Goal: Task Accomplishment & Management: Manage account settings

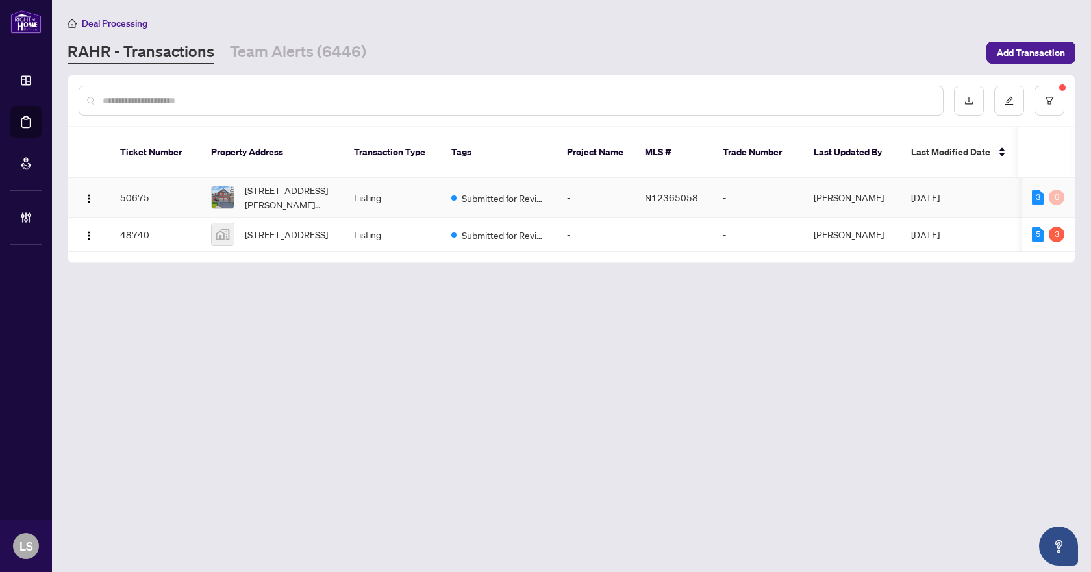
click at [282, 183] on span "82 John Link Ave, Georgina, Ontario L0E 1R0, Canada" at bounding box center [289, 197] width 88 height 29
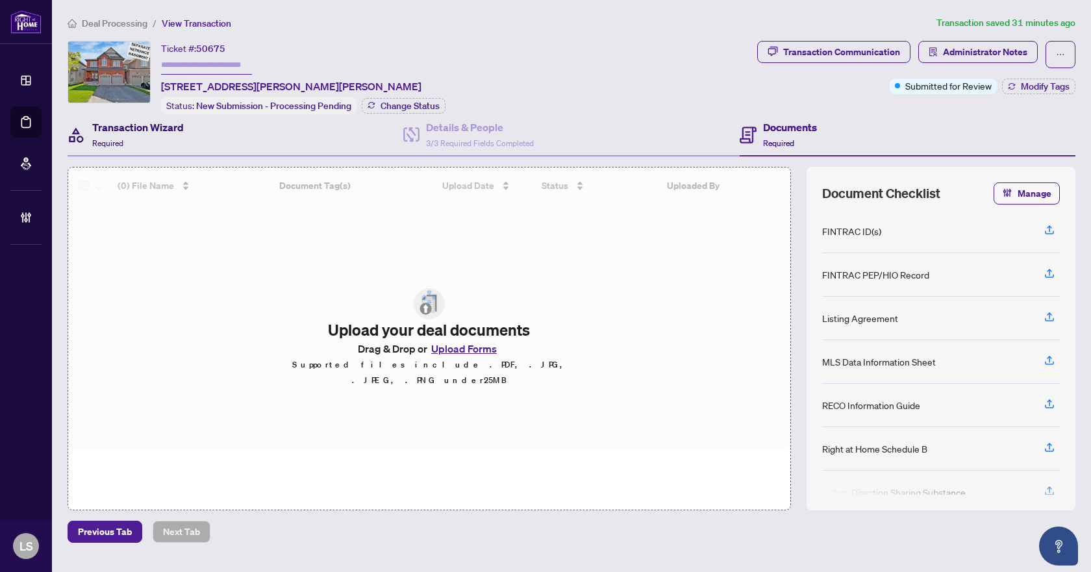
click at [142, 137] on div "Transaction Wizard Required" at bounding box center [138, 134] width 92 height 31
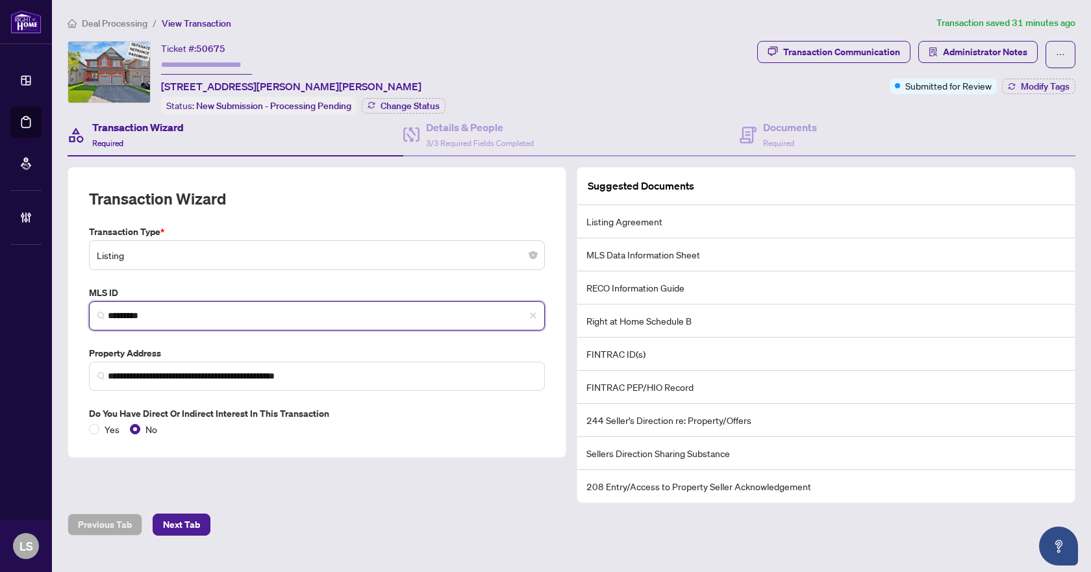
drag, startPoint x: 180, startPoint y: 317, endPoint x: 101, endPoint y: 314, distance: 79.3
click at [101, 314] on span "*********" at bounding box center [317, 315] width 456 height 29
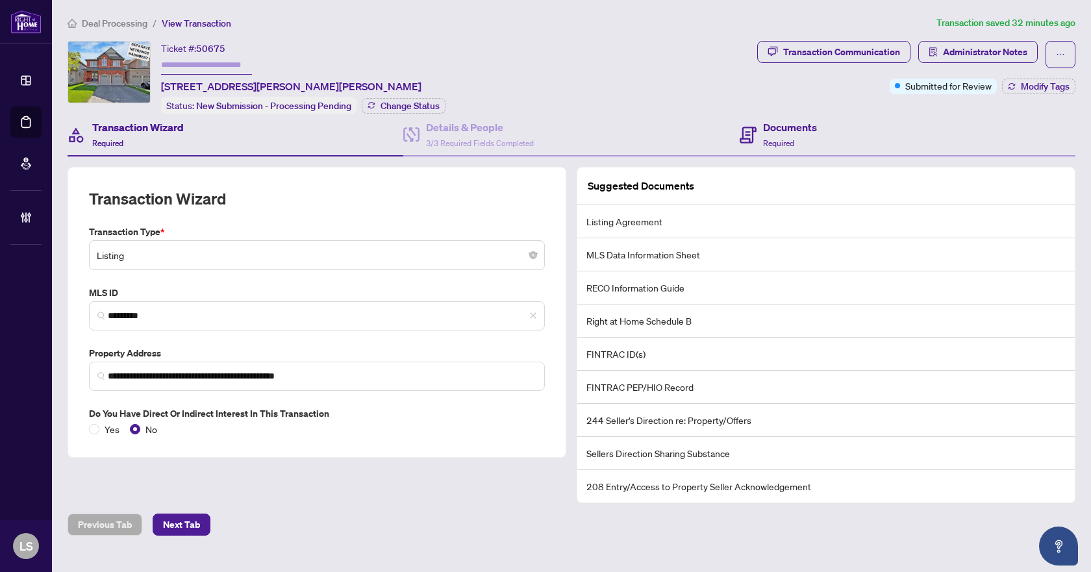
click at [850, 136] on div "Documents Required" at bounding box center [908, 135] width 336 height 42
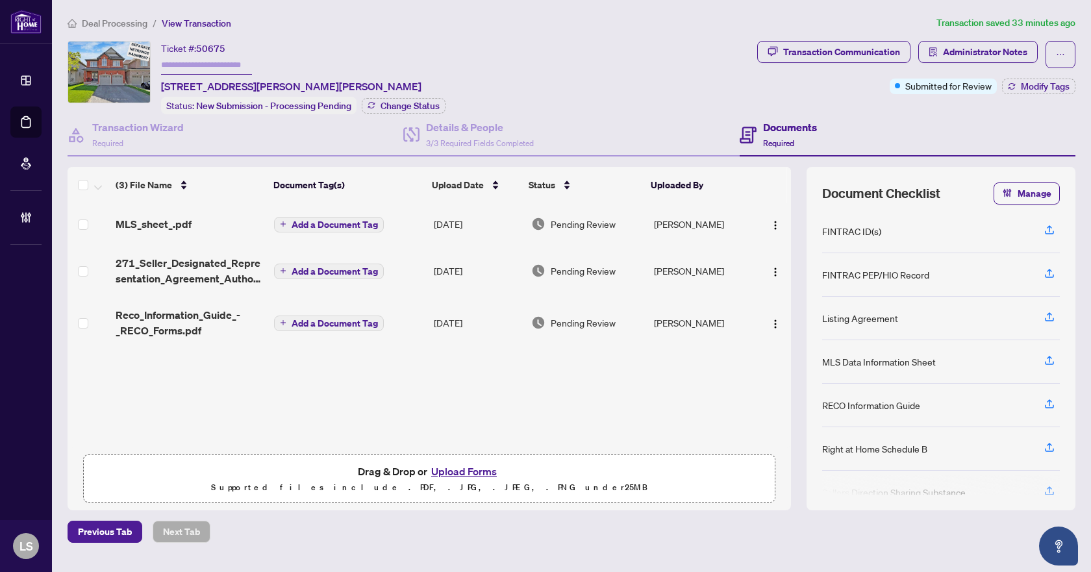
click at [160, 218] on span "MLS_sheet_.pdf" at bounding box center [154, 224] width 76 height 16
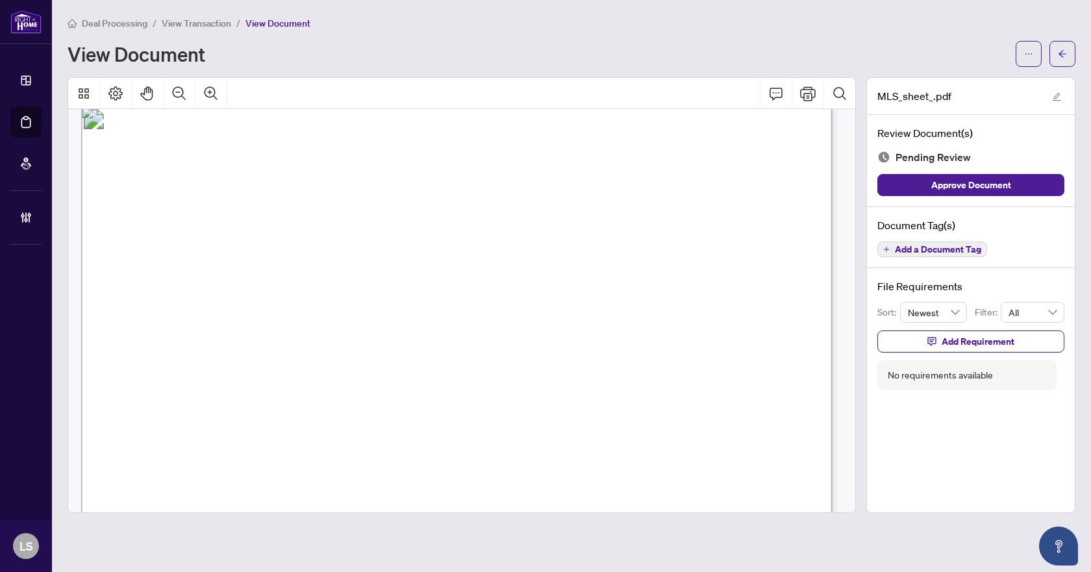
scroll to position [1104, 0]
click at [941, 246] on span "Add a Document Tag" at bounding box center [938, 249] width 86 height 9
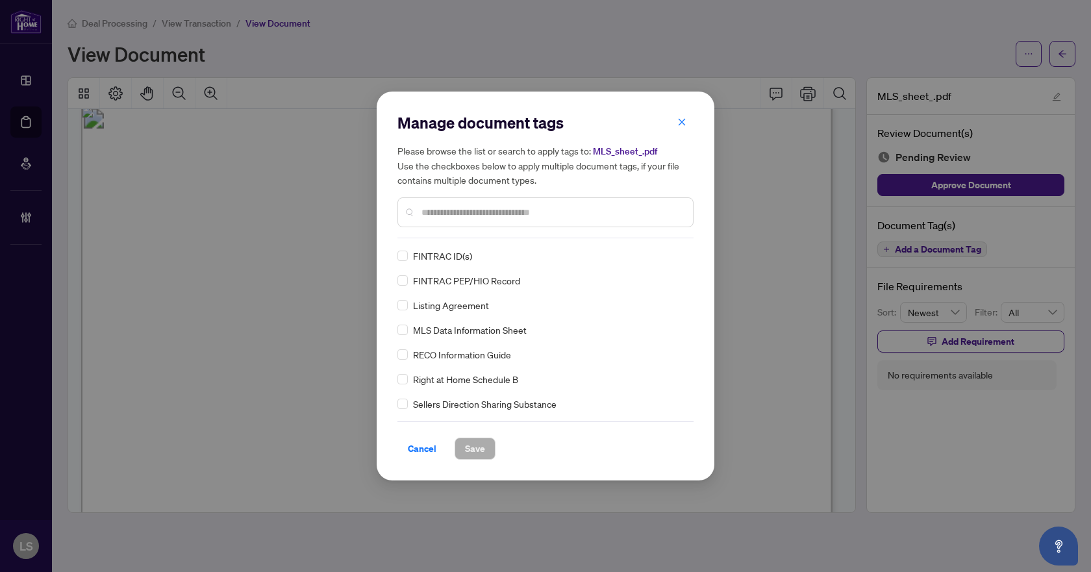
click at [453, 204] on div at bounding box center [545, 212] width 296 height 30
click at [666, 258] on img at bounding box center [666, 255] width 13 height 13
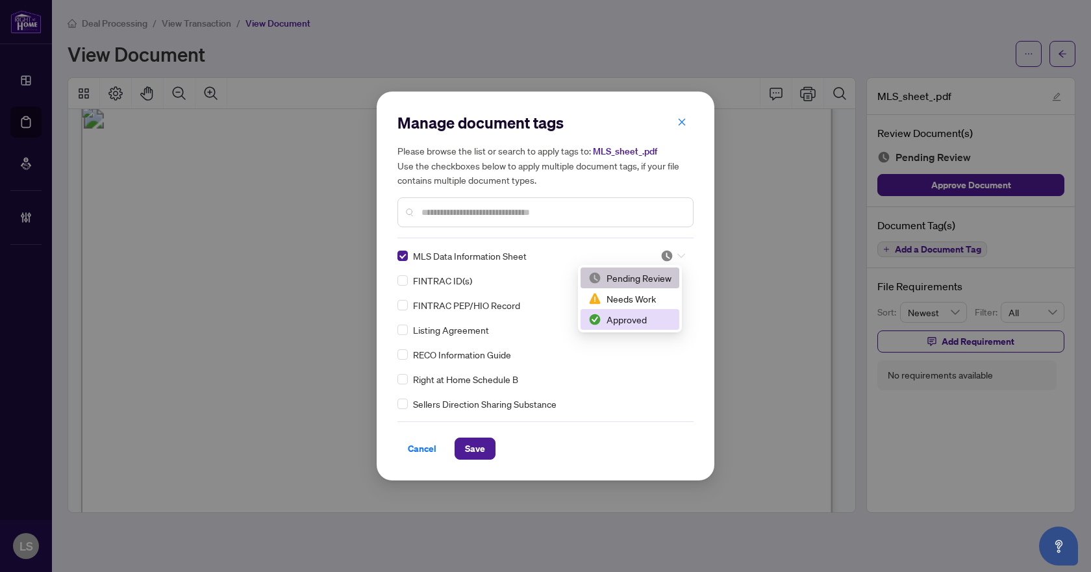
click at [633, 323] on div "Approved" at bounding box center [629, 319] width 83 height 14
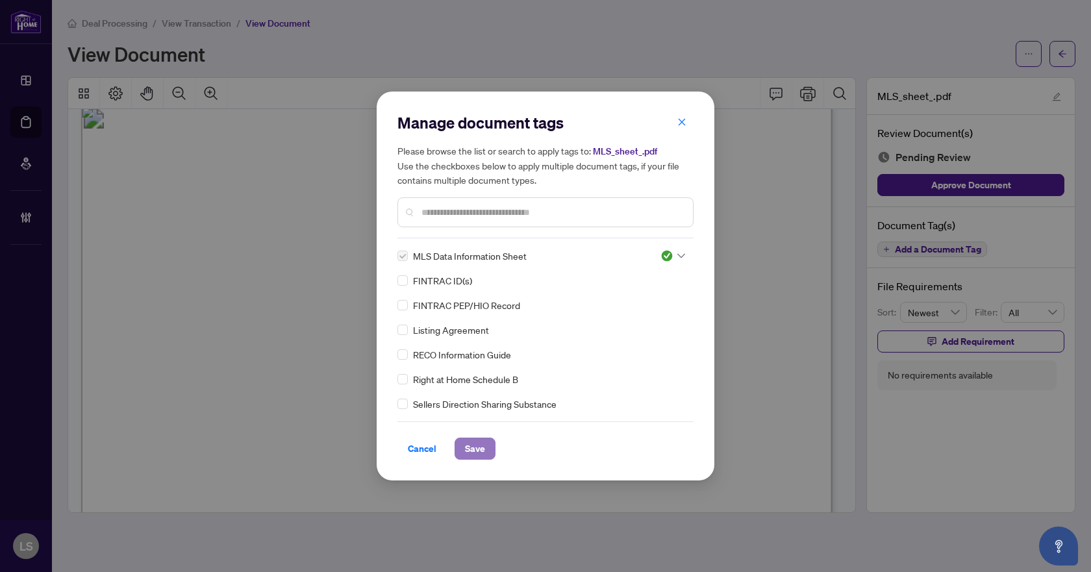
click at [475, 447] on span "Save" at bounding box center [475, 448] width 20 height 21
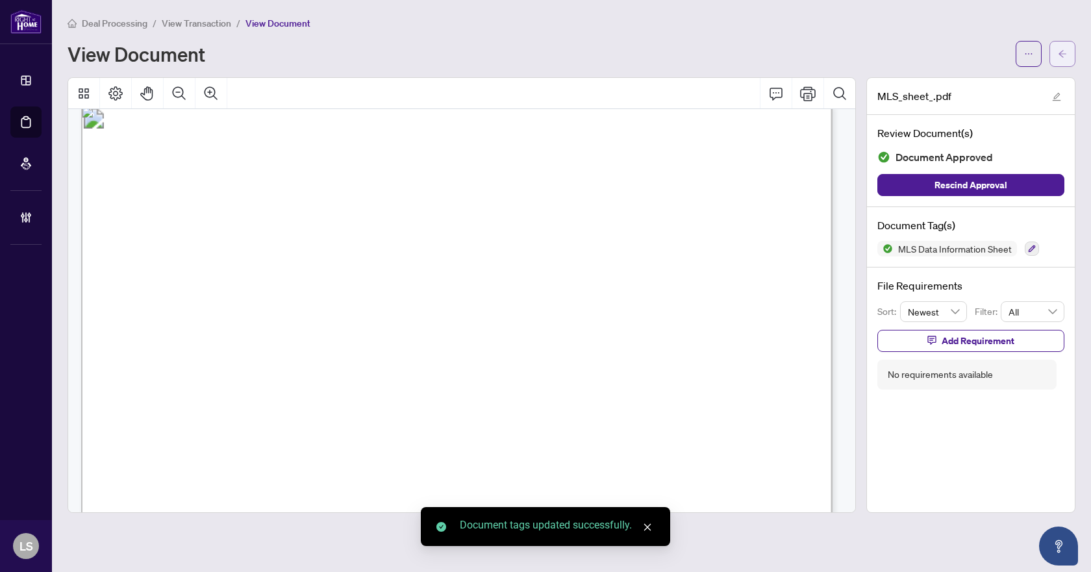
click at [1062, 56] on icon "arrow-left" at bounding box center [1062, 53] width 8 height 7
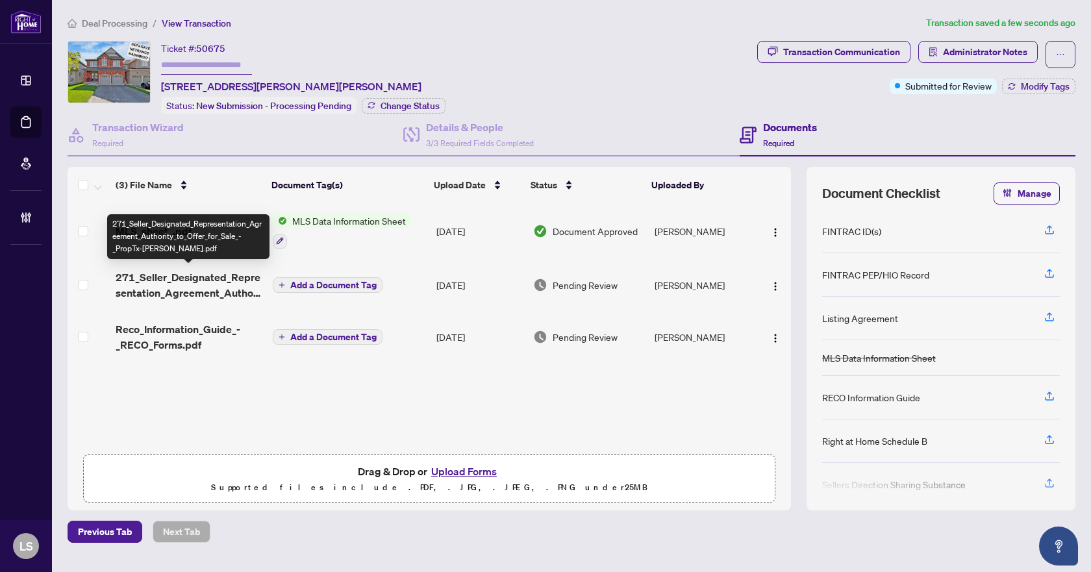
click at [175, 286] on span "271_Seller_Designated_Representation_Agreement_Authority_to_Offer_for_Sale_-_Pr…" at bounding box center [189, 284] width 147 height 31
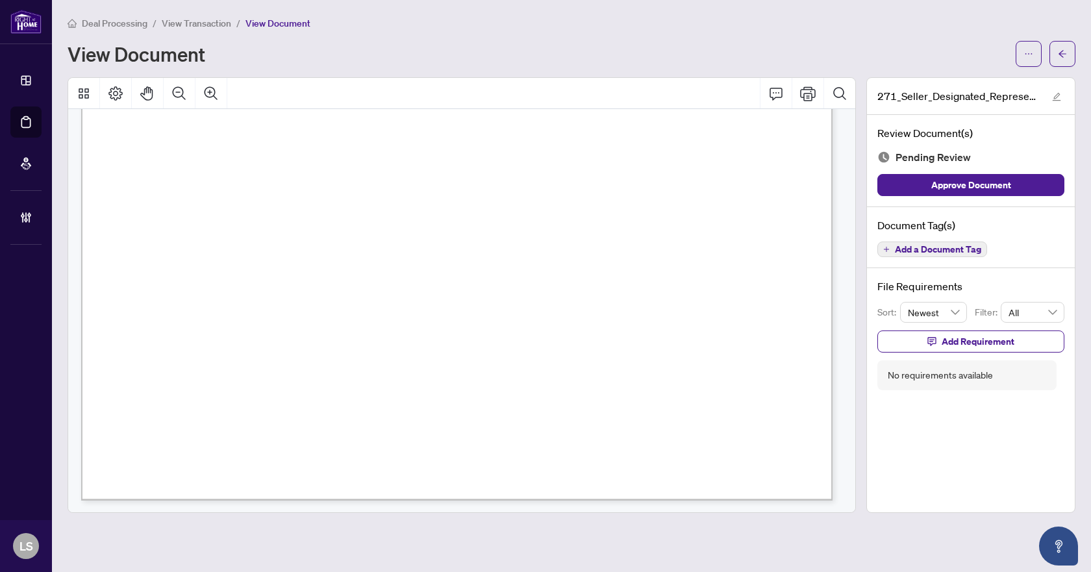
scroll to position [4582, 0]
click at [953, 249] on span "Add a Document Tag" at bounding box center [938, 249] width 86 height 9
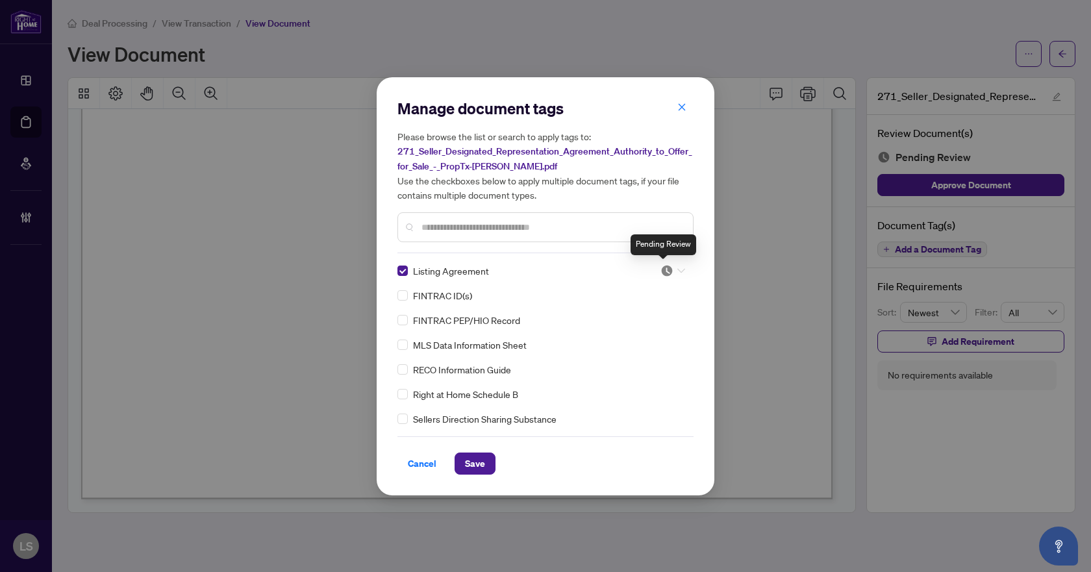
click at [668, 268] on img at bounding box center [666, 270] width 13 height 13
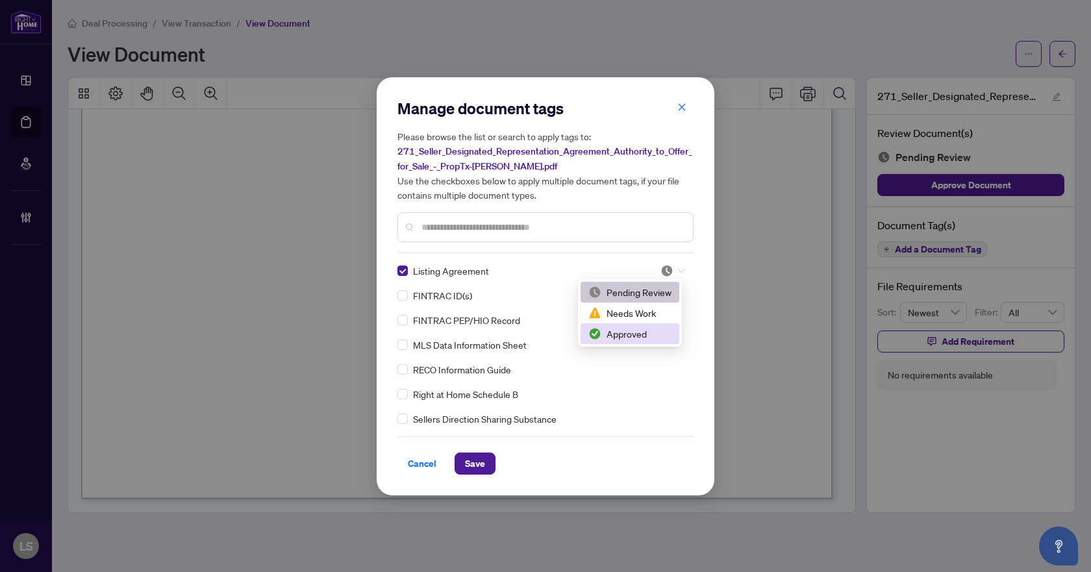
click at [641, 334] on div "Approved" at bounding box center [629, 334] width 83 height 14
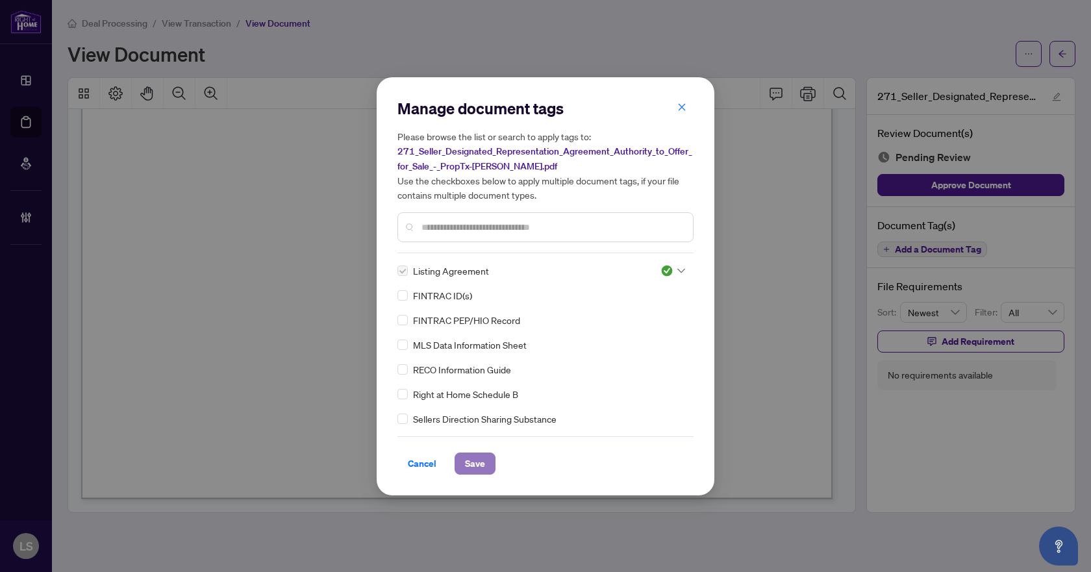
click at [473, 461] on span "Save" at bounding box center [475, 463] width 20 height 21
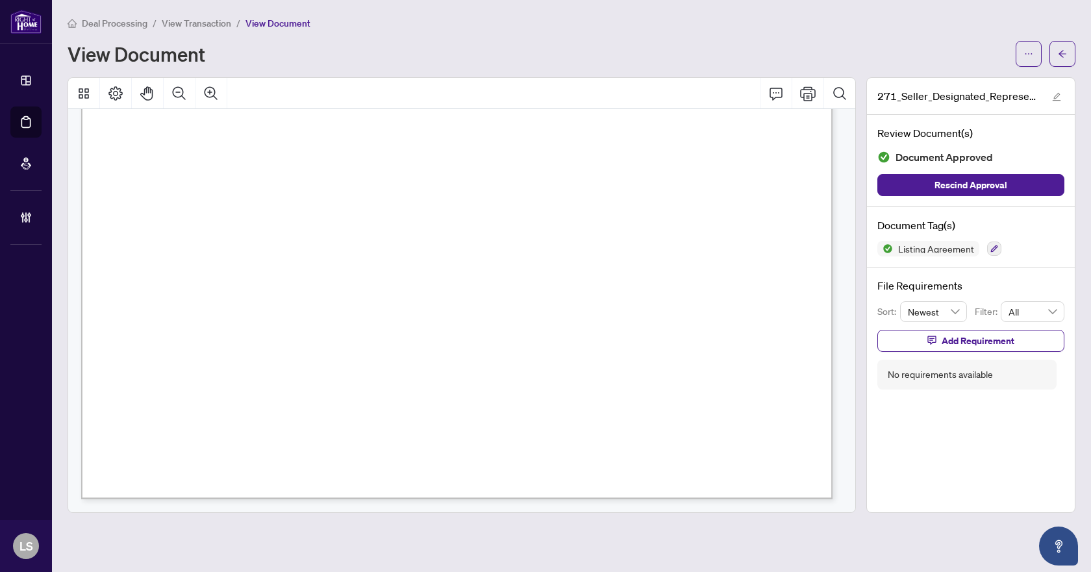
click at [1058, 53] on icon "arrow-left" at bounding box center [1062, 53] width 9 height 9
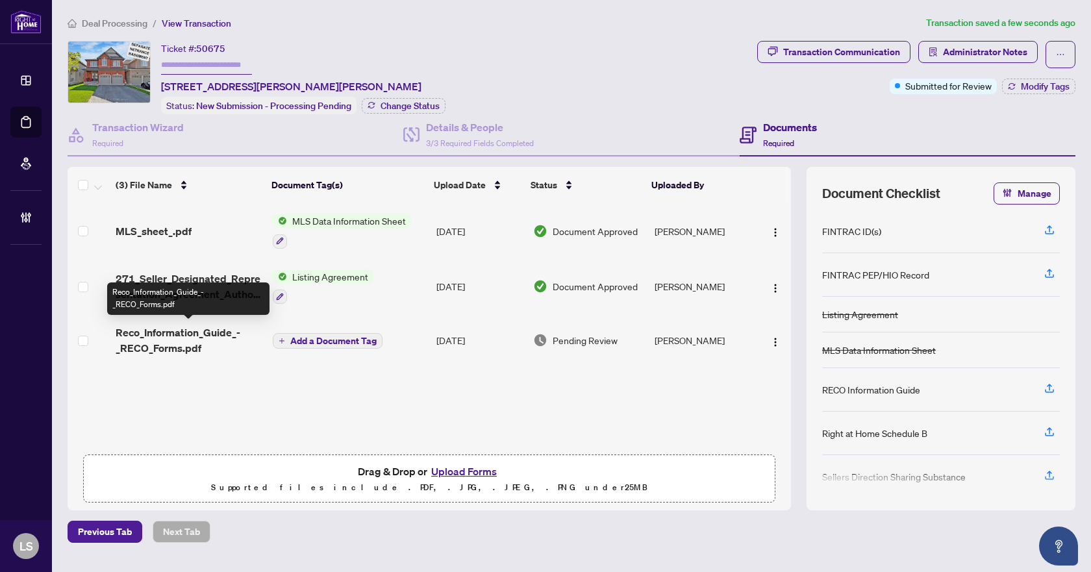
click at [184, 342] on span "Reco_Information_Guide_-_RECO_Forms.pdf" at bounding box center [189, 340] width 147 height 31
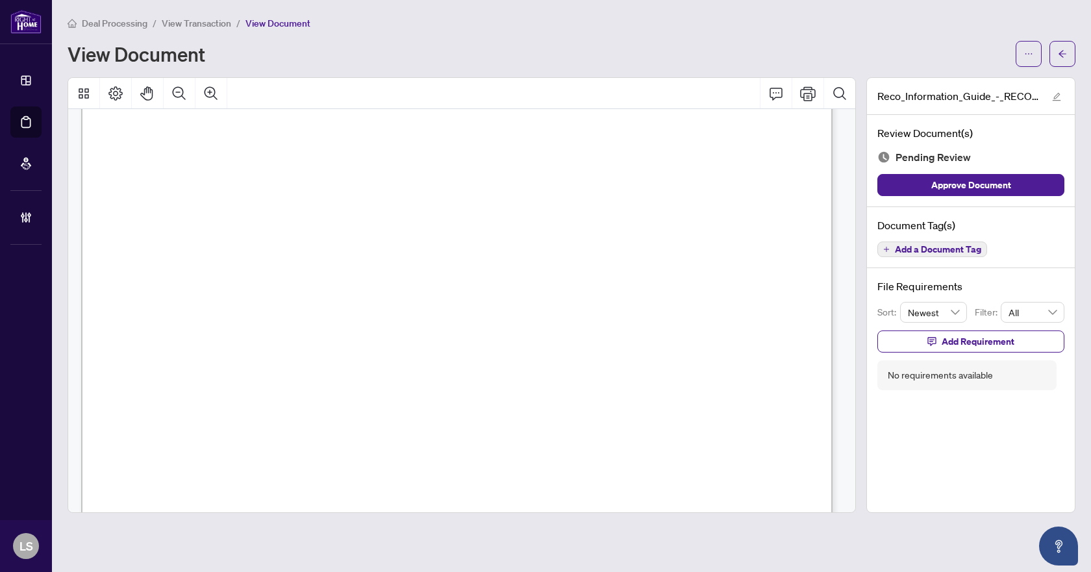
scroll to position [12203, 0]
click at [932, 246] on span "Add a Document Tag" at bounding box center [938, 249] width 86 height 9
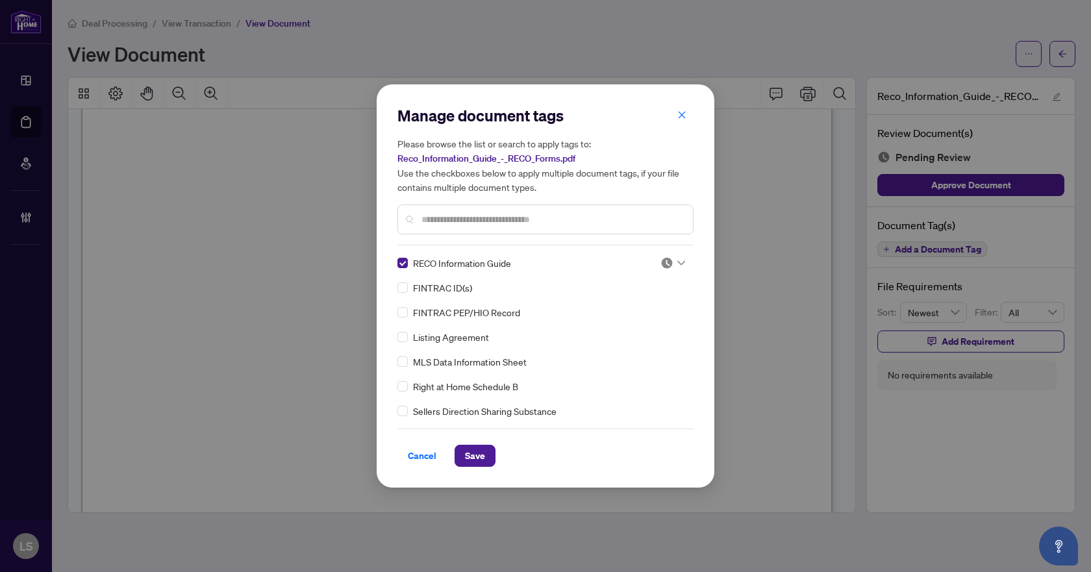
click at [667, 265] on img at bounding box center [666, 262] width 13 height 13
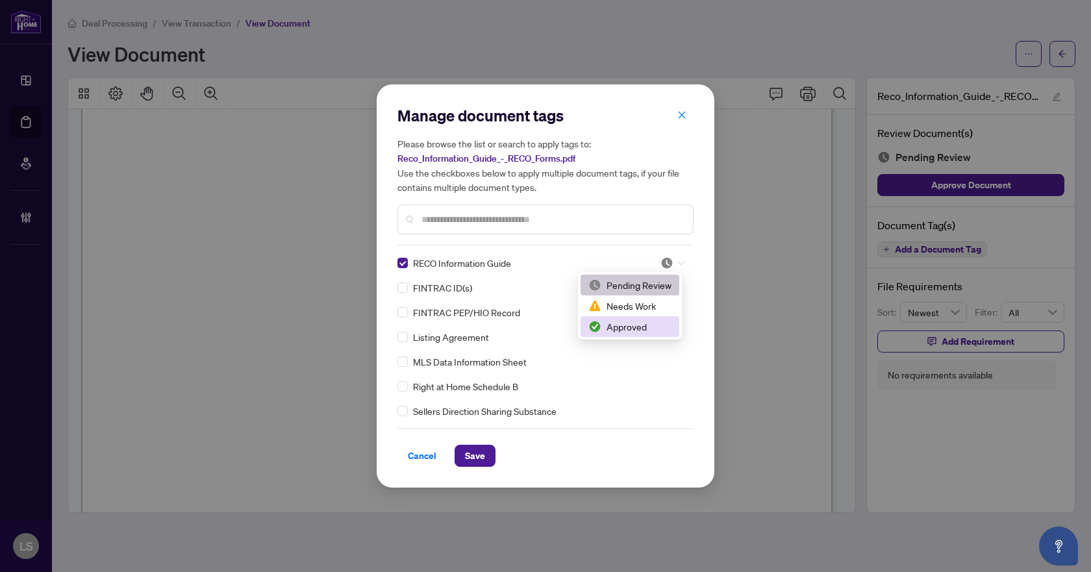
click at [640, 332] on div "Approved" at bounding box center [629, 326] width 83 height 14
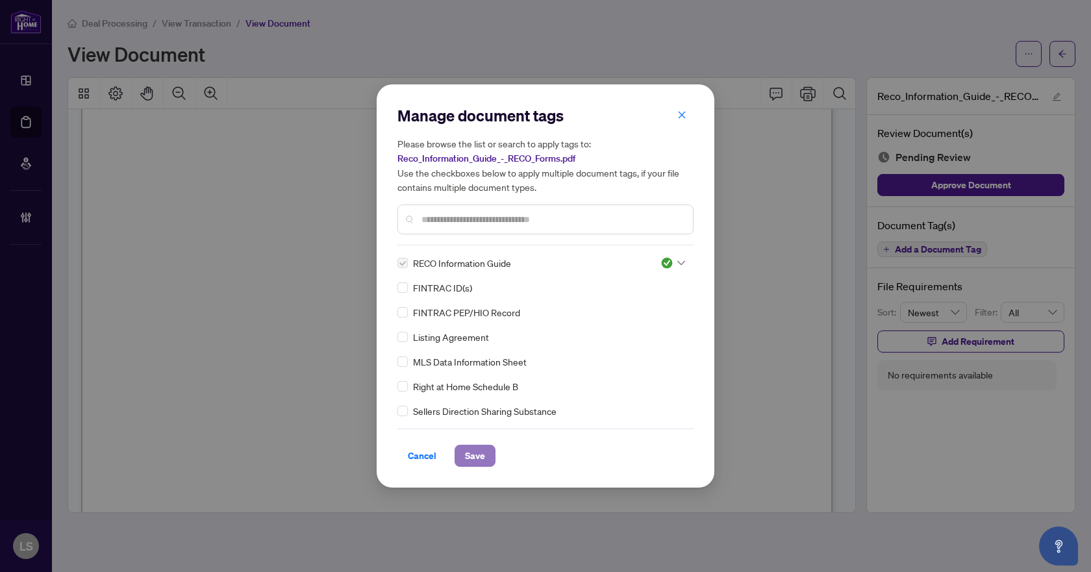
click at [484, 456] on span "Save" at bounding box center [475, 455] width 20 height 21
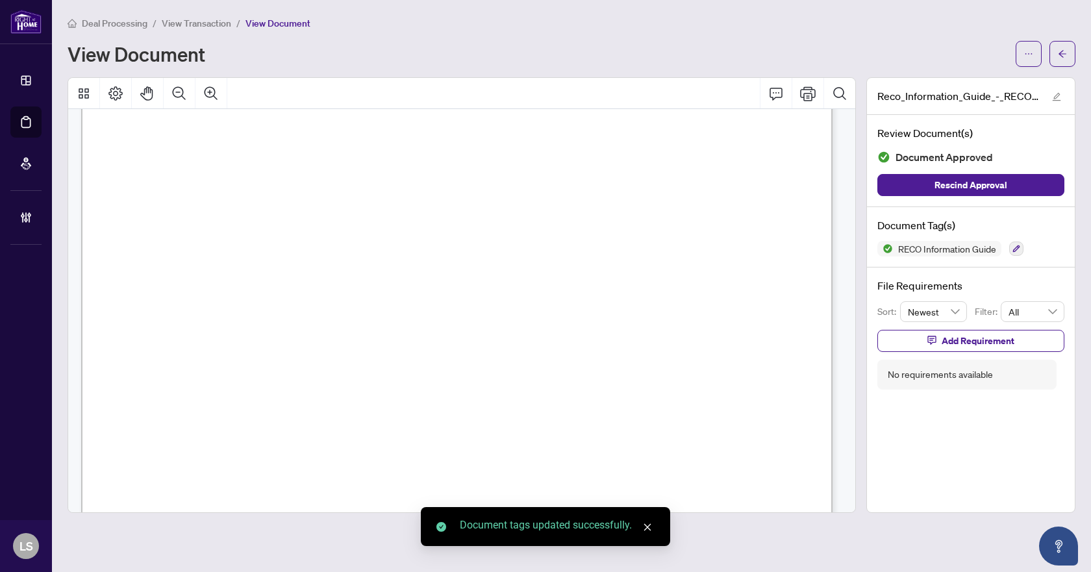
click at [1062, 56] on icon "arrow-left" at bounding box center [1062, 53] width 9 height 9
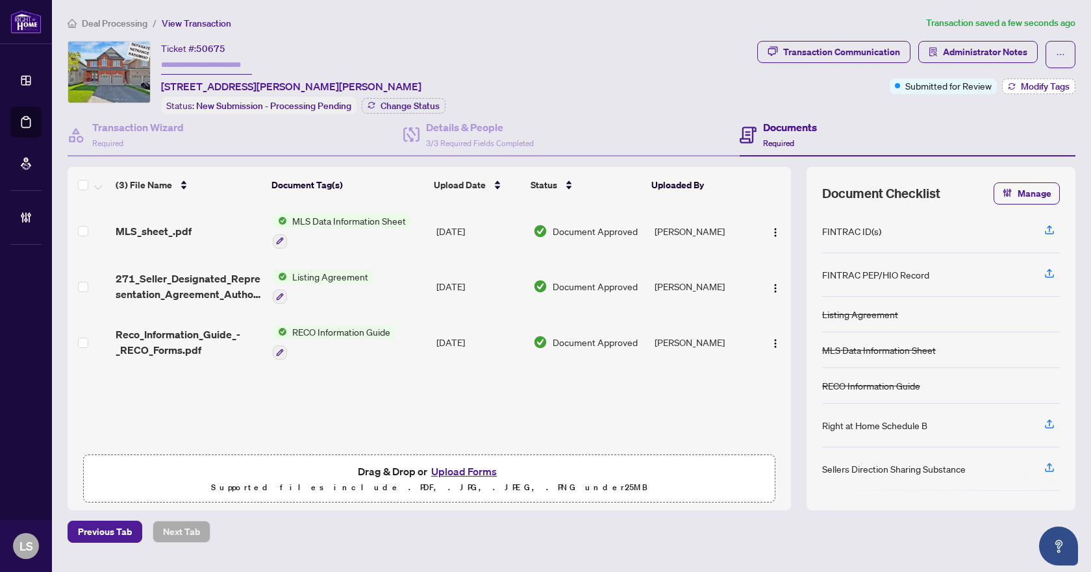
click at [1025, 82] on span "Modify Tags" at bounding box center [1045, 86] width 49 height 9
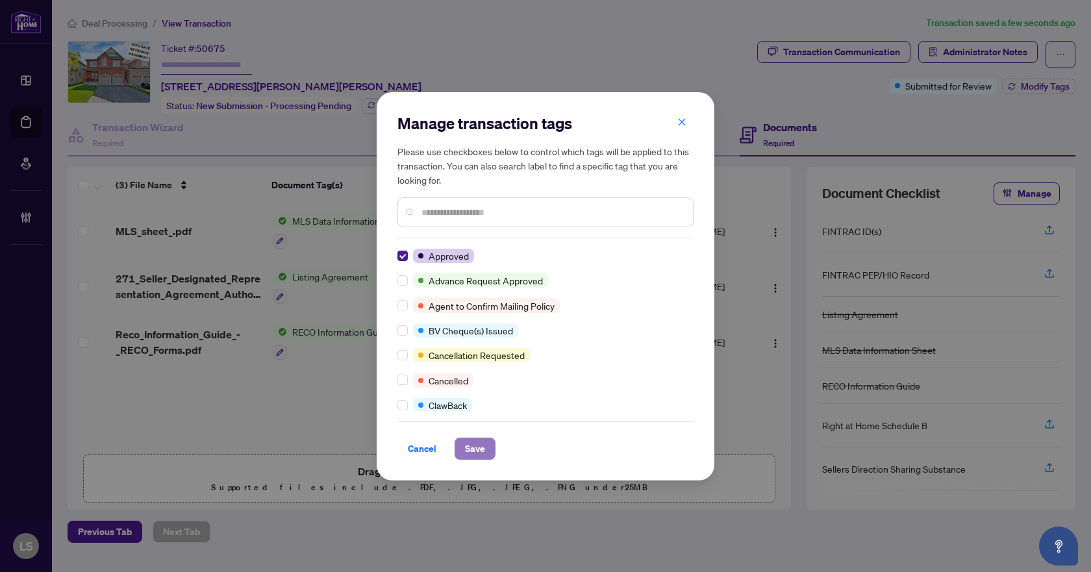
click at [468, 443] on span "Save" at bounding box center [475, 448] width 20 height 21
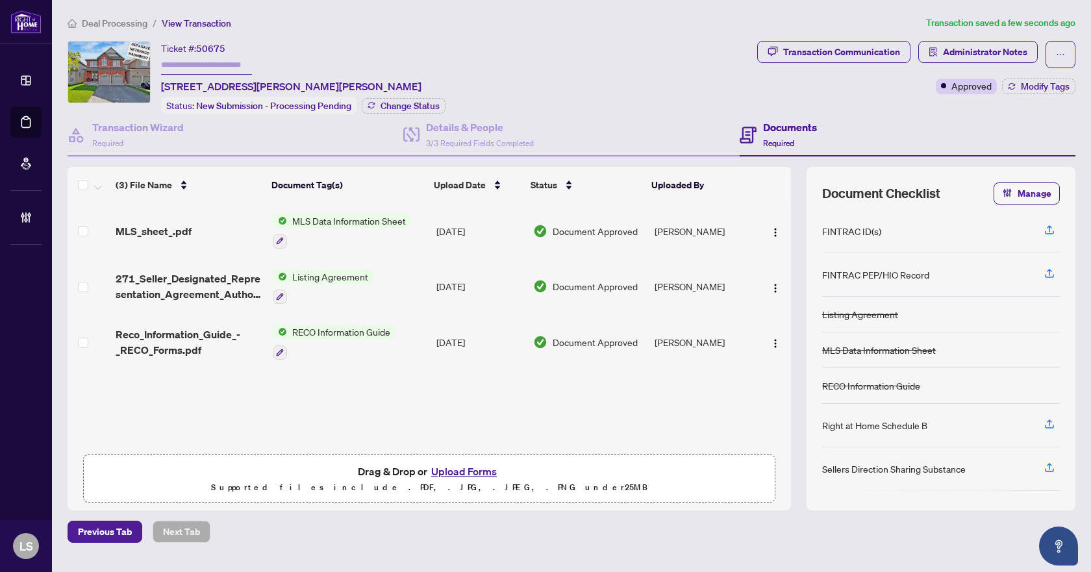
click at [112, 23] on span "Deal Processing" at bounding box center [115, 24] width 66 height 12
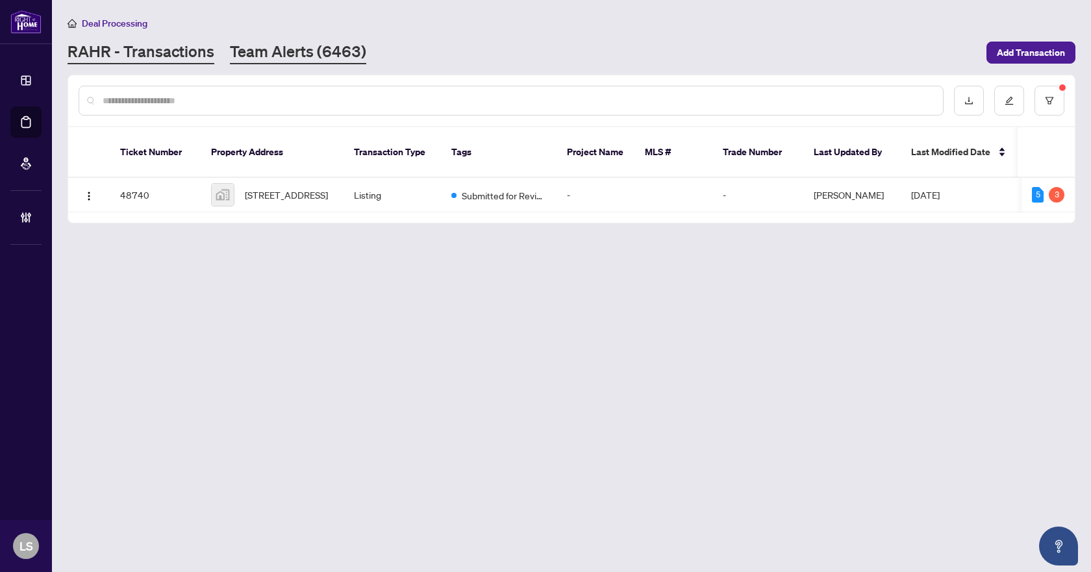
click at [276, 51] on link "Team Alerts (6463)" at bounding box center [298, 52] width 136 height 23
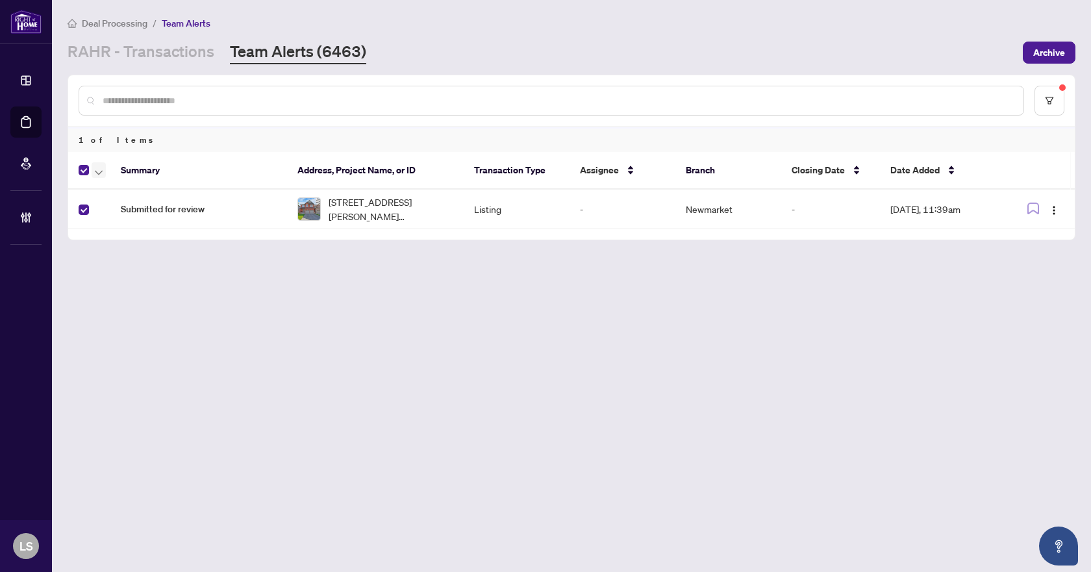
click at [99, 175] on span "button" at bounding box center [99, 170] width 8 height 14
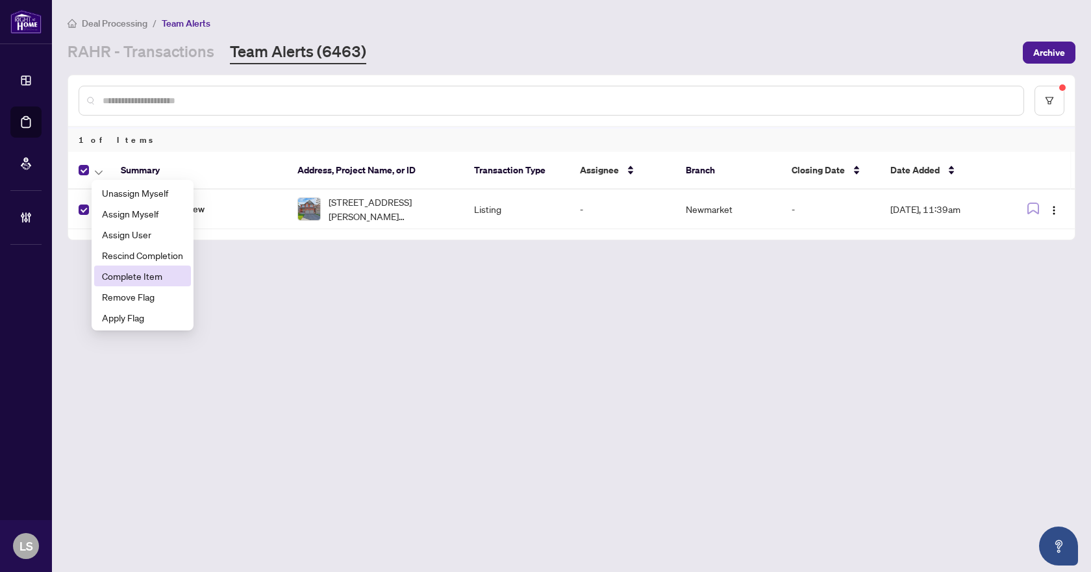
click at [155, 278] on span "Complete Item" at bounding box center [142, 276] width 81 height 14
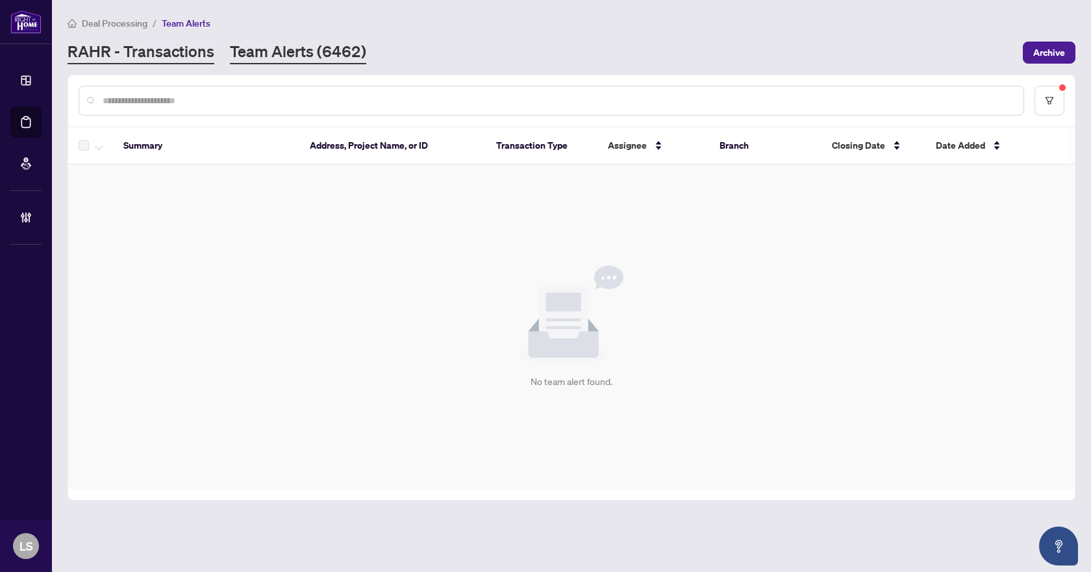
click at [197, 54] on link "RAHR - Transactions" at bounding box center [141, 52] width 147 height 23
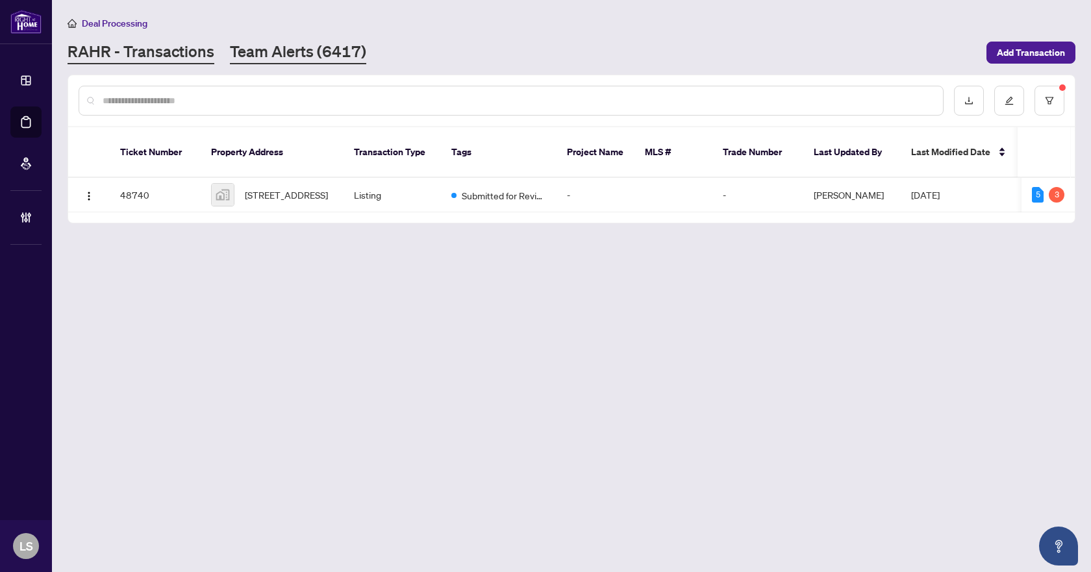
click at [269, 51] on link "Team Alerts (6417)" at bounding box center [298, 52] width 136 height 23
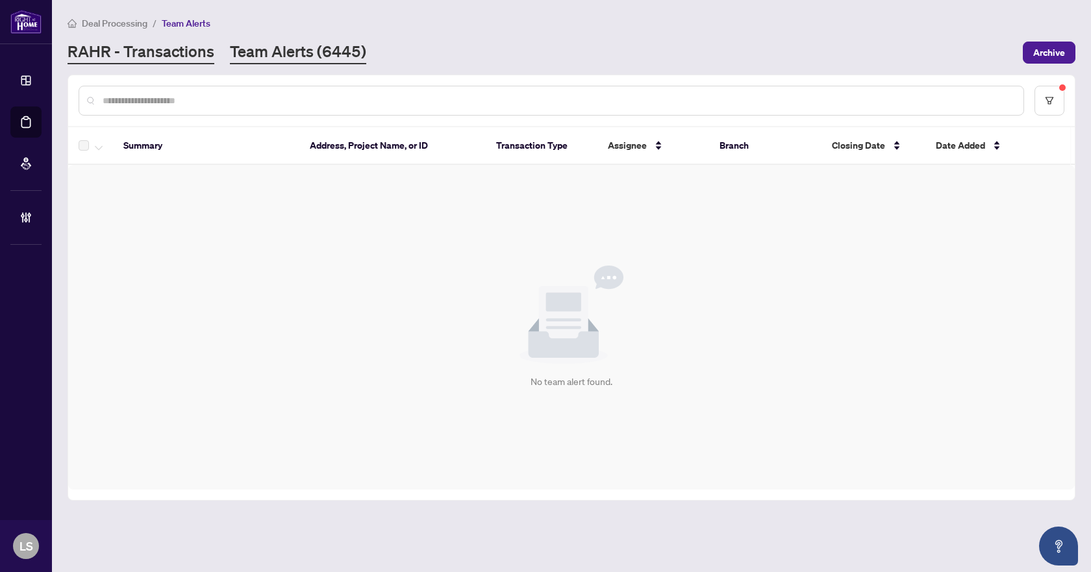
click at [187, 52] on link "RAHR - Transactions" at bounding box center [141, 52] width 147 height 23
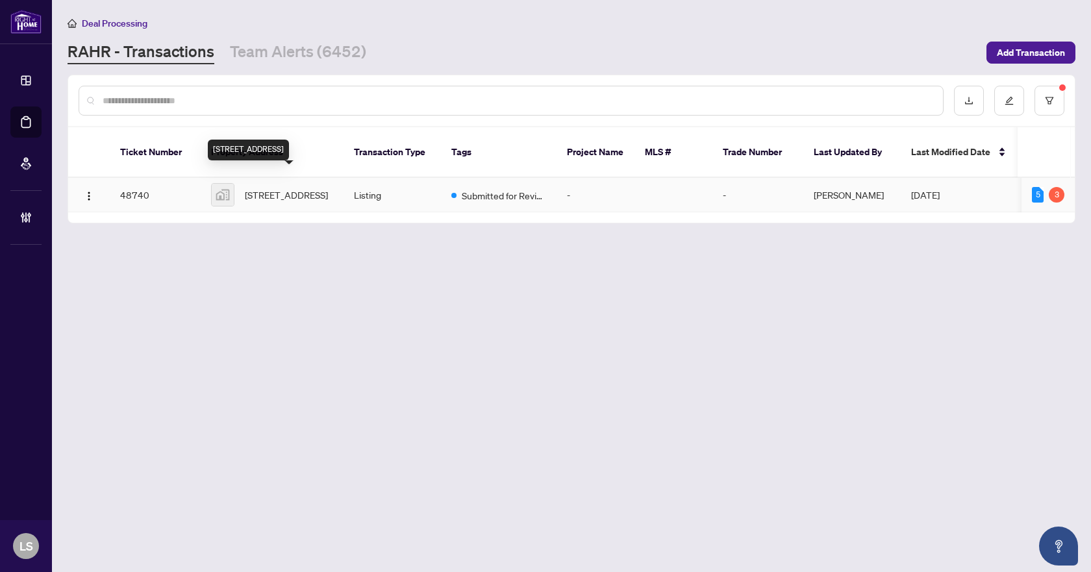
click at [283, 195] on span "[STREET_ADDRESS]" at bounding box center [286, 195] width 83 height 14
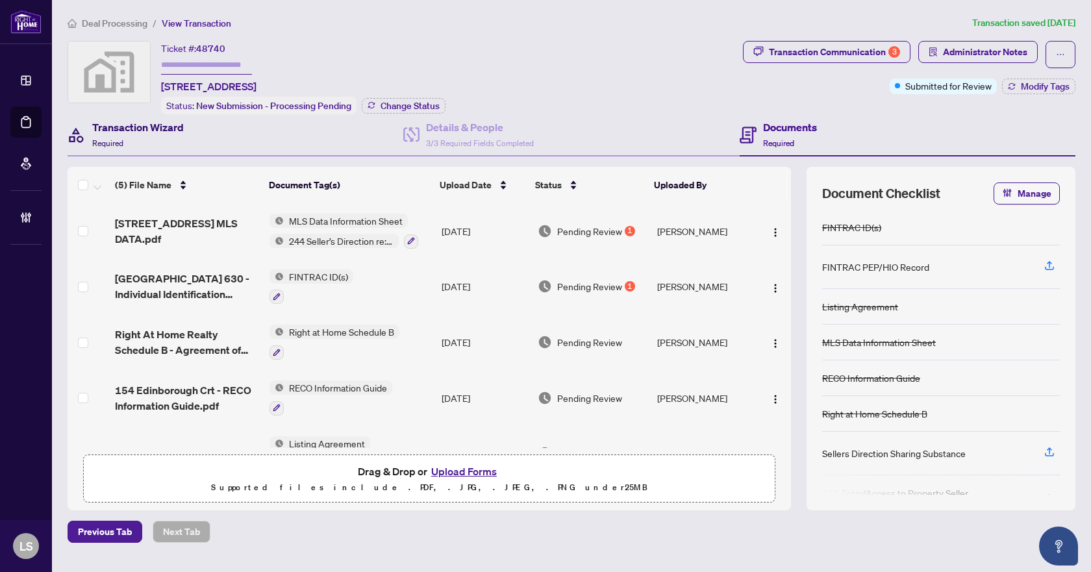
click at [148, 134] on div "Transaction Wizard Required" at bounding box center [138, 134] width 92 height 31
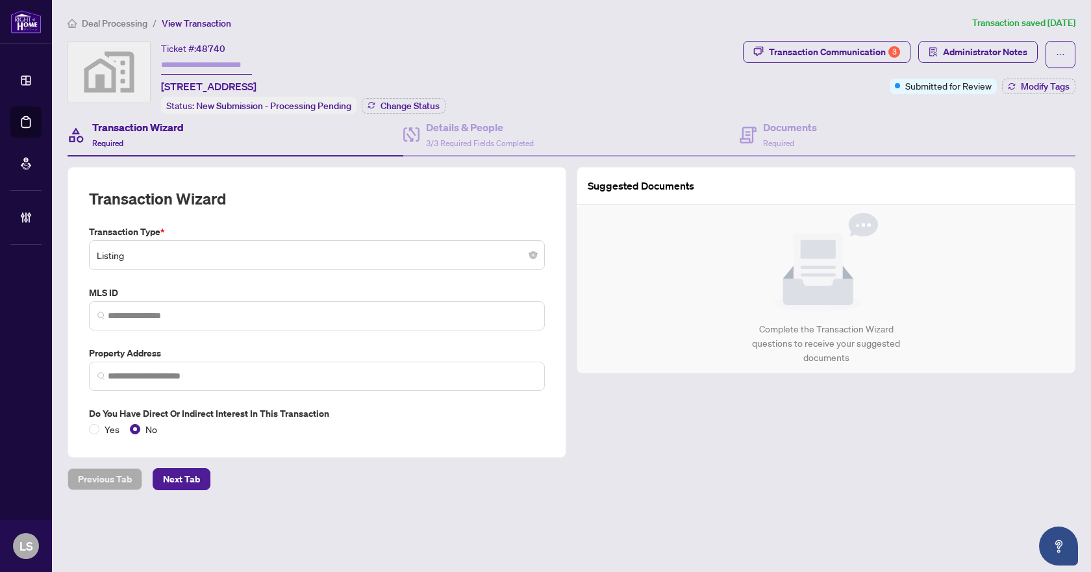
type input "**********"
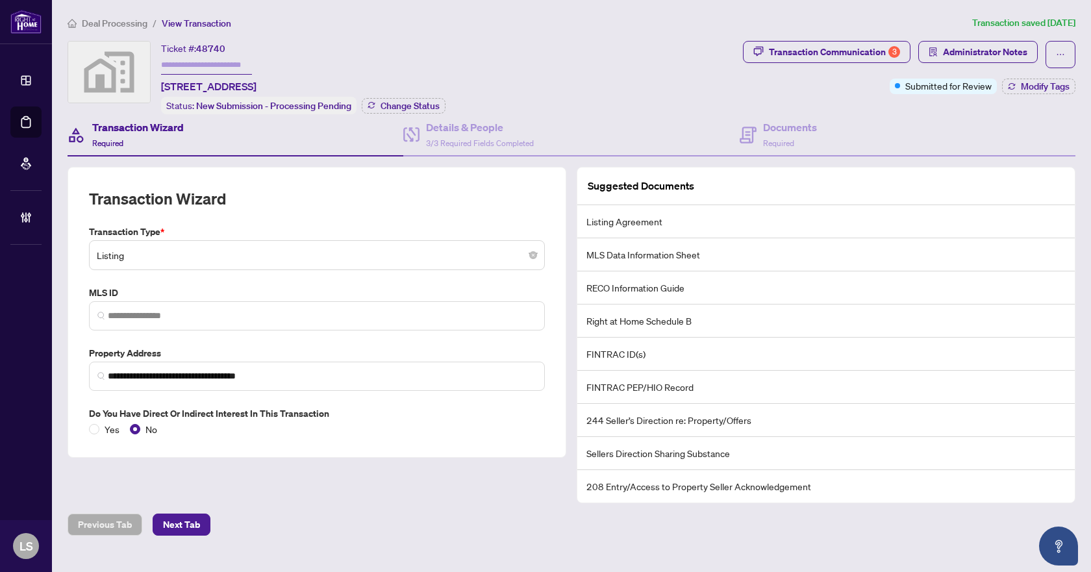
click at [121, 125] on h4 "Transaction Wizard" at bounding box center [138, 127] width 92 height 16
click at [109, 14] on main "**********" at bounding box center [571, 286] width 1039 height 572
click at [107, 22] on span "Deal Processing" at bounding box center [115, 24] width 66 height 12
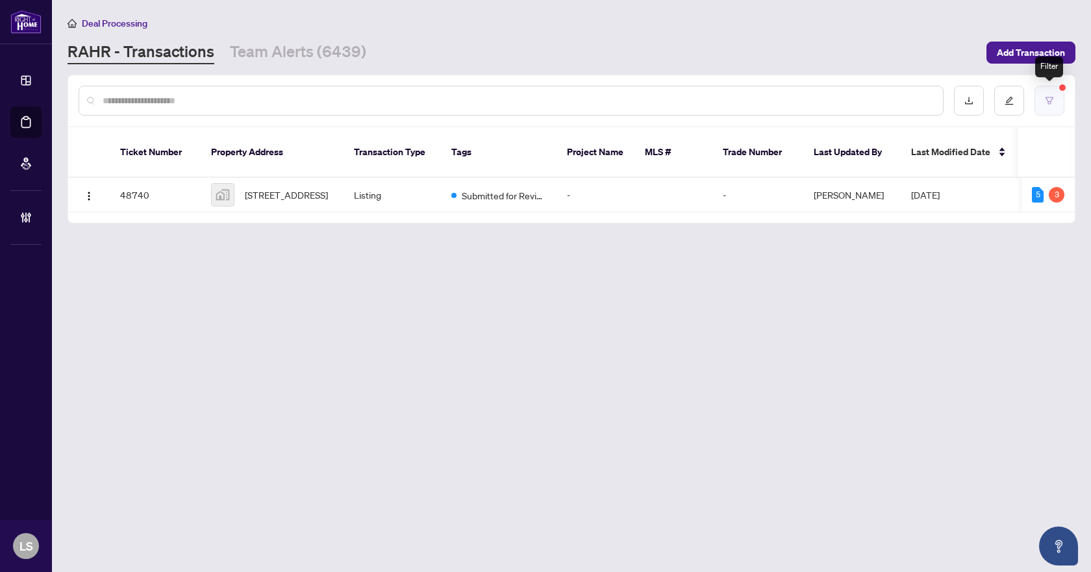
click at [1043, 97] on button "button" at bounding box center [1049, 101] width 30 height 30
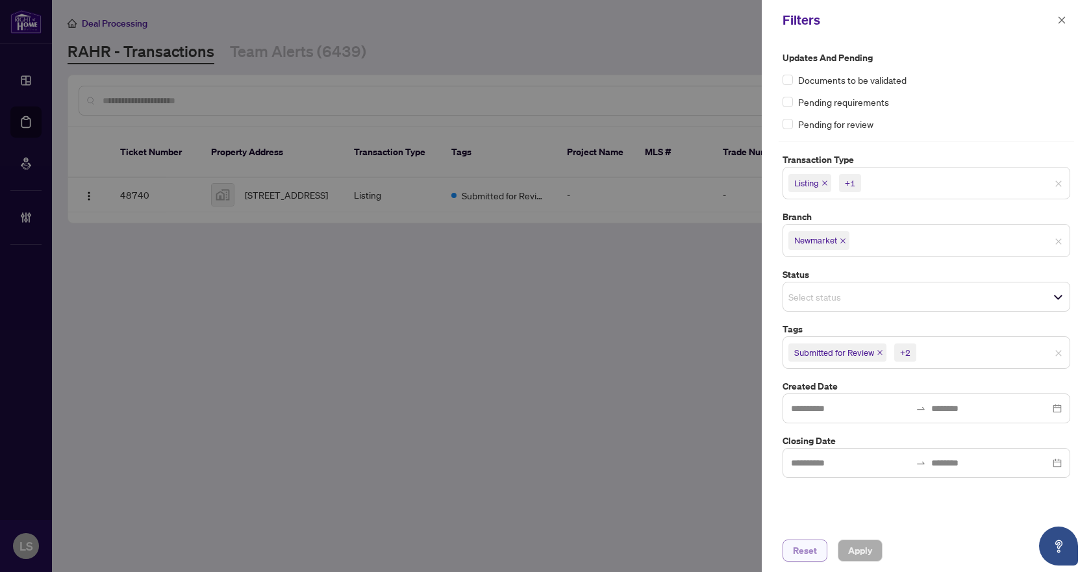
click at [812, 555] on span "Reset" at bounding box center [805, 550] width 24 height 21
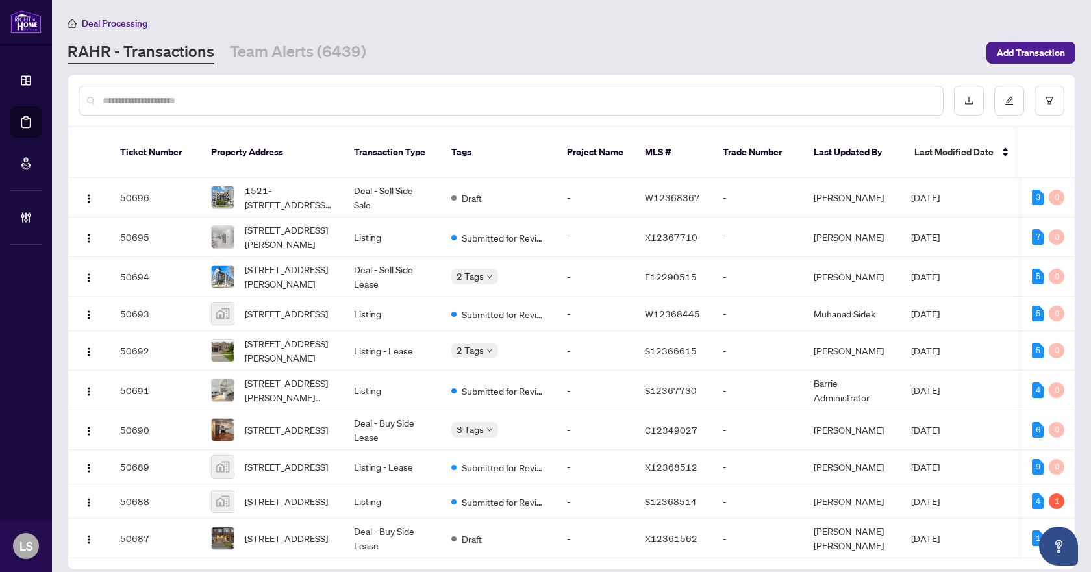
click at [149, 96] on input "text" at bounding box center [518, 101] width 830 height 14
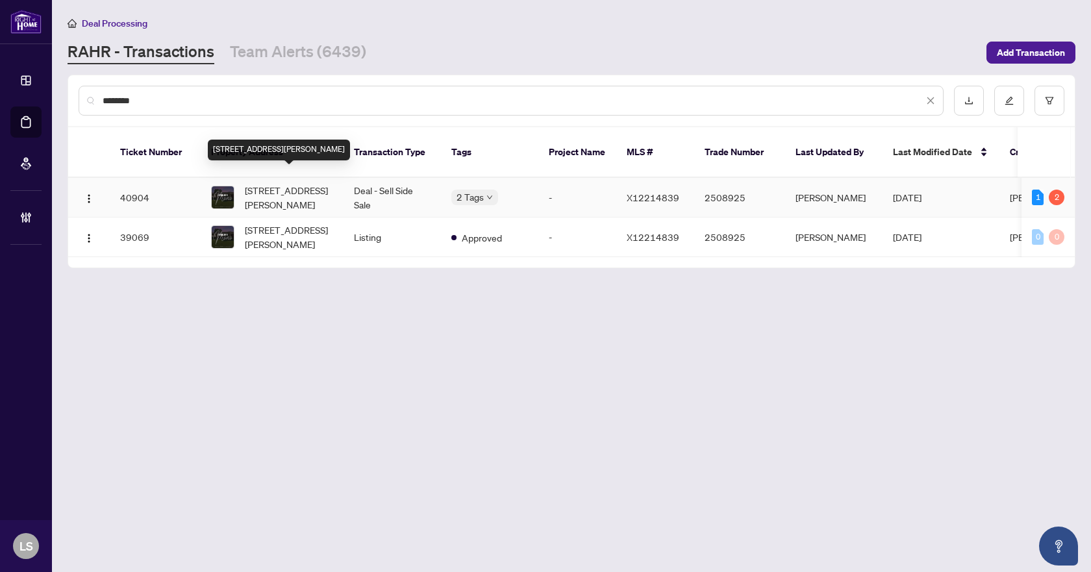
type input "********"
click at [293, 183] on span "5 Madill Dr, Mono, Ontario L9W 6G3, Canada" at bounding box center [289, 197] width 88 height 29
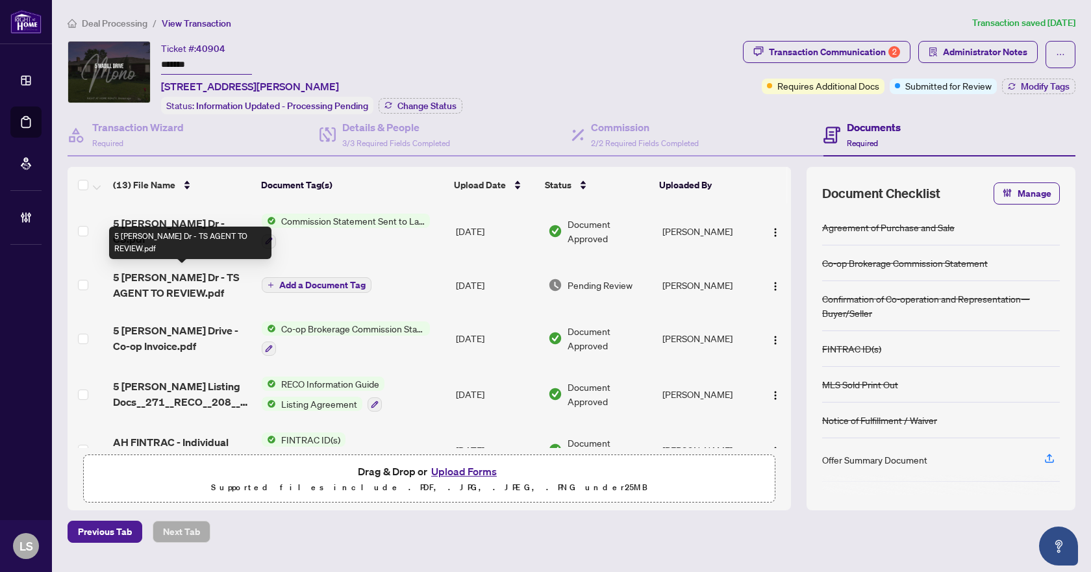
click at [186, 279] on span "5 Madill Dr - TS AGENT TO REVIEW.pdf" at bounding box center [182, 284] width 138 height 31
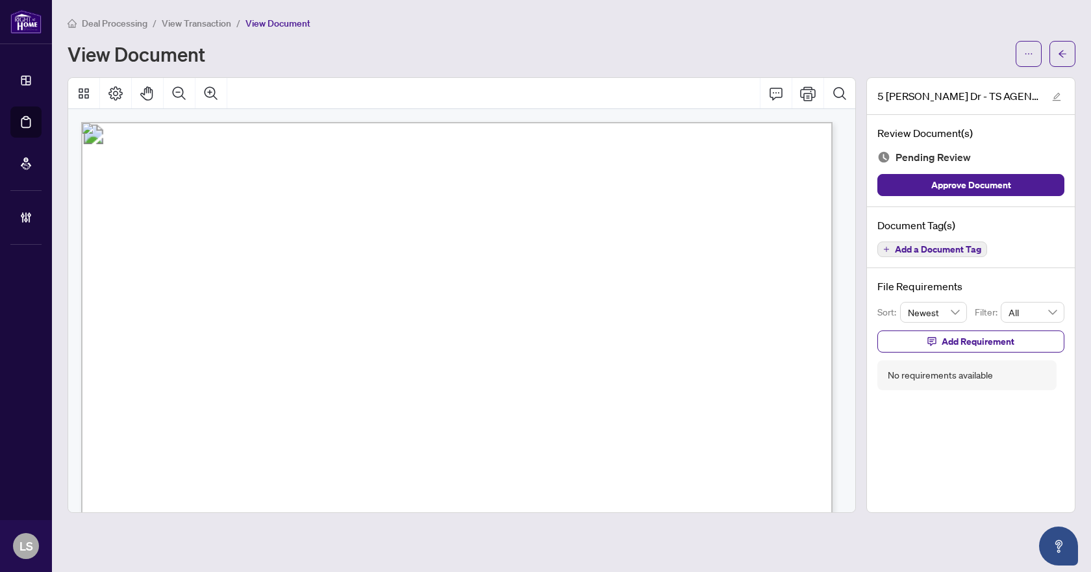
drag, startPoint x: 443, startPoint y: 212, endPoint x: 690, endPoint y: 279, distance: 256.5
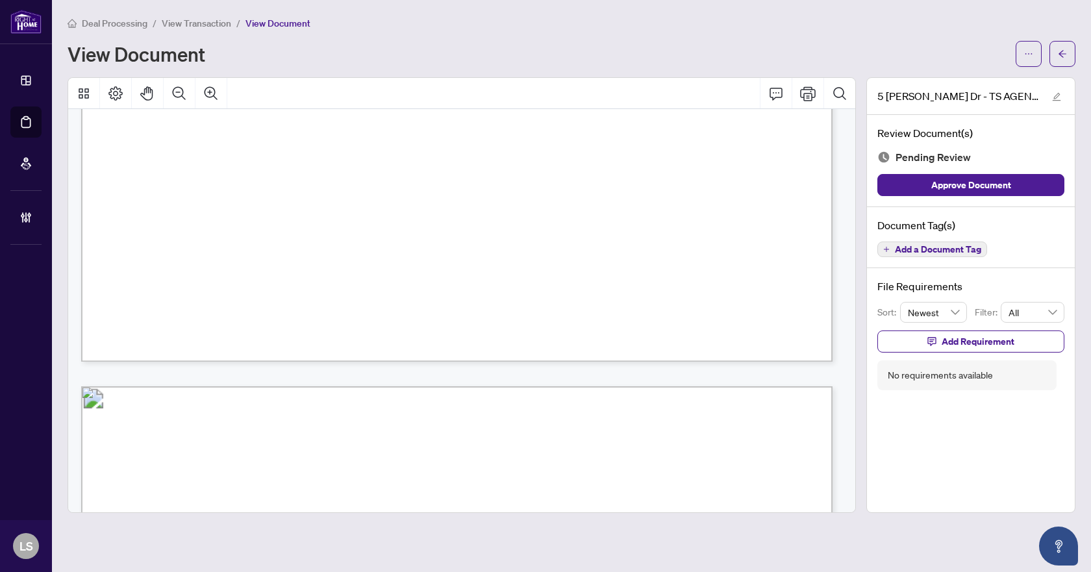
scroll to position [714, 0]
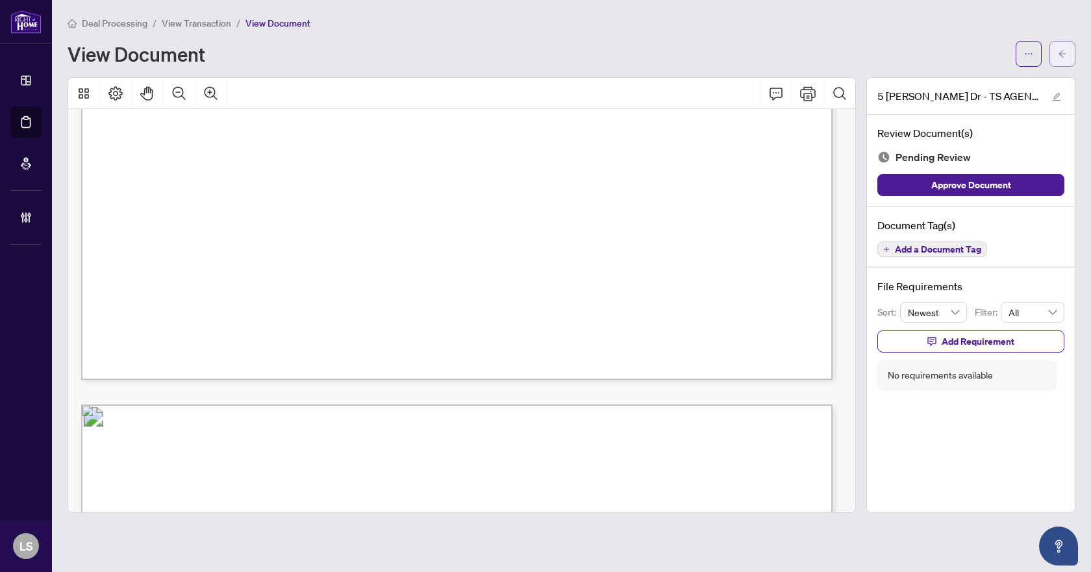
click at [1062, 54] on icon "arrow-left" at bounding box center [1062, 53] width 8 height 7
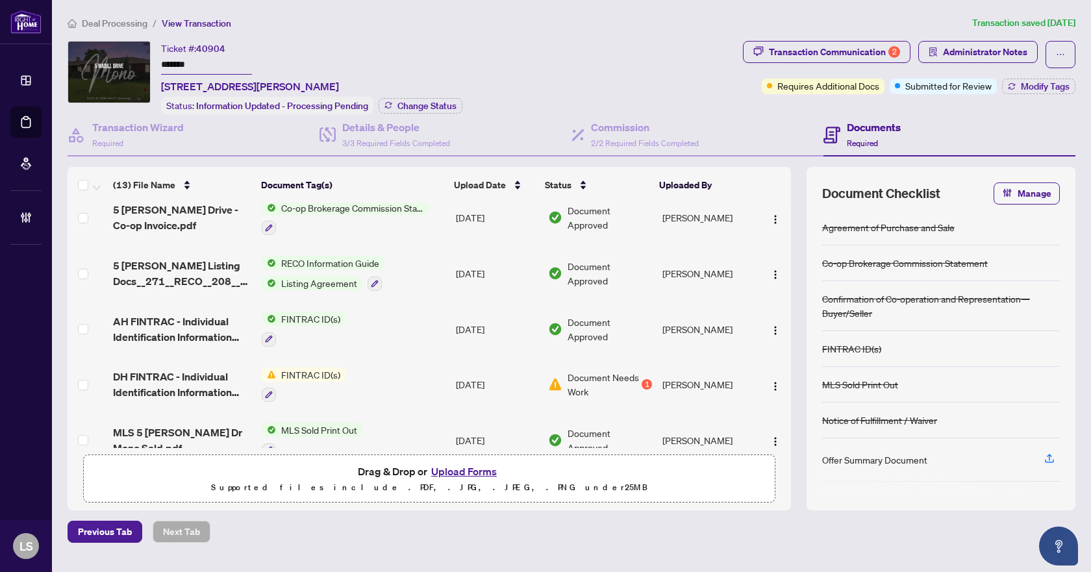
scroll to position [130, 0]
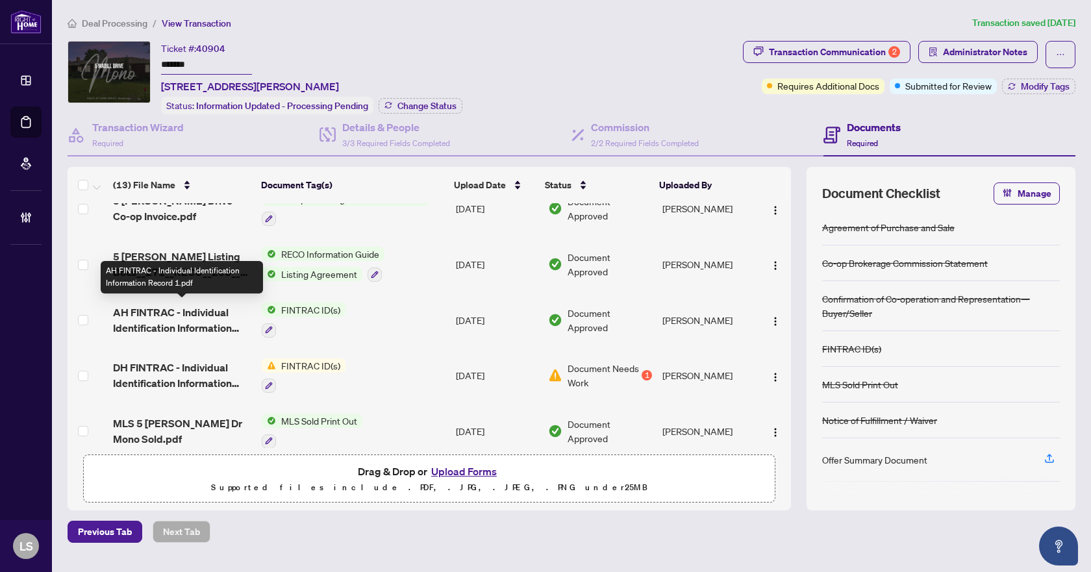
click at [176, 319] on span "AH FINTRAC - Individual Identification Information Record 1.pdf" at bounding box center [182, 320] width 138 height 31
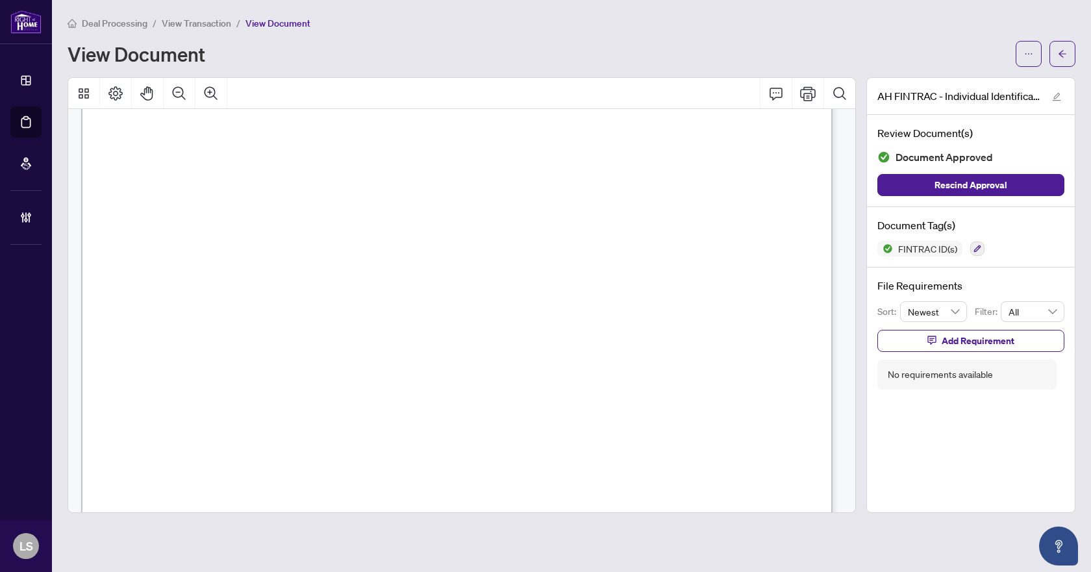
scroll to position [260, 0]
drag, startPoint x: 364, startPoint y: 316, endPoint x: 402, endPoint y: 319, distance: 38.5
click at [392, 319] on span "ON" at bounding box center [385, 319] width 13 height 13
drag, startPoint x: 402, startPoint y: 319, endPoint x: 338, endPoint y: 327, distance: 64.0
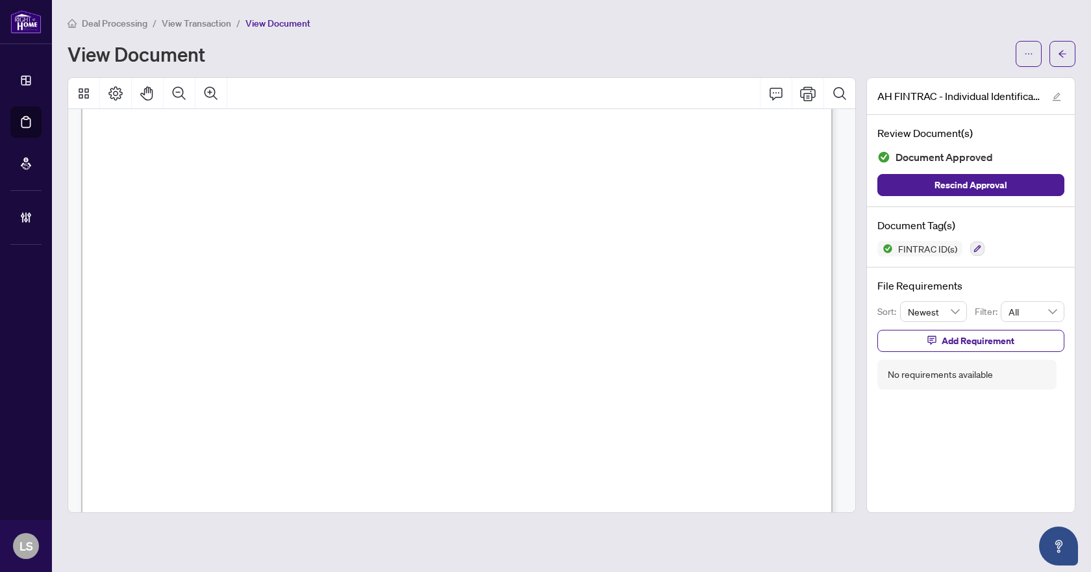
click at [1064, 54] on icon "arrow-left" at bounding box center [1062, 53] width 8 height 7
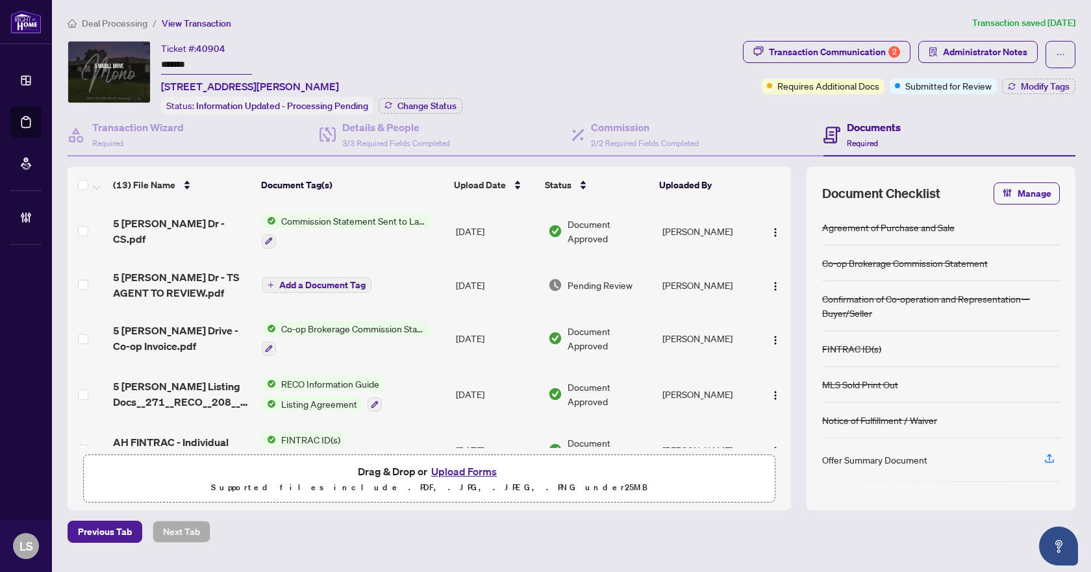
click at [102, 27] on span "Deal Processing" at bounding box center [115, 24] width 66 height 12
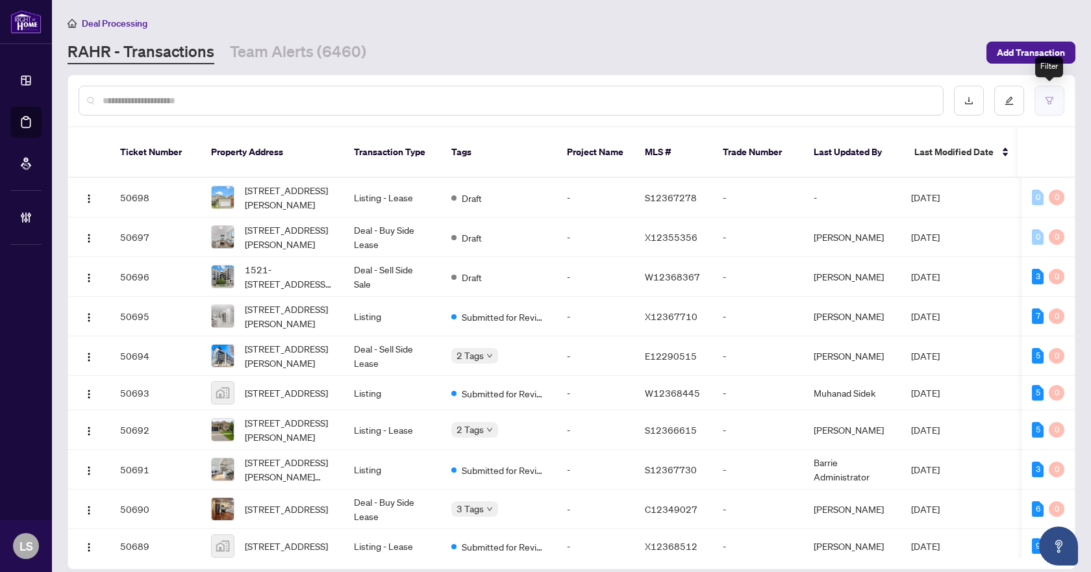
click at [1052, 105] on button "button" at bounding box center [1049, 101] width 30 height 30
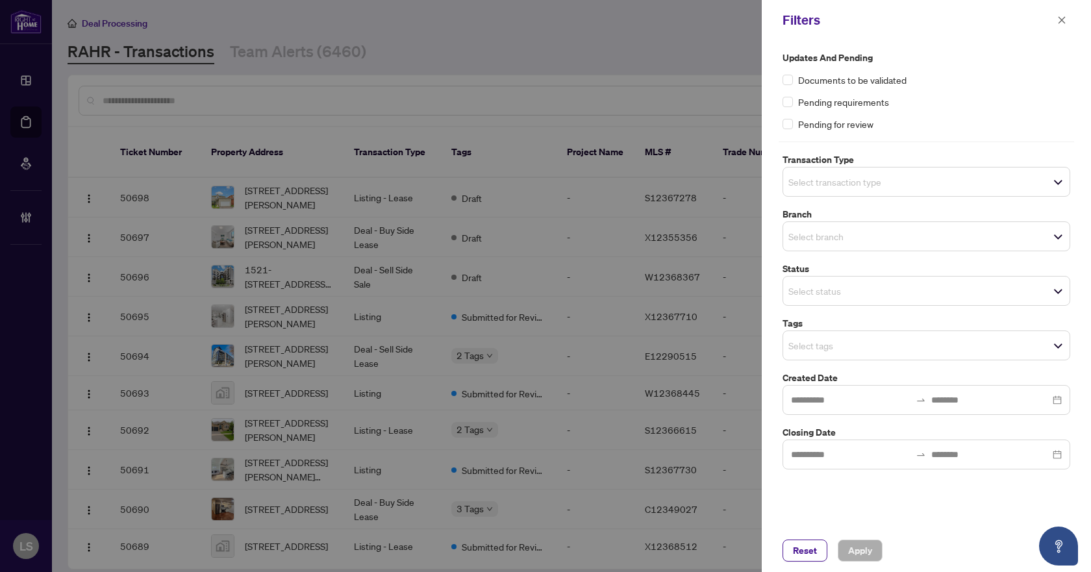
click at [944, 179] on span "Select transaction type" at bounding box center [926, 182] width 286 height 18
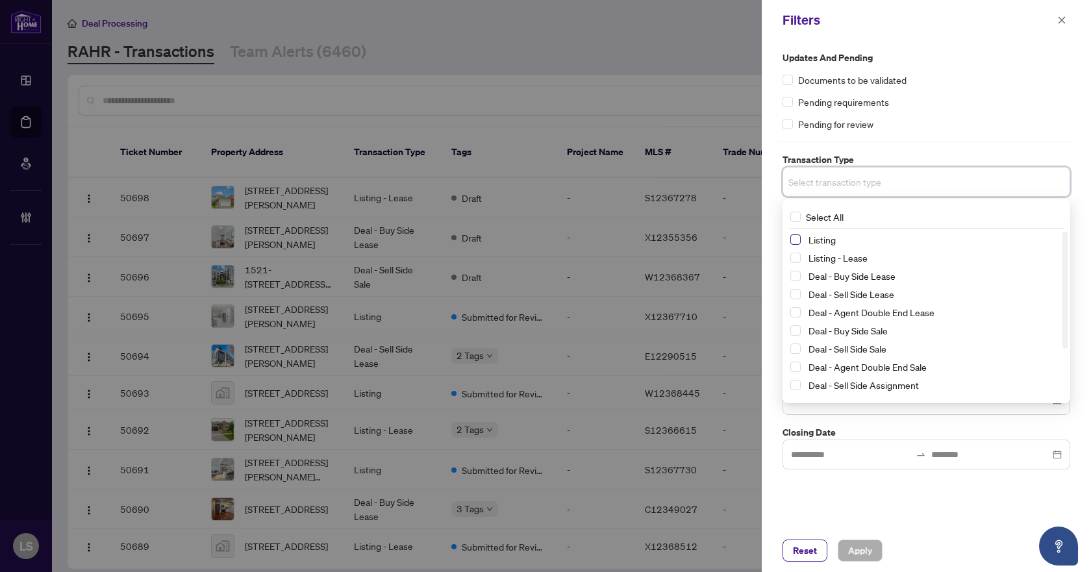
click at [797, 239] on span "Select Listing" at bounding box center [795, 239] width 10 height 10
click at [795, 262] on span "Select Listing - Lease" at bounding box center [795, 260] width 10 height 10
click at [986, 99] on div "Pending requirements" at bounding box center [926, 102] width 288 height 14
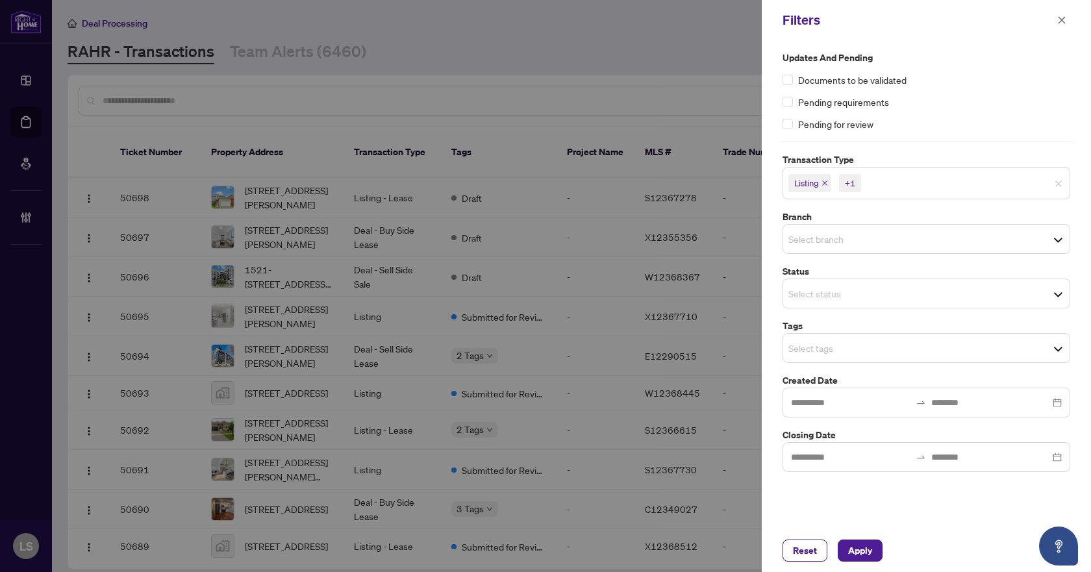
click at [845, 247] on span "Select branch" at bounding box center [926, 239] width 286 height 18
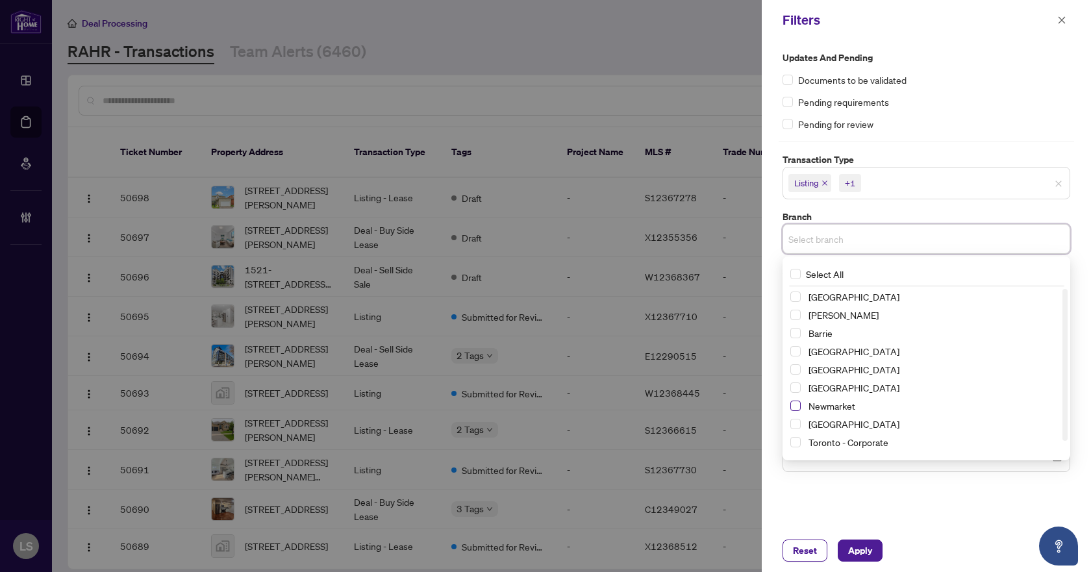
click at [792, 405] on span "Select Newmarket" at bounding box center [795, 406] width 10 height 10
click at [979, 106] on div "Pending requirements" at bounding box center [926, 102] width 288 height 14
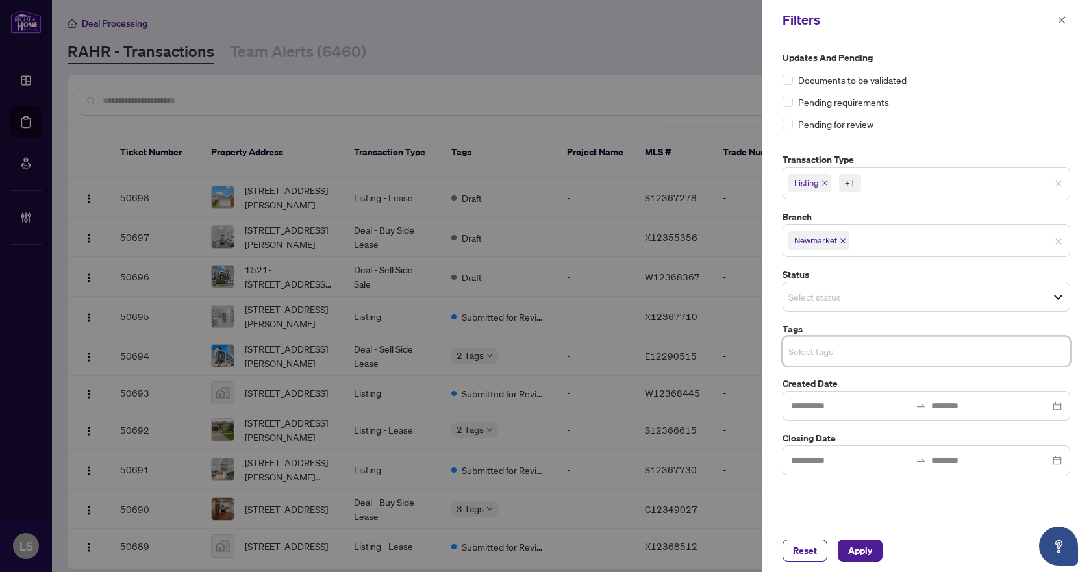
click at [824, 358] on input "search" at bounding box center [833, 352] width 91 height 16
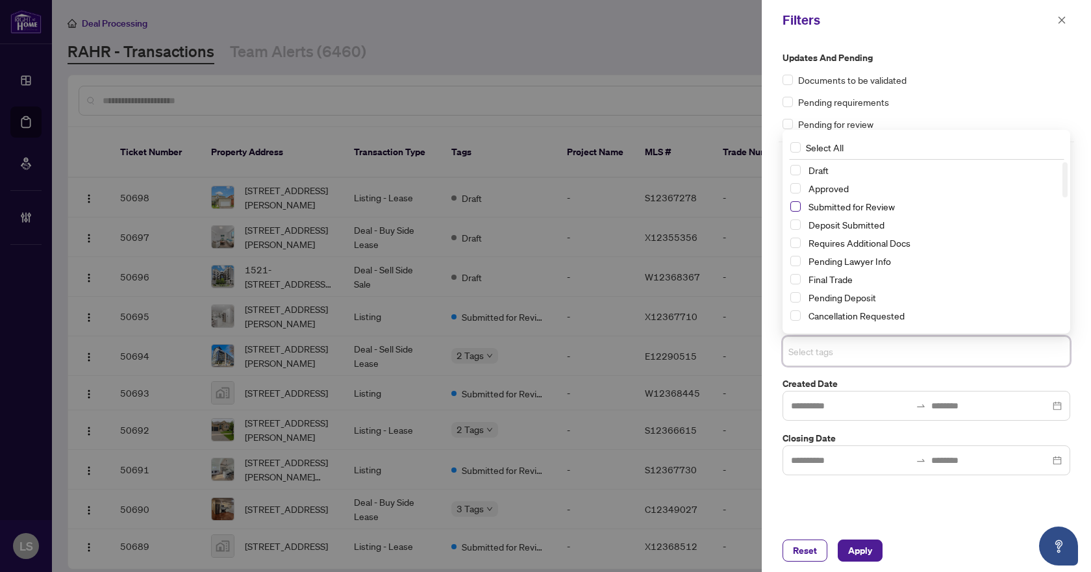
click at [794, 207] on span "Select Submitted for Review" at bounding box center [795, 206] width 10 height 10
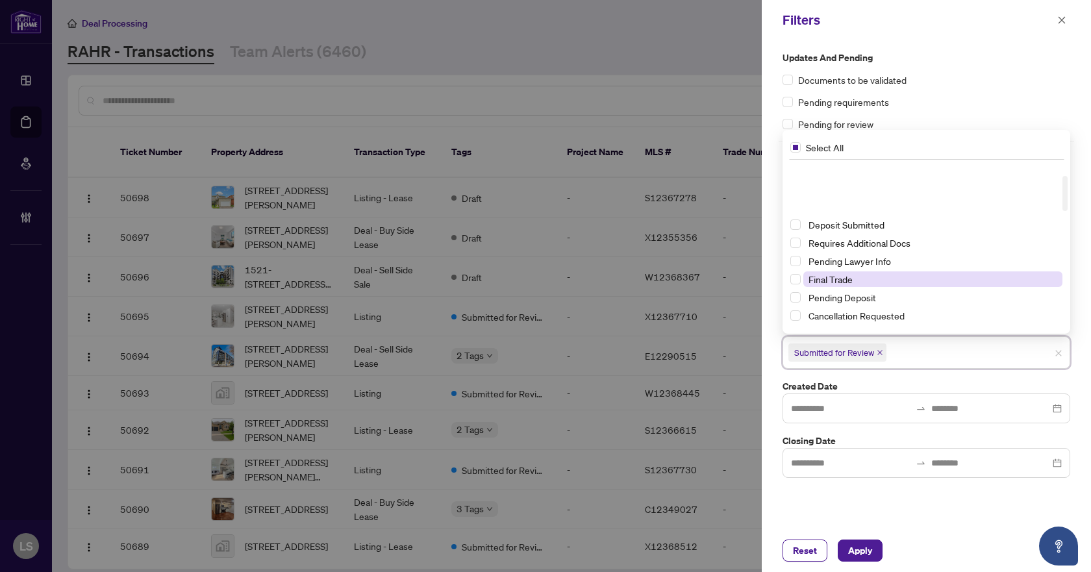
scroll to position [130, 0]
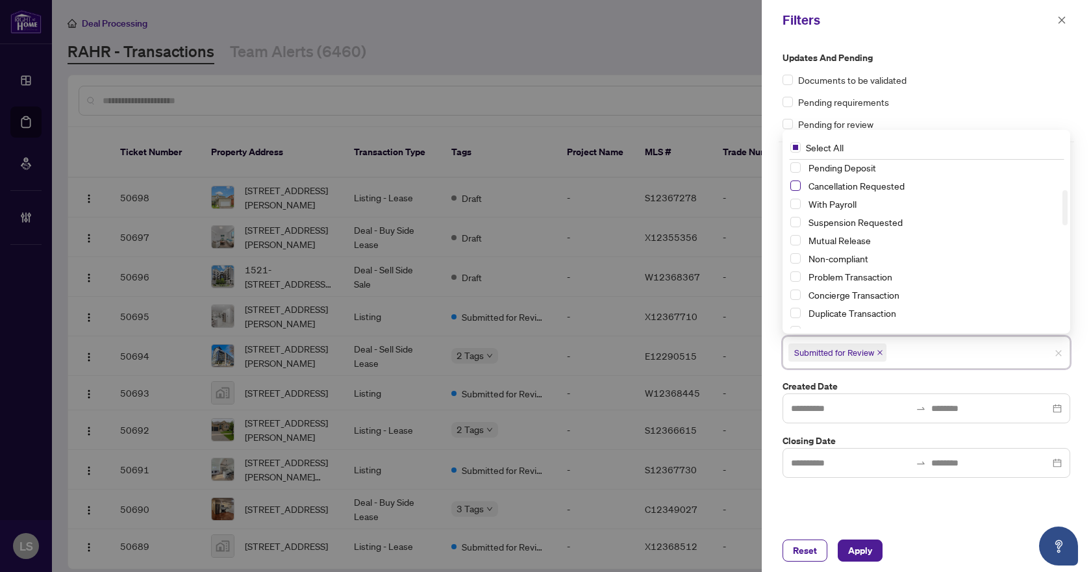
click at [794, 188] on span "Select Cancellation Requested" at bounding box center [795, 186] width 10 height 10
drag, startPoint x: 796, startPoint y: 221, endPoint x: 836, endPoint y: 279, distance: 70.4
click at [797, 222] on span "Select Suspension Requested" at bounding box center [795, 222] width 10 height 10
click at [869, 556] on span "Apply" at bounding box center [860, 550] width 24 height 21
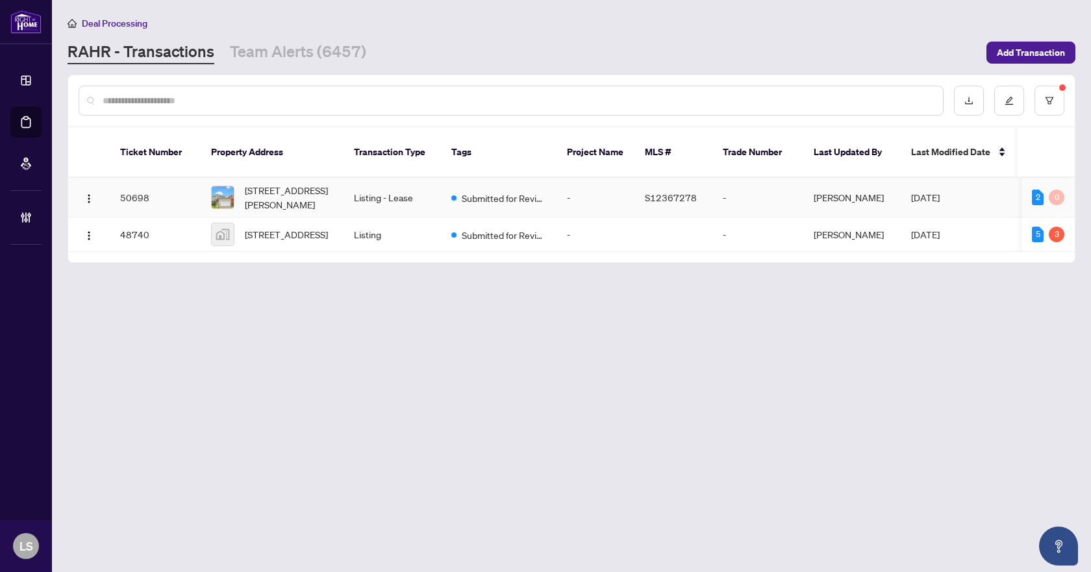
click at [300, 183] on span "[STREET_ADDRESS][PERSON_NAME]" at bounding box center [289, 197] width 88 height 29
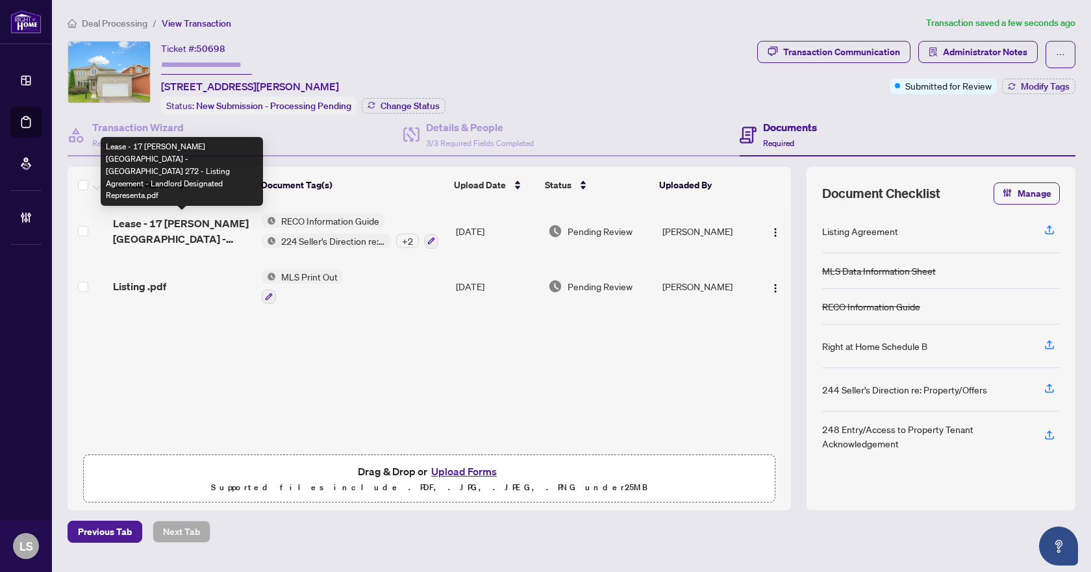
click at [197, 232] on span "Lease - 17 [PERSON_NAME][GEOGRAPHIC_DATA] - [GEOGRAPHIC_DATA] 272 - Listing Agr…" at bounding box center [182, 231] width 138 height 31
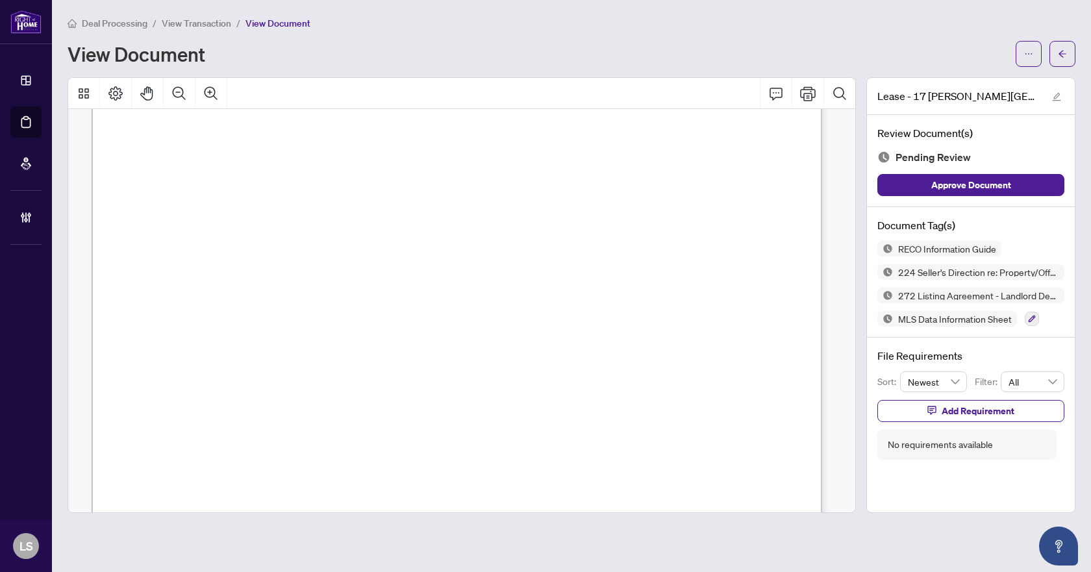
scroll to position [20654, 0]
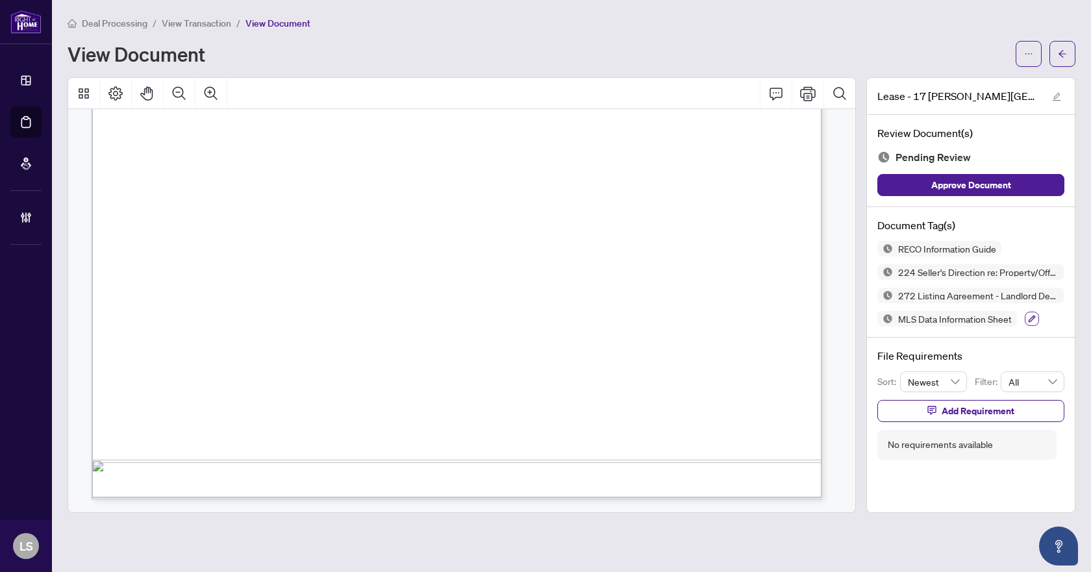
click at [1029, 315] on icon "button" at bounding box center [1032, 319] width 8 height 8
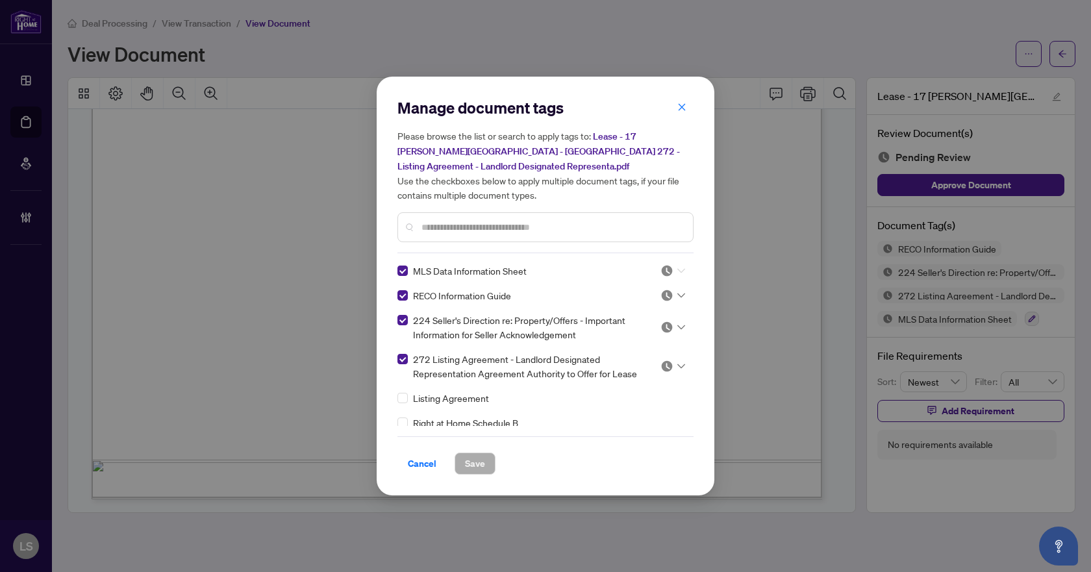
click at [677, 270] on icon at bounding box center [681, 271] width 8 height 5
click at [648, 333] on div "Approved" at bounding box center [629, 334] width 83 height 14
click at [678, 298] on div at bounding box center [672, 295] width 25 height 13
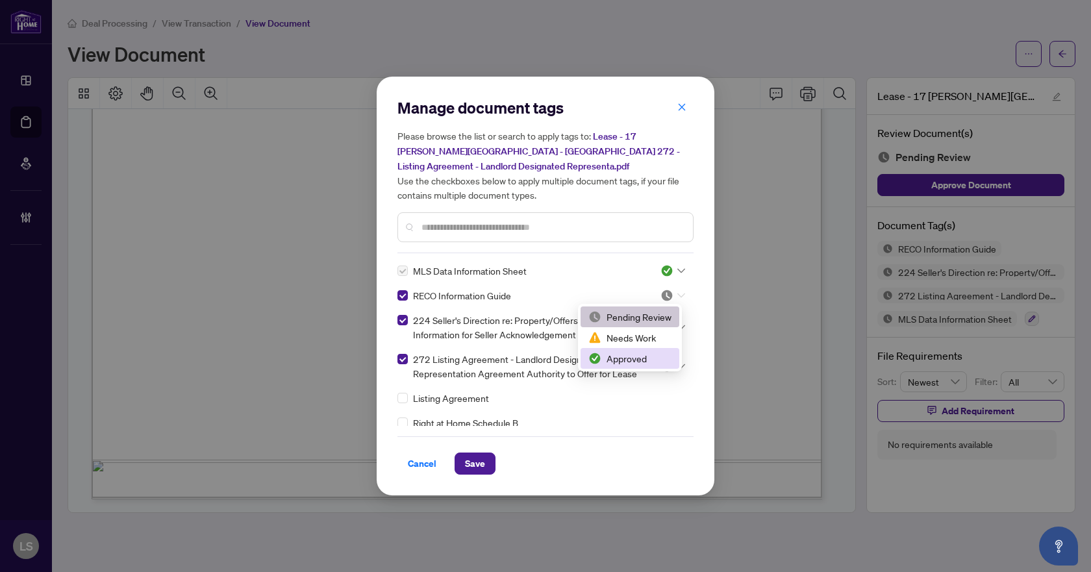
drag, startPoint x: 662, startPoint y: 356, endPoint x: 675, endPoint y: 343, distance: 18.8
click at [661, 356] on div "Approved" at bounding box center [629, 358] width 83 height 14
click at [679, 323] on div at bounding box center [672, 327] width 25 height 13
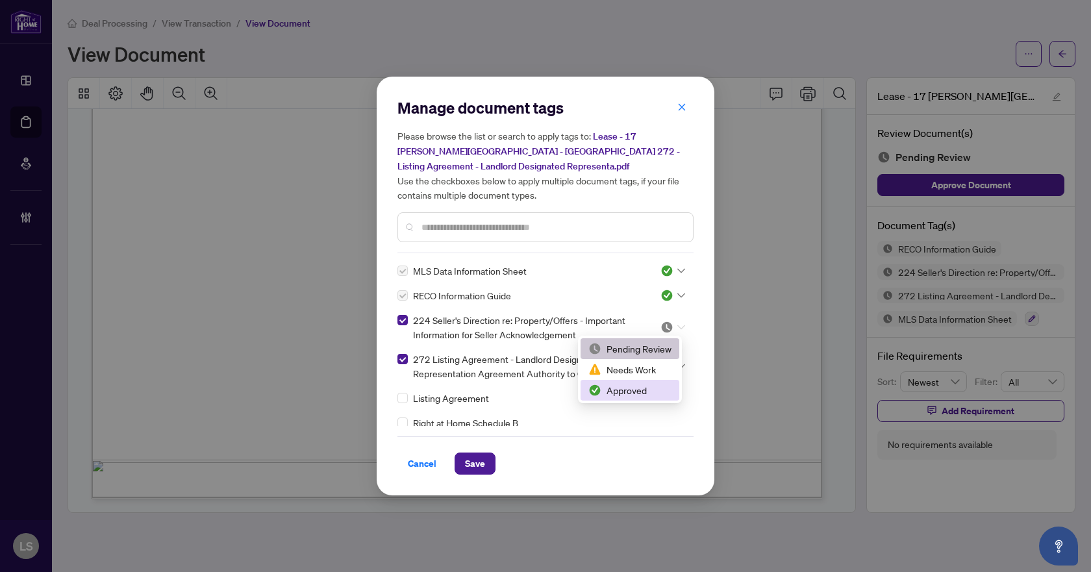
click at [647, 386] on div "Approved" at bounding box center [629, 390] width 83 height 14
click at [677, 366] on icon at bounding box center [681, 366] width 8 height 5
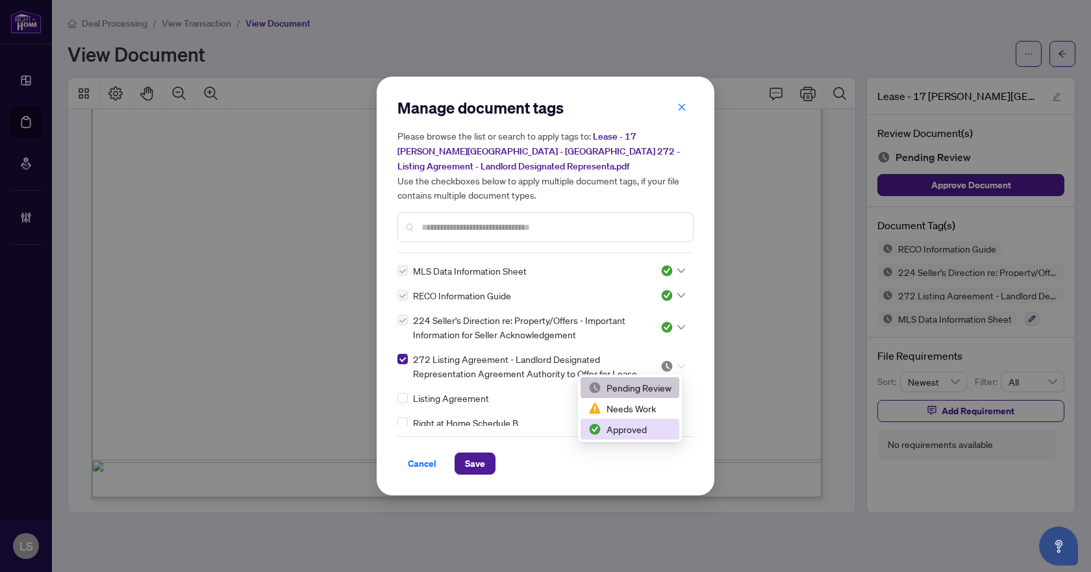
click at [628, 427] on div "Approved" at bounding box center [629, 429] width 83 height 14
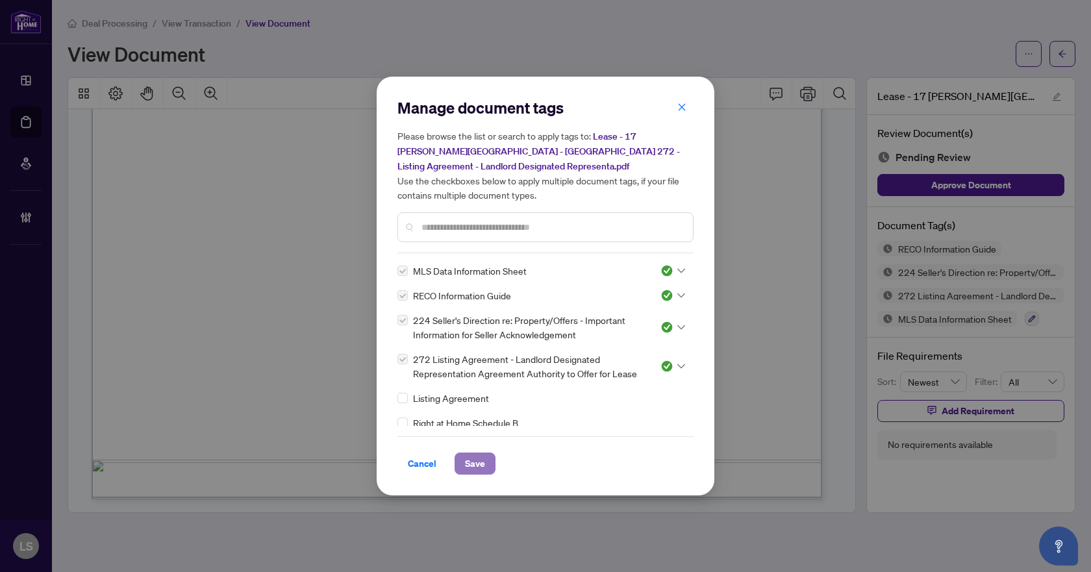
click at [468, 465] on span "Save" at bounding box center [475, 463] width 20 height 21
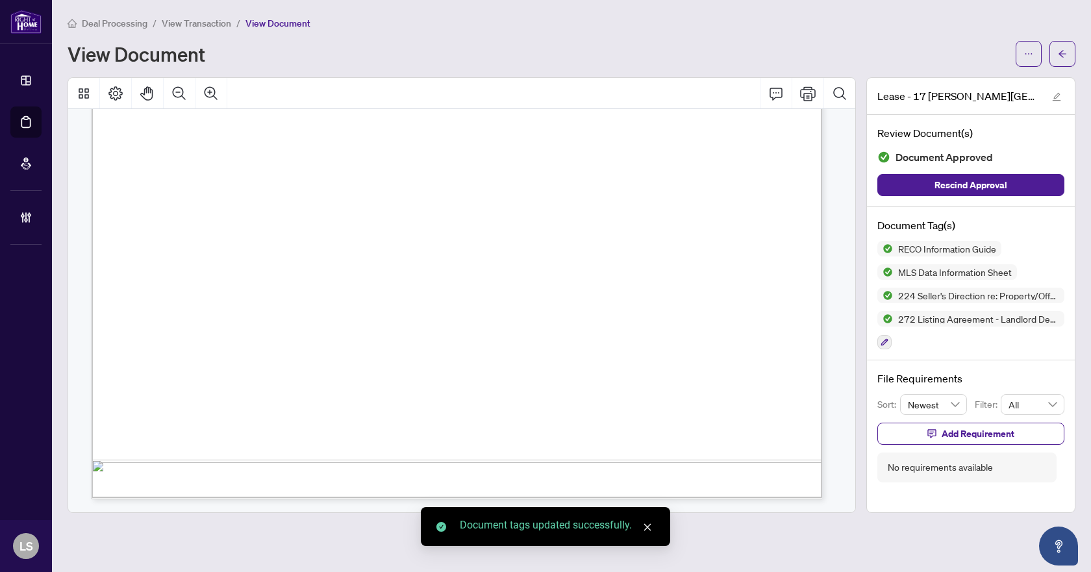
click at [1065, 67] on div "Deal Processing / View Transaction / View Document View Document Lease - 17 Kel…" at bounding box center [572, 264] width 1008 height 497
click at [1064, 56] on icon "arrow-left" at bounding box center [1062, 53] width 9 height 9
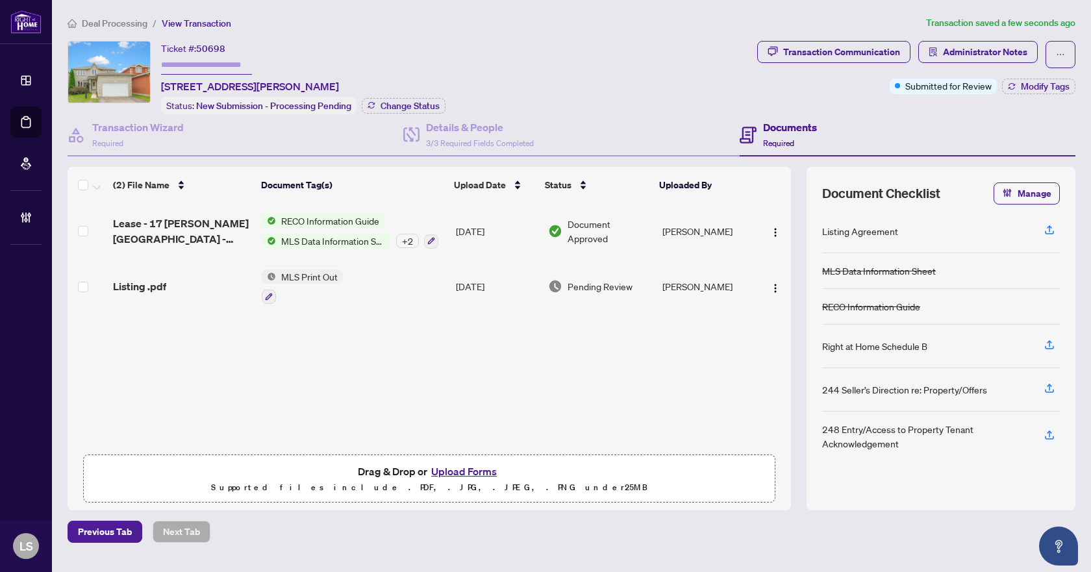
click at [170, 288] on div "Listing .pdf" at bounding box center [182, 287] width 138 height 16
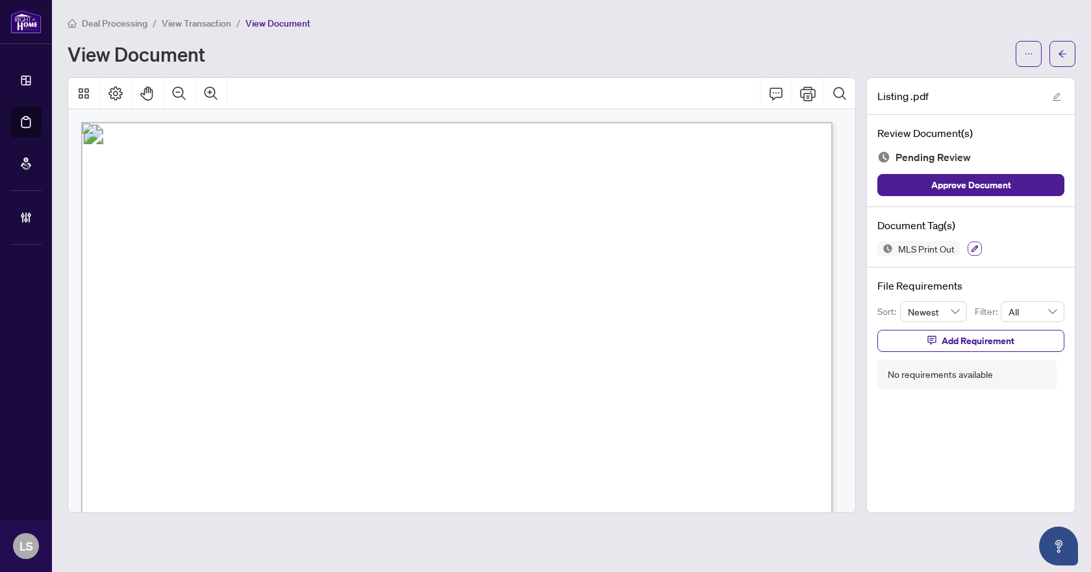
click at [972, 251] on icon "button" at bounding box center [974, 248] width 7 height 7
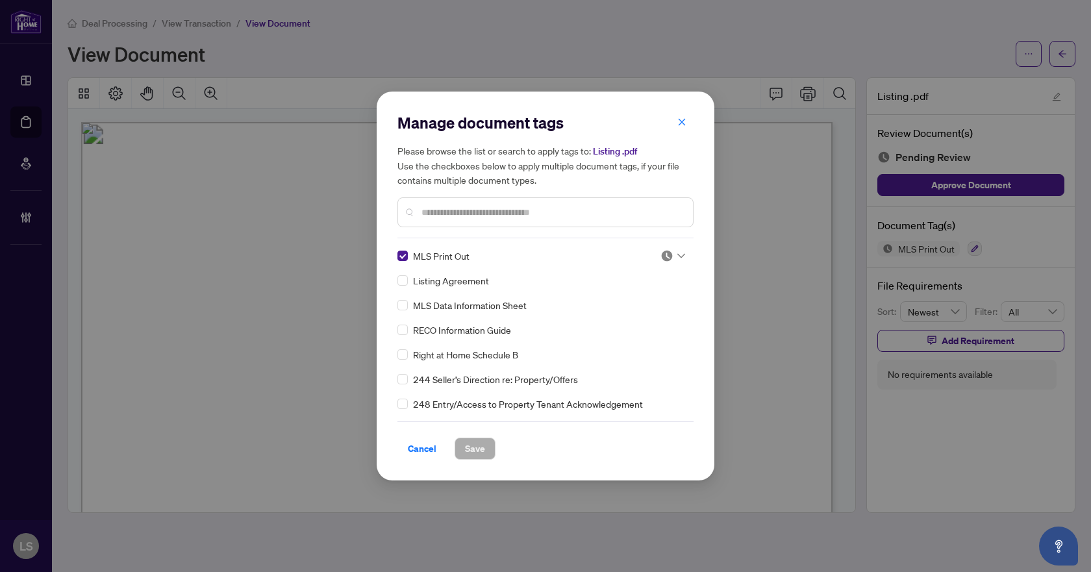
click at [675, 263] on span at bounding box center [672, 255] width 25 height 19
click at [654, 318] on div "Approved" at bounding box center [629, 319] width 83 height 14
click at [478, 448] on span "Save" at bounding box center [475, 448] width 20 height 21
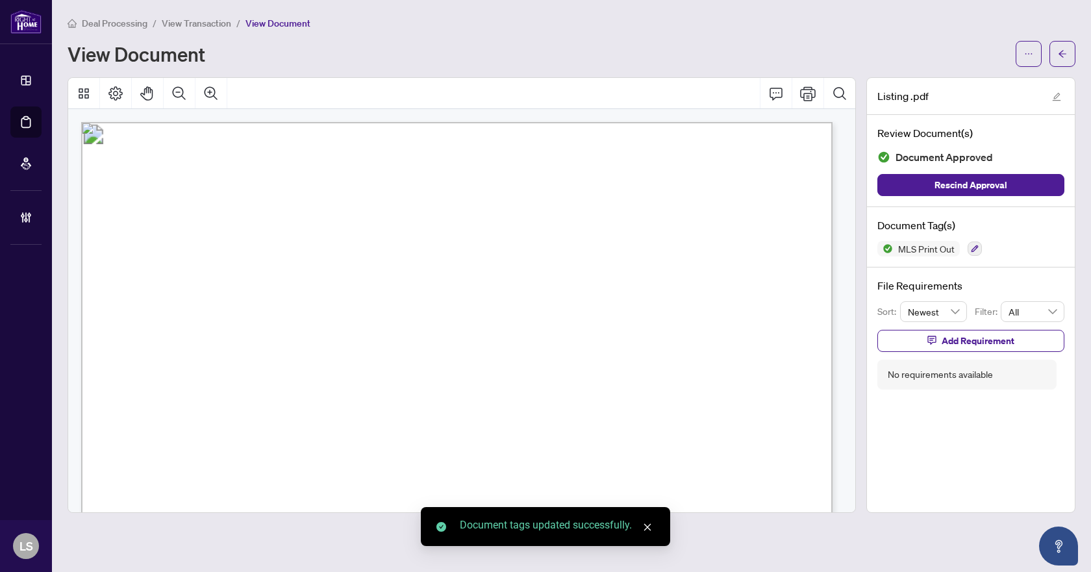
click at [1058, 51] on icon "arrow-left" at bounding box center [1062, 53] width 9 height 9
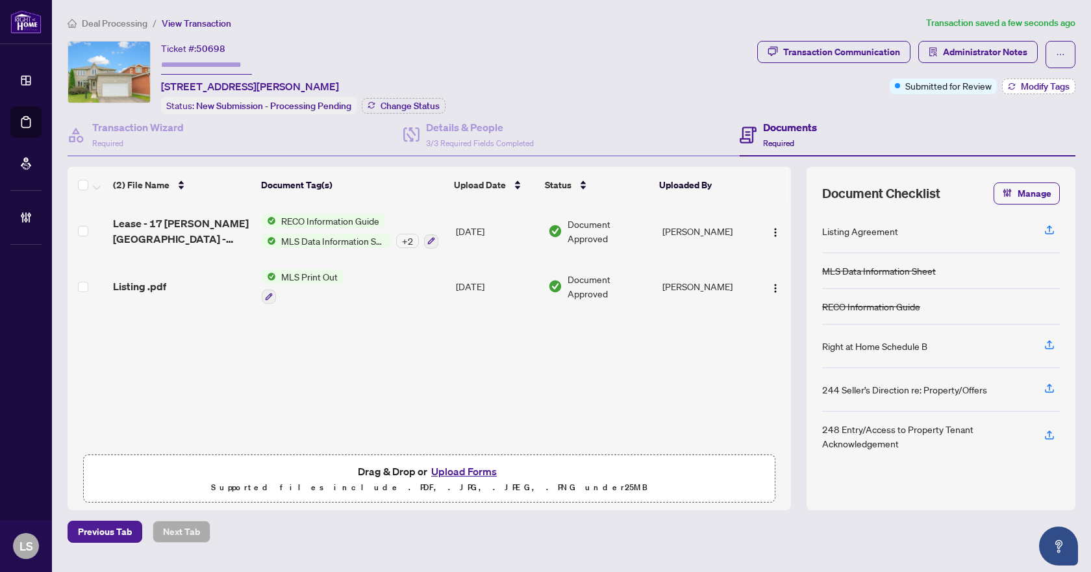
click at [1032, 86] on span "Modify Tags" at bounding box center [1045, 86] width 49 height 9
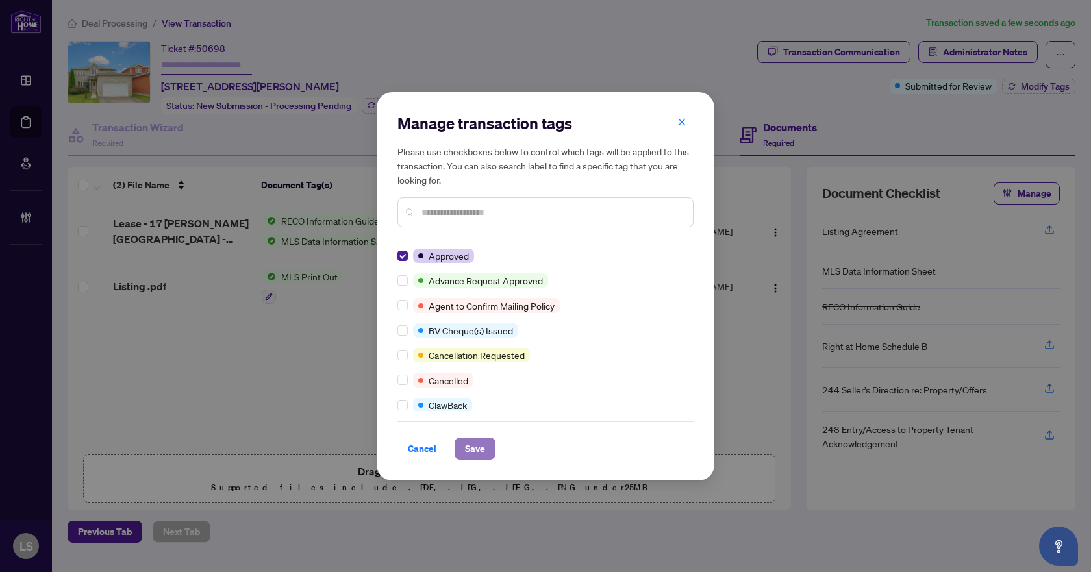
click at [473, 450] on span "Save" at bounding box center [475, 448] width 20 height 21
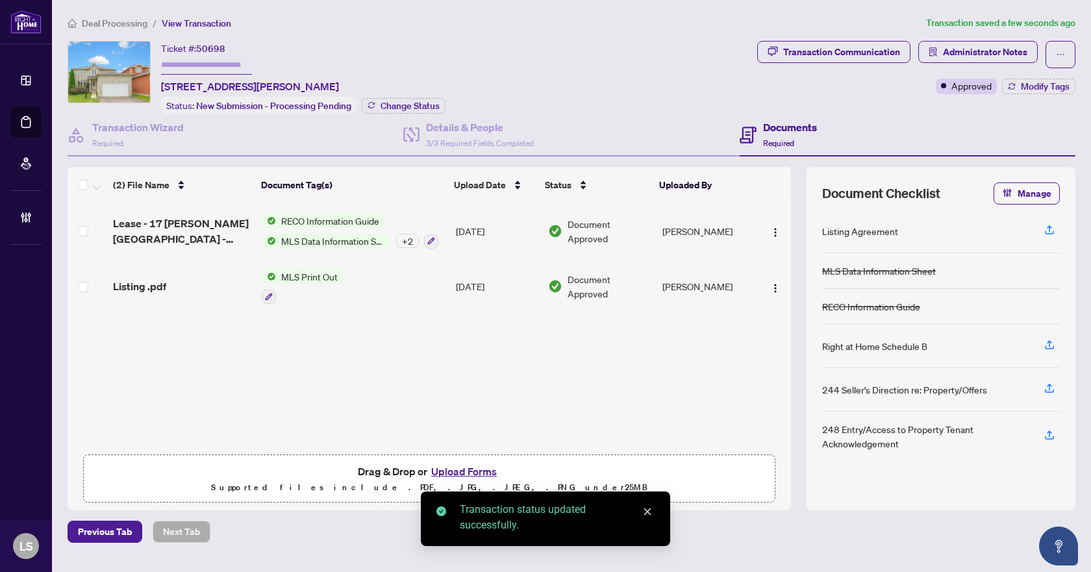
click at [129, 16] on li "Deal Processing" at bounding box center [108, 23] width 80 height 15
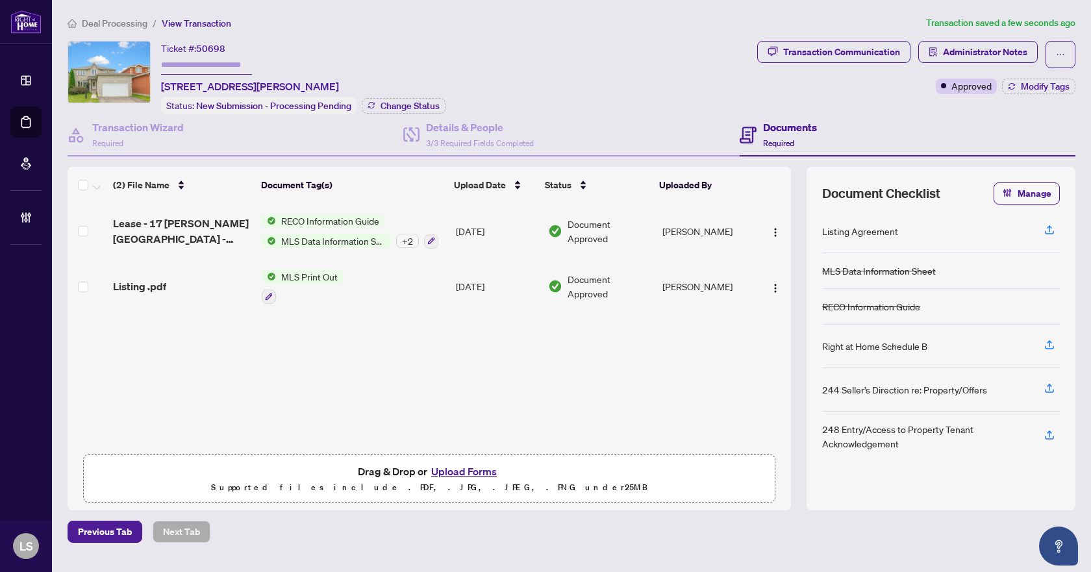
click at [125, 20] on span "Deal Processing" at bounding box center [115, 24] width 66 height 12
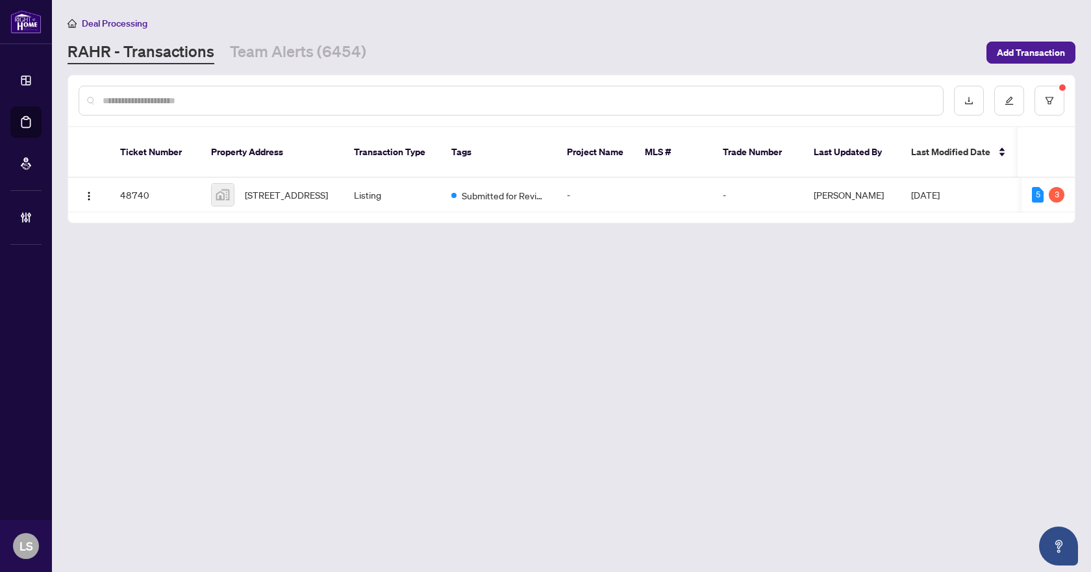
click at [460, 312] on main "Deal Processing [PERSON_NAME] - Transactions Team Alerts (6454) Add Transaction…" at bounding box center [571, 286] width 1039 height 572
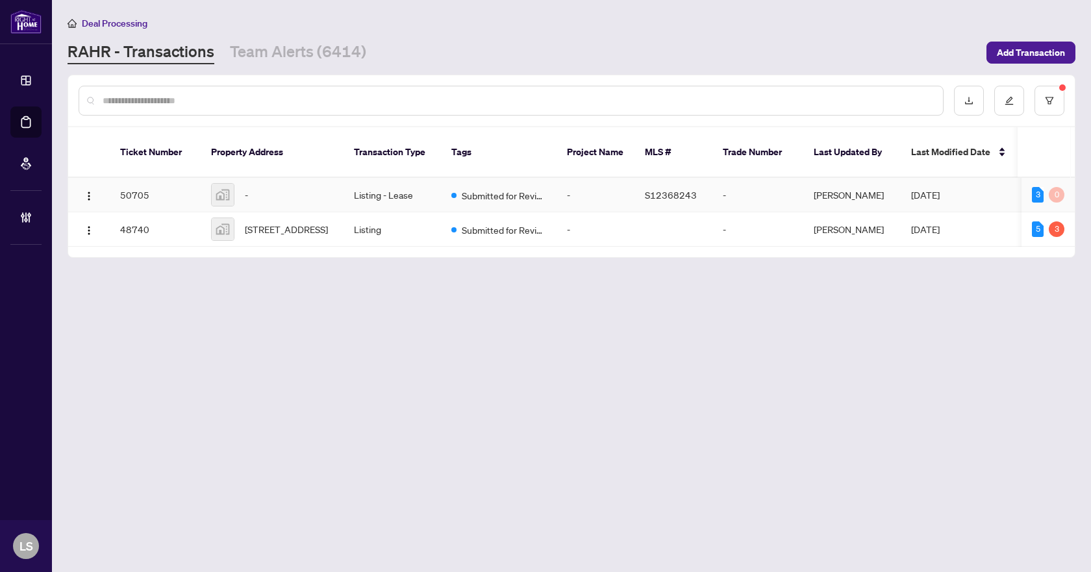
click at [301, 183] on div "-" at bounding box center [272, 194] width 122 height 23
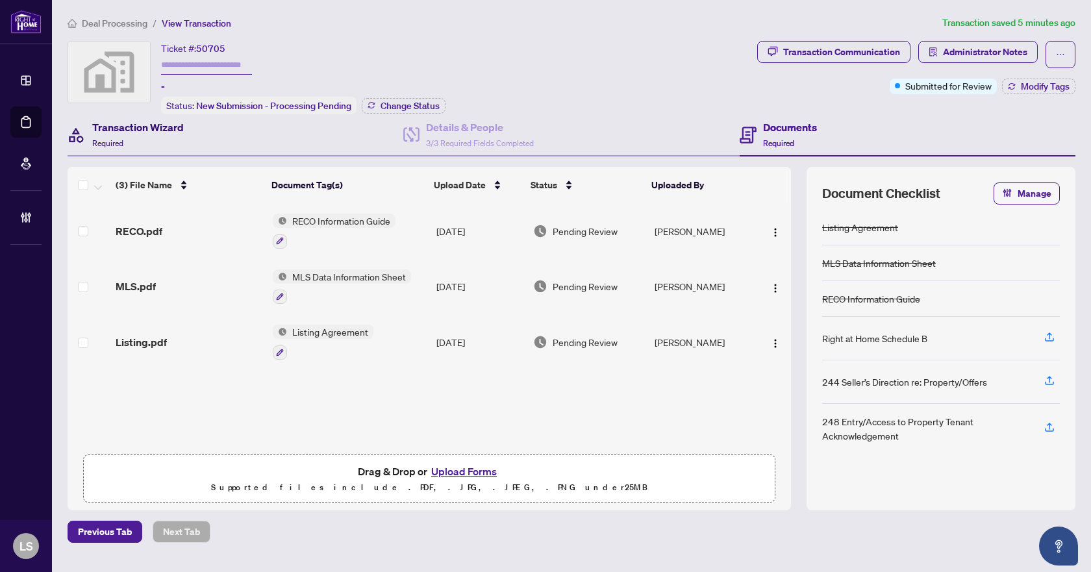
click at [129, 129] on h4 "Transaction Wizard" at bounding box center [138, 127] width 92 height 16
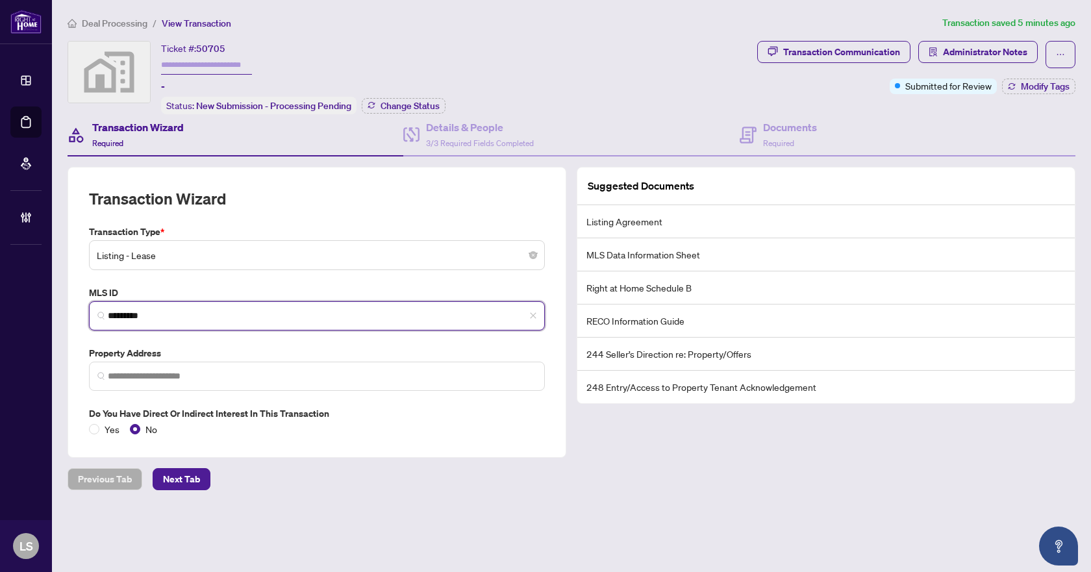
click at [194, 310] on input "*********" at bounding box center [322, 316] width 429 height 14
type input "*********"
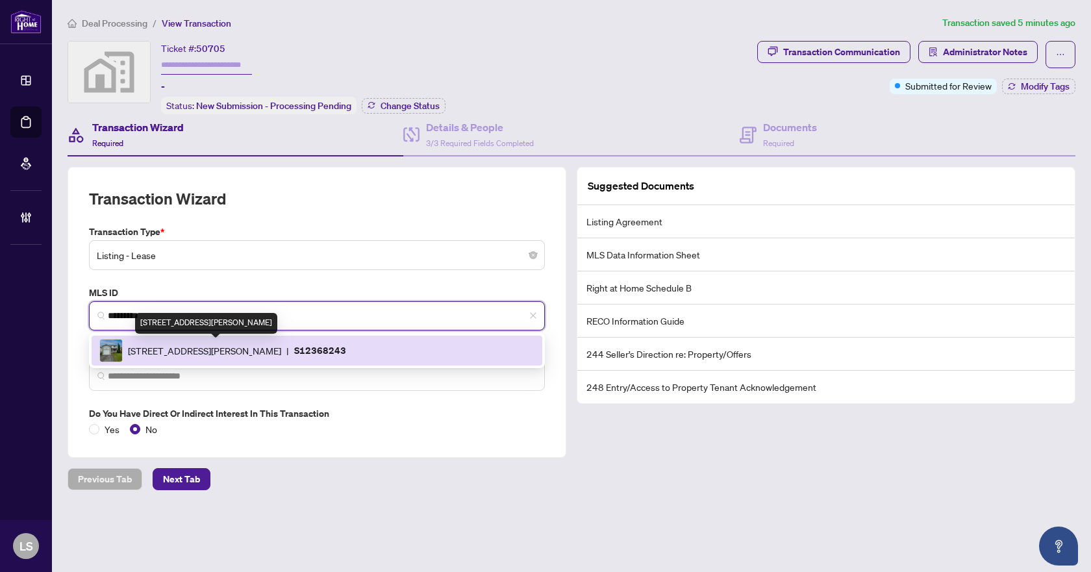
click at [218, 349] on span "[STREET_ADDRESS][PERSON_NAME]" at bounding box center [204, 351] width 153 height 14
type input "**********"
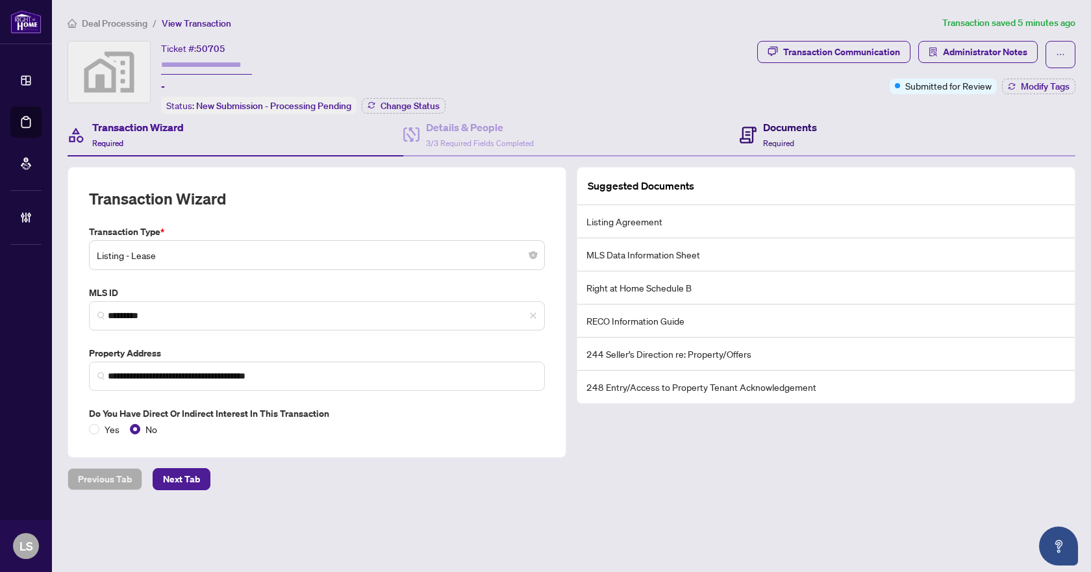
click at [792, 139] on span "Required" at bounding box center [778, 143] width 31 height 10
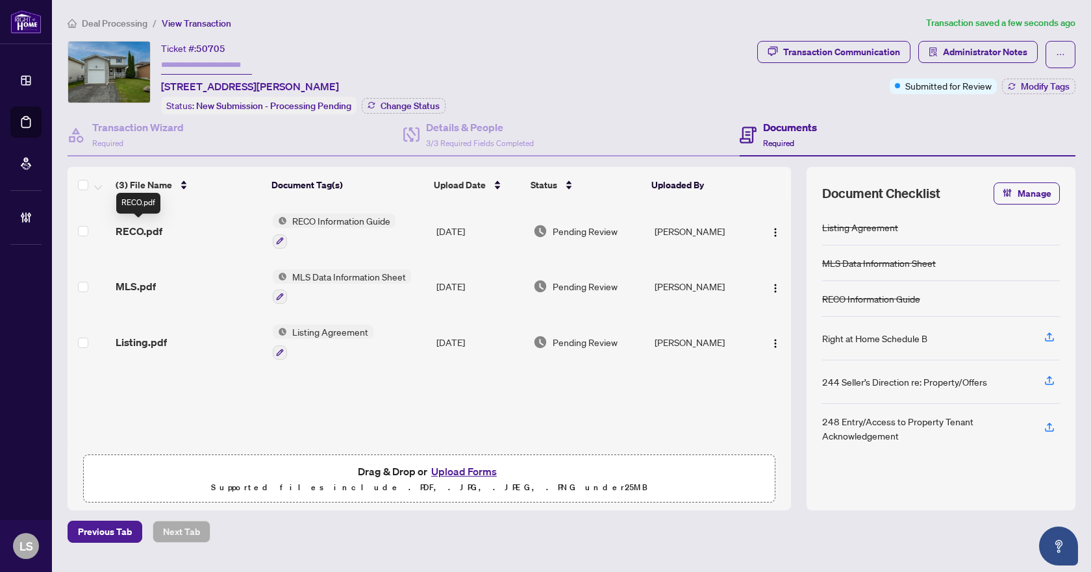
click at [143, 229] on span "RECO.pdf" at bounding box center [139, 231] width 47 height 16
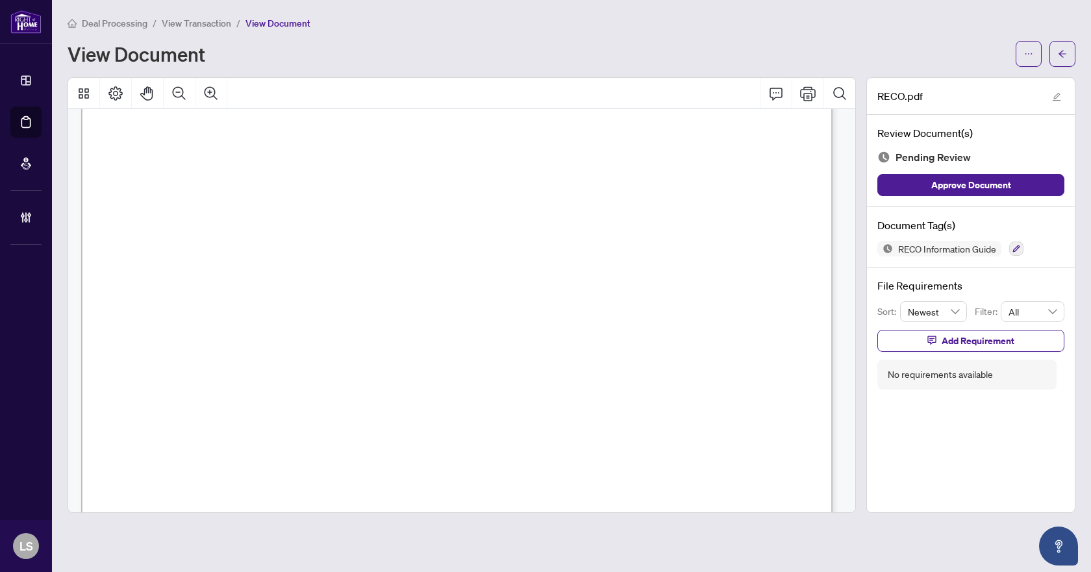
scroll to position [12403, 0]
click at [1016, 249] on icon "button" at bounding box center [1016, 249] width 8 height 8
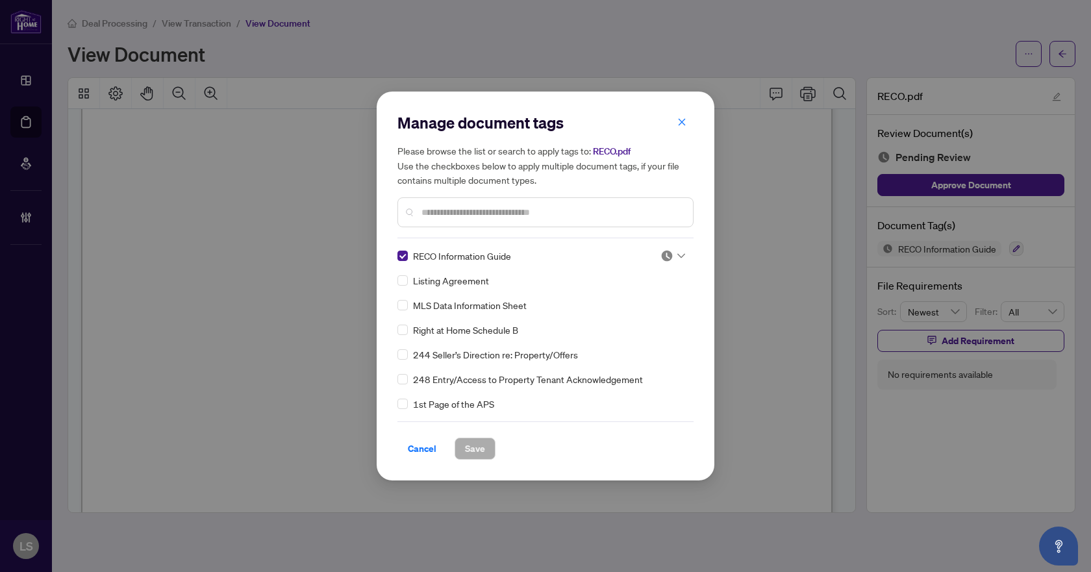
click at [673, 252] on div at bounding box center [672, 255] width 25 height 13
drag, startPoint x: 629, startPoint y: 321, endPoint x: 615, endPoint y: 330, distance: 16.0
click at [628, 321] on div "Approved" at bounding box center [629, 319] width 83 height 14
click at [482, 452] on span "Save" at bounding box center [475, 448] width 20 height 21
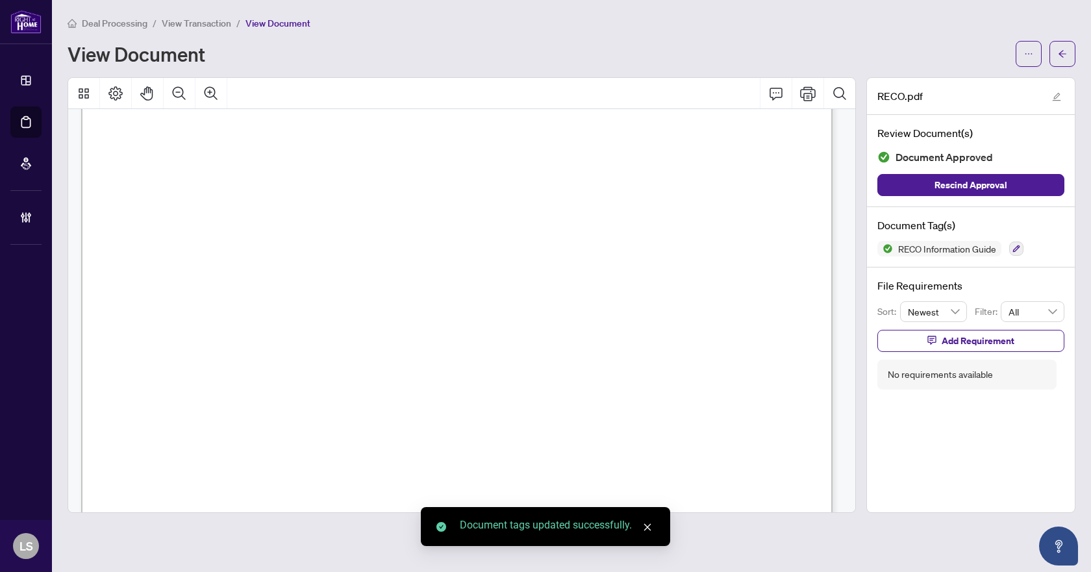
click at [1063, 59] on span "button" at bounding box center [1062, 54] width 9 height 21
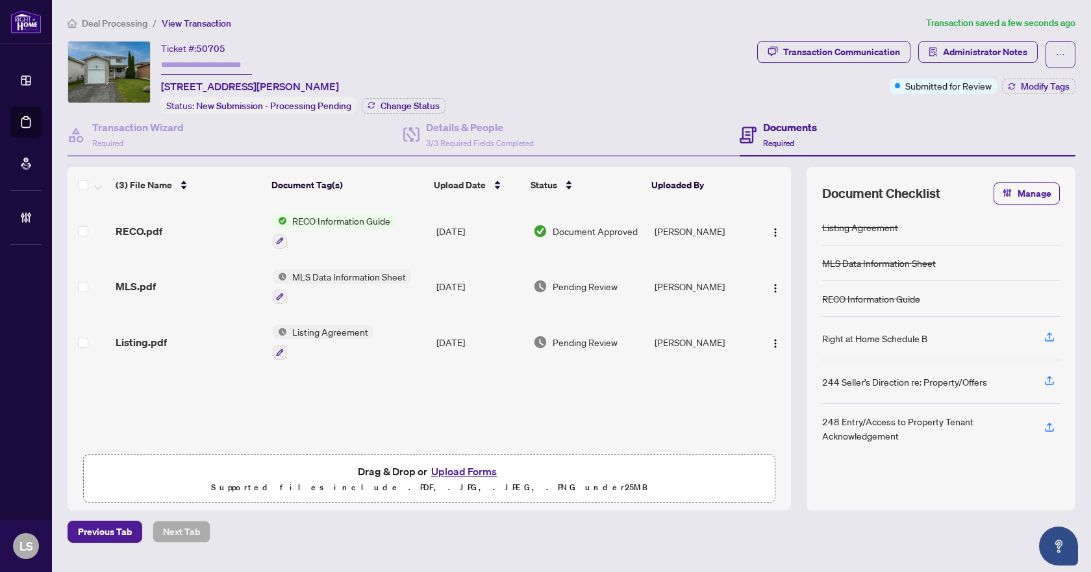
click at [133, 293] on td "MLS.pdf" at bounding box center [188, 287] width 157 height 56
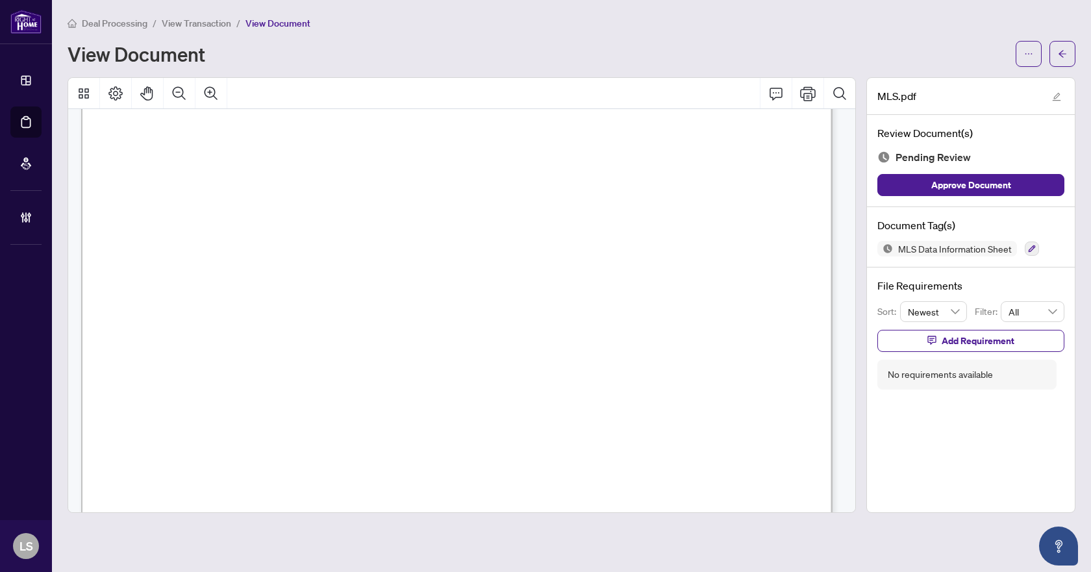
scroll to position [685, 0]
click at [1036, 249] on button "button" at bounding box center [1032, 249] width 14 height 14
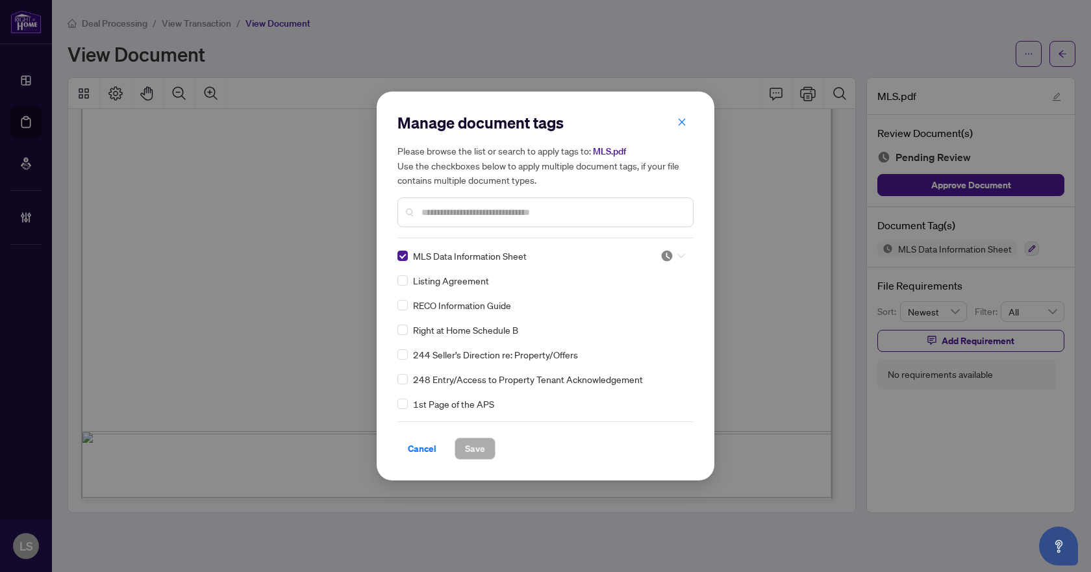
click at [678, 255] on icon at bounding box center [681, 255] width 8 height 5
click at [634, 319] on div "Approved" at bounding box center [629, 319] width 83 height 14
drag, startPoint x: 470, startPoint y: 444, endPoint x: 499, endPoint y: 406, distance: 47.3
click at [470, 444] on span "Save" at bounding box center [475, 448] width 20 height 21
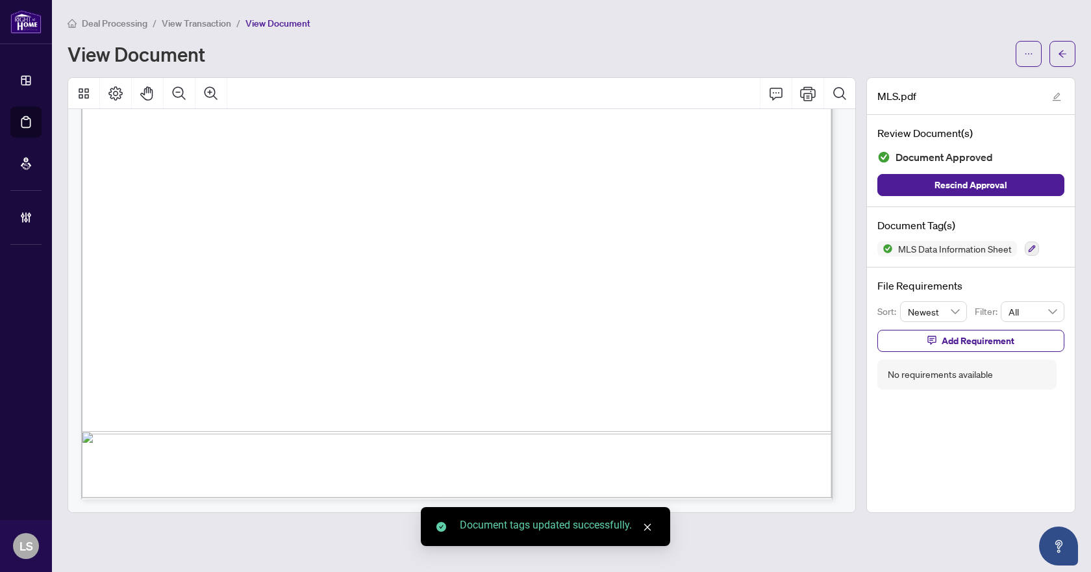
click at [1066, 48] on span "button" at bounding box center [1062, 54] width 9 height 21
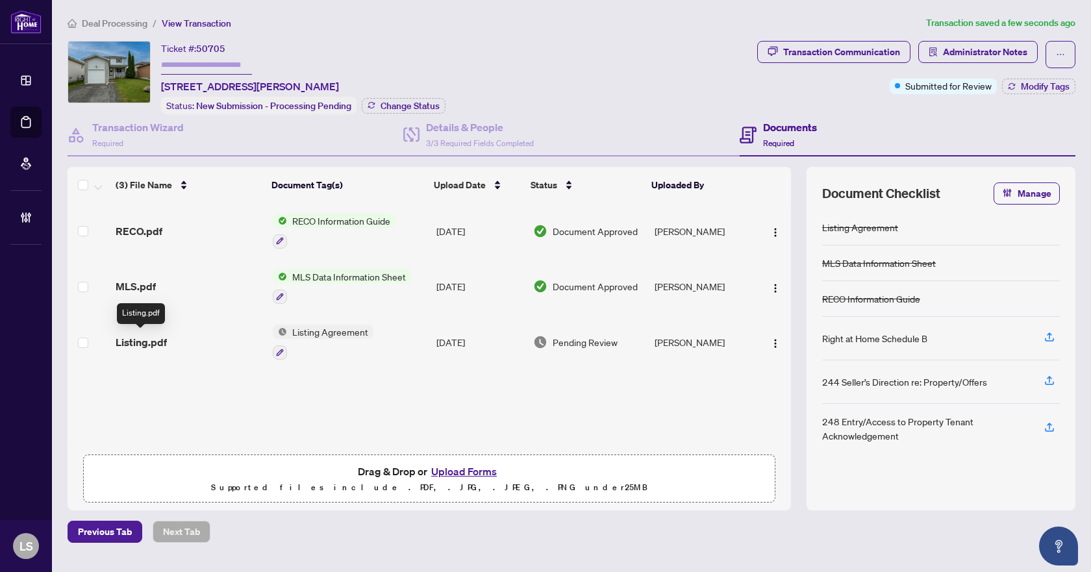
click at [151, 341] on span "Listing.pdf" at bounding box center [141, 342] width 51 height 16
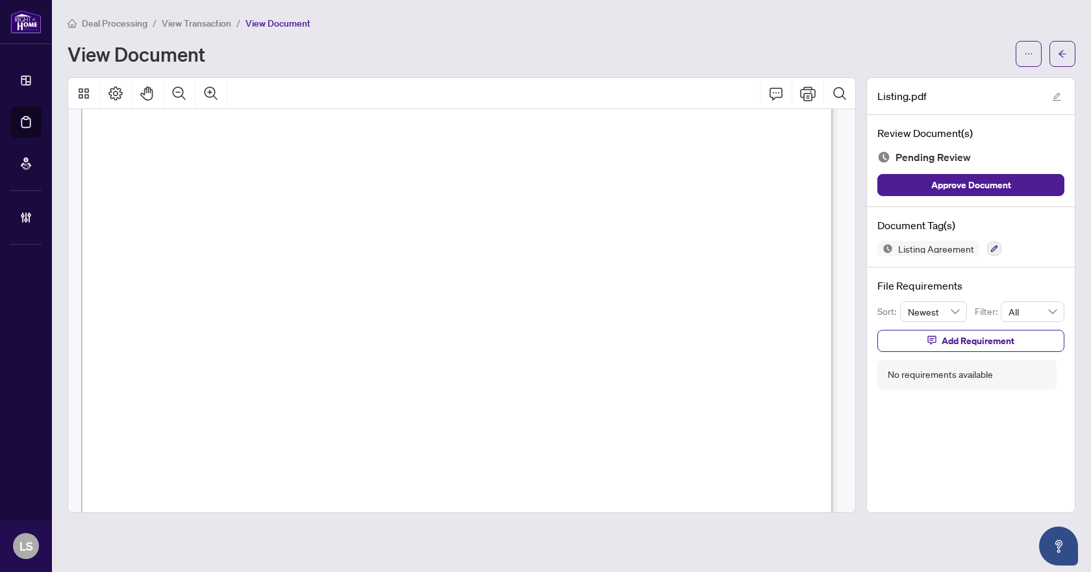
scroll to position [4582, 0]
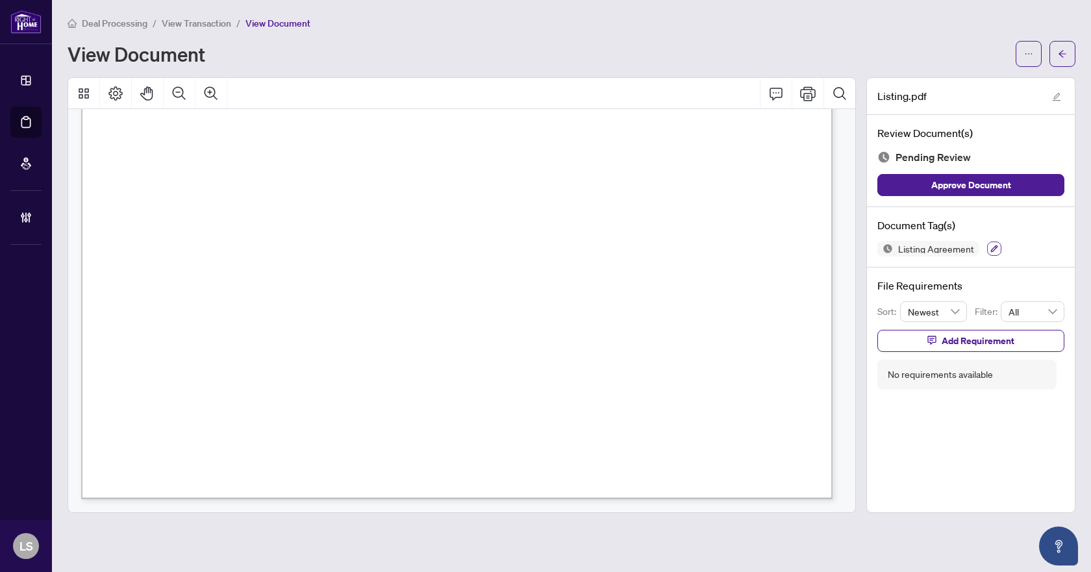
click at [994, 251] on icon "button" at bounding box center [994, 249] width 8 height 8
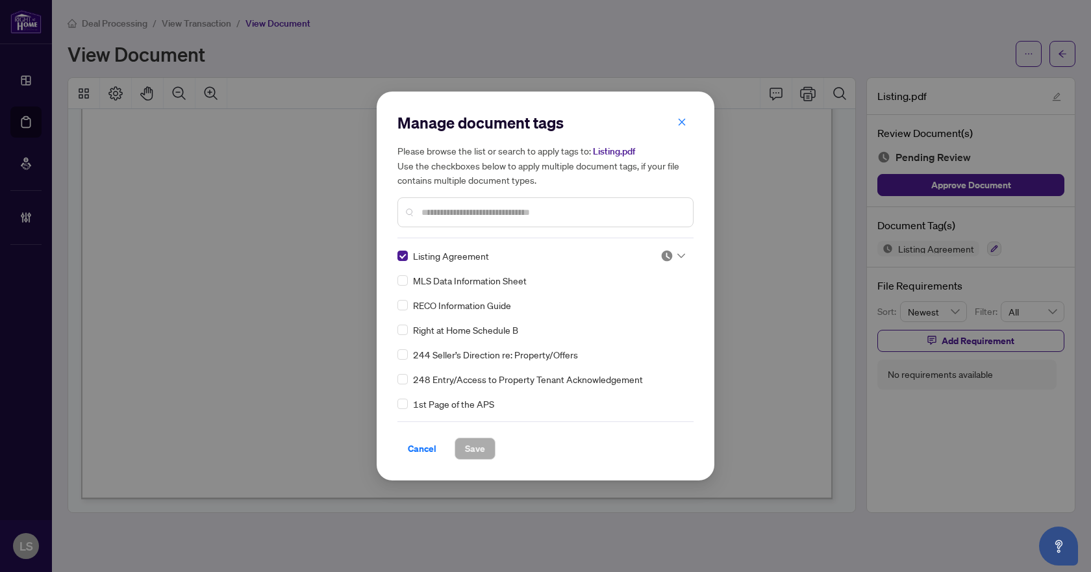
click at [677, 255] on icon at bounding box center [681, 255] width 8 height 5
click at [631, 320] on div "Approved" at bounding box center [629, 319] width 83 height 14
click at [479, 446] on span "Save" at bounding box center [475, 448] width 20 height 21
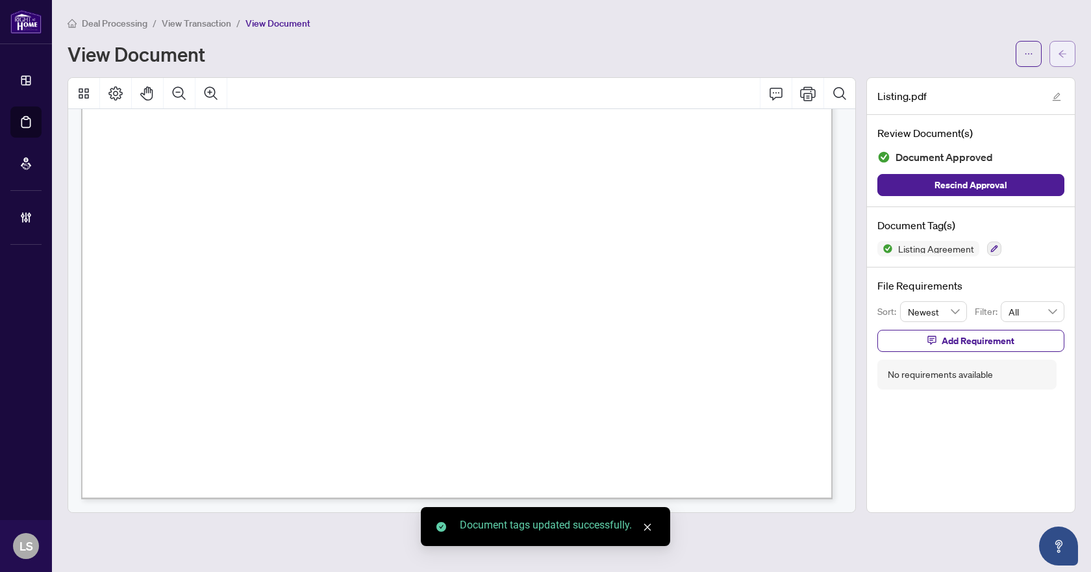
click at [1059, 62] on span "button" at bounding box center [1062, 54] width 9 height 21
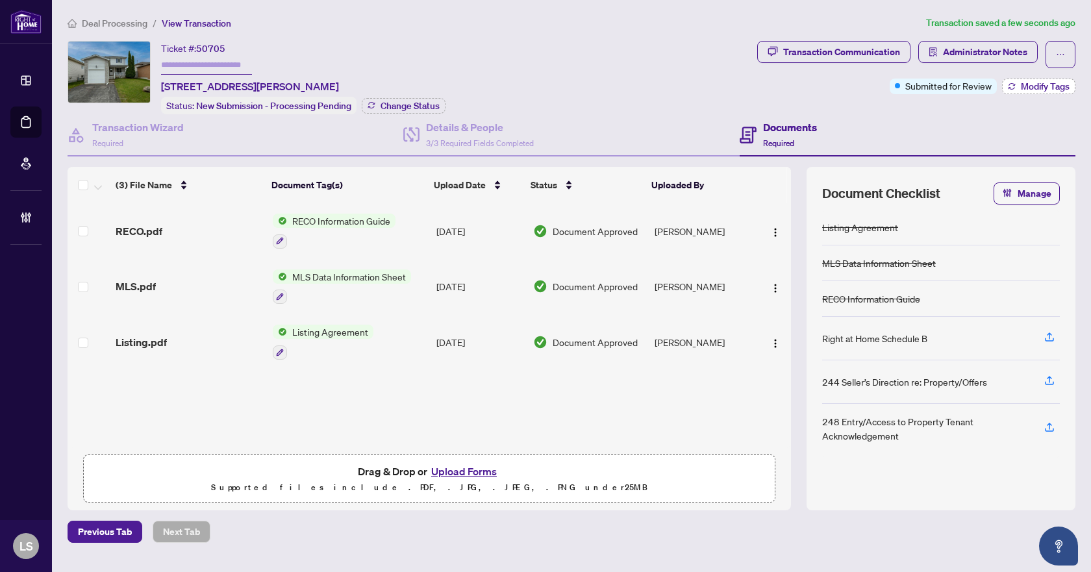
click at [1056, 84] on span "Modify Tags" at bounding box center [1045, 86] width 49 height 9
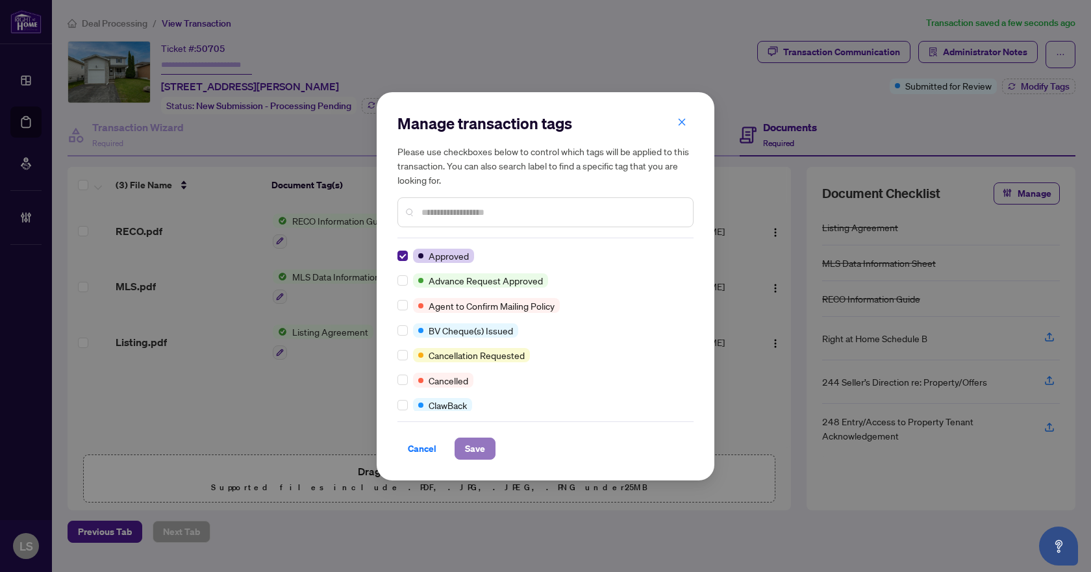
click at [466, 453] on span "Save" at bounding box center [475, 448] width 20 height 21
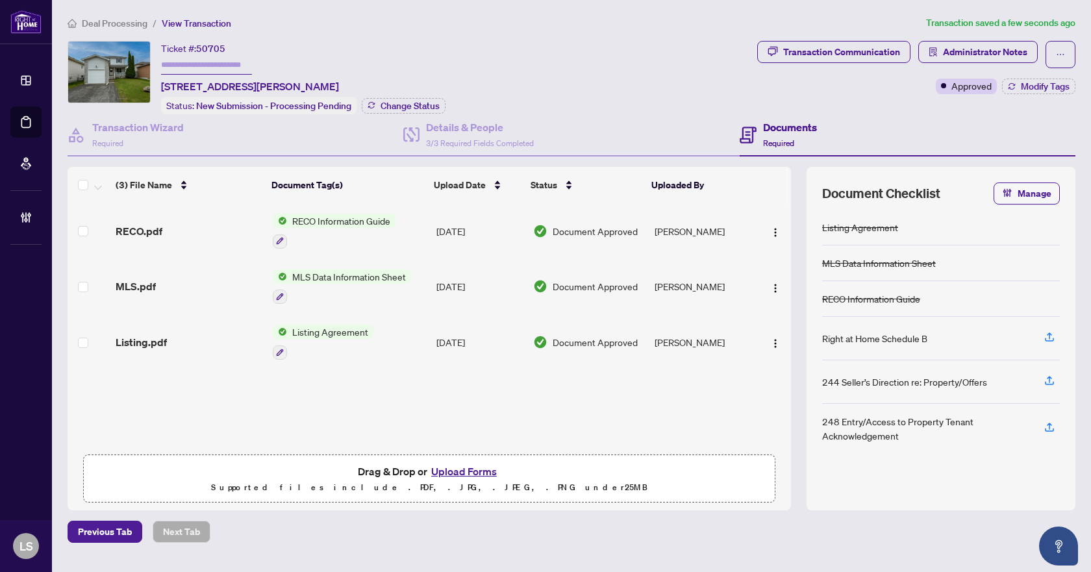
click at [123, 22] on span "Deal Processing" at bounding box center [115, 24] width 66 height 12
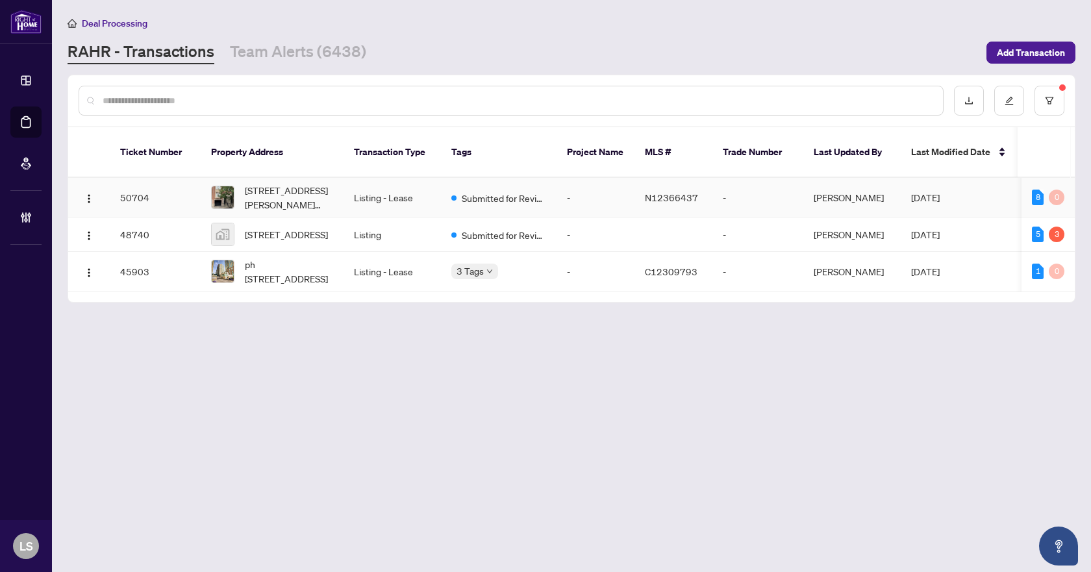
click at [300, 183] on span "[STREET_ADDRESS][PERSON_NAME][PERSON_NAME]" at bounding box center [289, 197] width 88 height 29
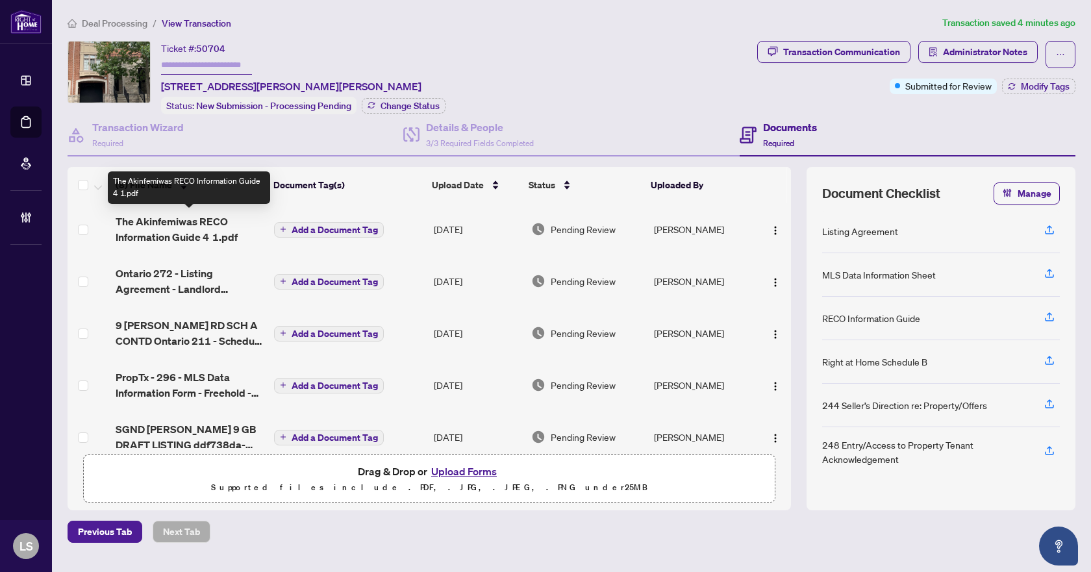
click at [229, 230] on span "The Akinfemiwas RECO Information Guide 4 1.pdf" at bounding box center [190, 229] width 148 height 31
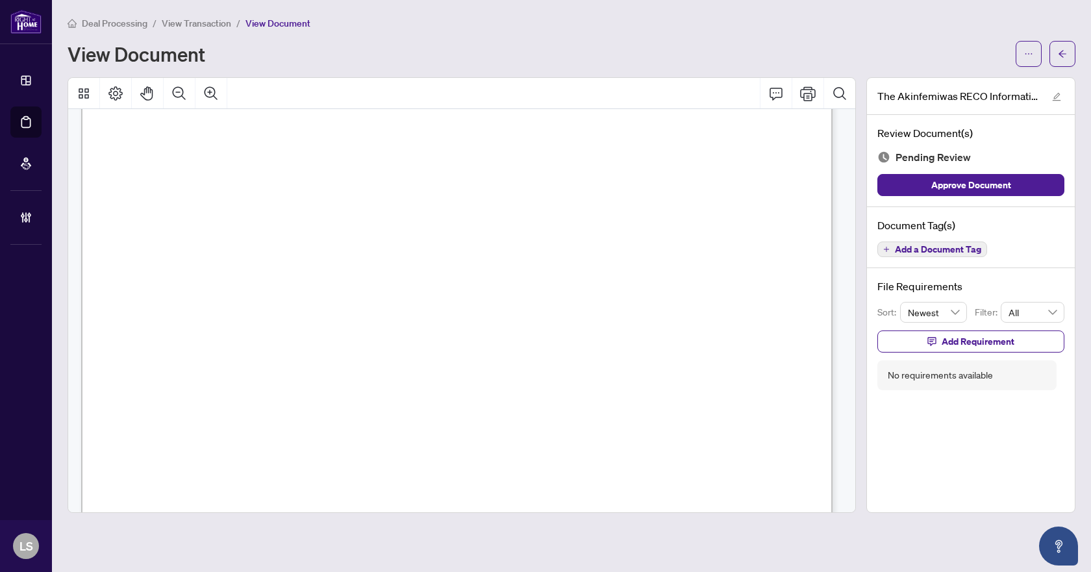
scroll to position [12403, 0]
click at [975, 254] on span "Add a Document Tag" at bounding box center [938, 249] width 86 height 9
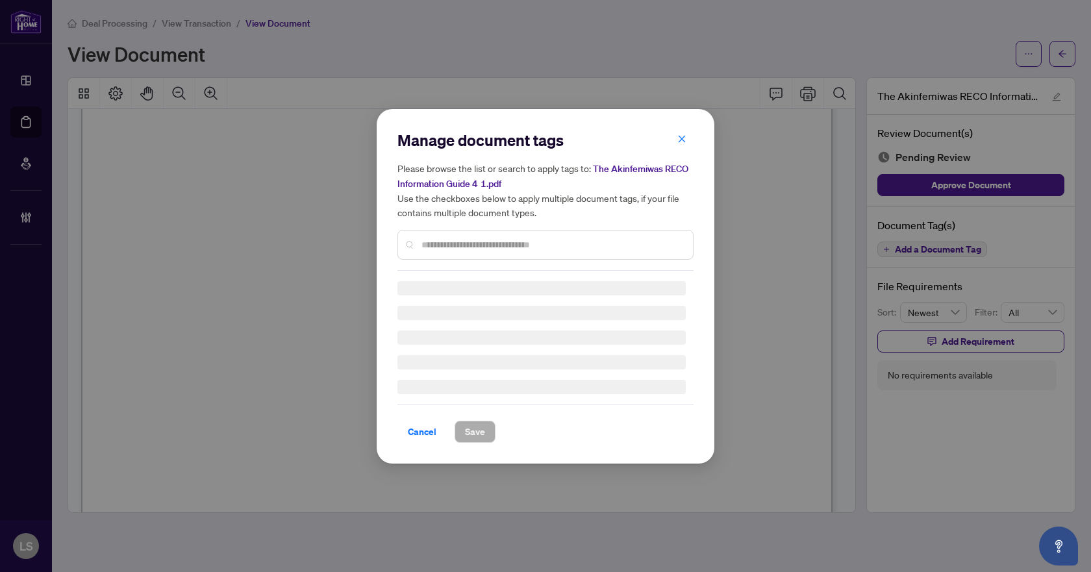
click at [647, 238] on input "text" at bounding box center [551, 245] width 261 height 14
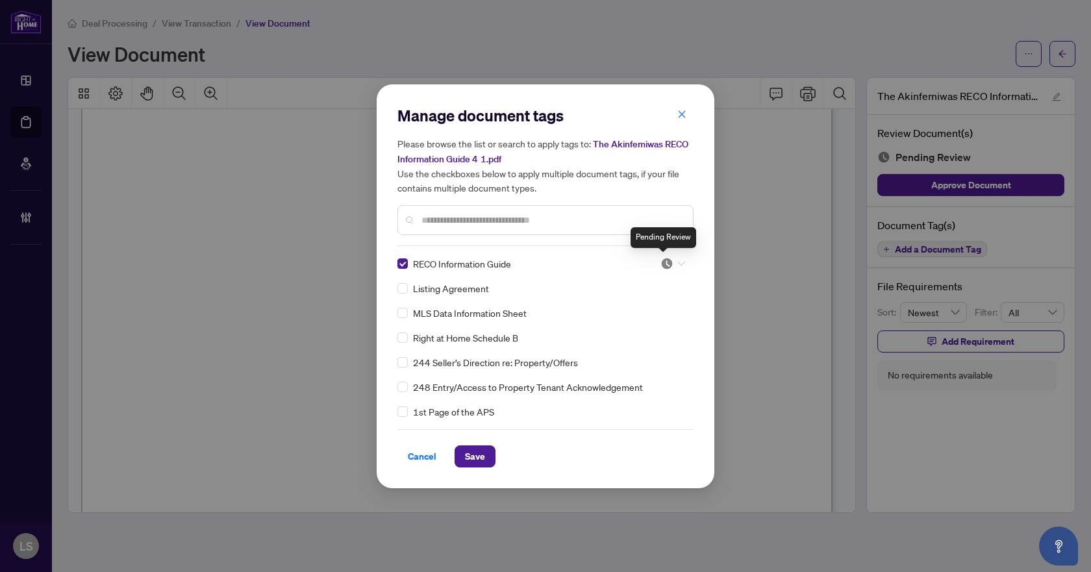
click at [660, 260] on img at bounding box center [666, 263] width 13 height 13
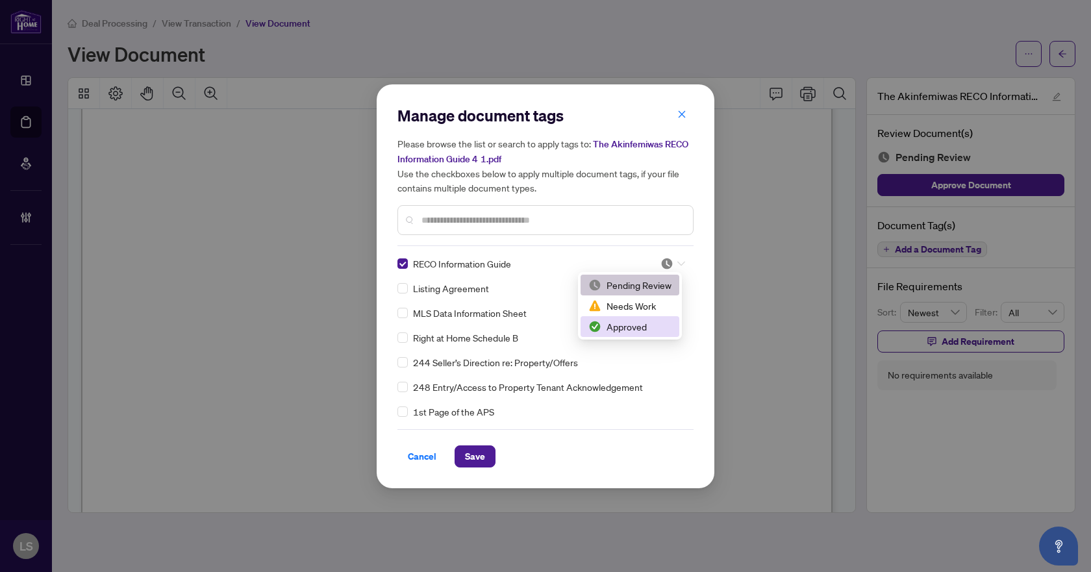
click at [605, 322] on div "Approved" at bounding box center [629, 326] width 83 height 14
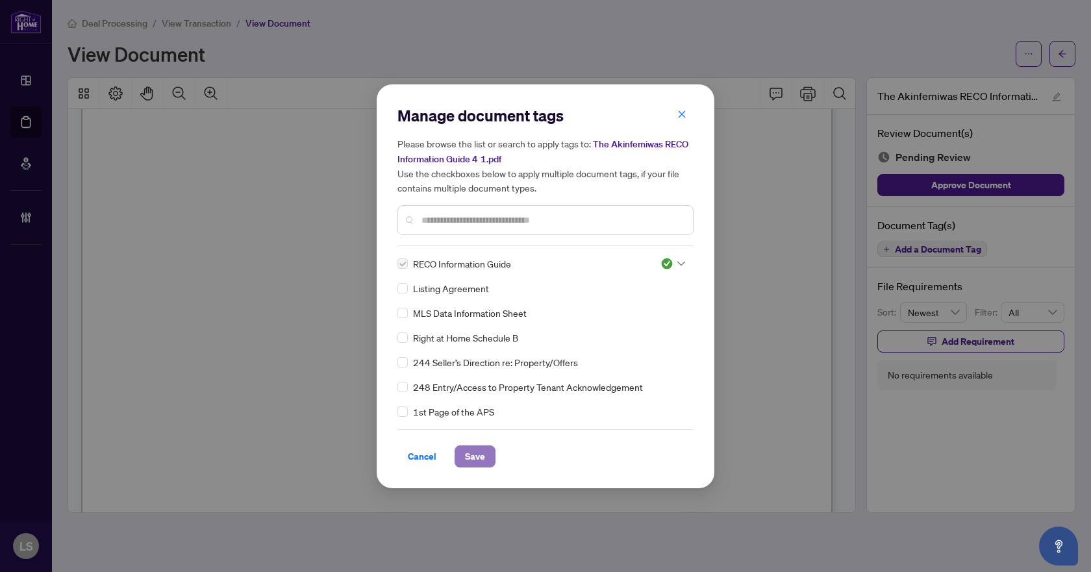
click at [473, 455] on span "Save" at bounding box center [475, 456] width 20 height 21
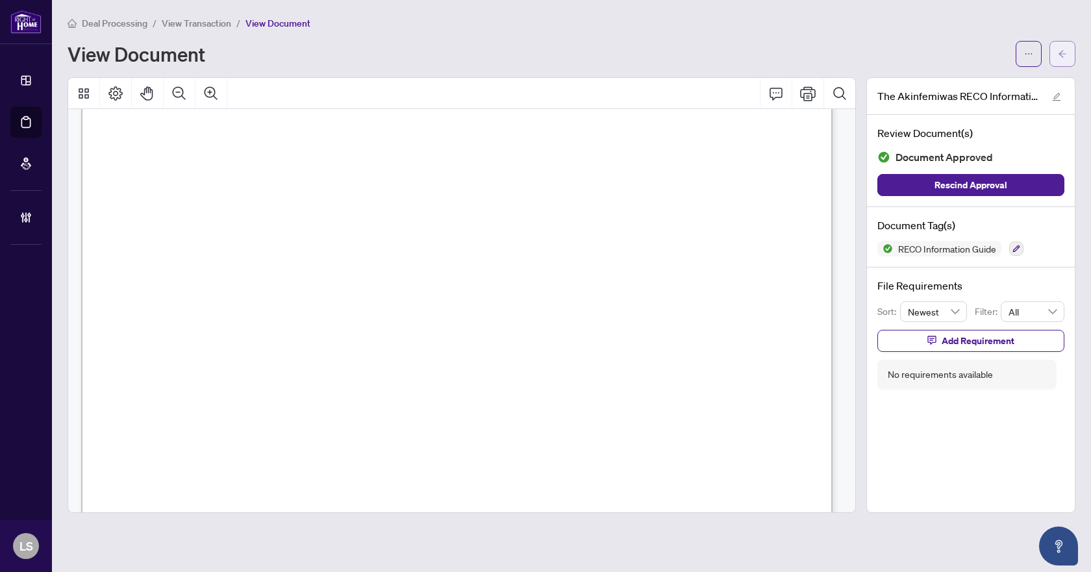
click at [1069, 56] on button "button" at bounding box center [1062, 54] width 26 height 26
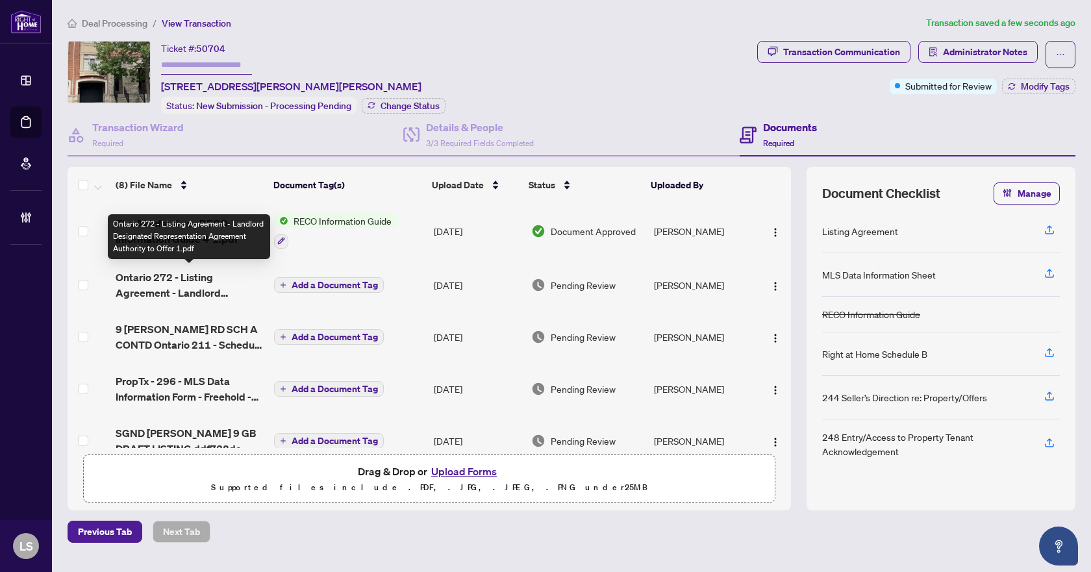
click at [156, 275] on span "Ontario 272 - Listing Agreement - Landlord Designated Representation Agreement …" at bounding box center [190, 284] width 148 height 31
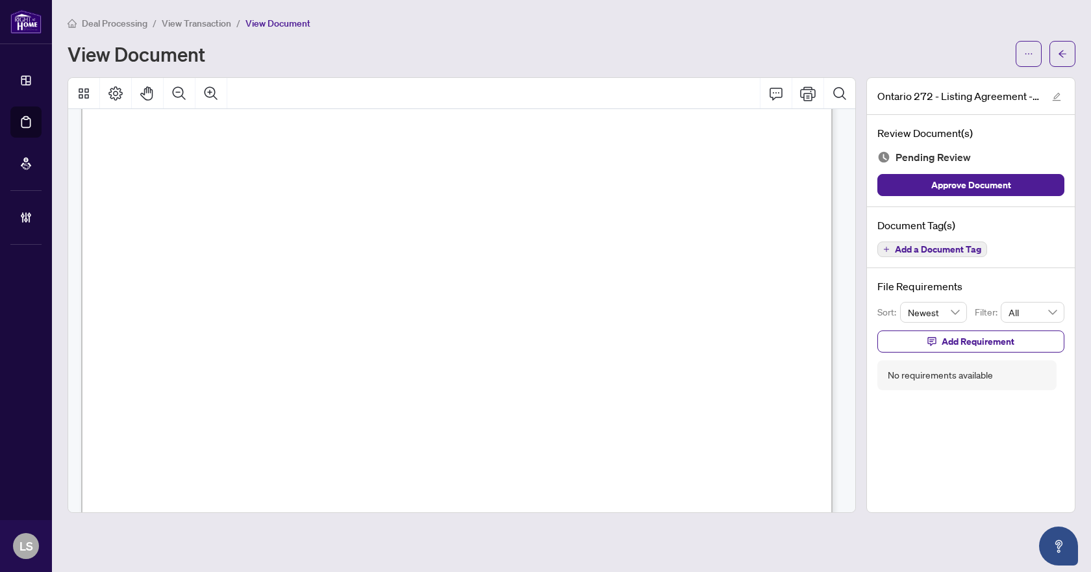
scroll to position [2871, 0]
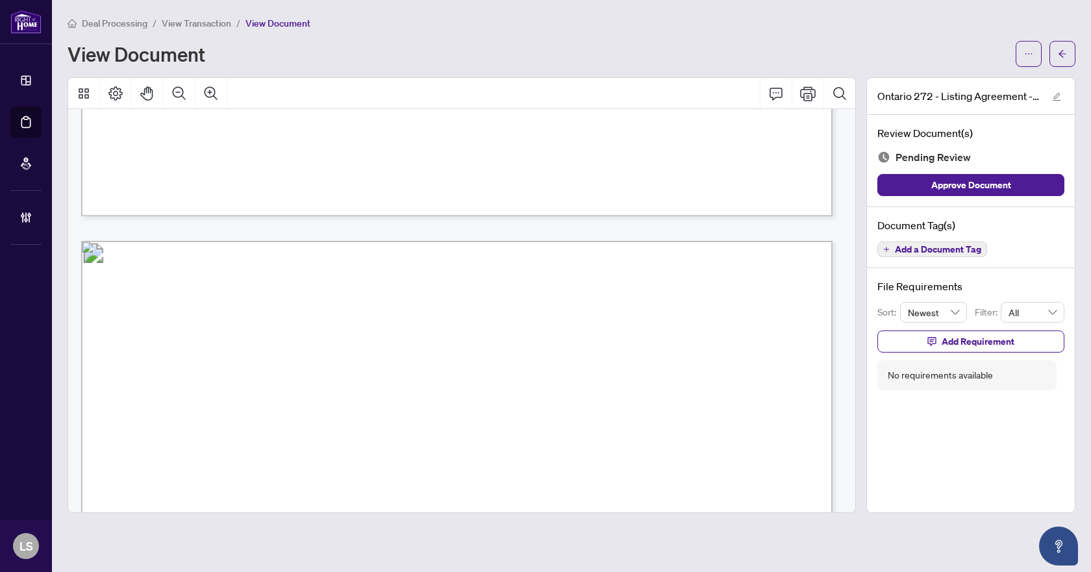
click at [936, 250] on span "Add a Document Tag" at bounding box center [938, 249] width 86 height 9
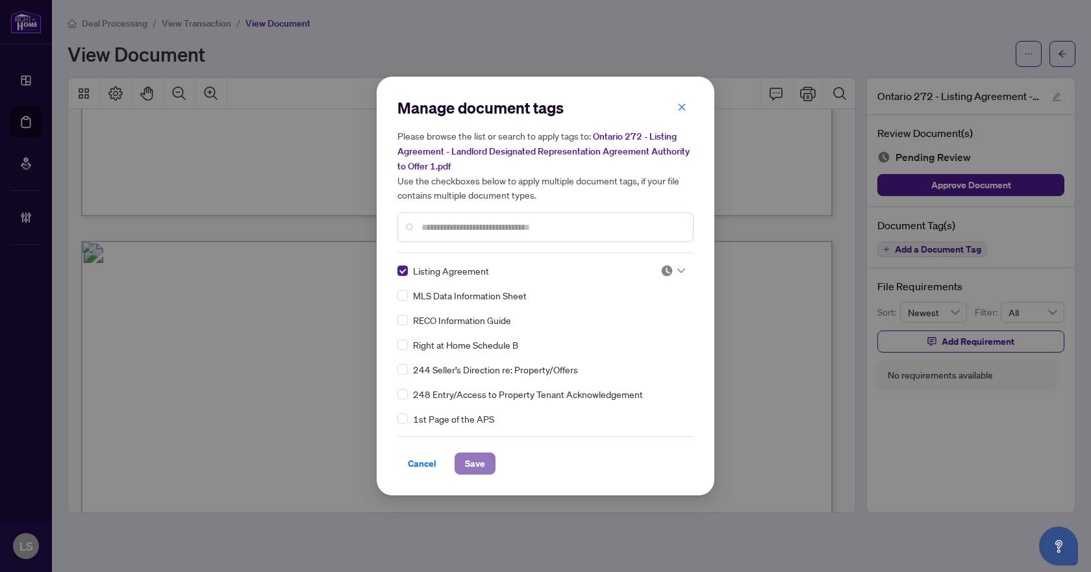
click at [475, 460] on span "Save" at bounding box center [475, 463] width 20 height 21
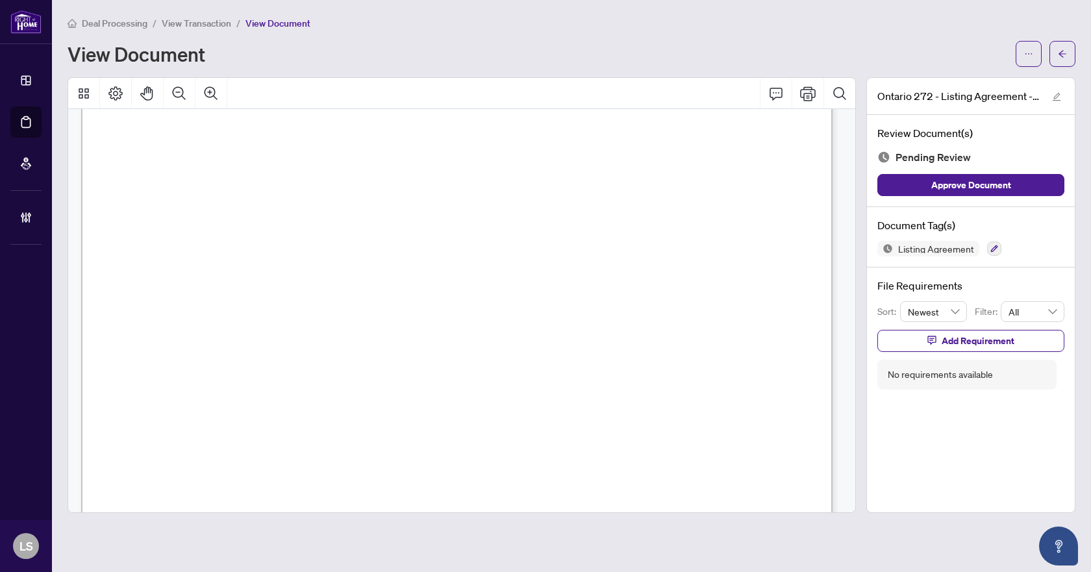
scroll to position [3131, 0]
click at [992, 247] on icon "button" at bounding box center [994, 249] width 8 height 8
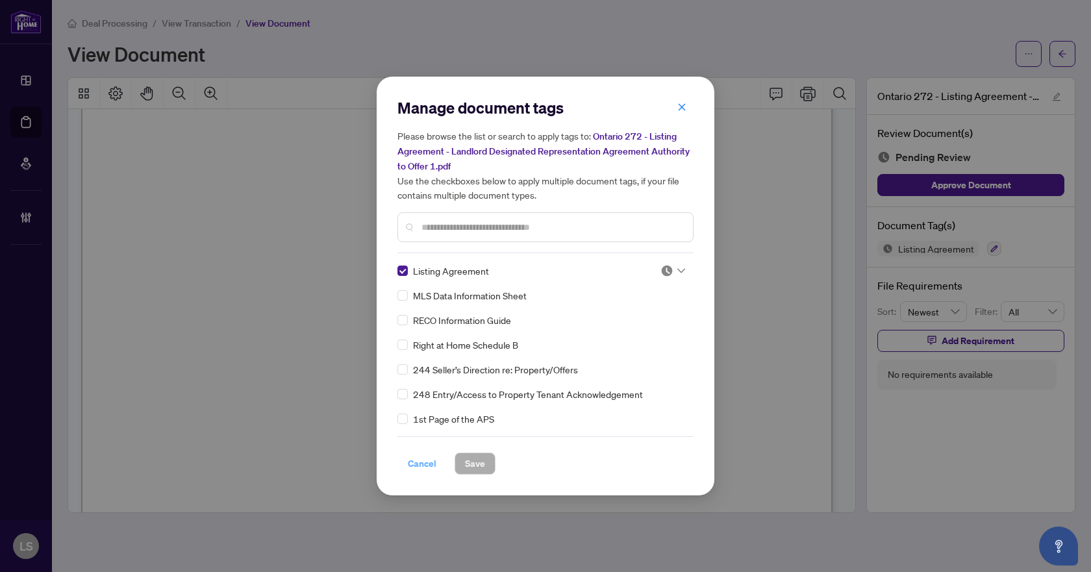
click at [434, 461] on span "Cancel" at bounding box center [422, 463] width 29 height 21
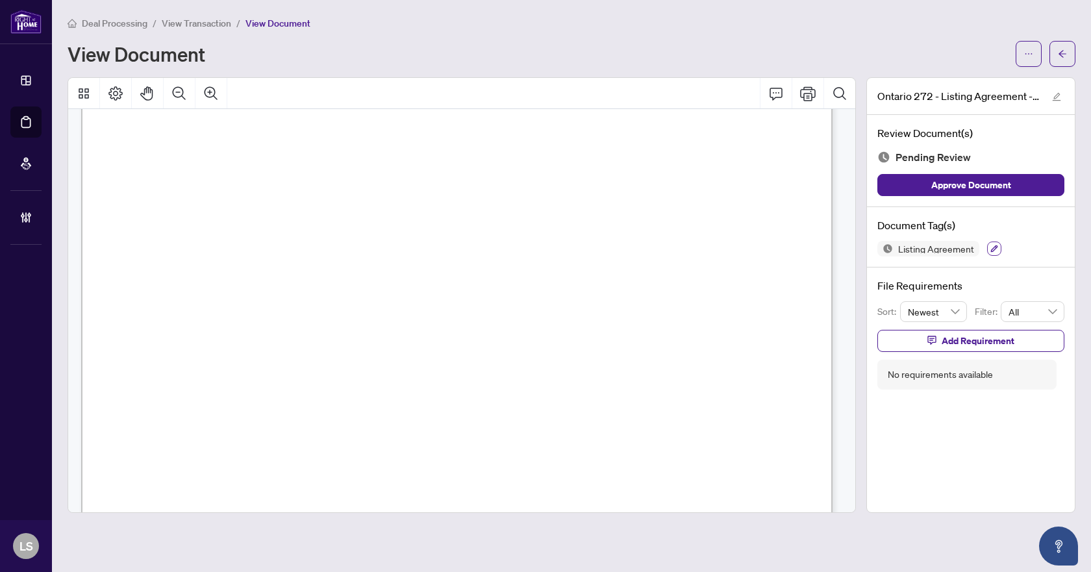
click at [995, 251] on icon "button" at bounding box center [994, 249] width 8 height 8
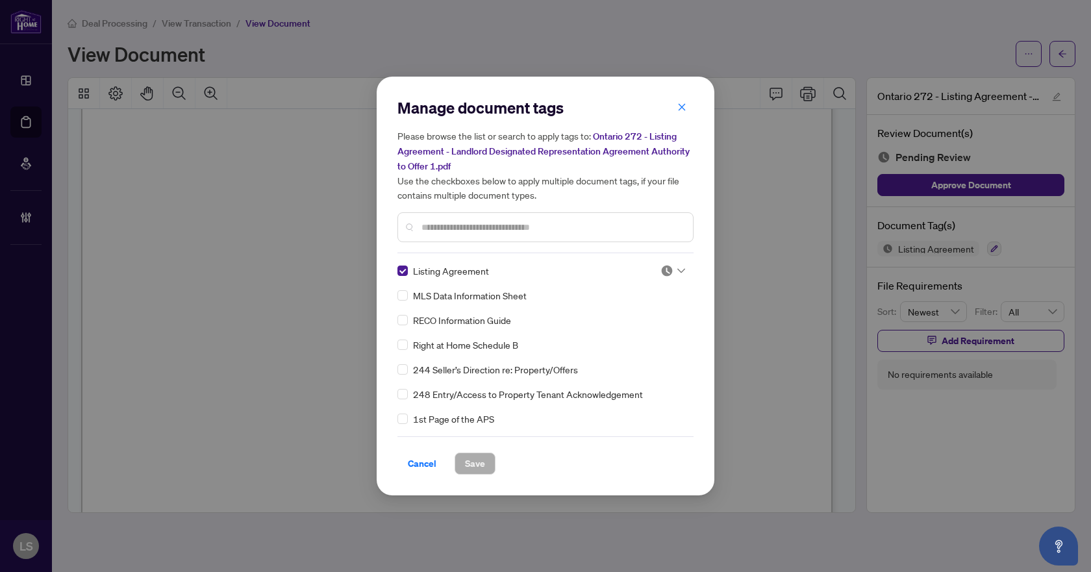
click at [680, 269] on icon at bounding box center [681, 271] width 8 height 5
click at [638, 305] on div "Needs Work" at bounding box center [630, 313] width 99 height 21
click at [478, 459] on span "Save" at bounding box center [475, 463] width 20 height 21
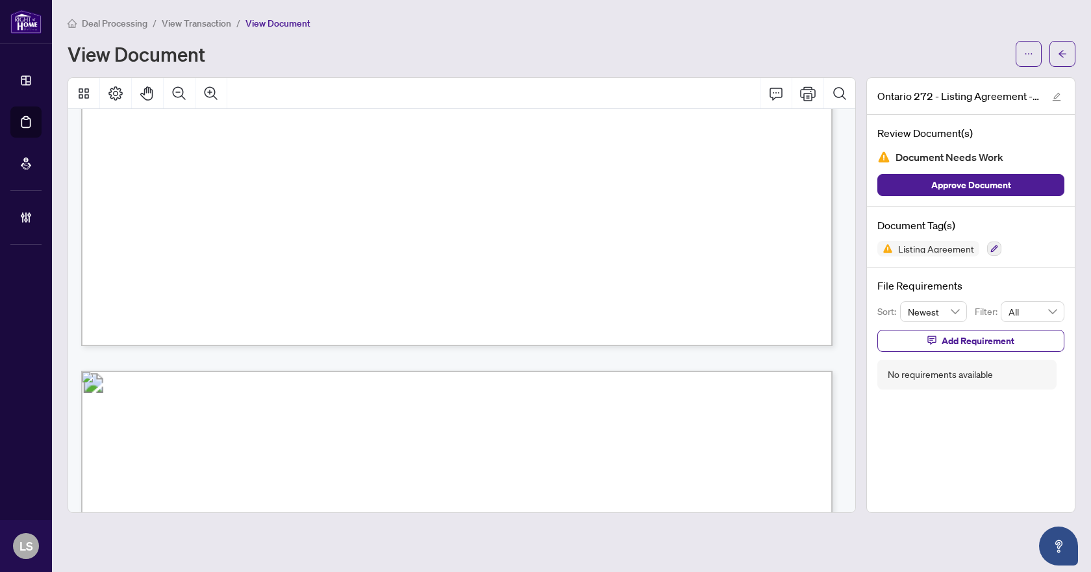
scroll to position [2806, 0]
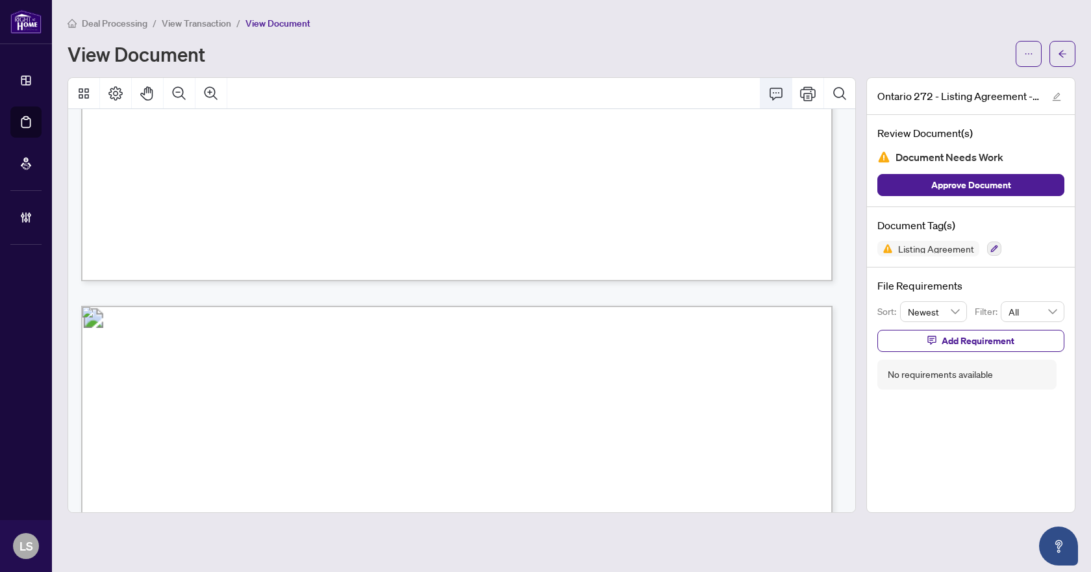
click at [776, 93] on icon "Comment" at bounding box center [776, 94] width 16 height 16
click at [677, 462] on p "**********" at bounding box center [720, 456] width 190 height 11
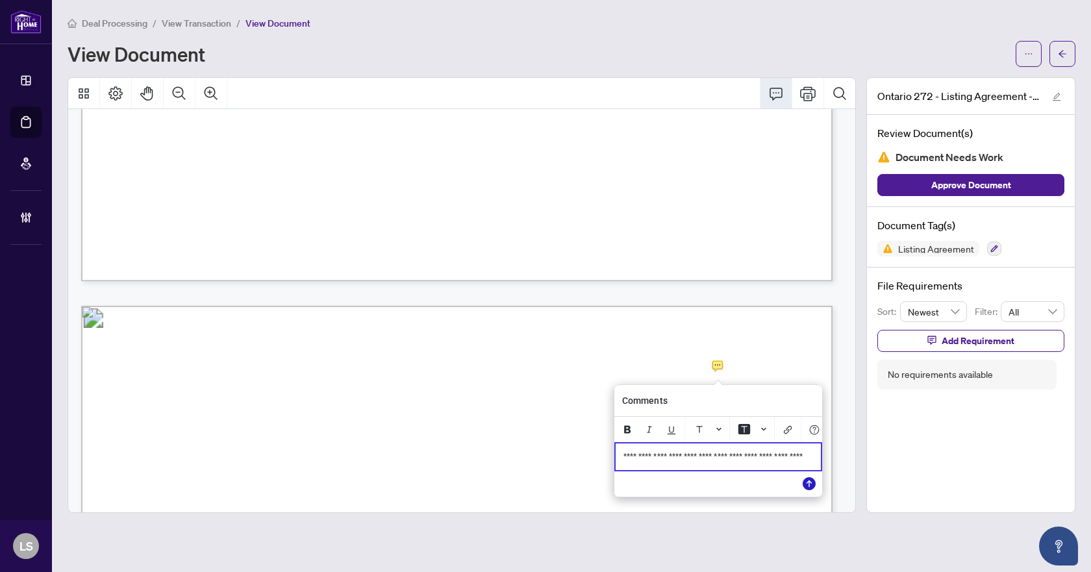
click at [811, 490] on icon "Save" at bounding box center [809, 483] width 13 height 13
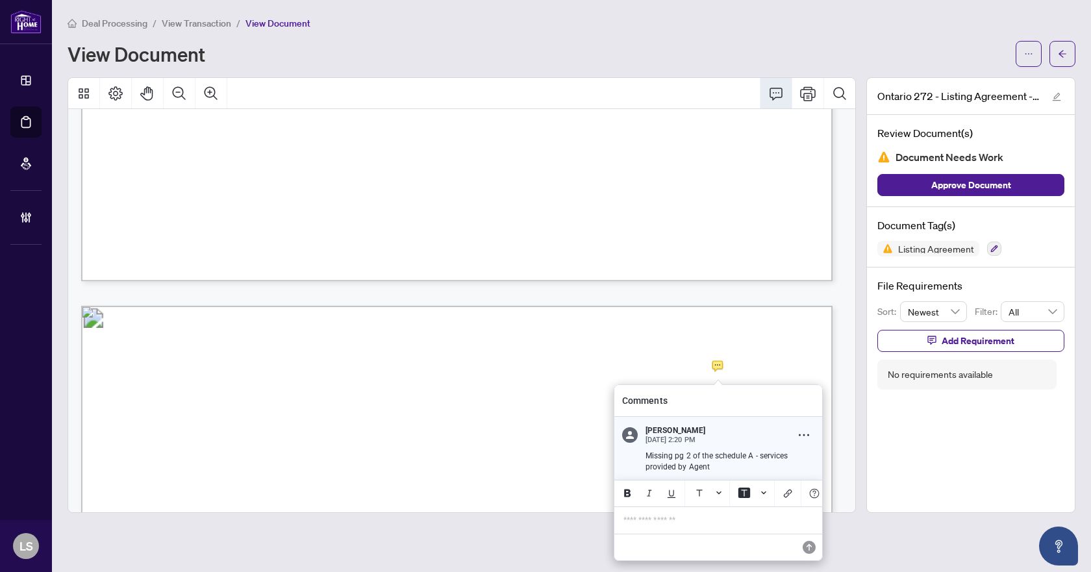
drag, startPoint x: 739, startPoint y: 469, endPoint x: 647, endPoint y: 455, distance: 93.3
click at [647, 455] on p "Missing pg 2 of the schedule A - services provided by Agent" at bounding box center [729, 461] width 169 height 21
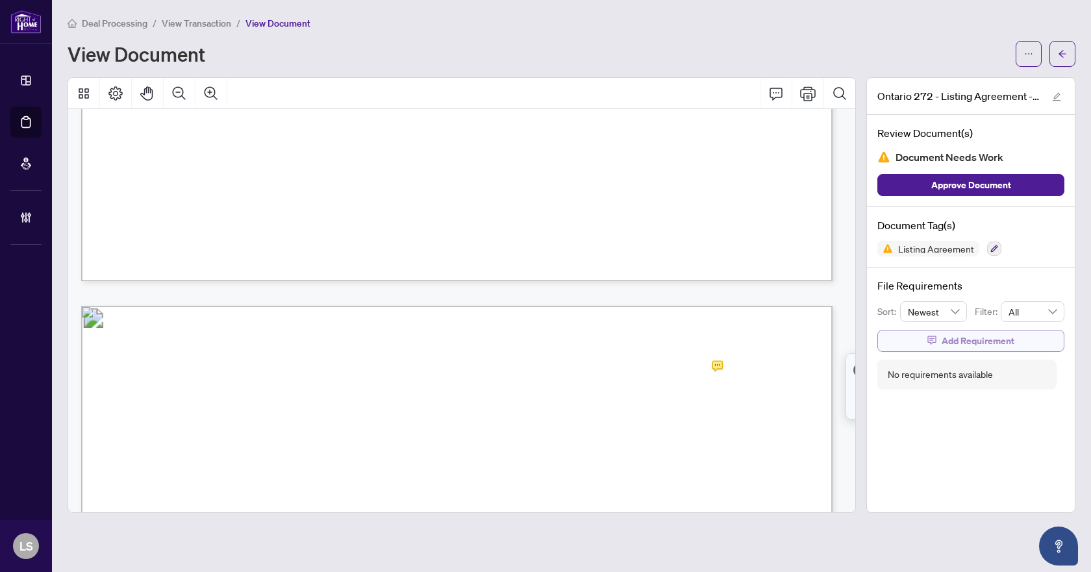
click at [933, 340] on icon "button" at bounding box center [931, 340] width 9 height 9
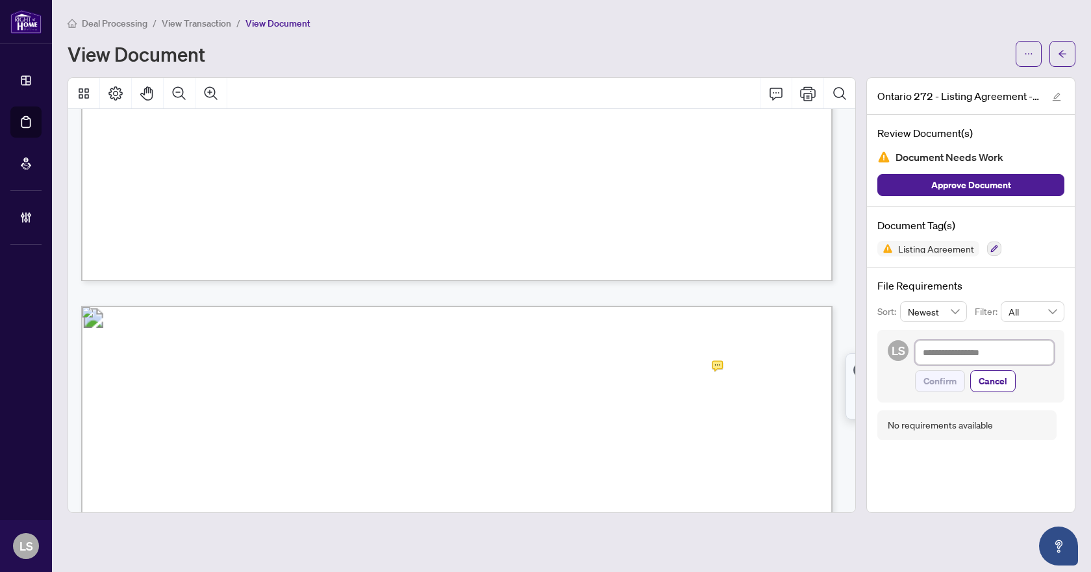
click at [937, 351] on textarea at bounding box center [984, 352] width 139 height 25
paste textarea "**********"
type textarea "**********"
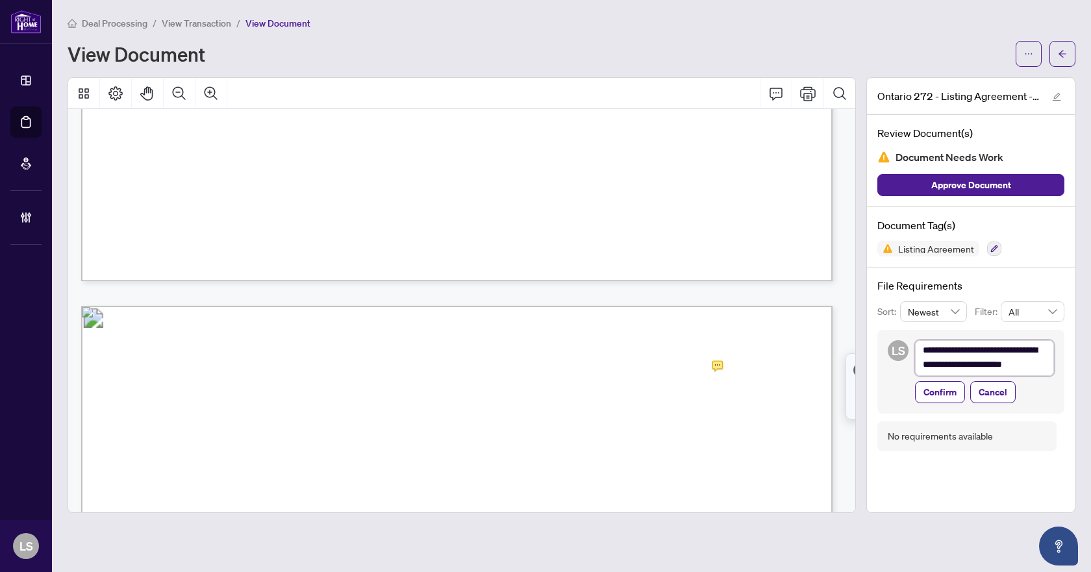
scroll to position [0, 0]
type textarea "**********"
click at [930, 396] on span "Confirm" at bounding box center [939, 395] width 33 height 21
type textarea "**********"
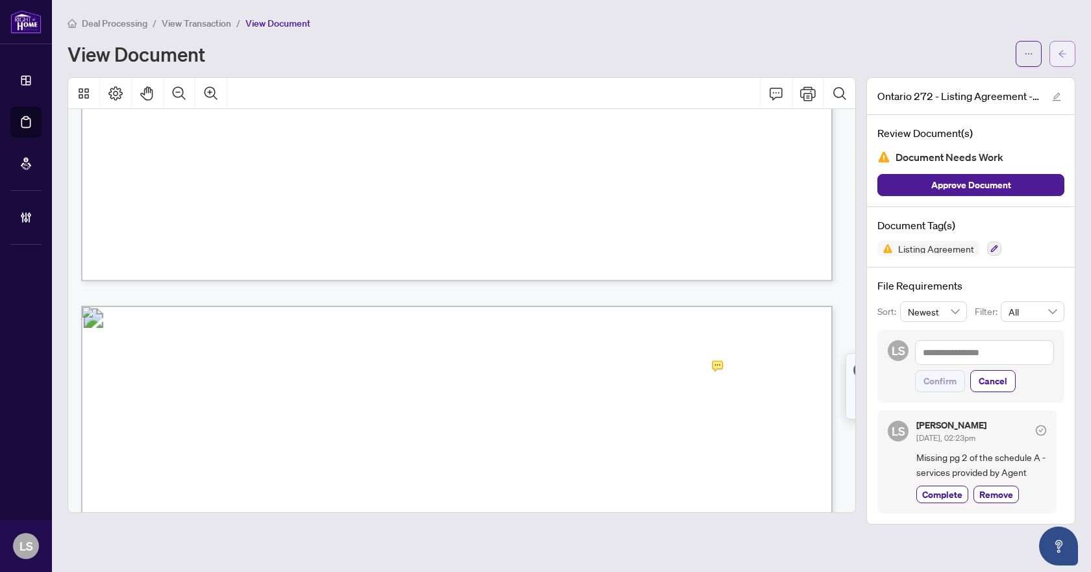
click at [1064, 56] on icon "arrow-left" at bounding box center [1062, 53] width 9 height 9
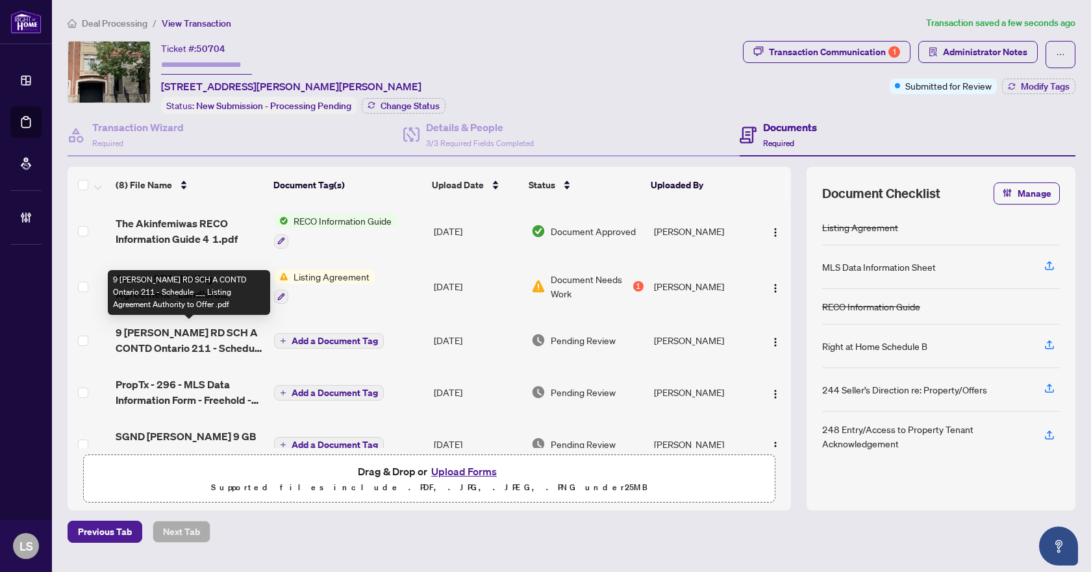
click at [164, 335] on span "9 GEORGE BOGG RD SCH A CONTD Ontario 211 - Schedule ___ Listing Agreement Autho…" at bounding box center [190, 340] width 148 height 31
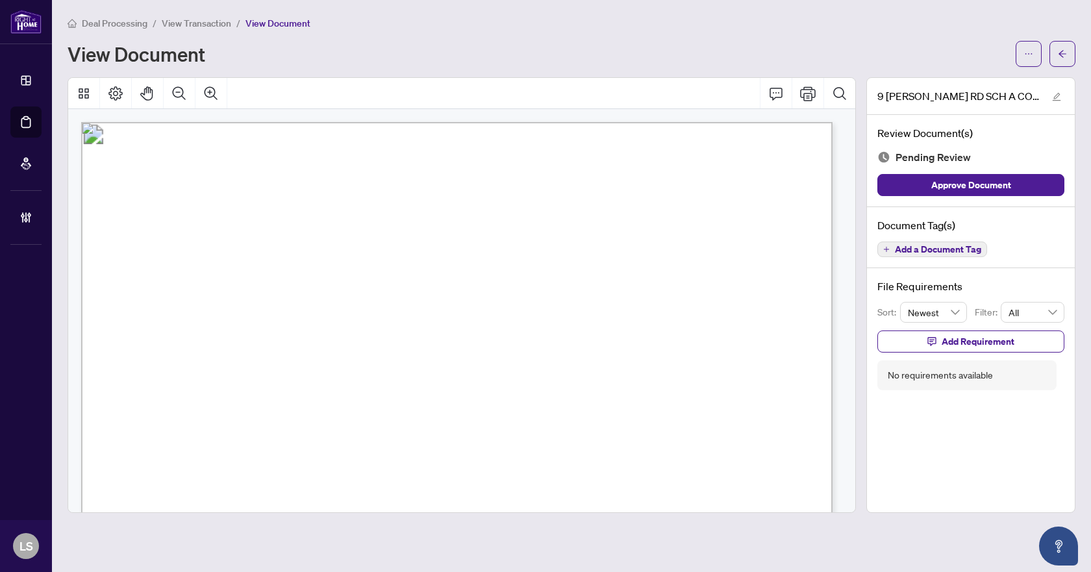
click at [949, 253] on span "Add a Document Tag" at bounding box center [938, 249] width 86 height 9
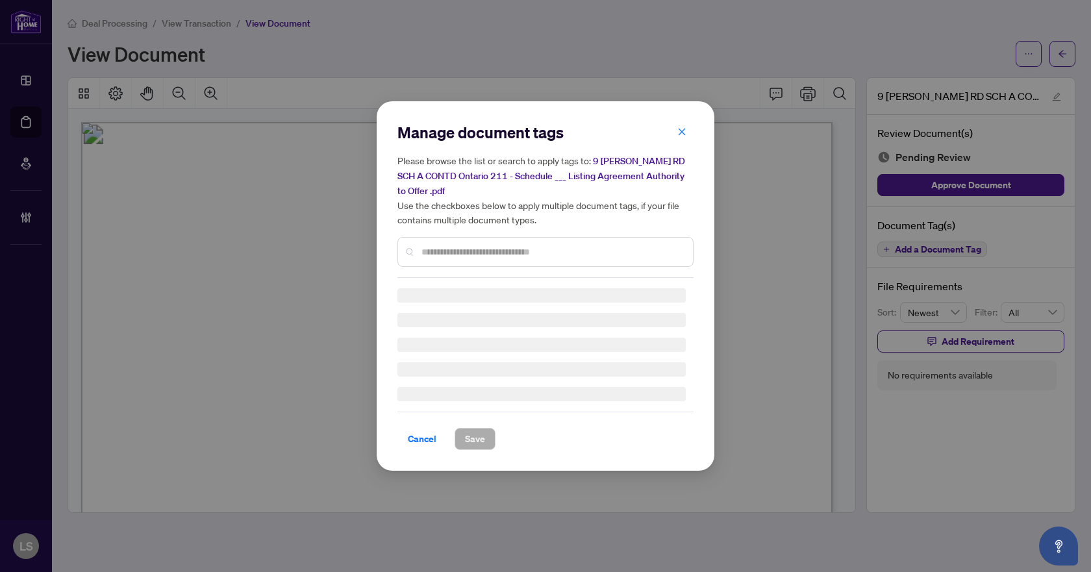
click at [469, 250] on input "text" at bounding box center [551, 252] width 261 height 14
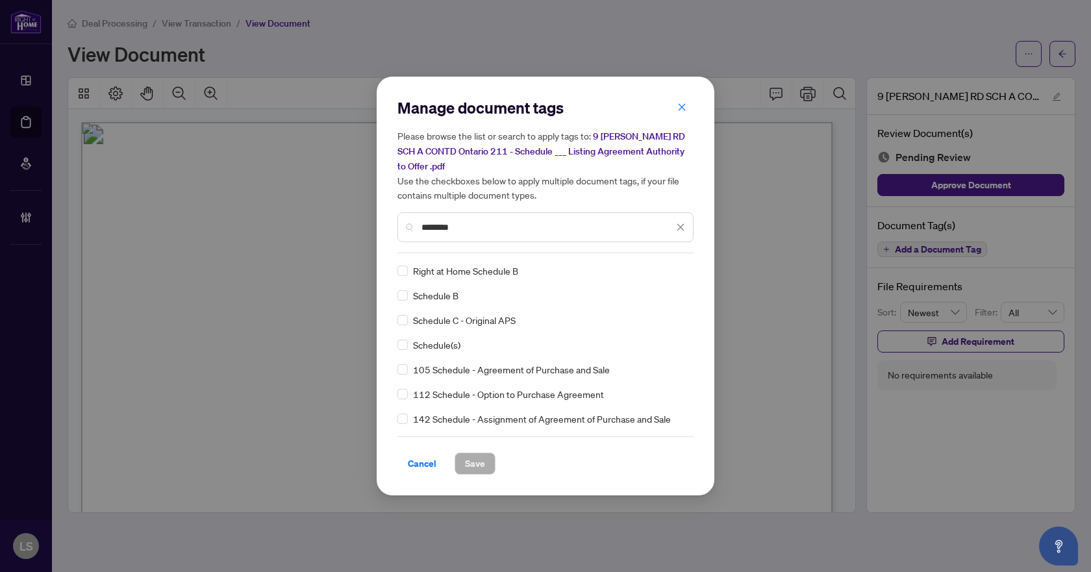
type input "********"
click at [453, 345] on span "Schedule(s)" at bounding box center [436, 345] width 47 height 14
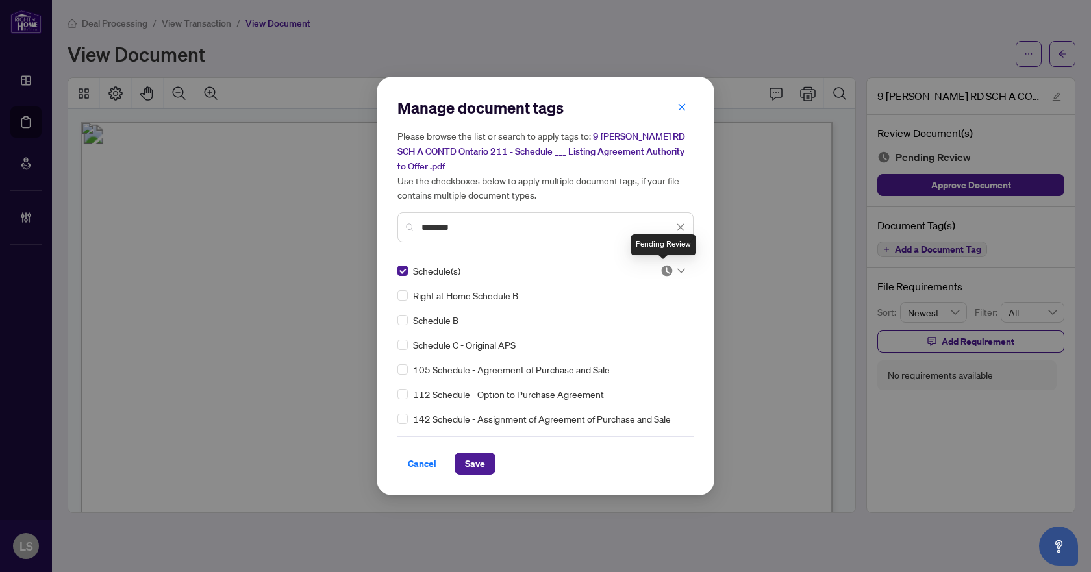
click at [661, 267] on img at bounding box center [666, 270] width 13 height 13
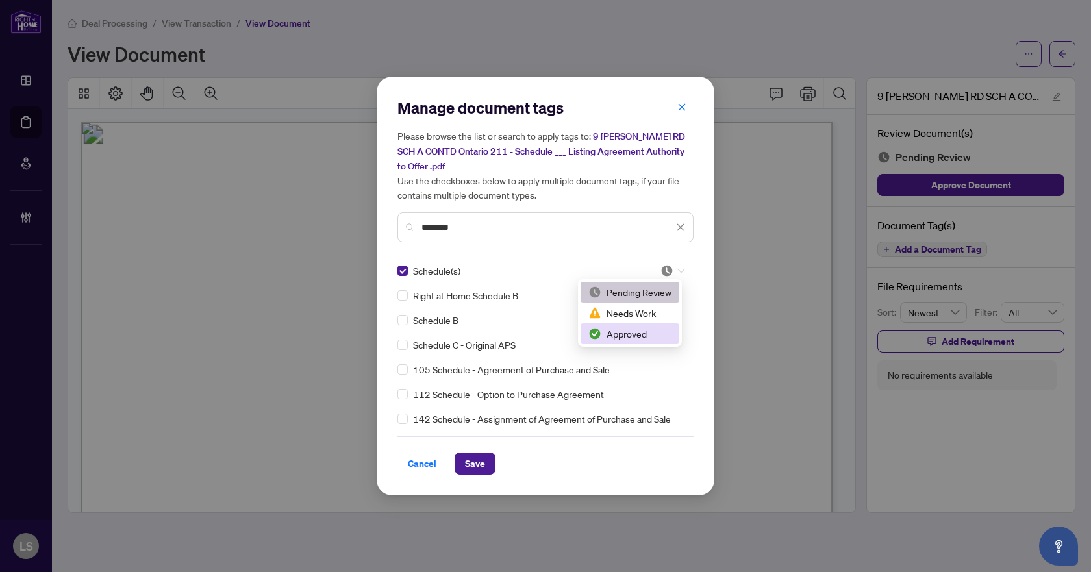
click at [628, 334] on div "Approved" at bounding box center [629, 334] width 83 height 14
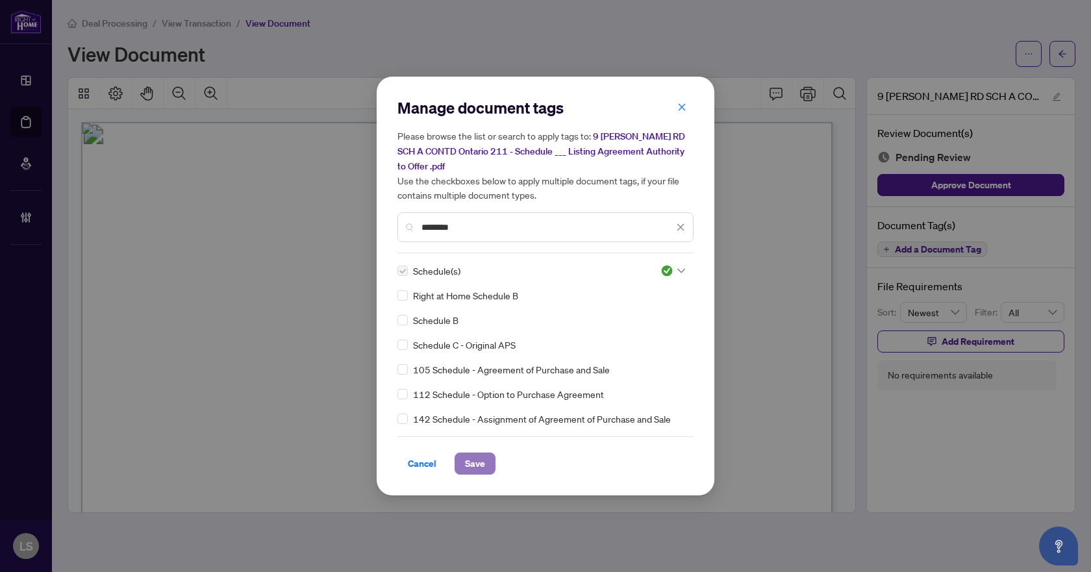
click at [483, 465] on span "Save" at bounding box center [475, 463] width 20 height 21
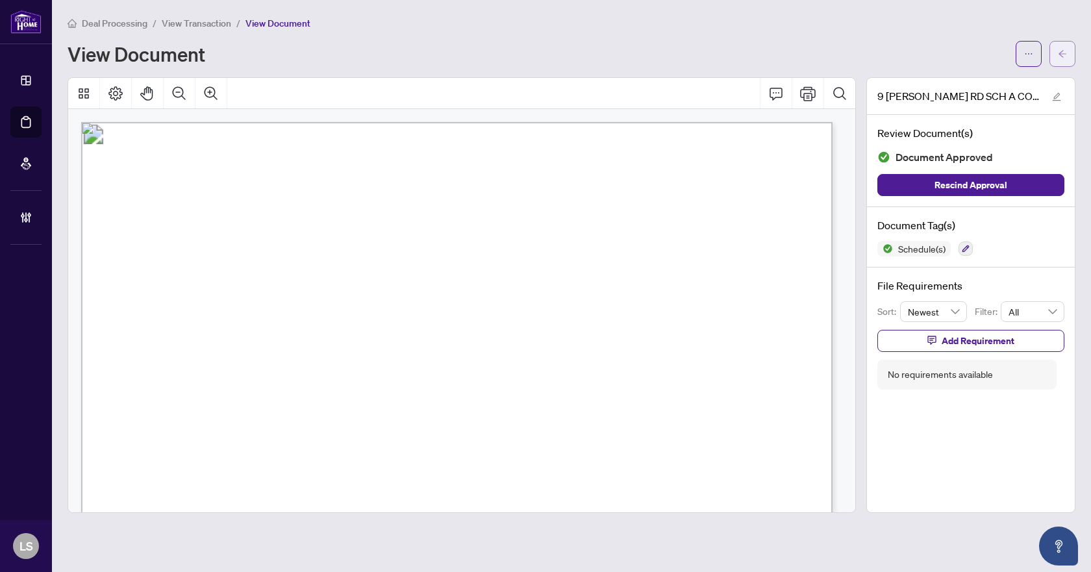
click at [1054, 49] on button "button" at bounding box center [1062, 54] width 26 height 26
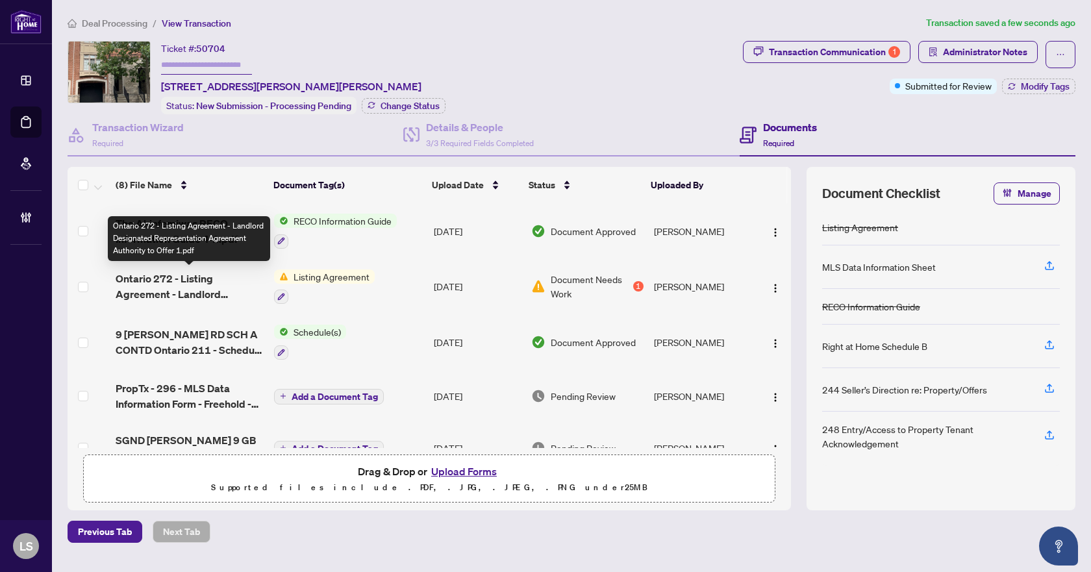
click at [185, 293] on span "Ontario 272 - Listing Agreement - Landlord Designated Representation Agreement …" at bounding box center [190, 286] width 148 height 31
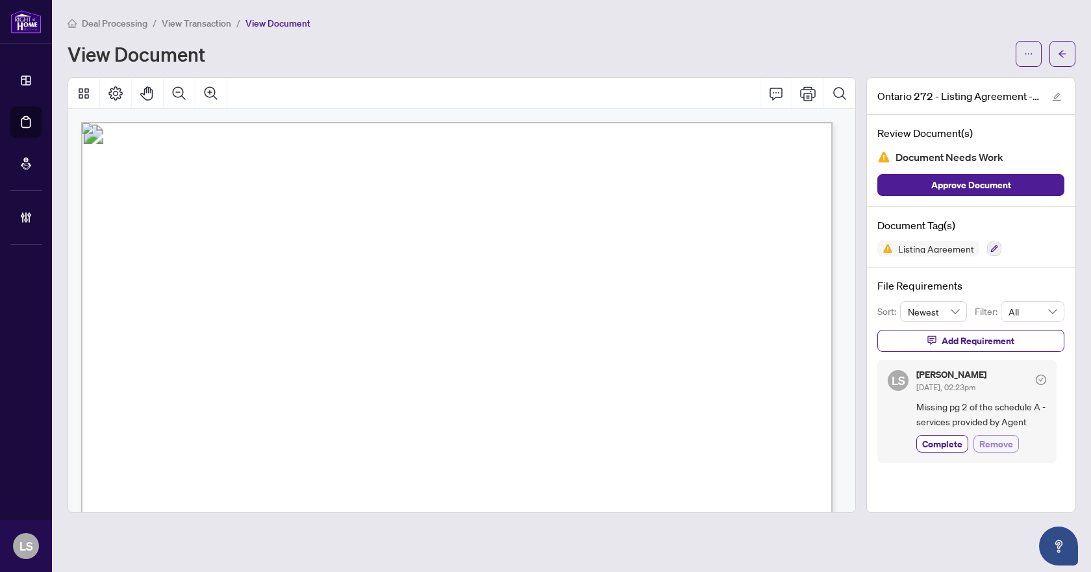
click at [999, 445] on span "Remove" at bounding box center [996, 444] width 34 height 14
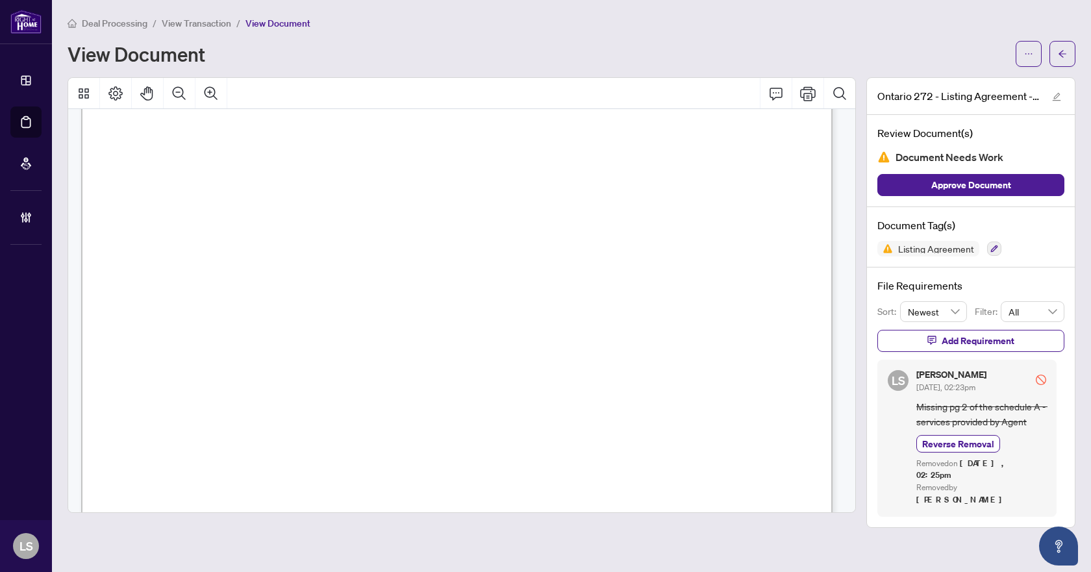
scroll to position [2922, 0]
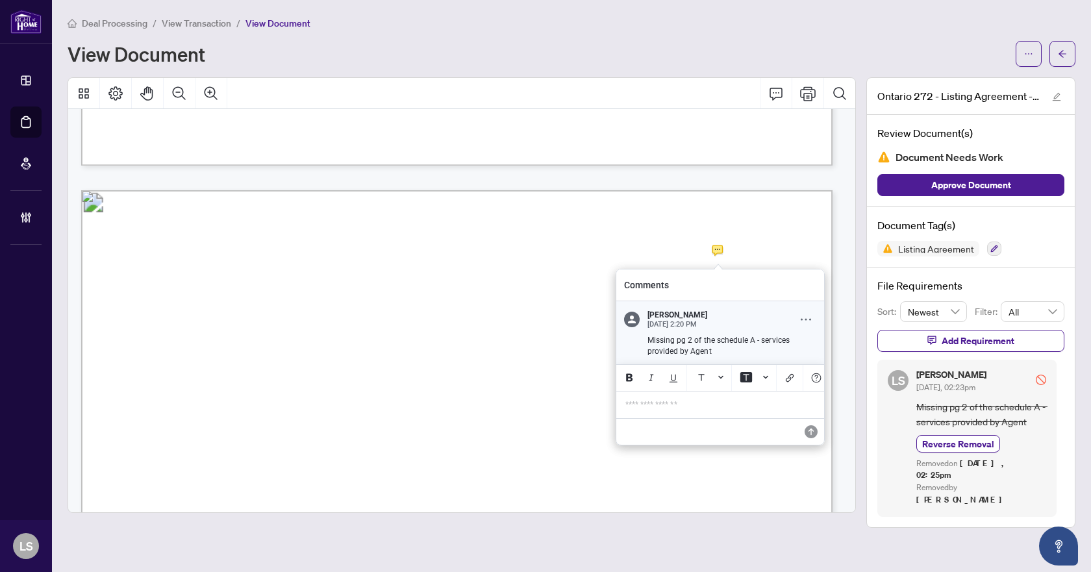
click at [801, 319] on icon "Comment Options" at bounding box center [806, 319] width 10 height 10
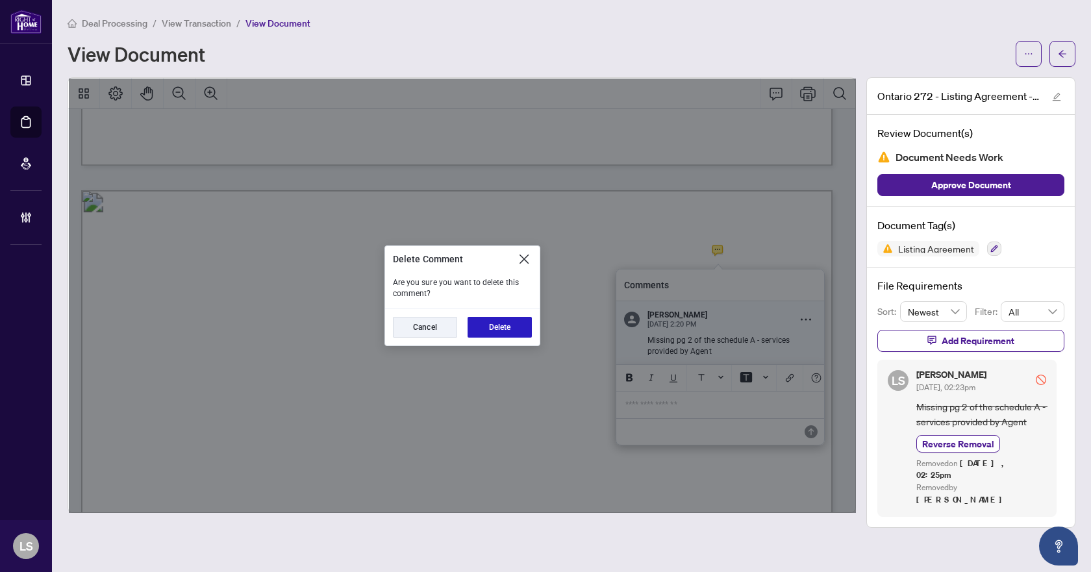
click at [508, 321] on button "Delete" at bounding box center [500, 327] width 64 height 21
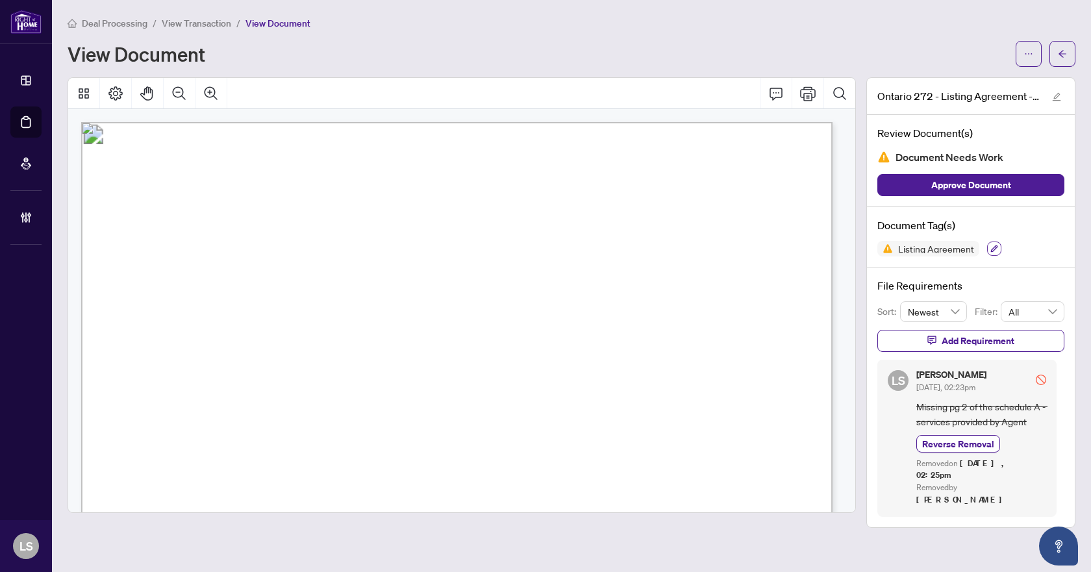
click at [990, 247] on icon "button" at bounding box center [994, 249] width 8 height 8
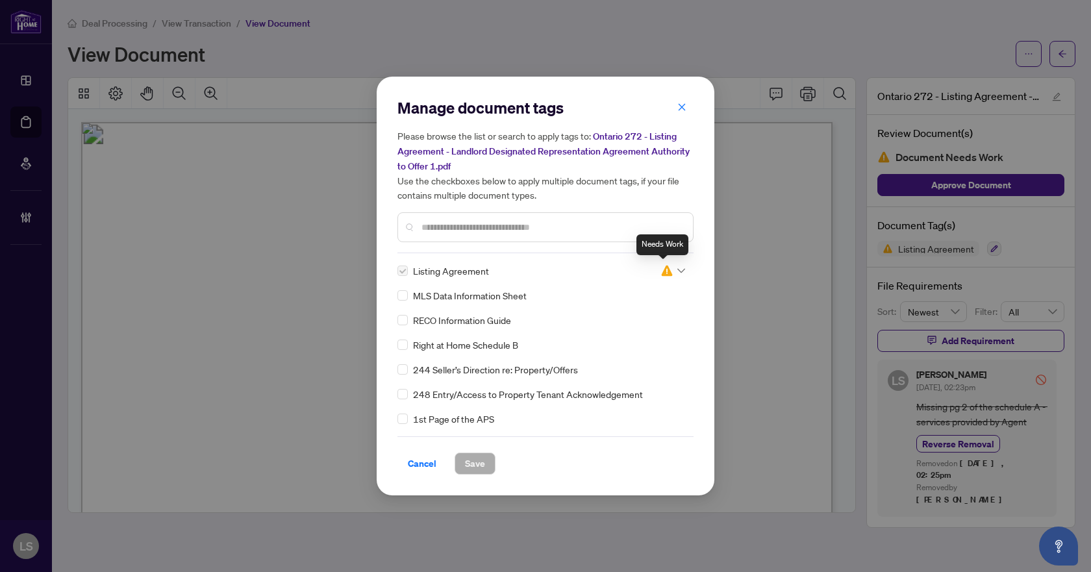
click at [665, 272] on img at bounding box center [666, 270] width 13 height 13
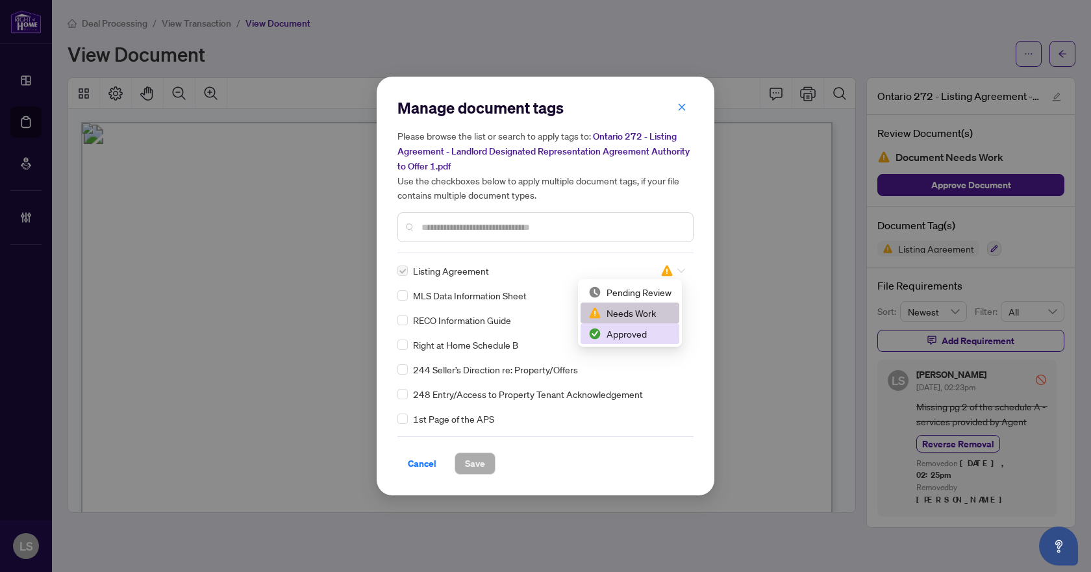
click at [633, 334] on div "Approved" at bounding box center [629, 334] width 83 height 14
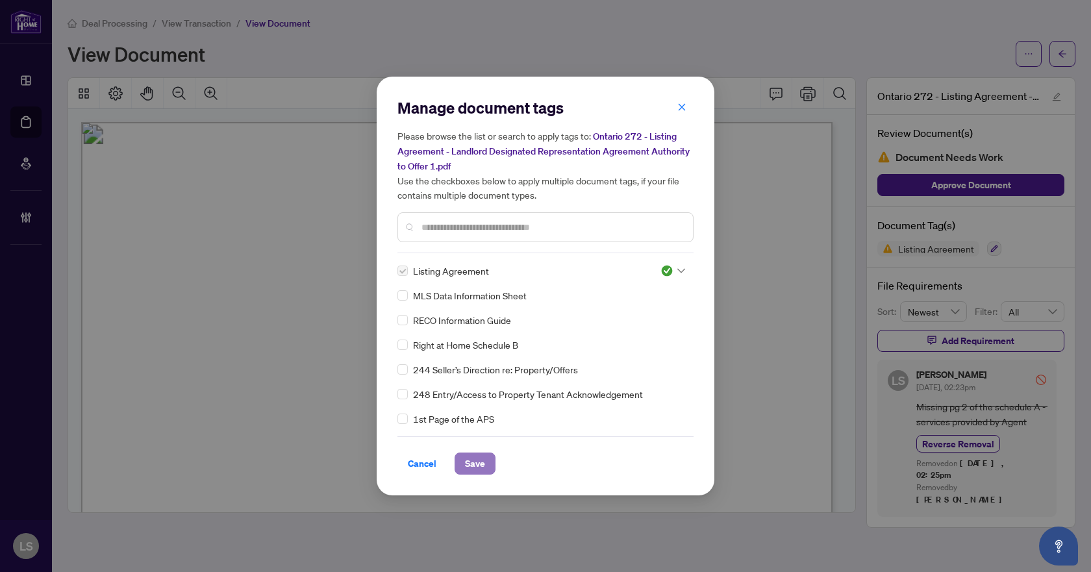
click at [476, 463] on span "Save" at bounding box center [475, 463] width 20 height 21
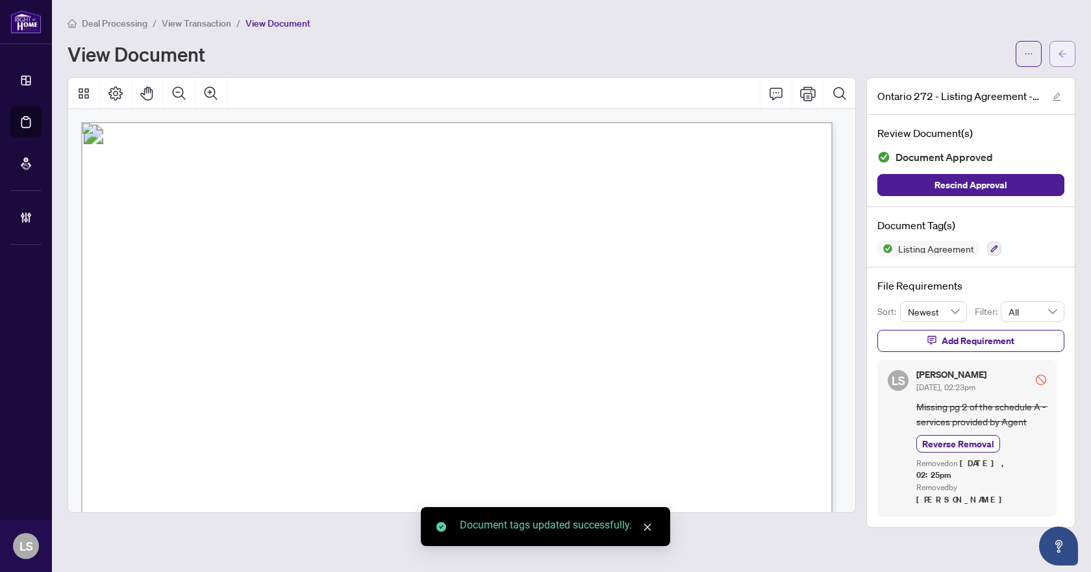
click at [1064, 51] on icon "arrow-left" at bounding box center [1062, 53] width 9 height 9
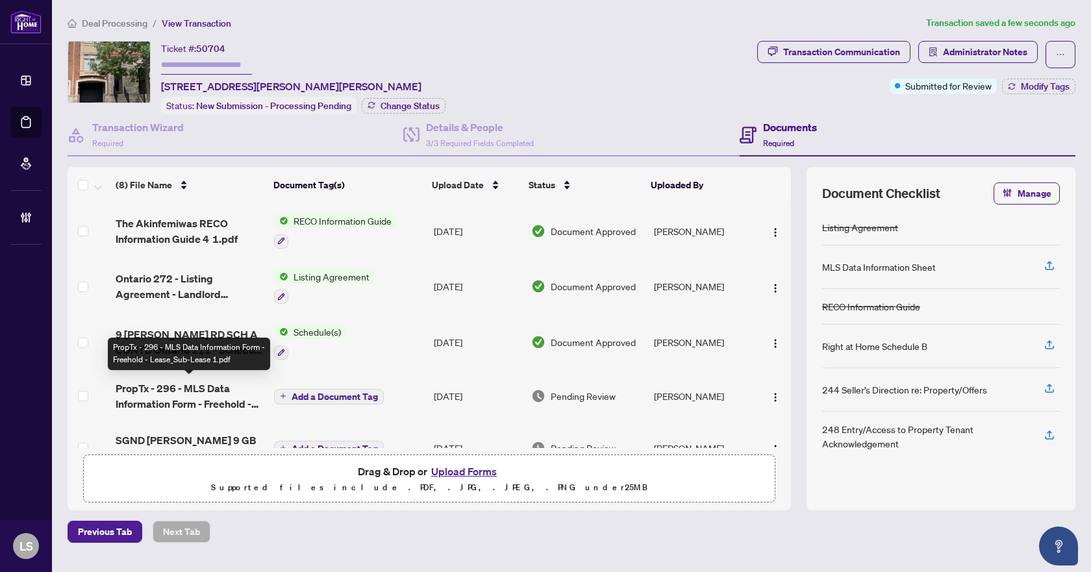
click at [194, 389] on span "PropTx - 296 - MLS Data Information Form - Freehold - Lease_Sub-Lease 1.pdf" at bounding box center [190, 396] width 148 height 31
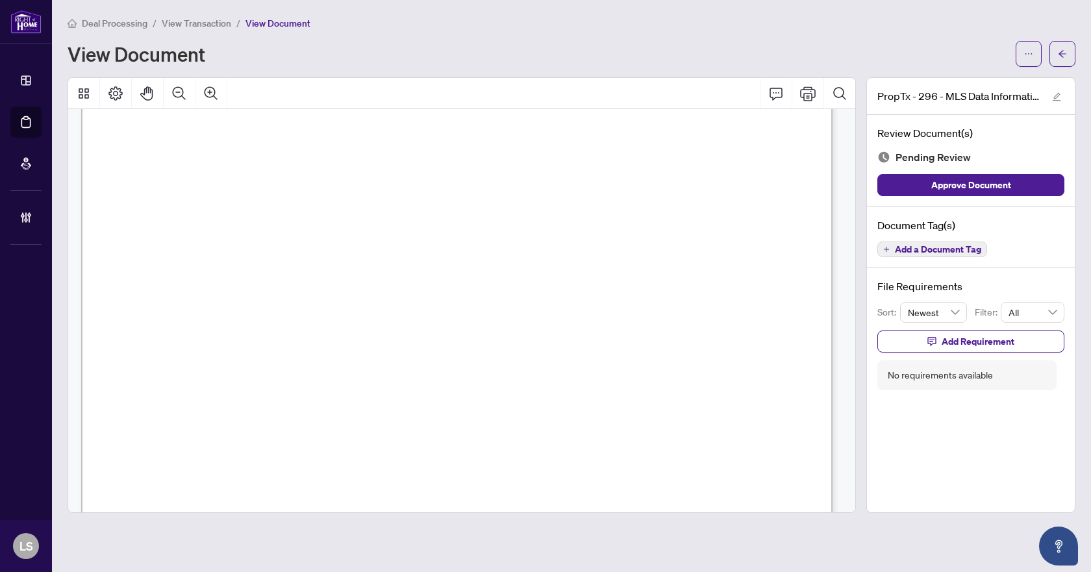
scroll to position [12557, 0]
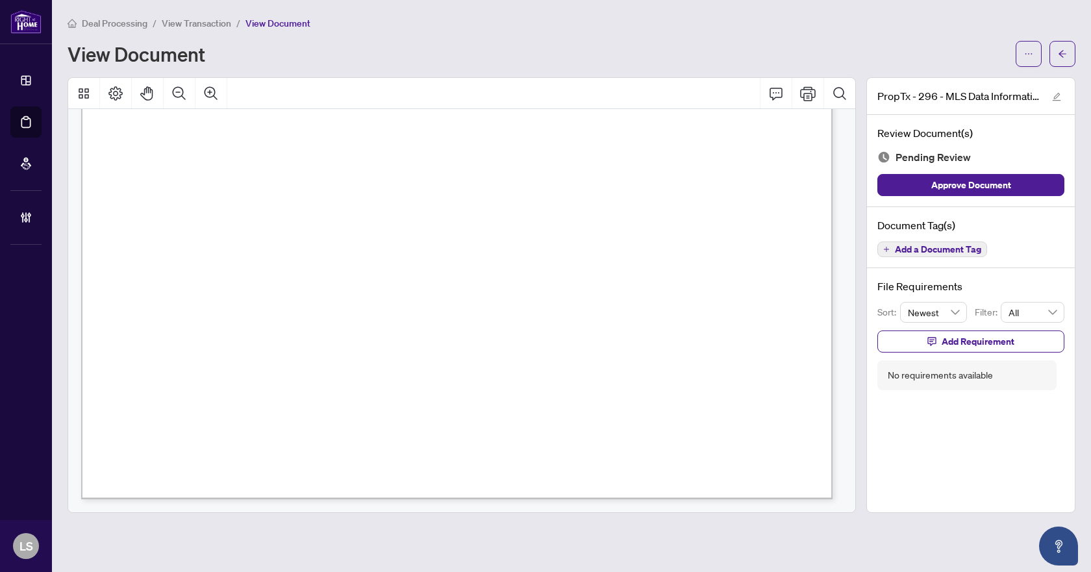
click at [920, 249] on span "Add a Document Tag" at bounding box center [938, 249] width 86 height 9
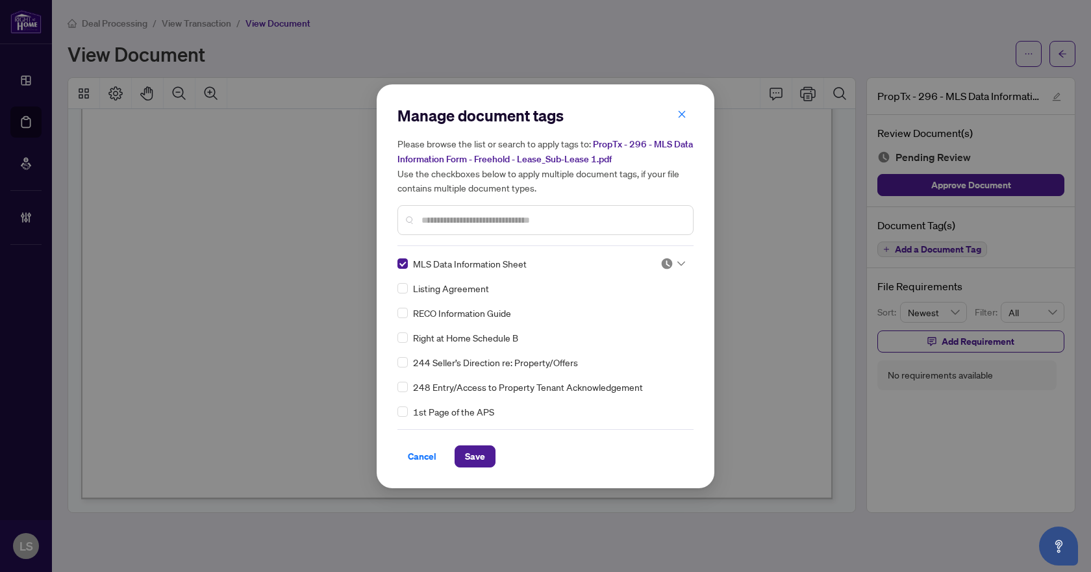
click at [670, 260] on div at bounding box center [672, 263] width 25 height 13
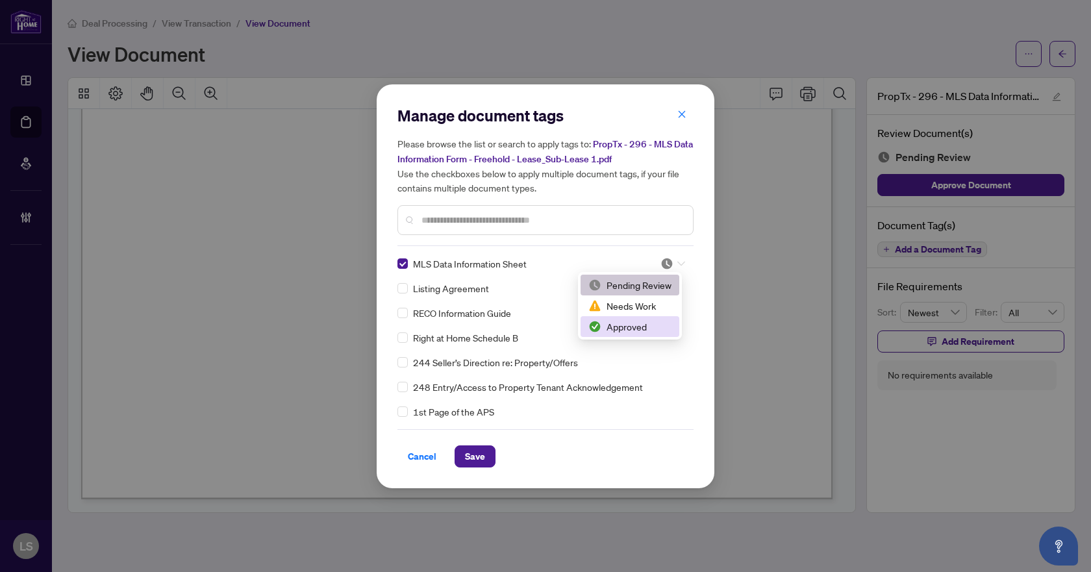
click at [636, 331] on div "Approved" at bounding box center [629, 326] width 83 height 14
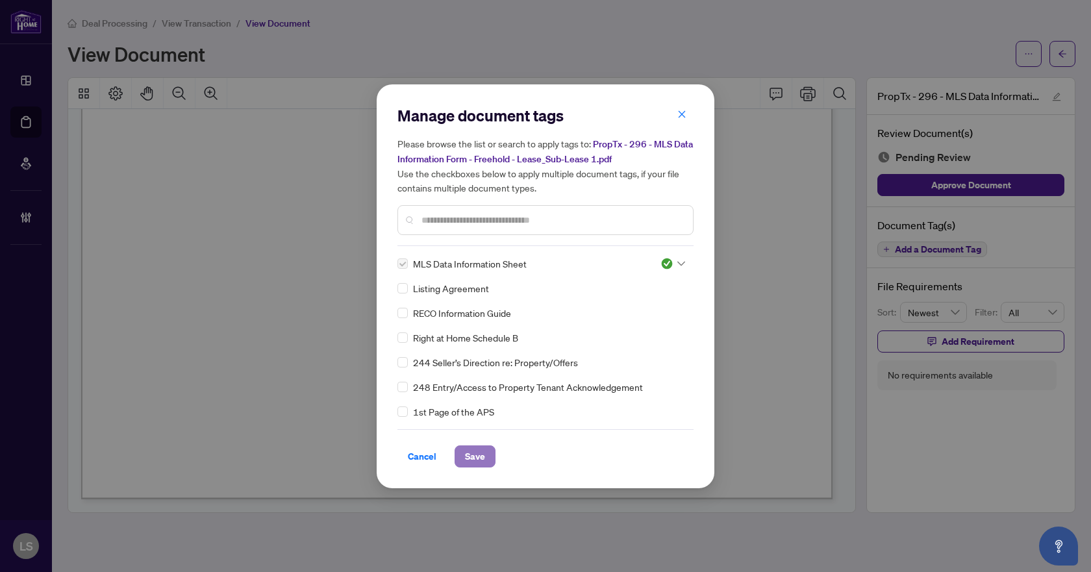
click at [467, 459] on span "Save" at bounding box center [475, 456] width 20 height 21
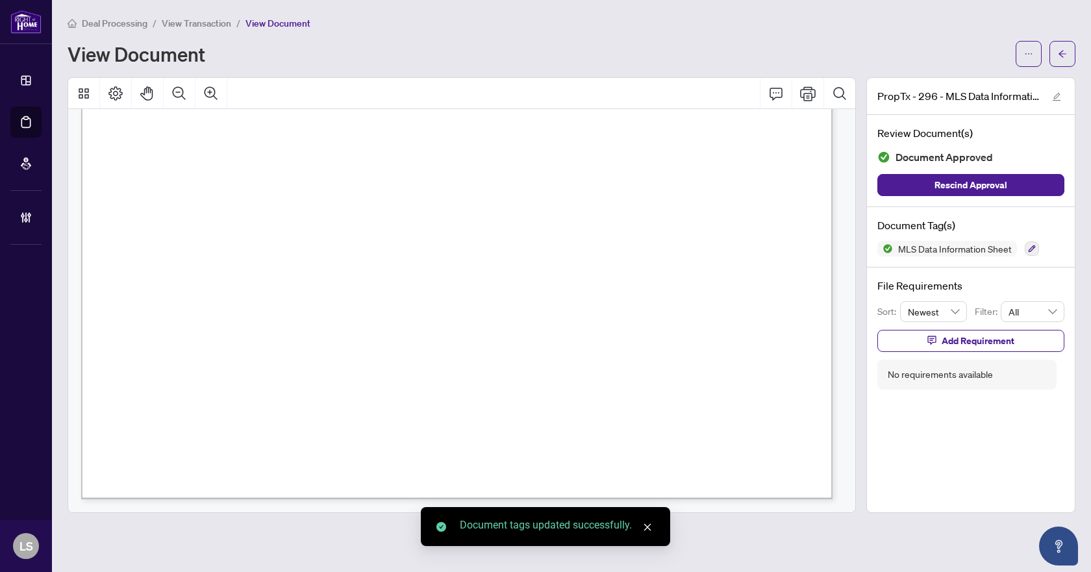
click at [1060, 48] on span "button" at bounding box center [1062, 54] width 9 height 21
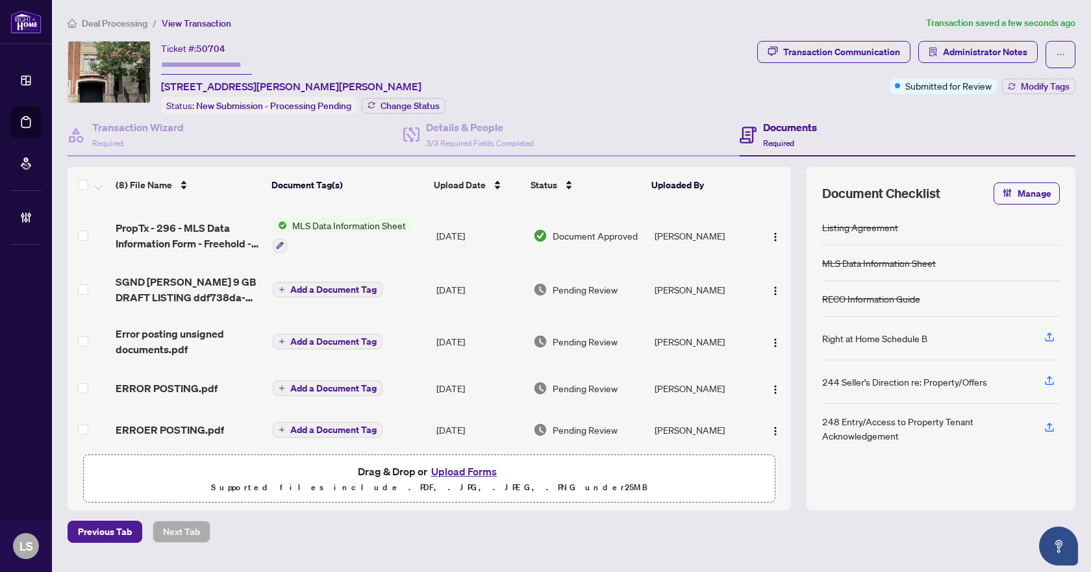
scroll to position [168, 0]
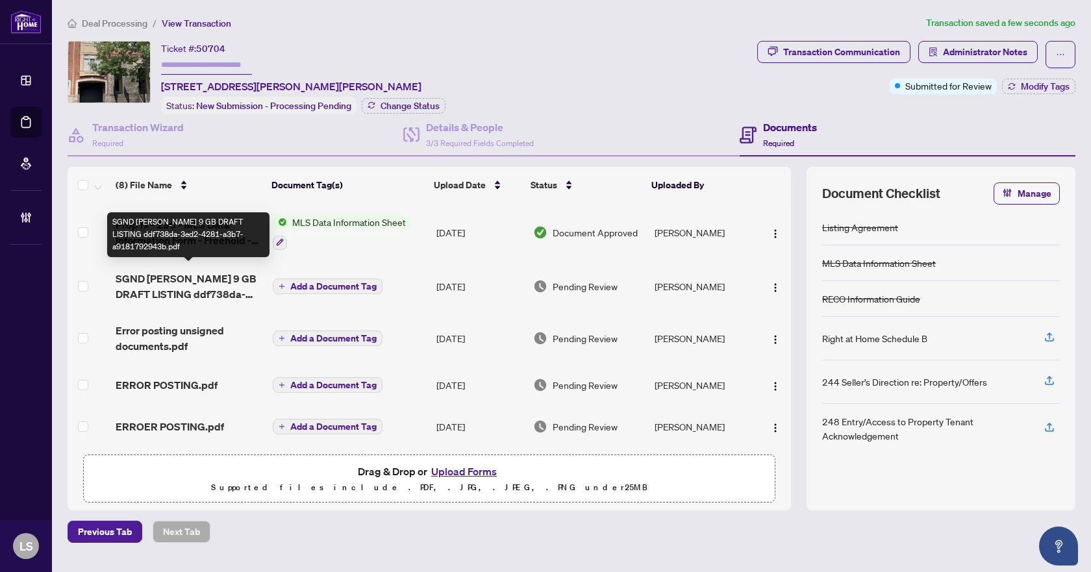
click at [145, 274] on span "SGND LISING 9 GB DRAFT LISTING ddf738da-3ed2-4281-a3b7-a9181792943b.pdf" at bounding box center [189, 286] width 147 height 31
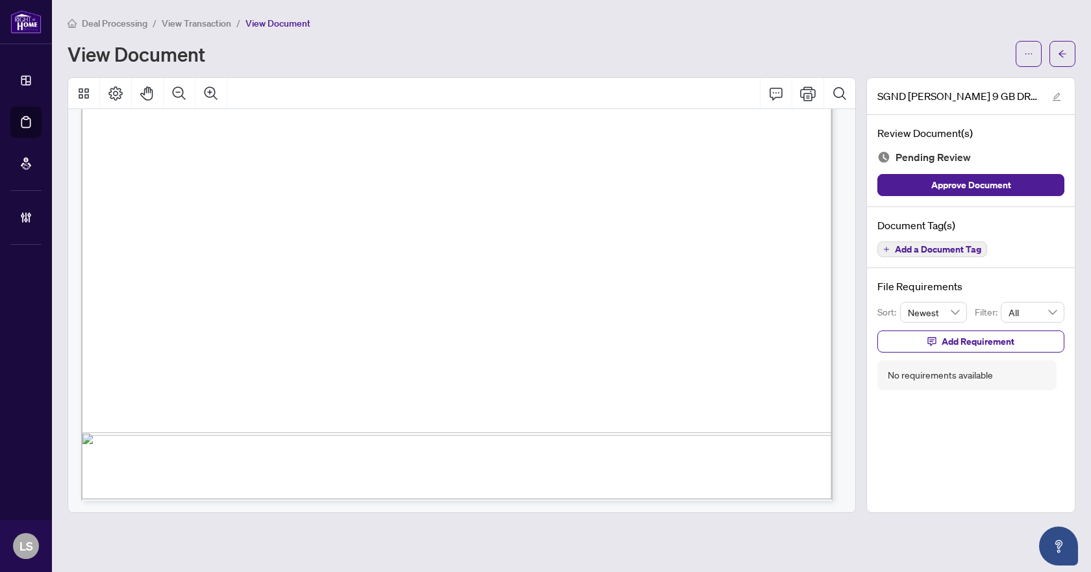
scroll to position [685, 0]
click at [962, 249] on span "Add a Document Tag" at bounding box center [938, 249] width 86 height 9
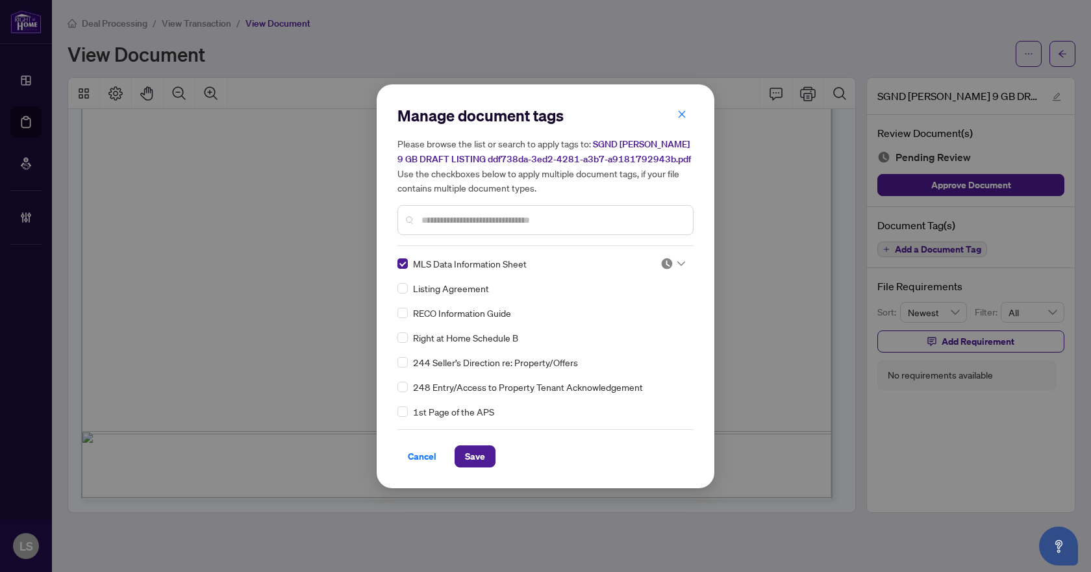
click at [682, 258] on div "MLS Data Information Sheet Listing Agreement RECO Information Guide Right at Ho…" at bounding box center [545, 337] width 296 height 162
click at [677, 262] on icon at bounding box center [681, 263] width 8 height 5
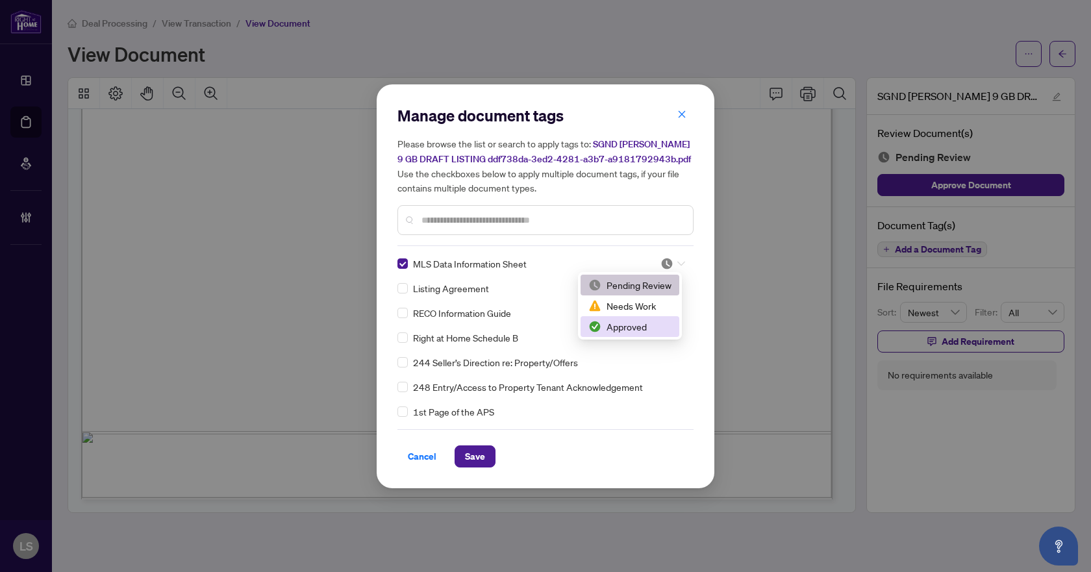
click at [637, 331] on div "Approved" at bounding box center [629, 326] width 83 height 14
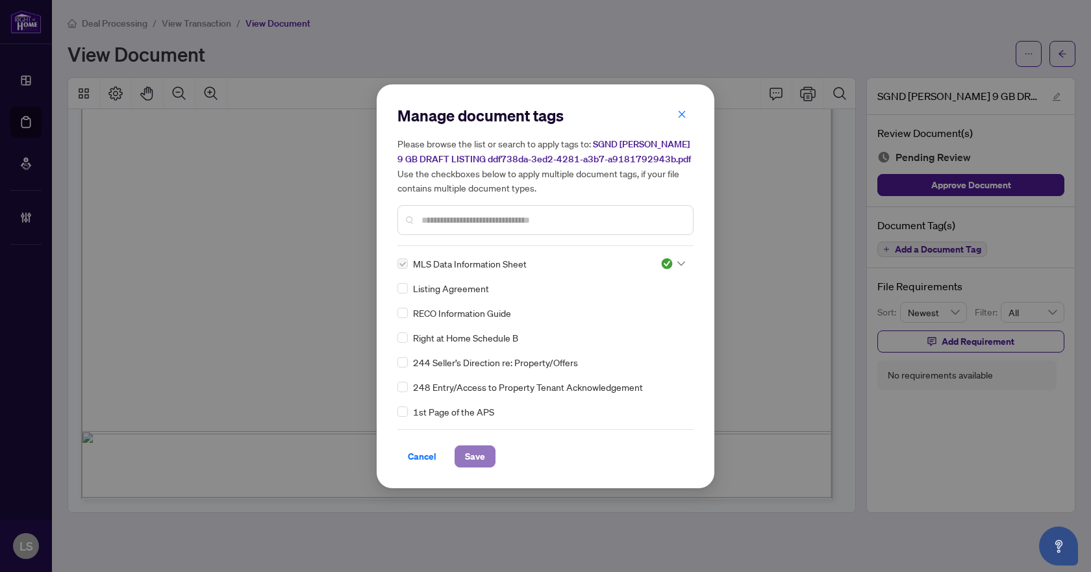
drag, startPoint x: 479, startPoint y: 459, endPoint x: 482, endPoint y: 451, distance: 9.3
click at [479, 458] on span "Save" at bounding box center [475, 456] width 20 height 21
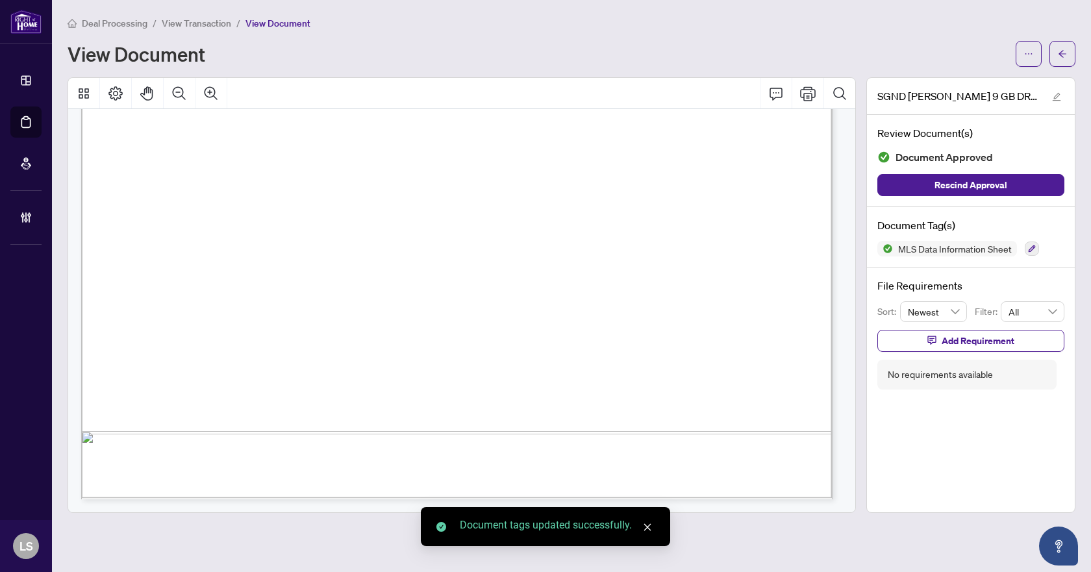
click at [1058, 51] on icon "arrow-left" at bounding box center [1062, 53] width 9 height 9
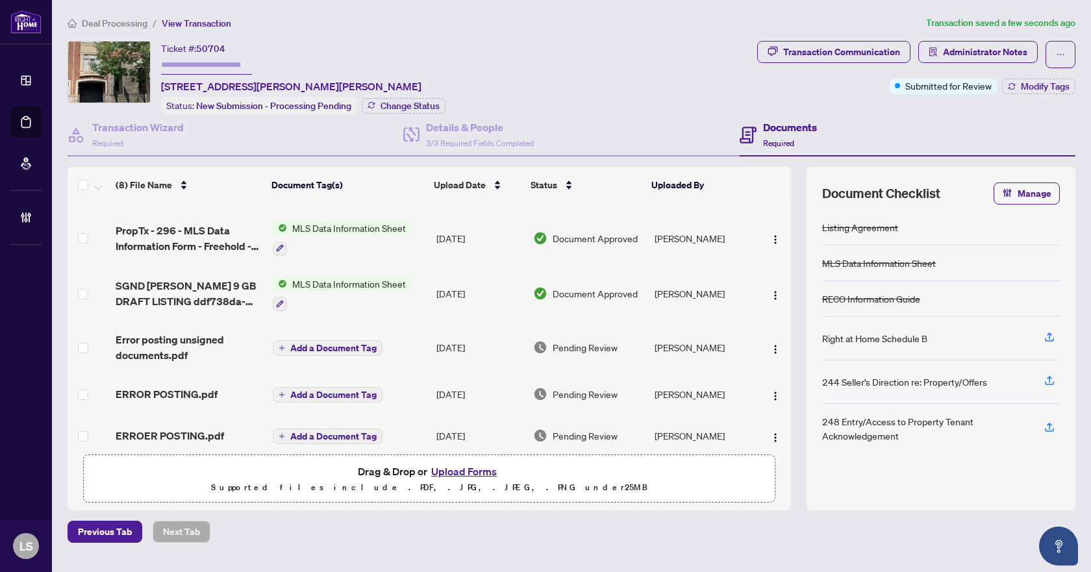
scroll to position [171, 0]
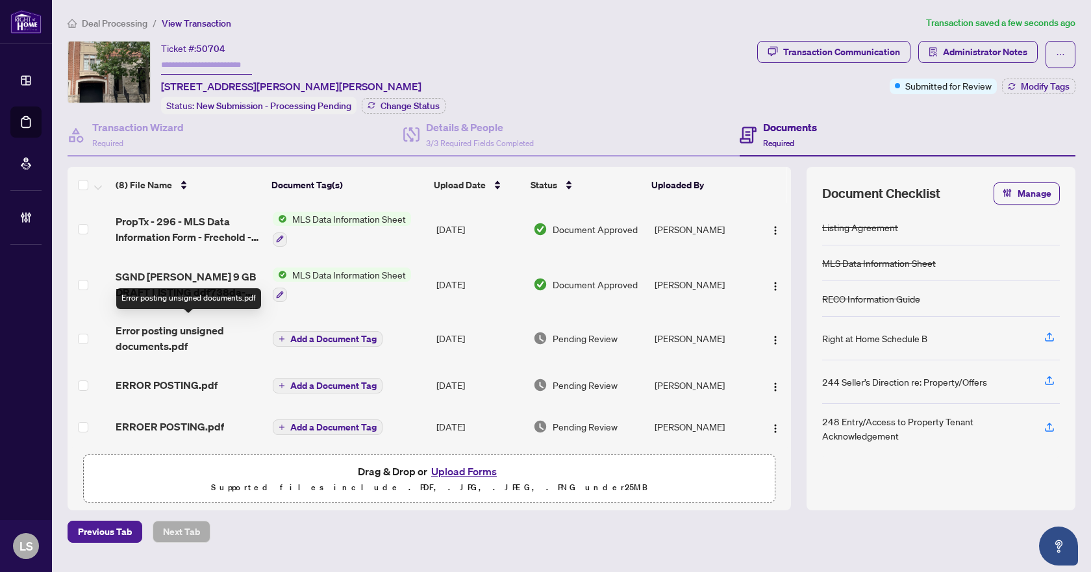
click at [173, 329] on span "Error posting unsigned documents.pdf" at bounding box center [189, 338] width 147 height 31
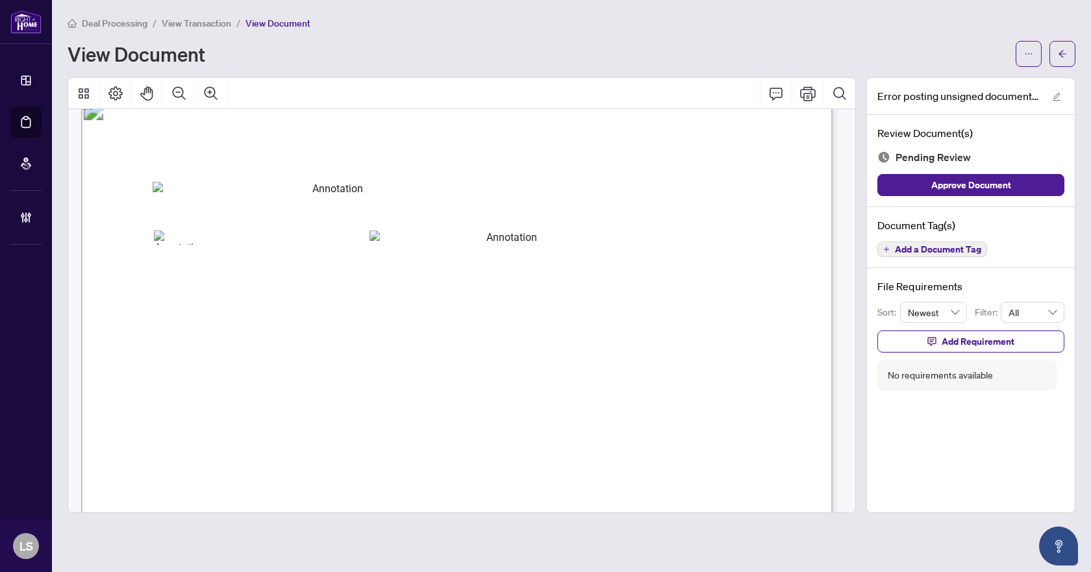
scroll to position [1039, 0]
click at [1060, 56] on icon "arrow-left" at bounding box center [1062, 53] width 9 height 9
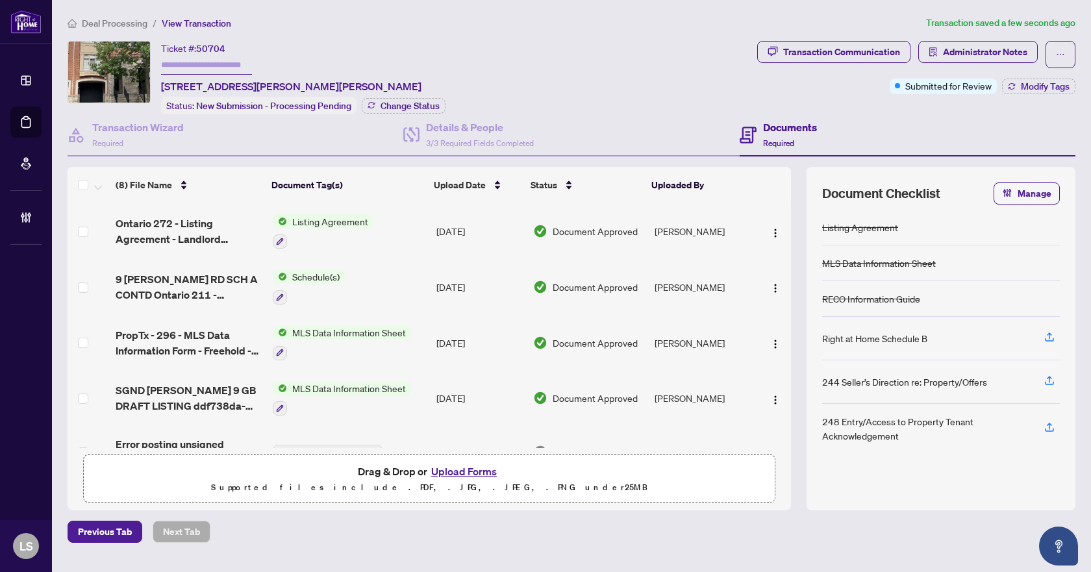
scroll to position [171, 0]
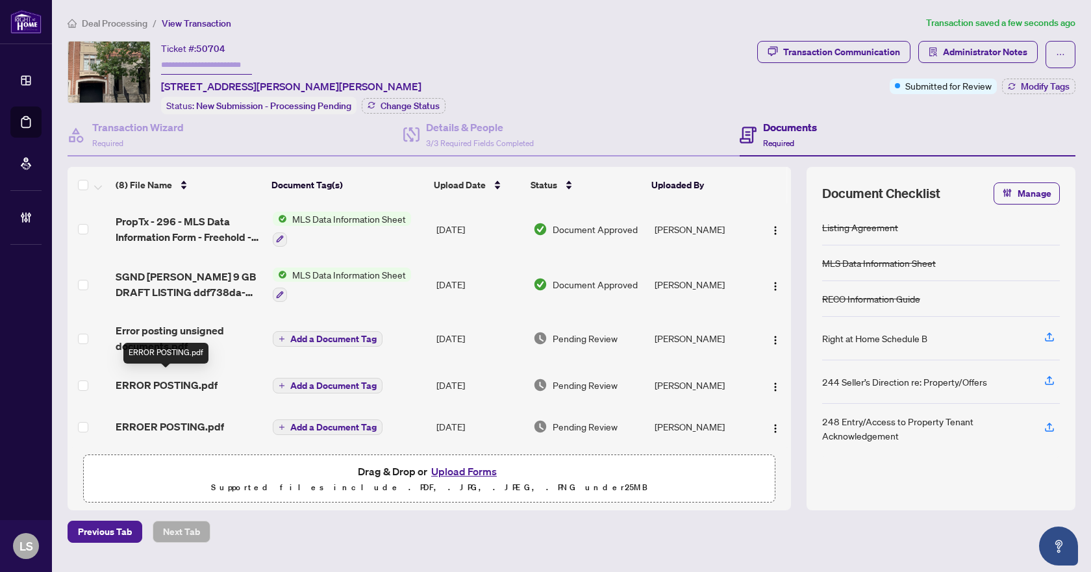
click at [194, 377] on span "ERROR POSTING.pdf" at bounding box center [167, 385] width 102 height 16
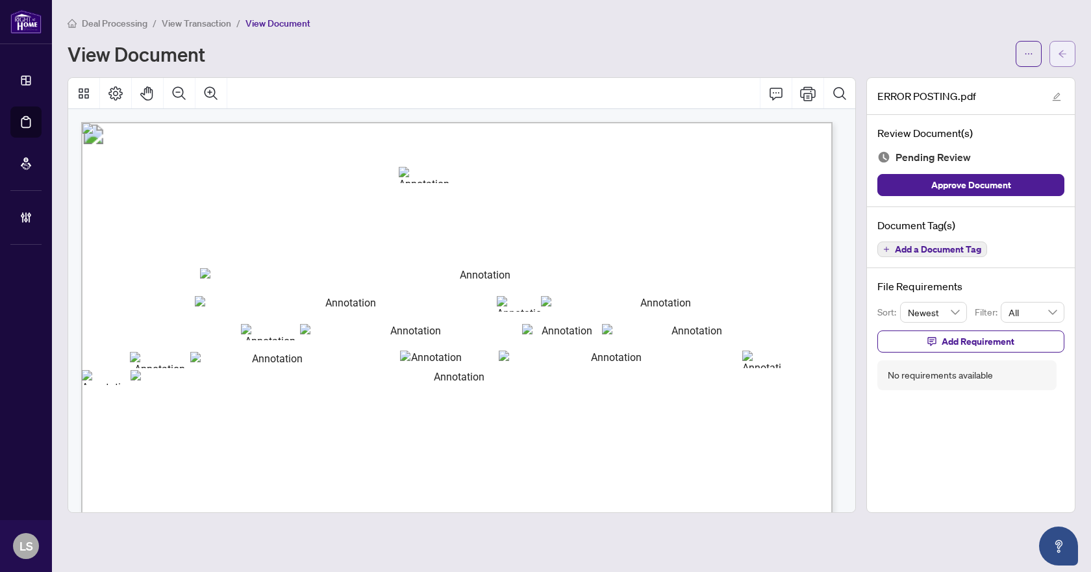
click at [1071, 48] on button "button" at bounding box center [1062, 54] width 26 height 26
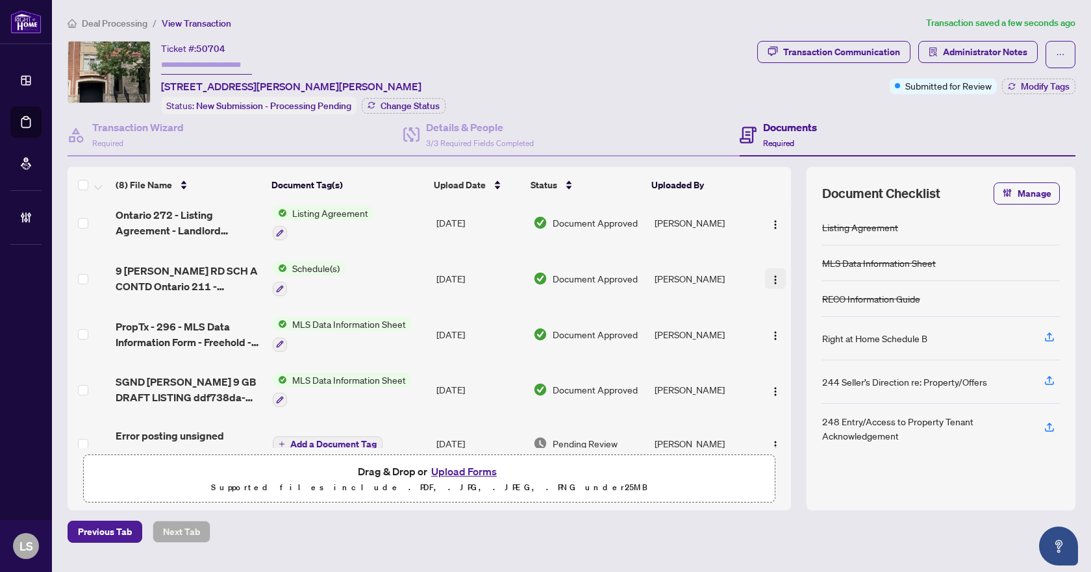
scroll to position [171, 0]
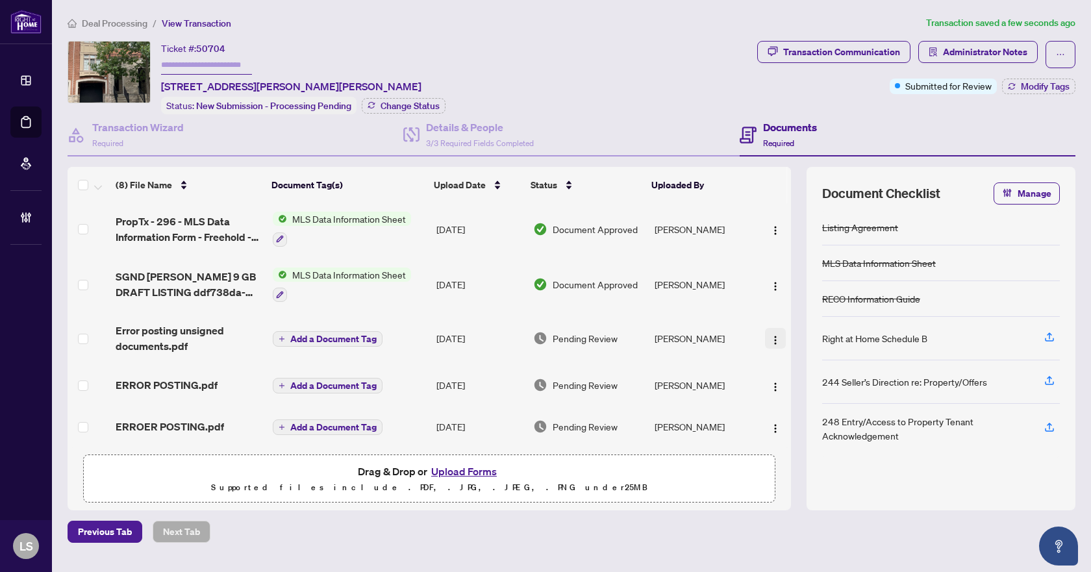
click at [770, 338] on img "button" at bounding box center [775, 340] width 10 height 10
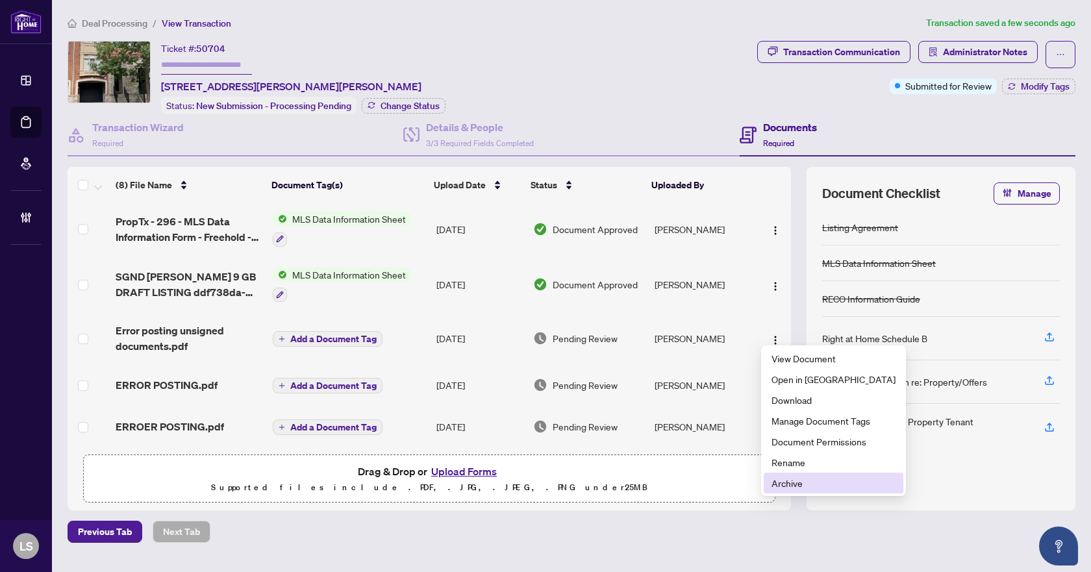
click at [790, 484] on span "Archive" at bounding box center [833, 483] width 124 height 14
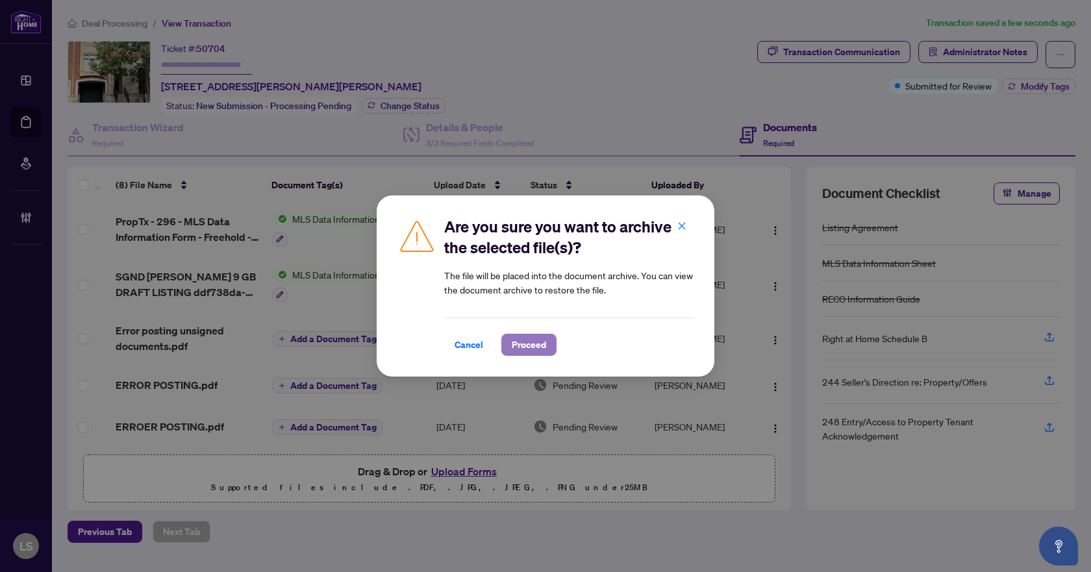
click at [527, 349] on span "Proceed" at bounding box center [529, 344] width 34 height 21
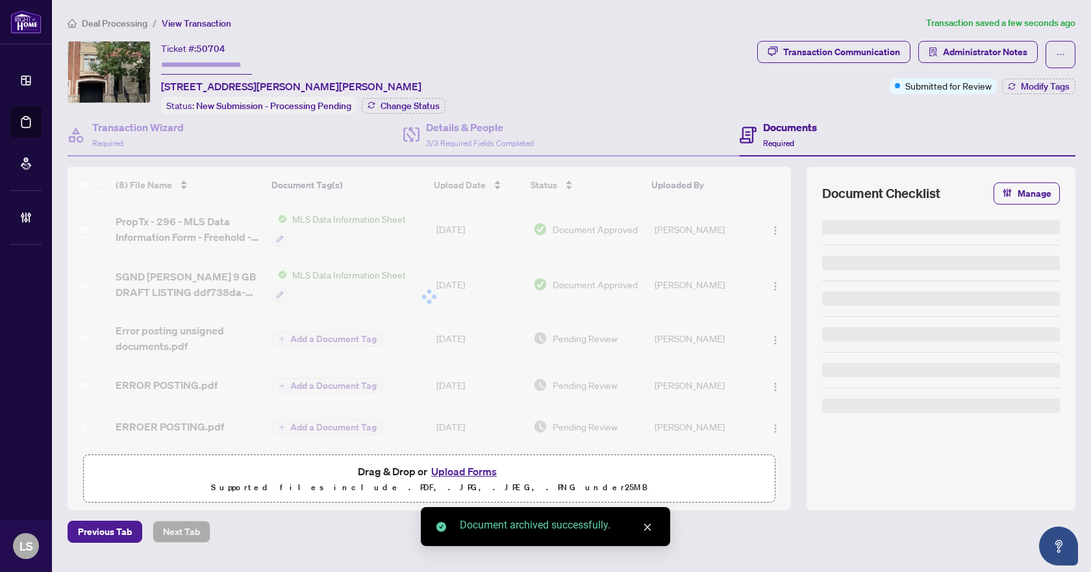
scroll to position [119, 0]
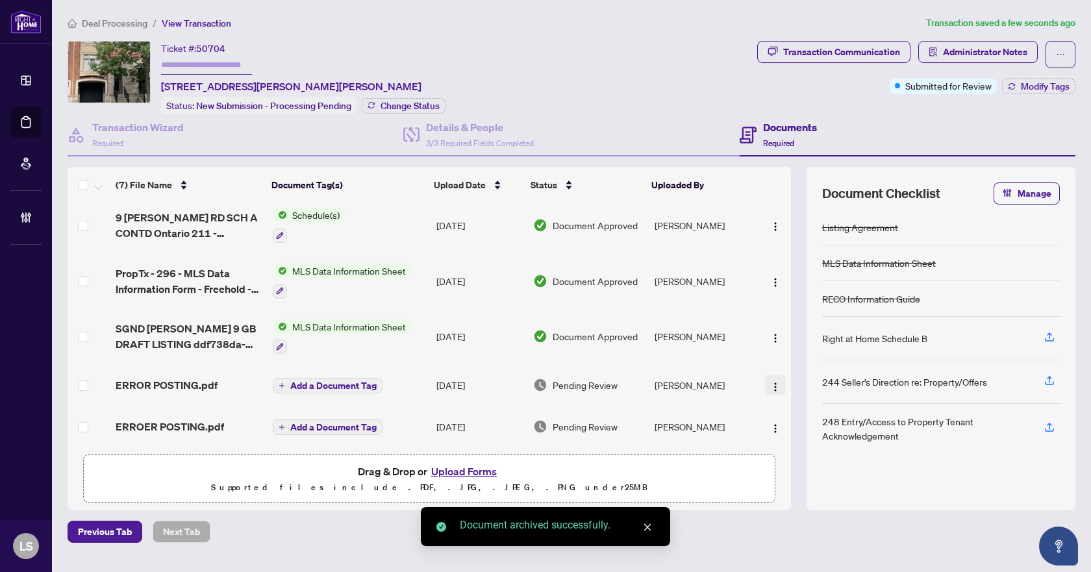
click at [770, 382] on img "button" at bounding box center [775, 387] width 10 height 10
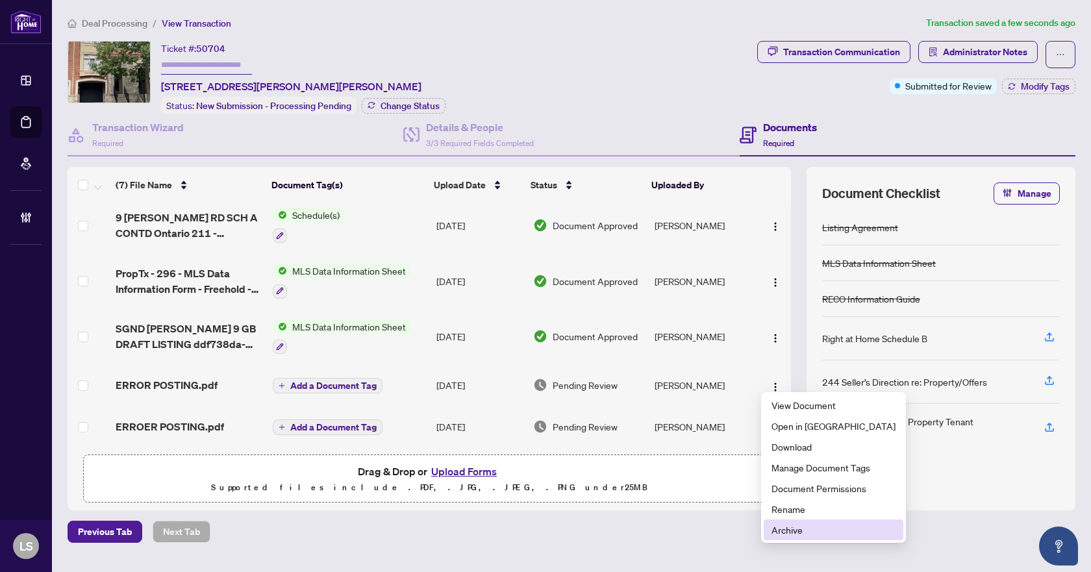
click at [783, 532] on span "Archive" at bounding box center [833, 530] width 124 height 14
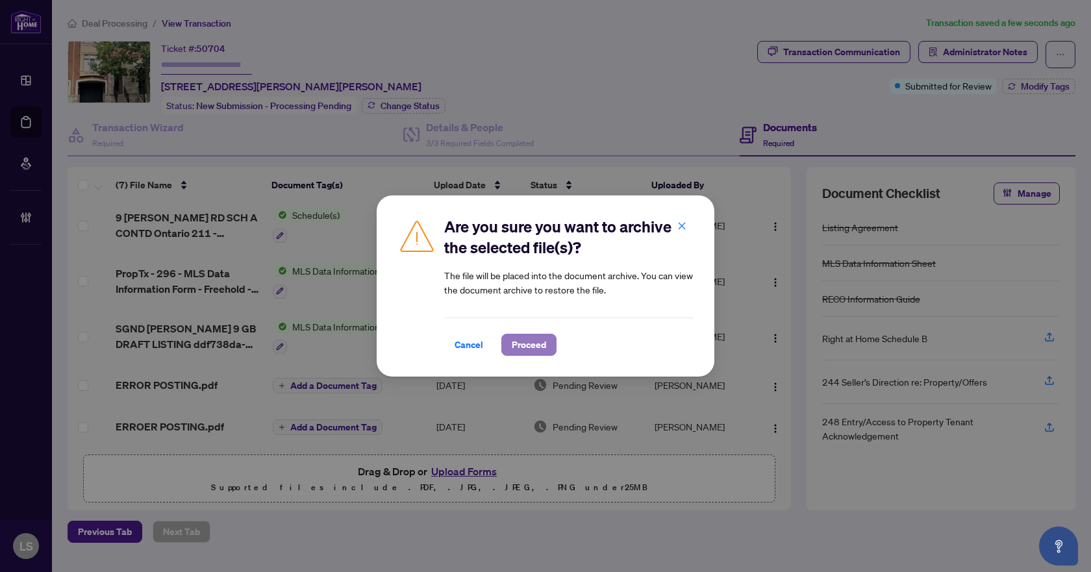
click at [545, 346] on span "Proceed" at bounding box center [529, 344] width 34 height 21
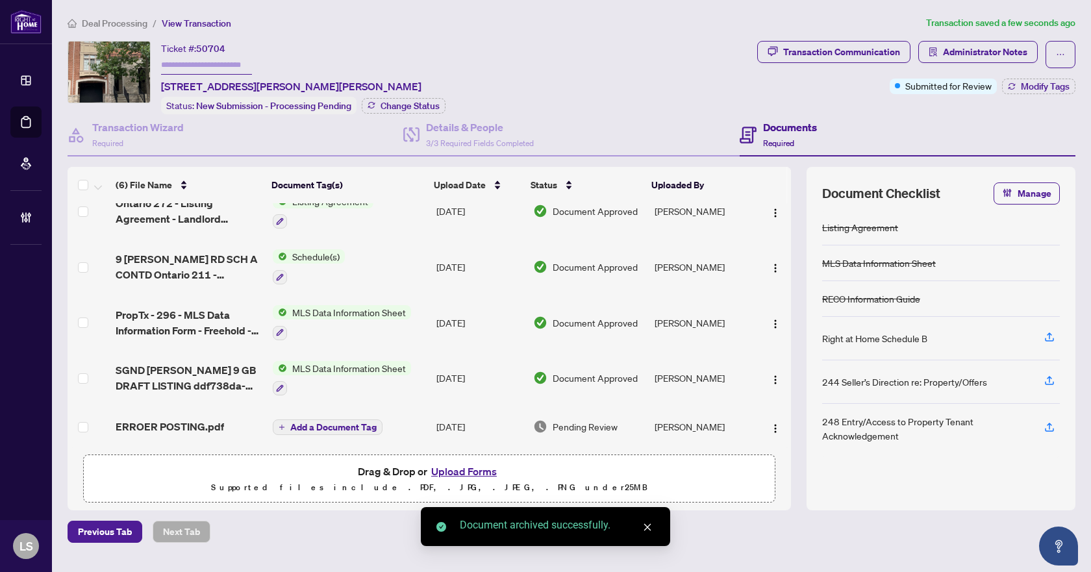
scroll to position [78, 0]
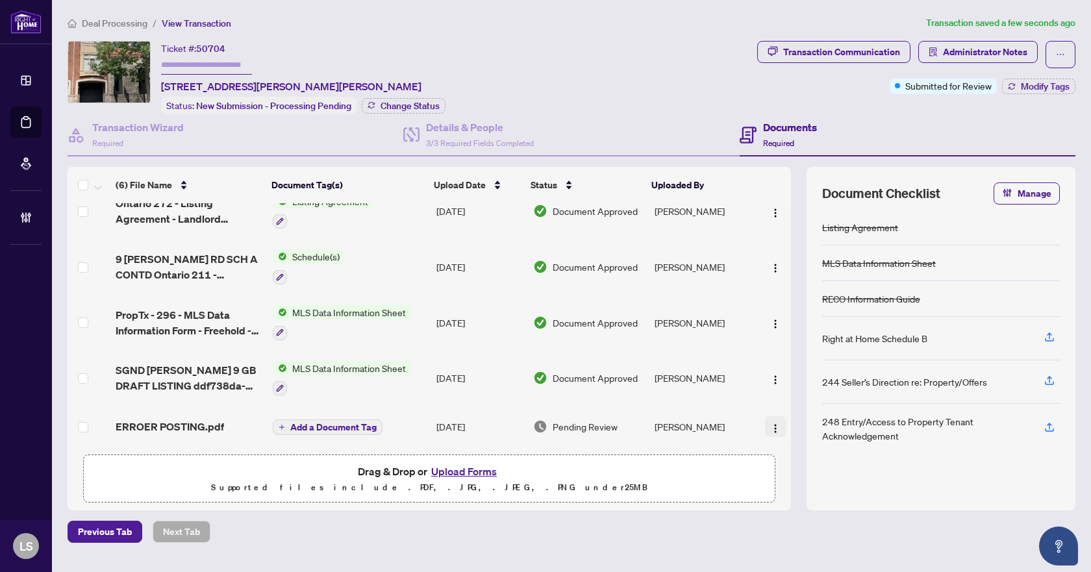
click at [772, 427] on img "button" at bounding box center [775, 428] width 10 height 10
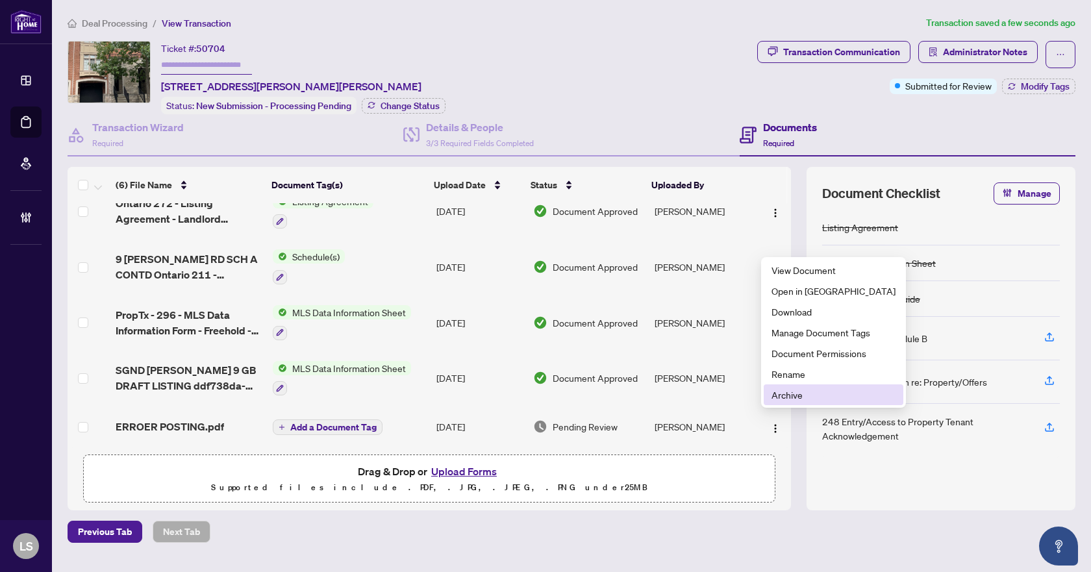
click at [790, 397] on span "Archive" at bounding box center [833, 395] width 124 height 14
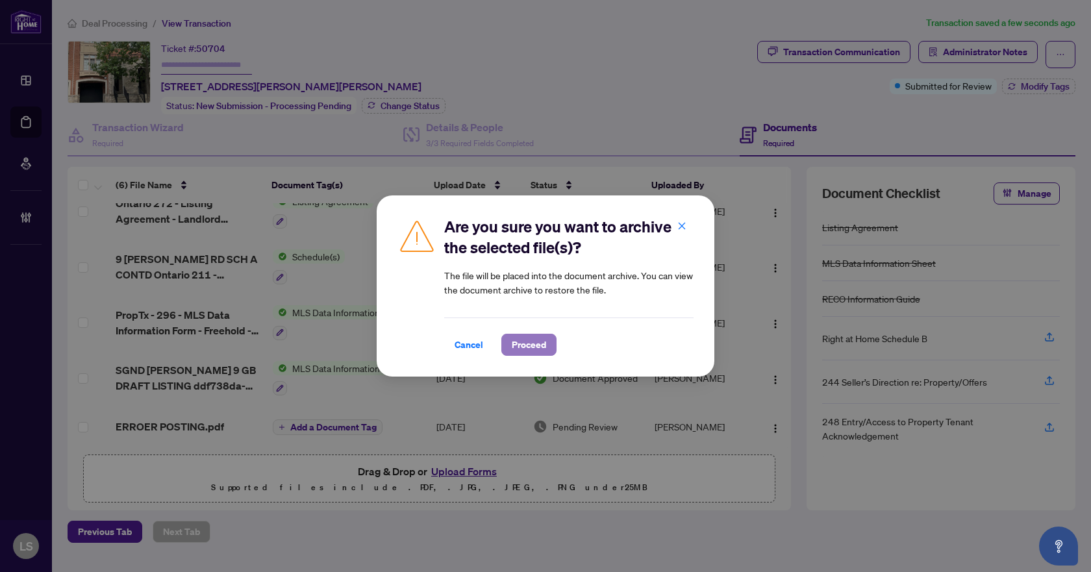
click at [537, 348] on span "Proceed" at bounding box center [529, 344] width 34 height 21
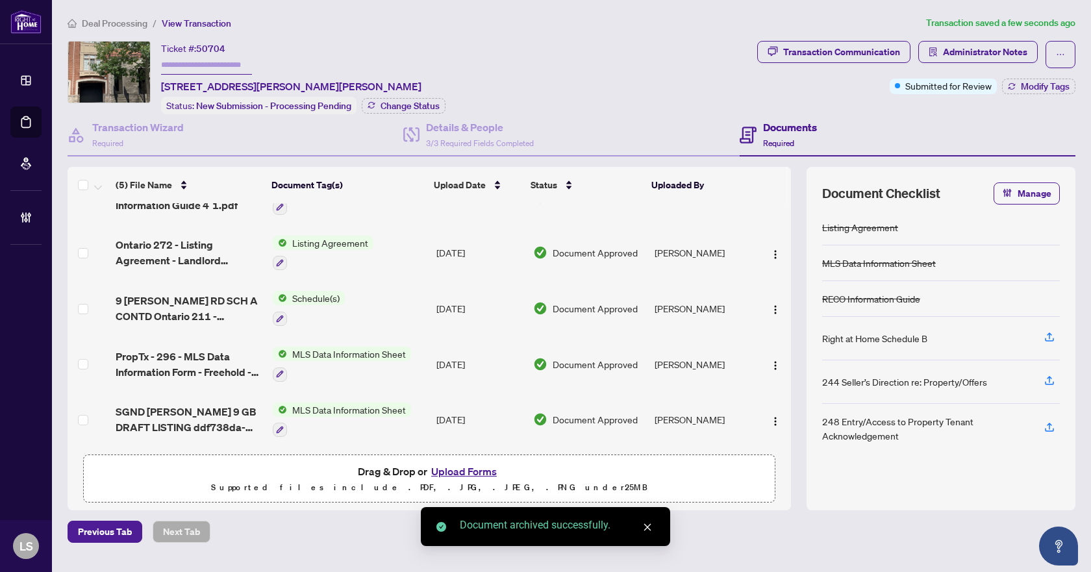
scroll to position [36, 0]
click at [1021, 84] on span "Modify Tags" at bounding box center [1045, 86] width 49 height 9
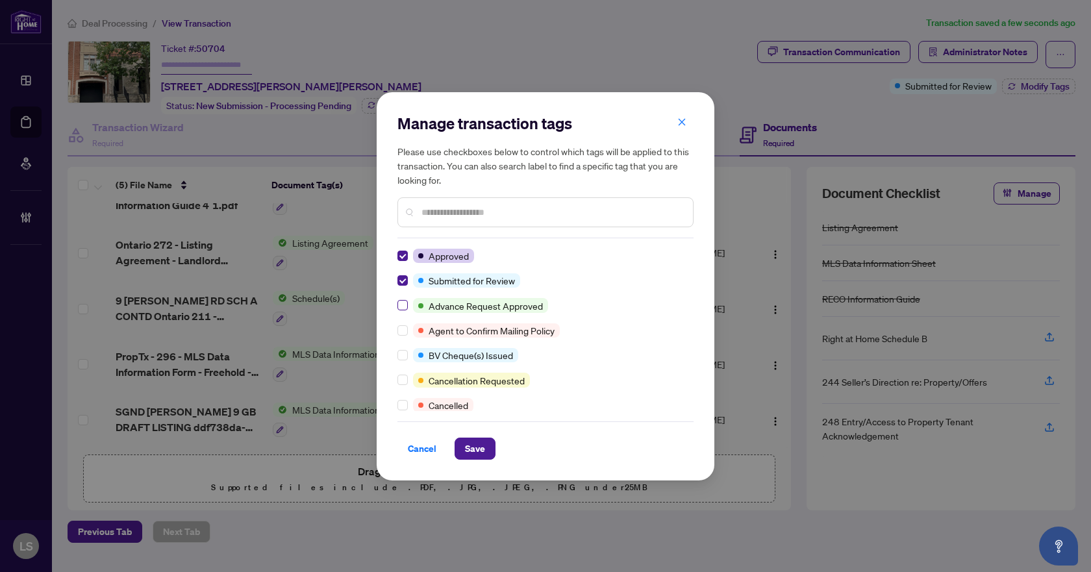
scroll to position [0, 0]
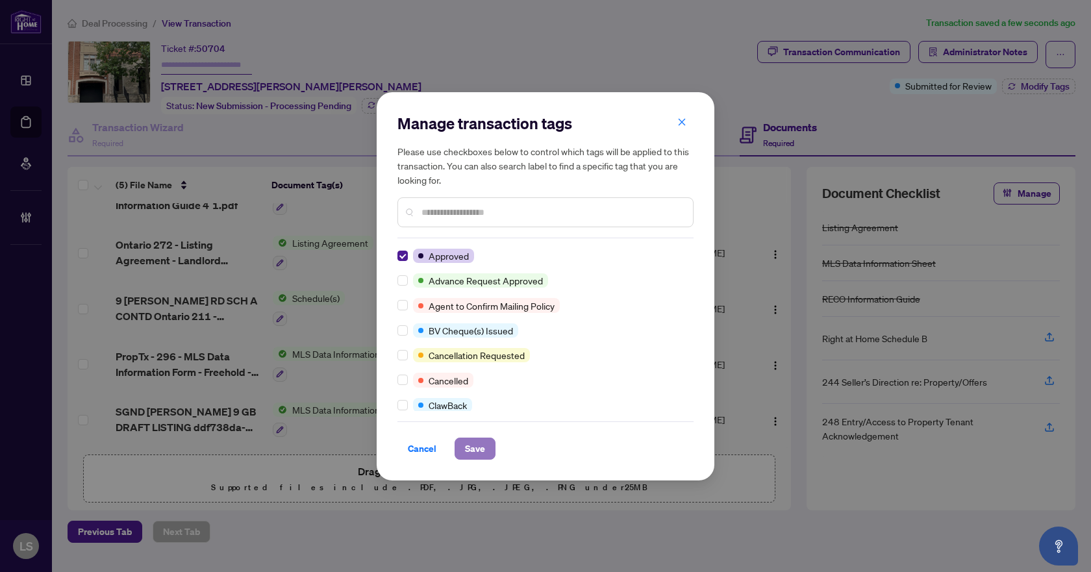
click at [477, 447] on span "Save" at bounding box center [475, 448] width 20 height 21
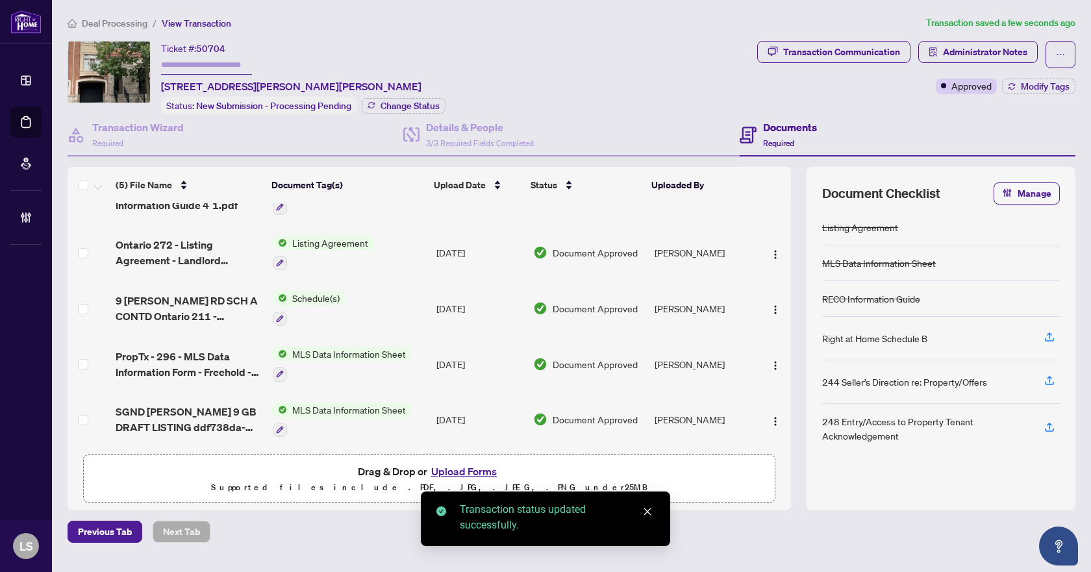
click at [123, 21] on span "Deal Processing" at bounding box center [115, 24] width 66 height 12
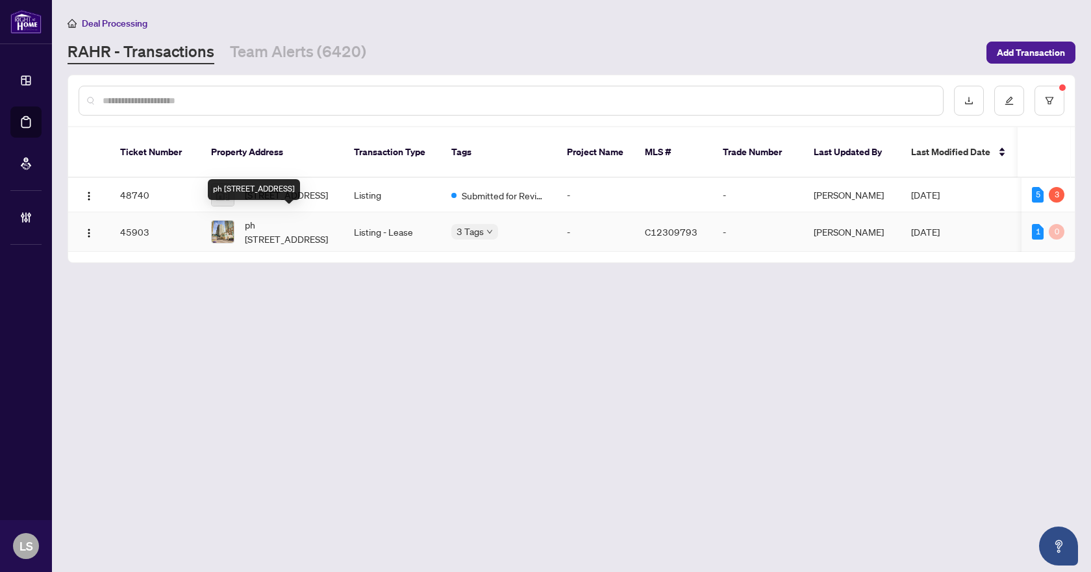
click at [290, 230] on span "ph [STREET_ADDRESS]" at bounding box center [289, 232] width 88 height 29
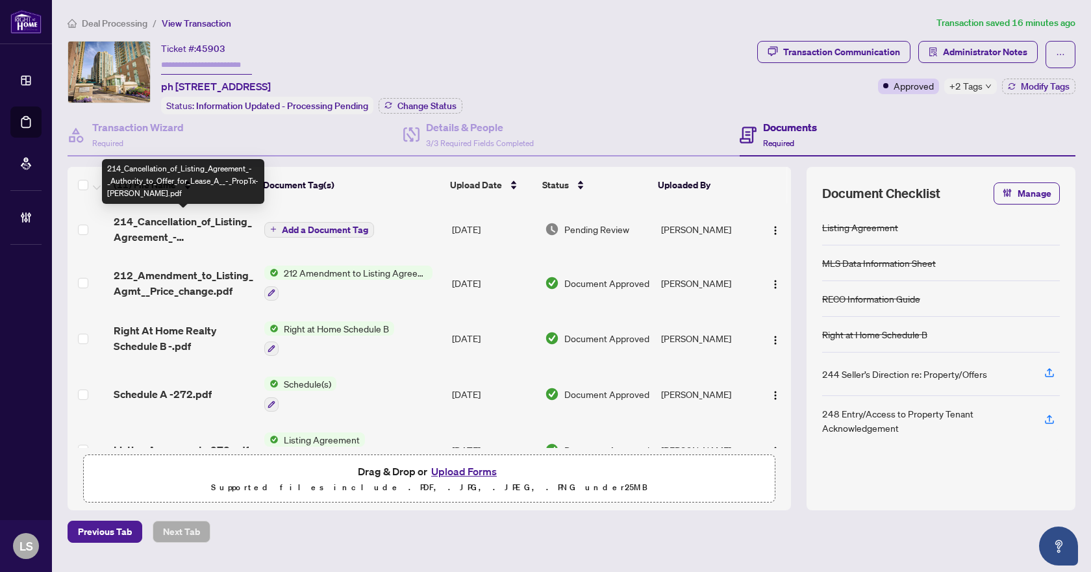
click at [168, 220] on span "214_Cancellation_of_Listing_Agreement_-_Authority_to_Offer_for_Lease_A__-_PropT…" at bounding box center [184, 229] width 140 height 31
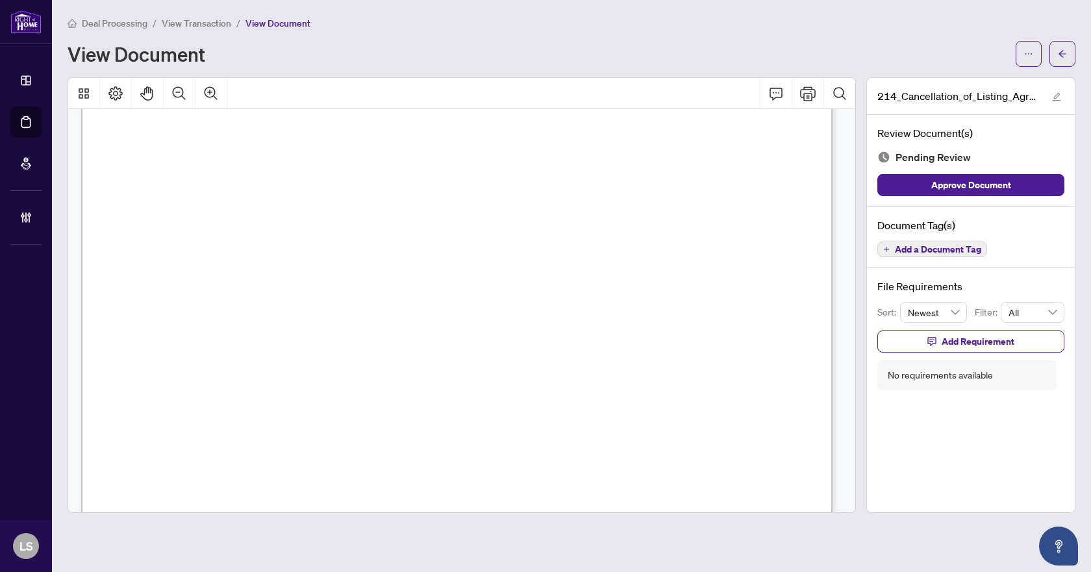
scroll to position [65, 0]
click at [1029, 55] on icon "ellipsis" at bounding box center [1028, 53] width 9 height 9
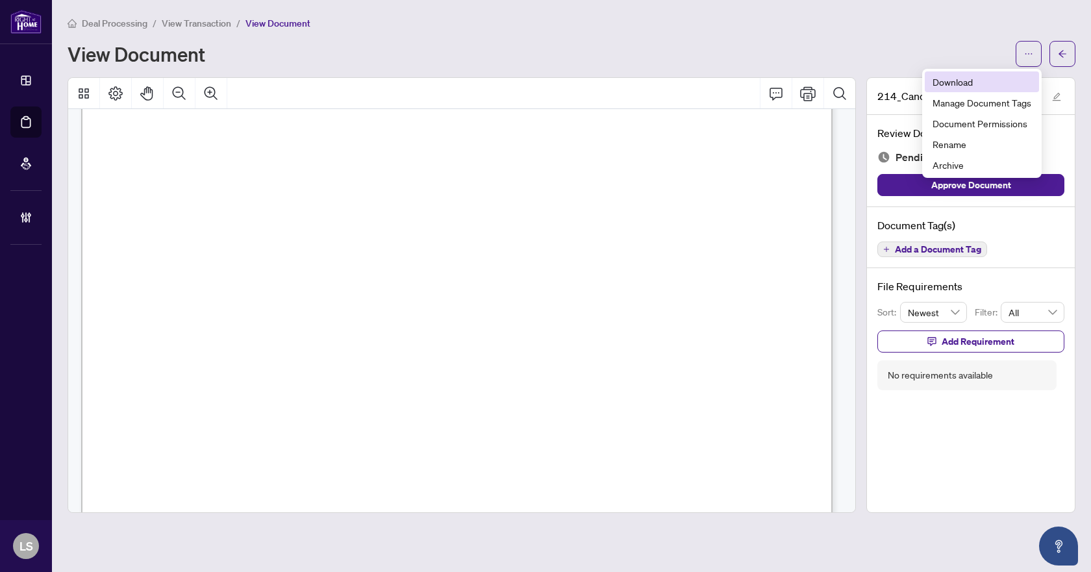
click at [960, 84] on span "Download" at bounding box center [981, 82] width 99 height 14
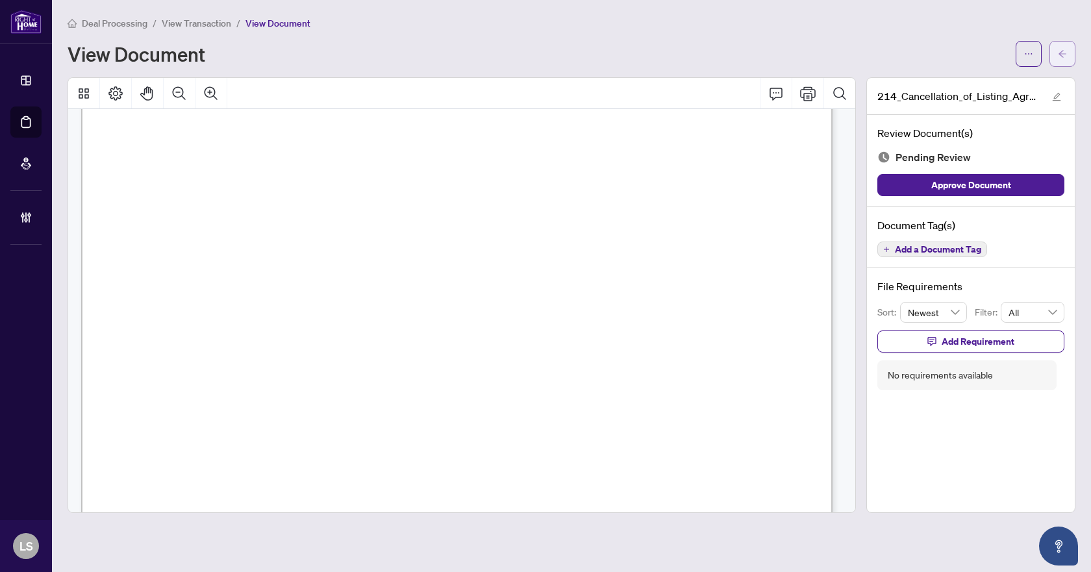
click at [1068, 51] on button "button" at bounding box center [1062, 54] width 26 height 26
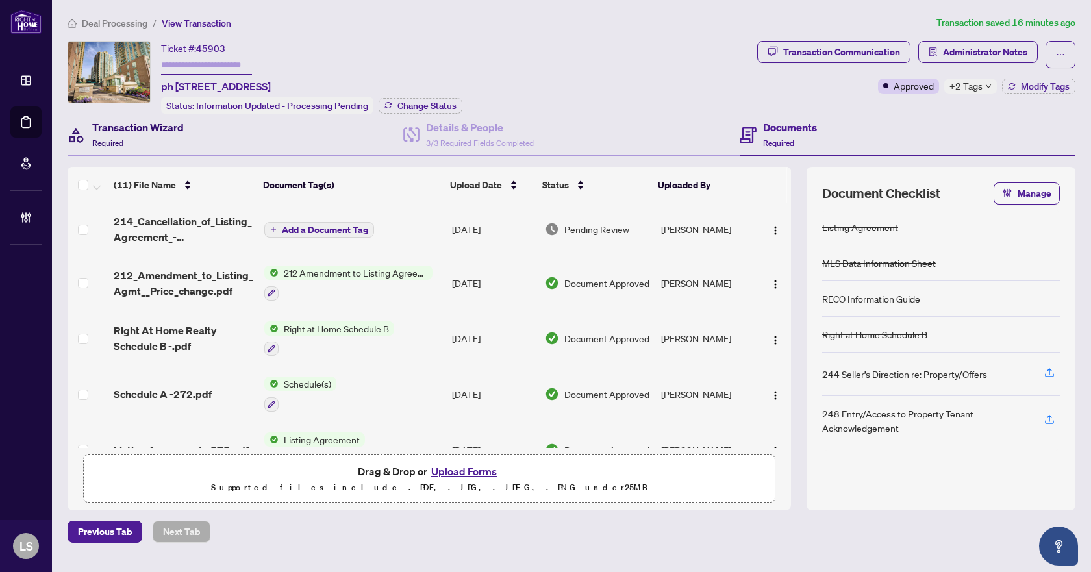
click at [142, 132] on h4 "Transaction Wizard" at bounding box center [138, 127] width 92 height 16
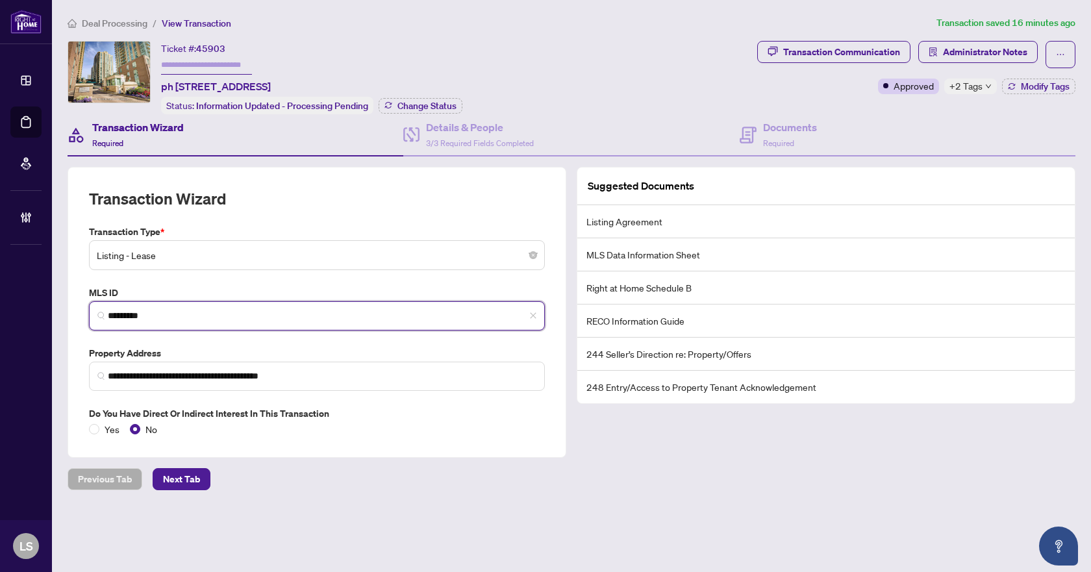
drag, startPoint x: 173, startPoint y: 314, endPoint x: 108, endPoint y: 314, distance: 64.9
click at [108, 314] on input "*********" at bounding box center [322, 316] width 429 height 14
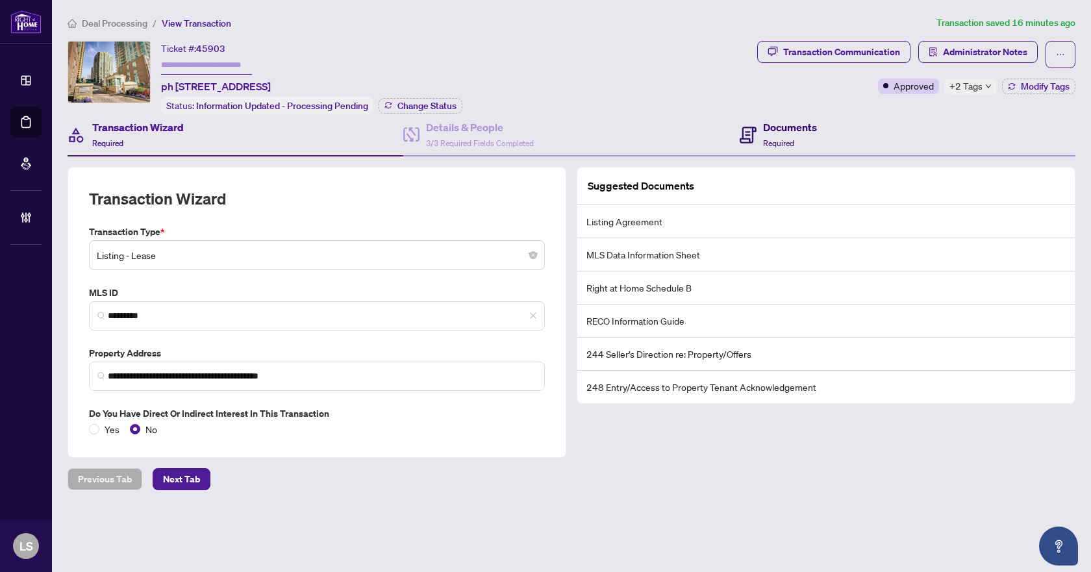
click at [785, 132] on h4 "Documents" at bounding box center [790, 127] width 54 height 16
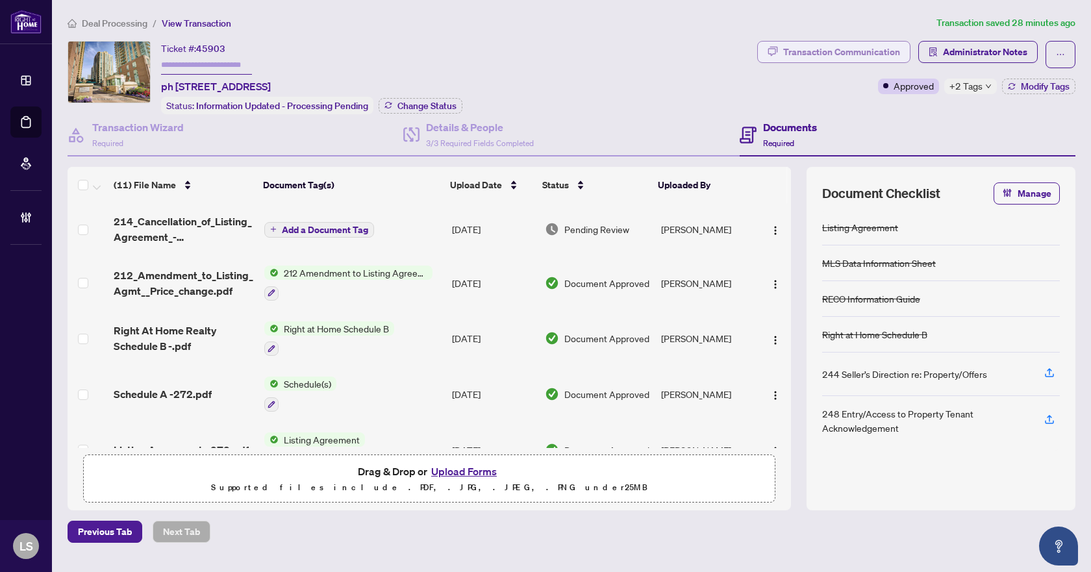
click at [824, 51] on div "Transaction Communication" at bounding box center [841, 52] width 117 height 21
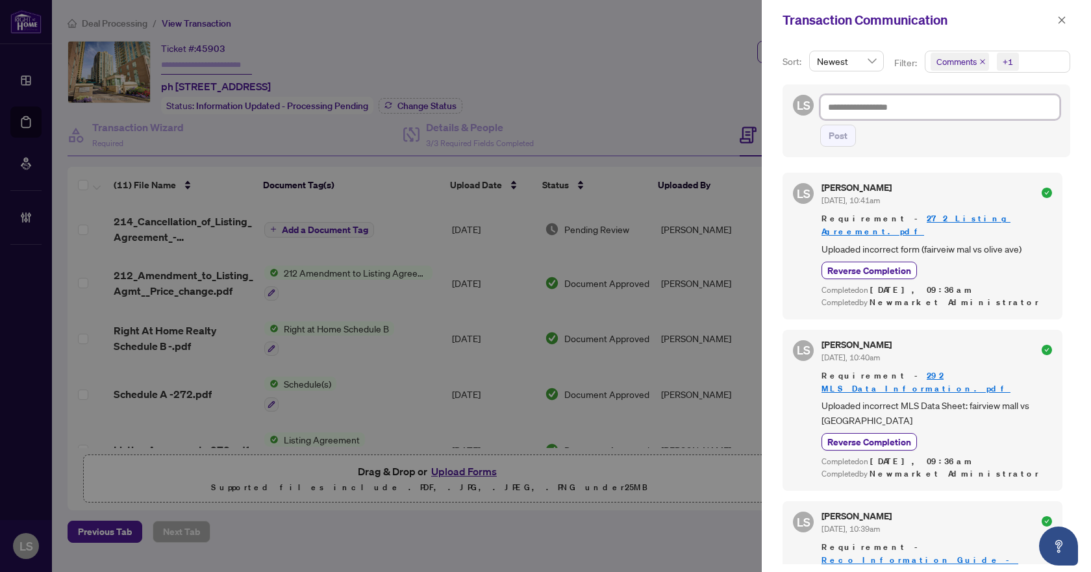
click at [853, 107] on textarea at bounding box center [940, 107] width 240 height 25
click at [882, 108] on textarea at bounding box center [940, 107] width 240 height 25
paste textarea "**********"
type textarea "**********"
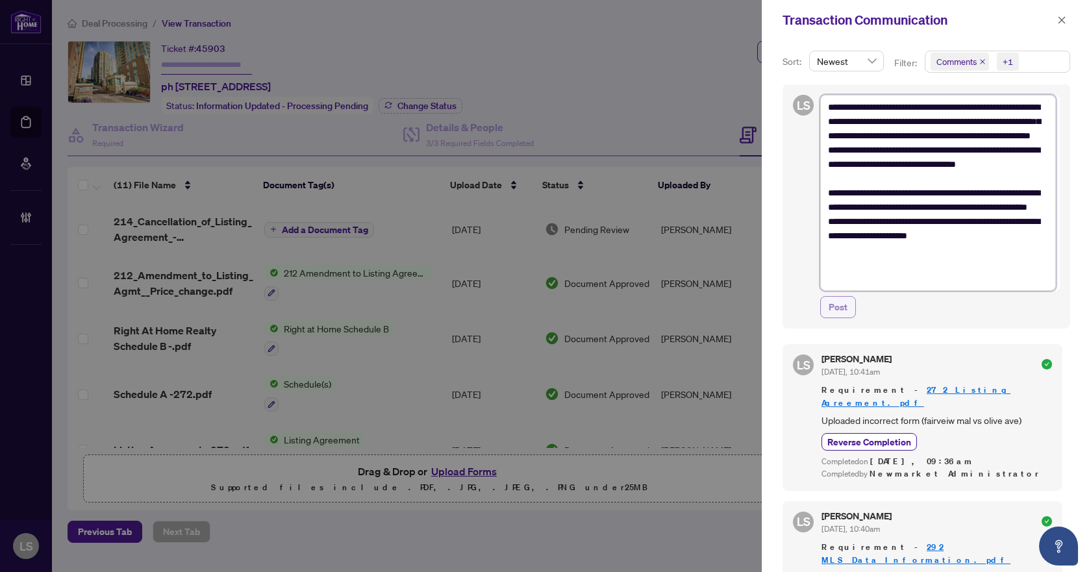
type textarea "**********"
click at [837, 313] on span "Post" at bounding box center [838, 307] width 19 height 21
type textarea "**********"
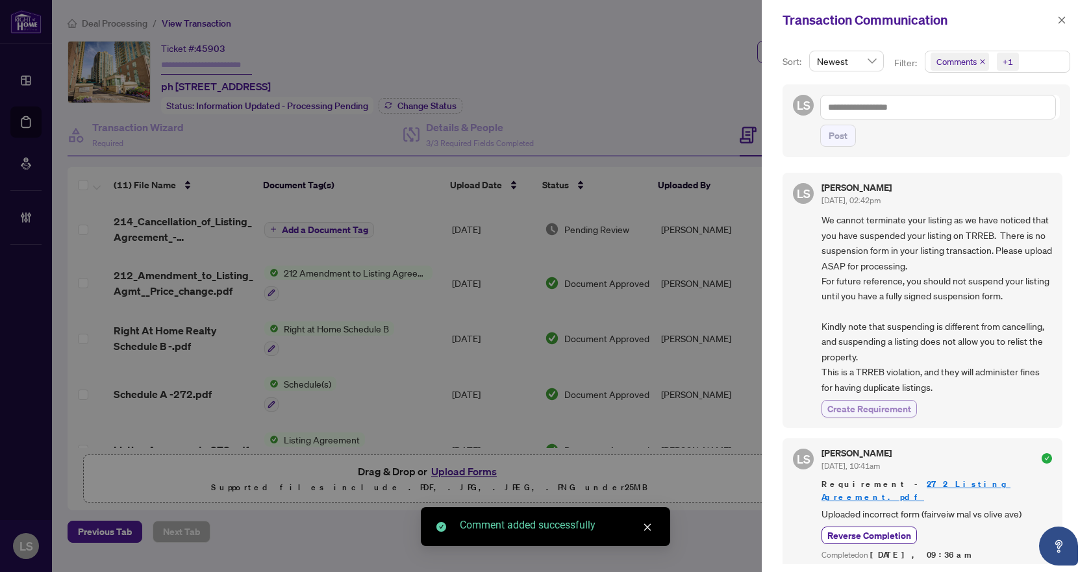
click at [877, 410] on span "Create Requirement" at bounding box center [869, 409] width 84 height 14
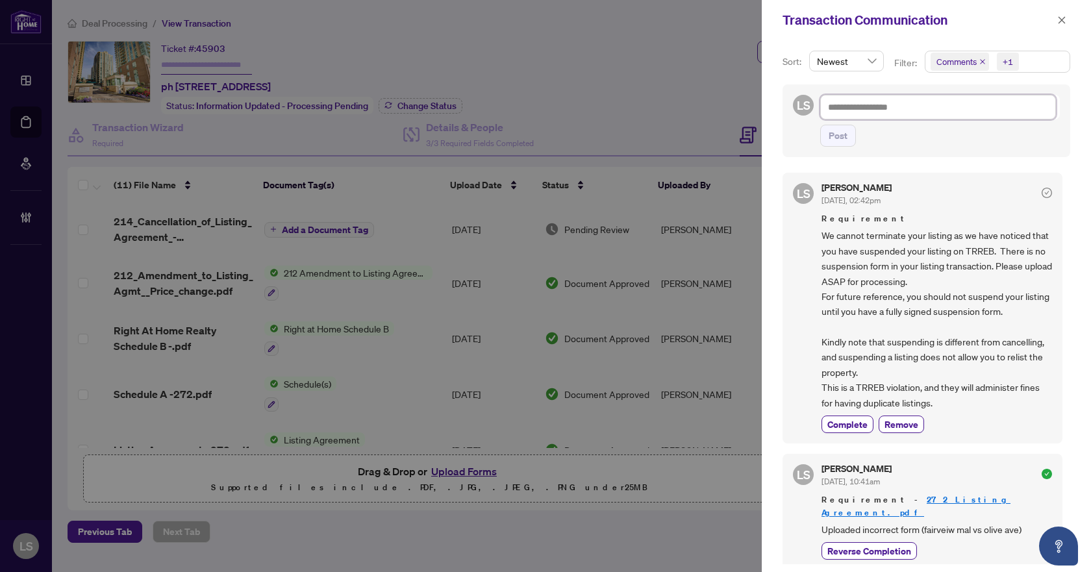
click at [869, 105] on textarea at bounding box center [938, 107] width 236 height 25
paste textarea "**********"
type textarea "**********"
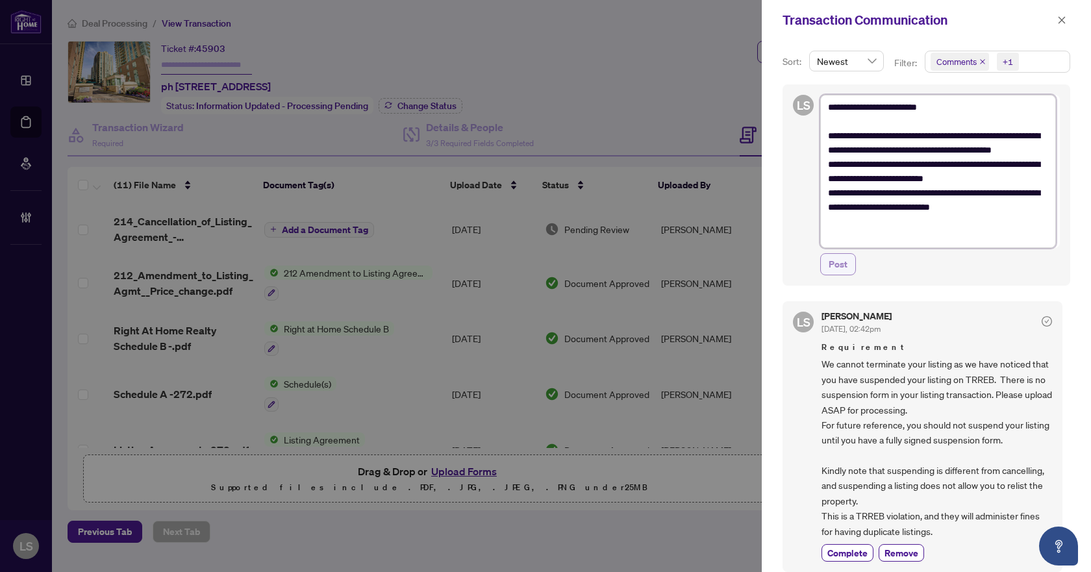
type textarea "**********"
click at [838, 266] on span "Post" at bounding box center [838, 264] width 19 height 21
type textarea "**********"
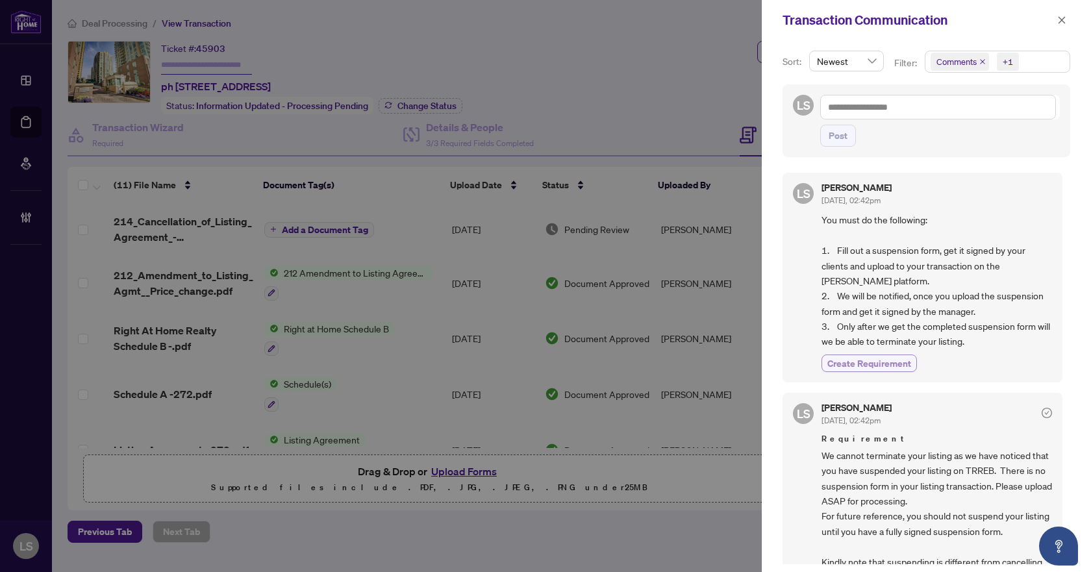
click at [884, 360] on span "Create Requirement" at bounding box center [869, 363] width 84 height 14
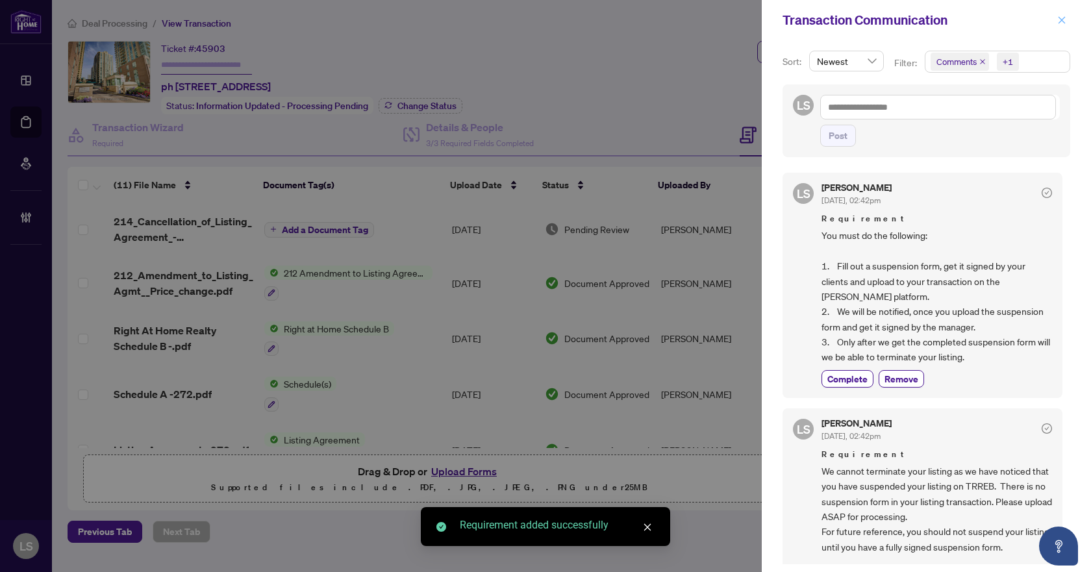
click at [1061, 18] on icon "close" at bounding box center [1061, 20] width 9 height 9
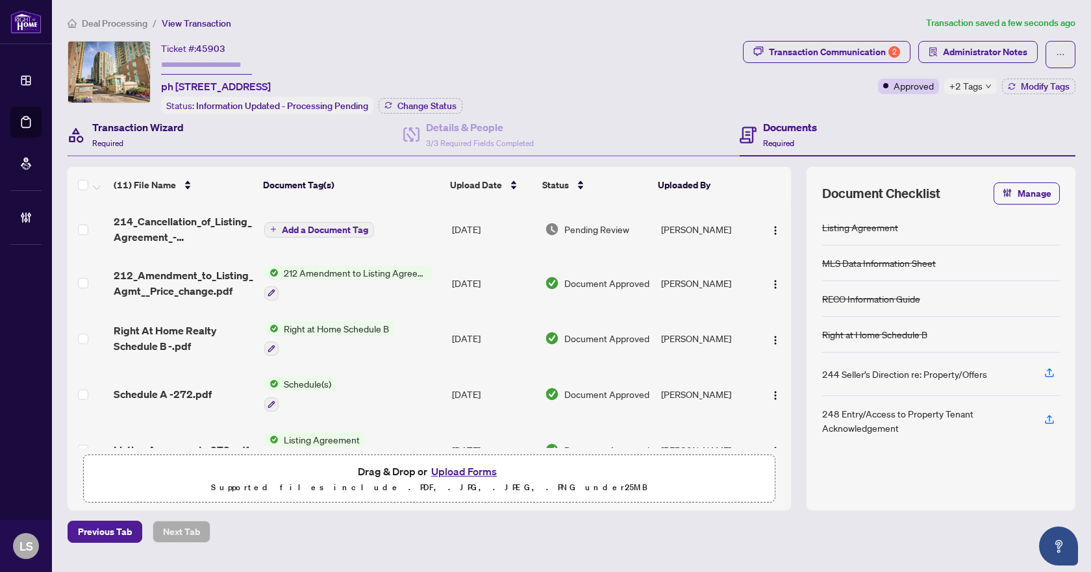
click at [166, 134] on div "Transaction Wizard Required" at bounding box center [138, 134] width 92 height 31
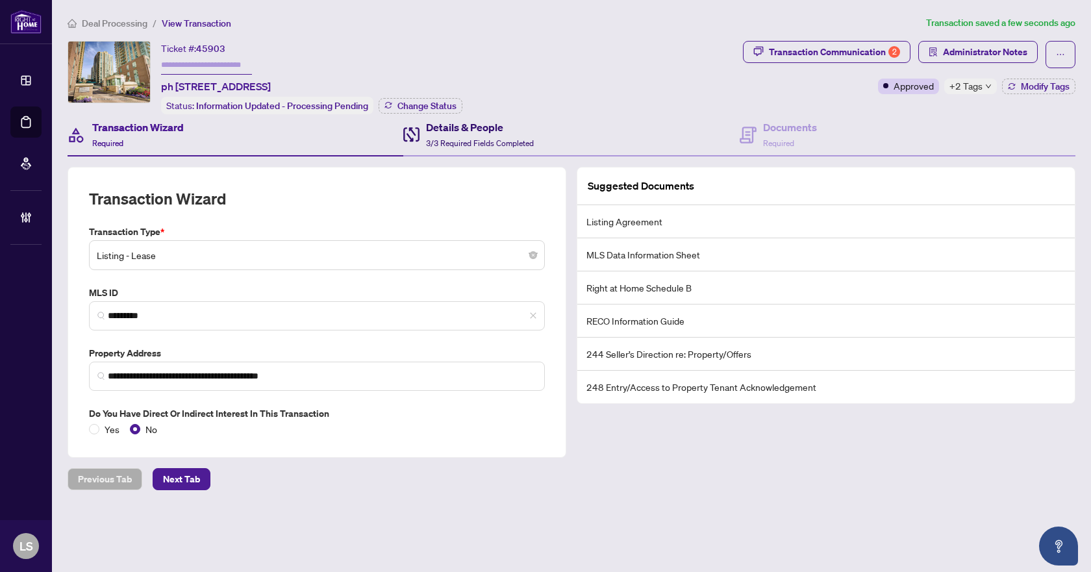
click at [484, 132] on h4 "Details & People" at bounding box center [480, 127] width 108 height 16
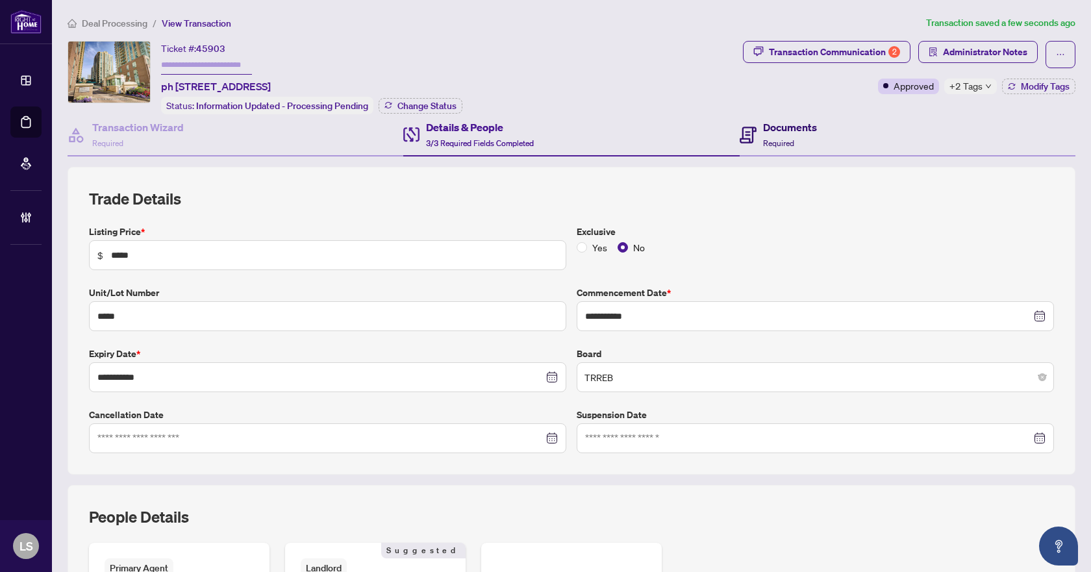
click at [786, 129] on h4 "Documents" at bounding box center [790, 127] width 54 height 16
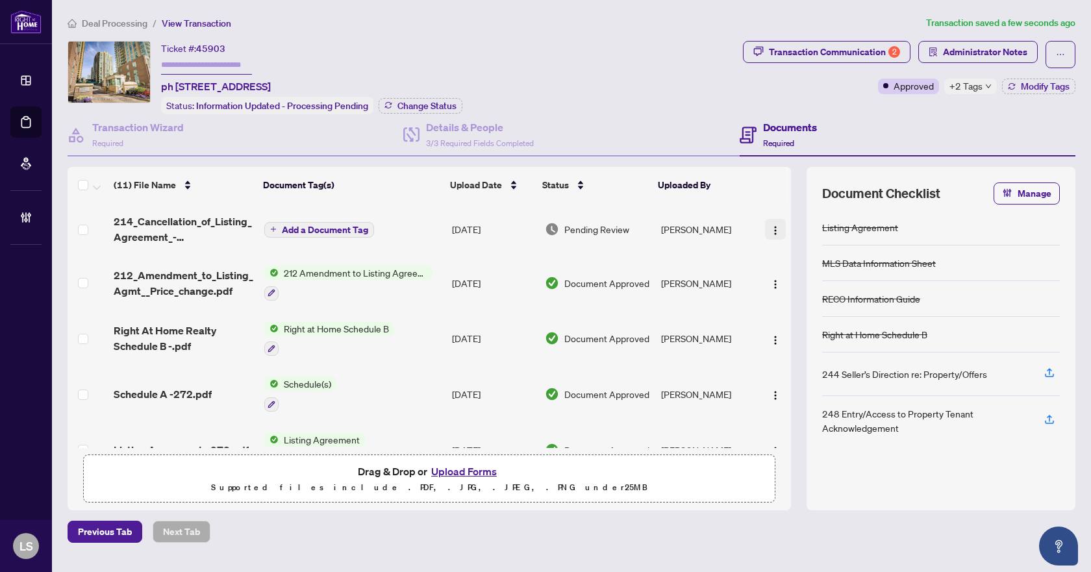
click at [770, 231] on img "button" at bounding box center [775, 230] width 10 height 10
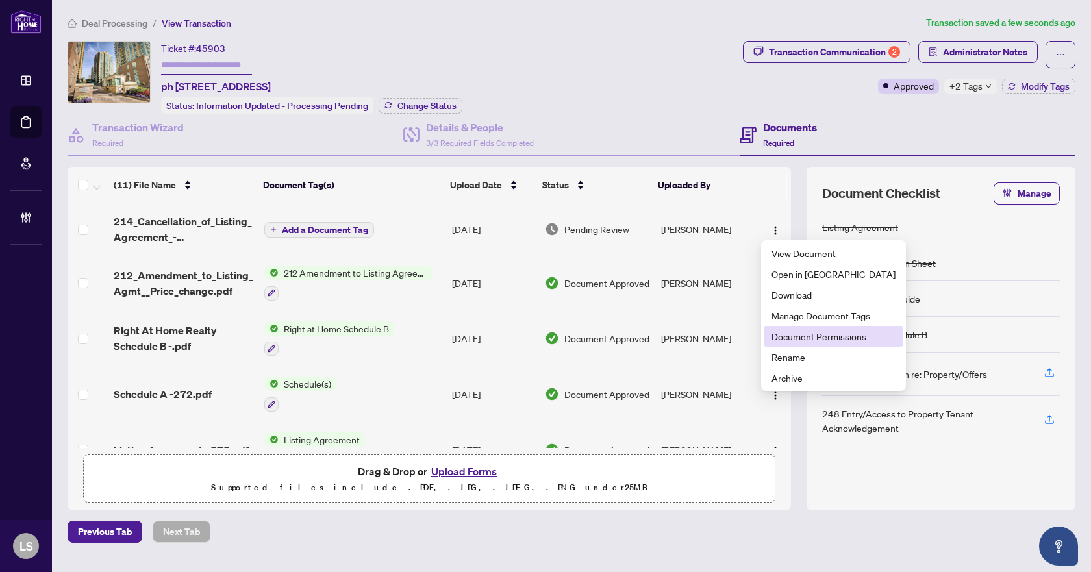
click at [789, 340] on span "Document Permissions" at bounding box center [833, 336] width 124 height 14
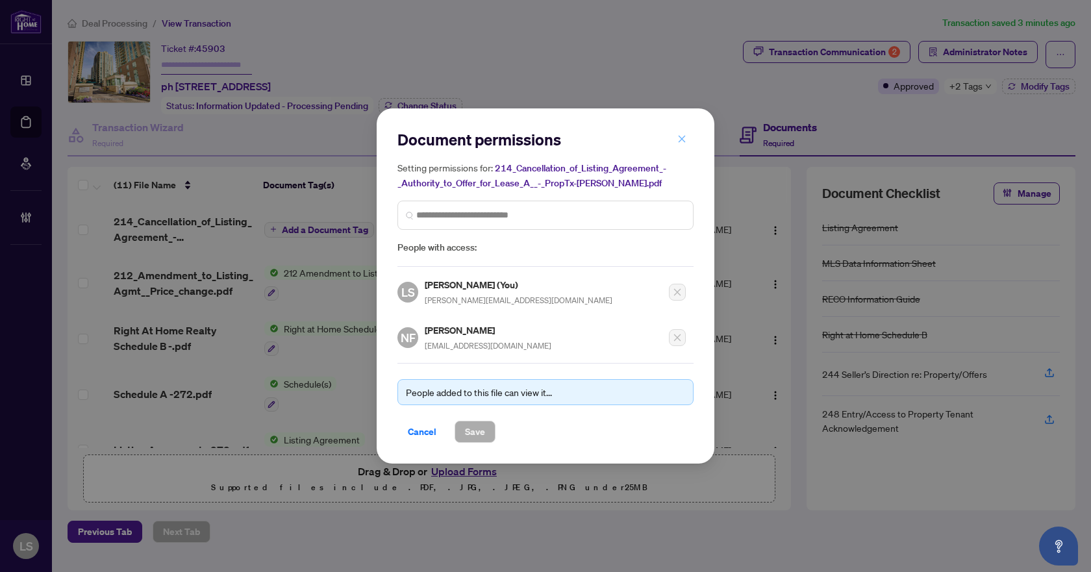
click at [683, 136] on icon "close" at bounding box center [681, 138] width 9 height 9
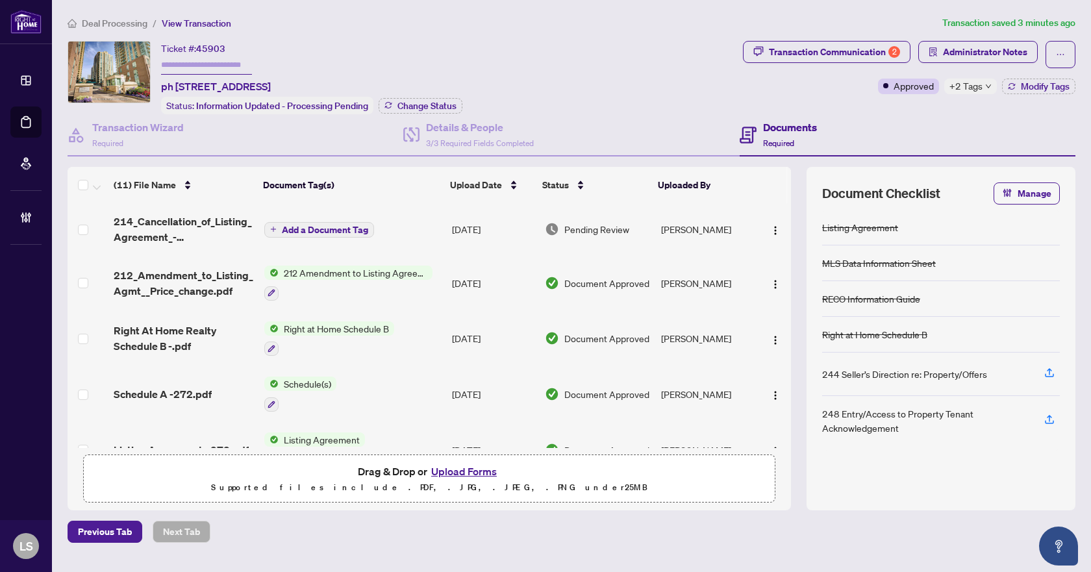
click at [92, 14] on main "Deal Processing / View Transaction Transaction saved 3 minutes ago Ticket #: 45…" at bounding box center [571, 286] width 1039 height 572
click at [112, 7] on main "Deal Processing / View Transaction Transaction saved 3 minutes ago Ticket #: 45…" at bounding box center [571, 286] width 1039 height 572
click at [96, 27] on span "Deal Processing" at bounding box center [115, 24] width 66 height 12
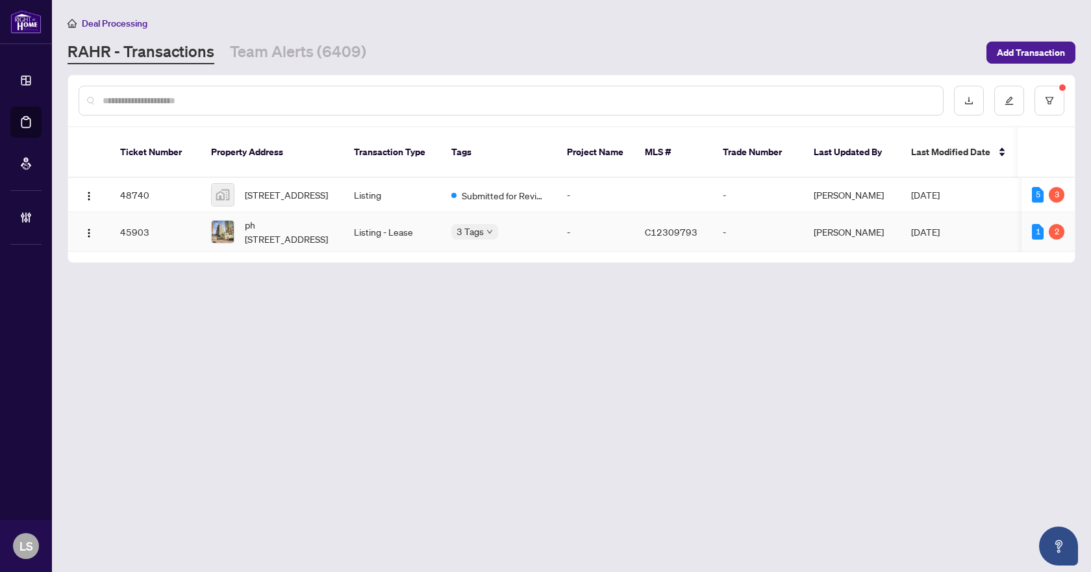
click at [275, 218] on span "ph [STREET_ADDRESS]" at bounding box center [289, 232] width 88 height 29
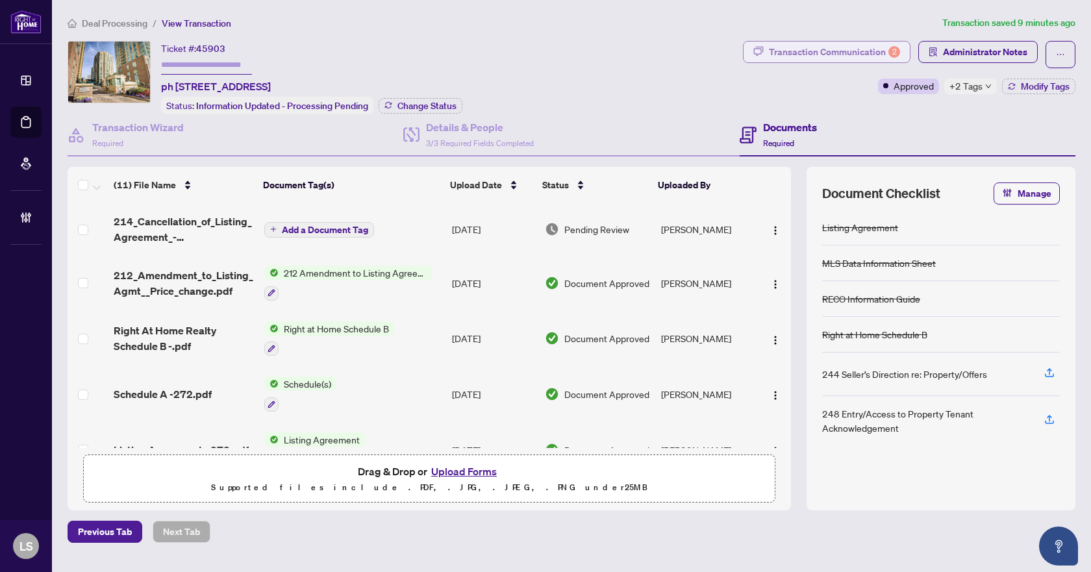
click at [834, 55] on div "Transaction Communication 2" at bounding box center [834, 52] width 131 height 21
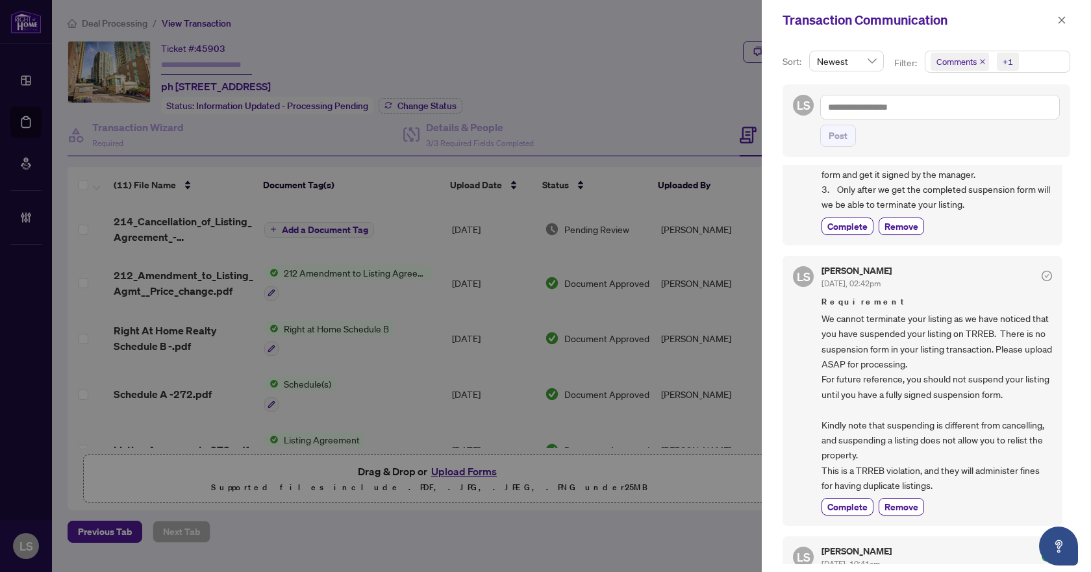
scroll to position [195, 0]
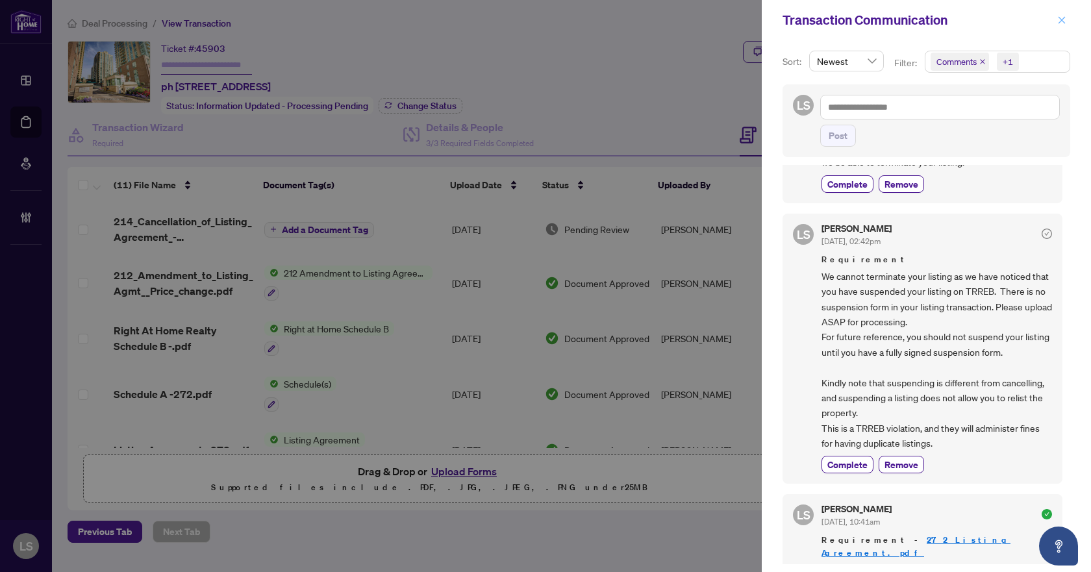
click at [1068, 19] on button "button" at bounding box center [1061, 20] width 17 height 16
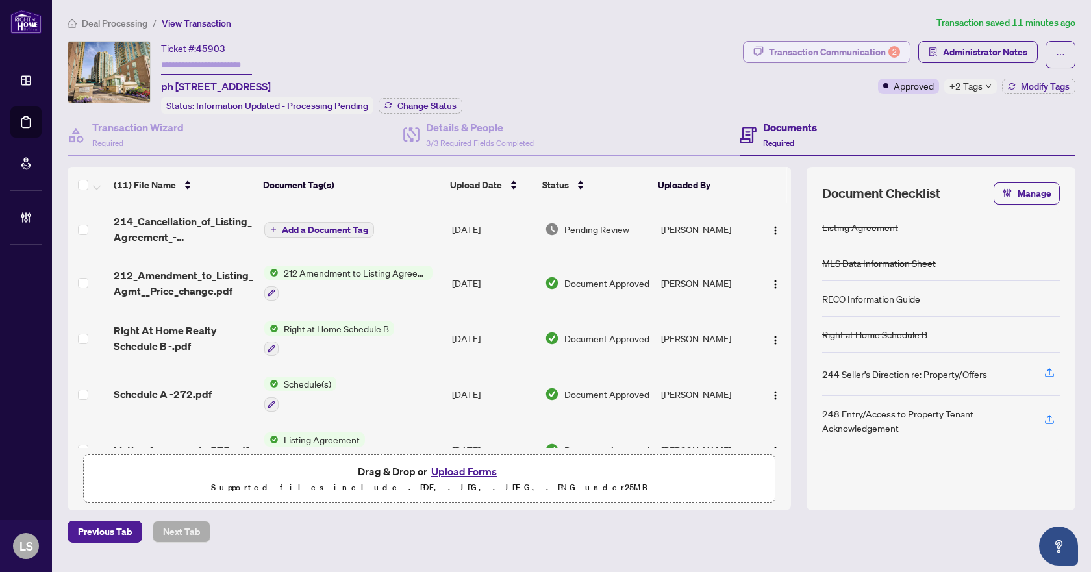
click at [832, 51] on div "Transaction Communication 2" at bounding box center [834, 52] width 131 height 21
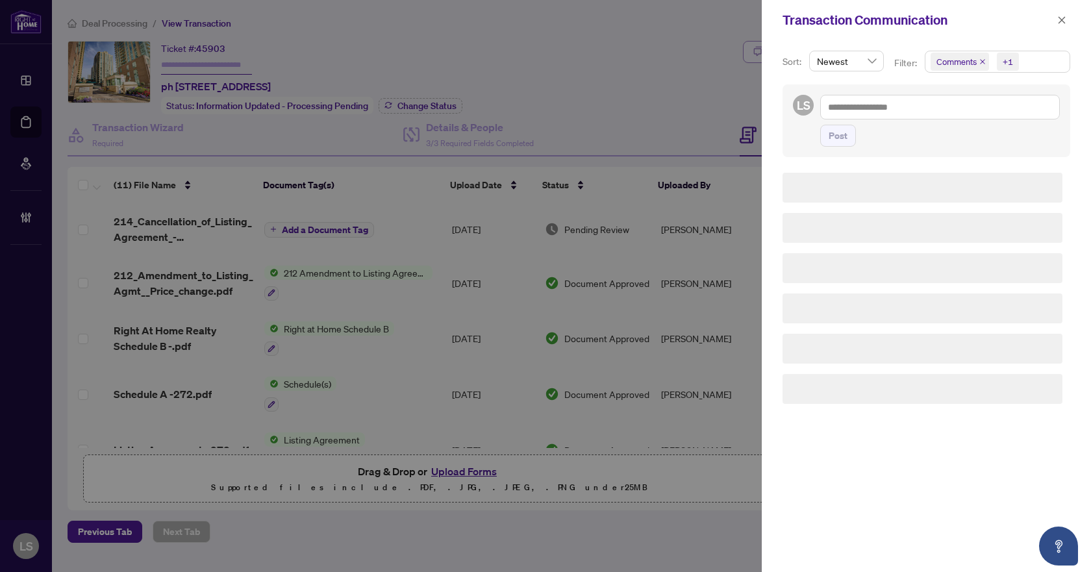
scroll to position [0, 0]
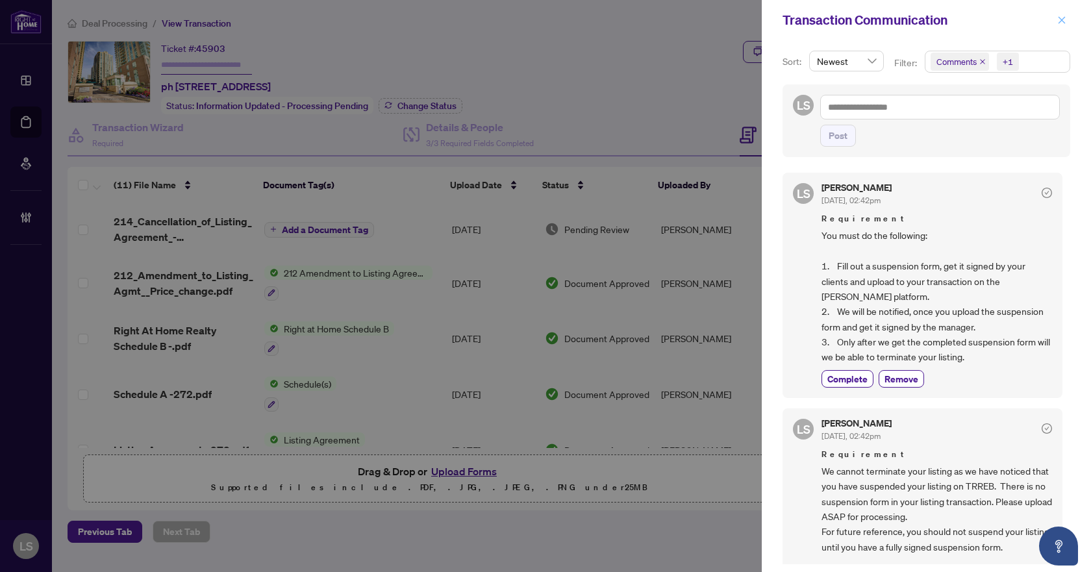
click at [1064, 16] on icon "close" at bounding box center [1061, 20] width 9 height 9
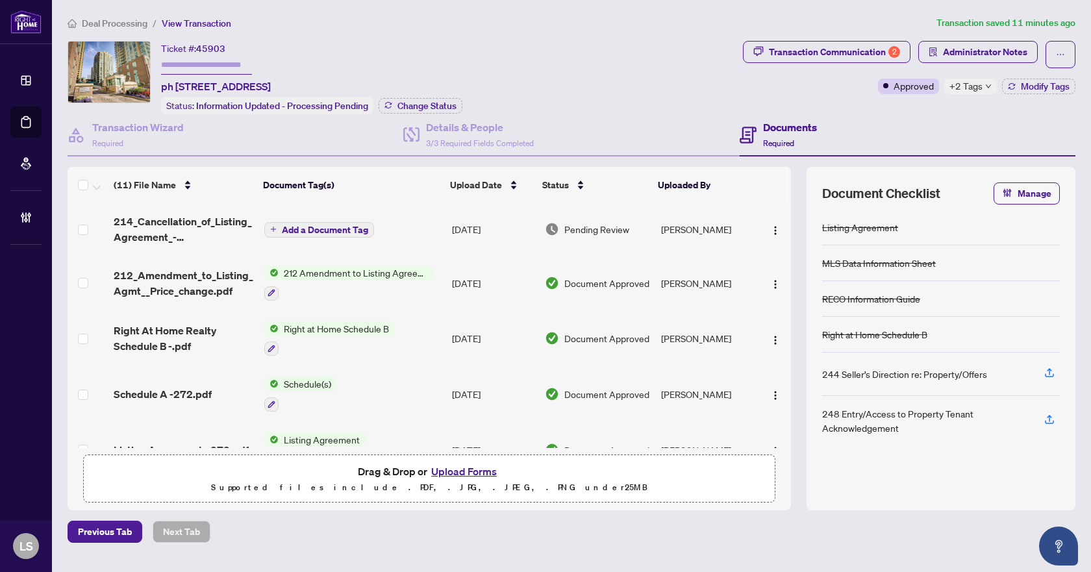
click at [112, 13] on main "Deal Processing / View Transaction Transaction saved 11 minutes ago Ticket #: 4…" at bounding box center [571, 286] width 1039 height 572
click at [109, 19] on span "Deal Processing" at bounding box center [115, 24] width 66 height 12
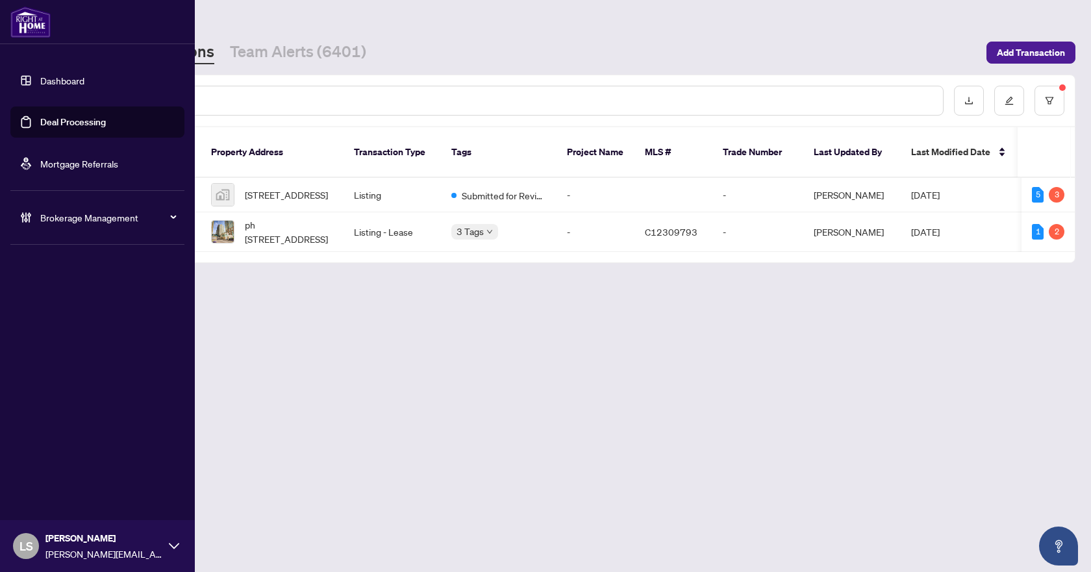
click at [88, 222] on span "Brokerage Management" at bounding box center [107, 217] width 135 height 14
click at [81, 312] on link "Manage Agents" at bounding box center [59, 311] width 64 height 12
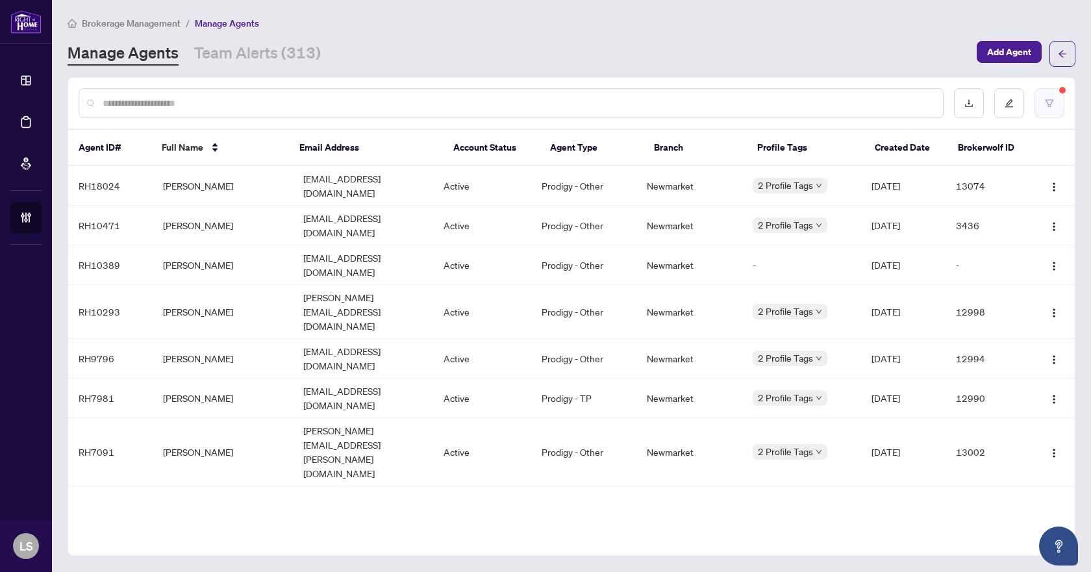
click at [1042, 97] on button "button" at bounding box center [1049, 103] width 30 height 30
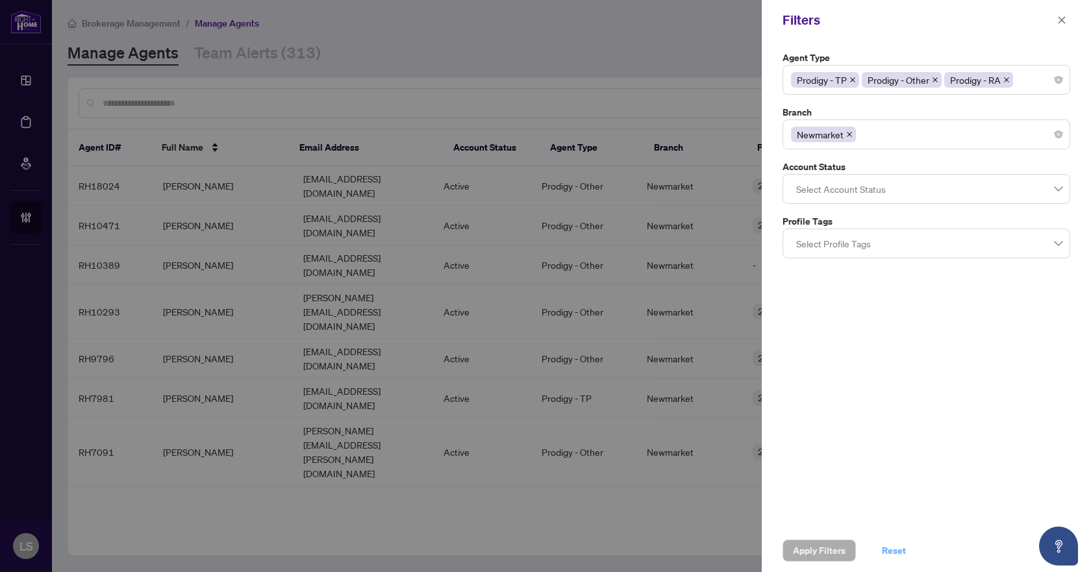
click at [880, 547] on button "Reset" at bounding box center [893, 551] width 45 height 22
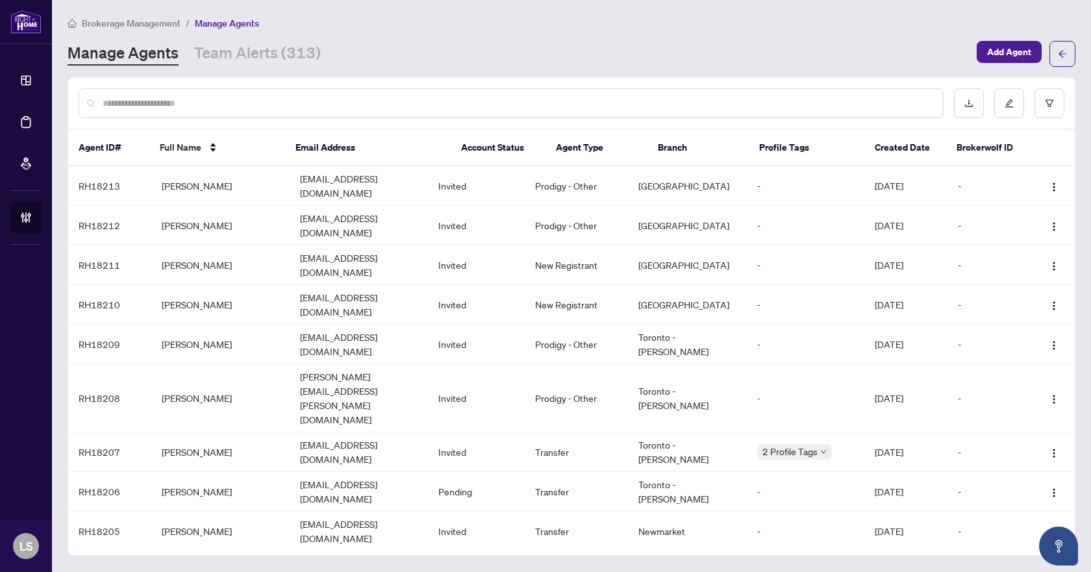
click at [163, 99] on input "text" at bounding box center [518, 103] width 830 height 14
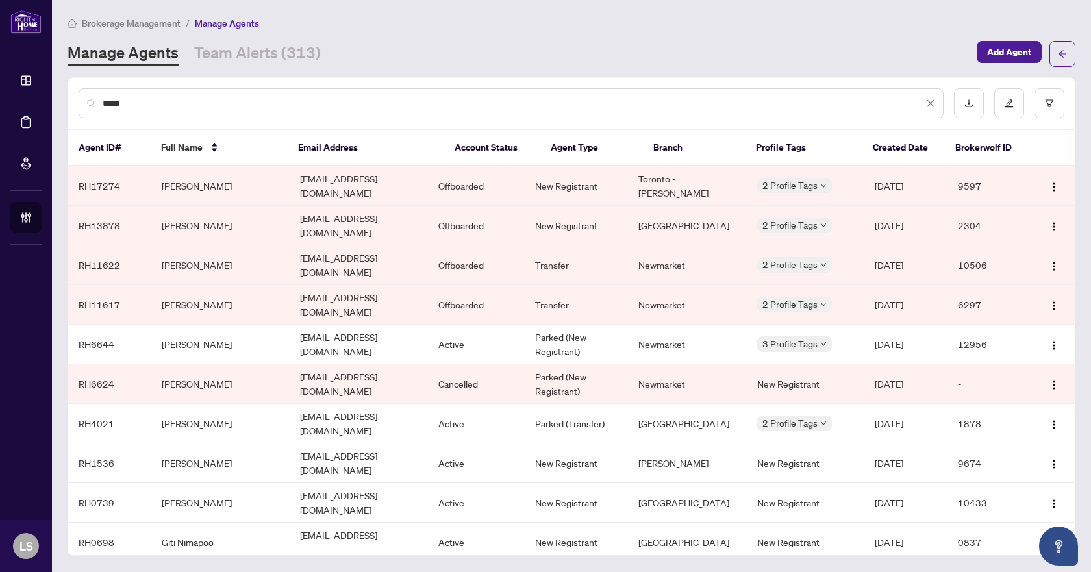
type input "****"
click at [191, 364] on td "[PERSON_NAME]" at bounding box center [220, 384] width 138 height 40
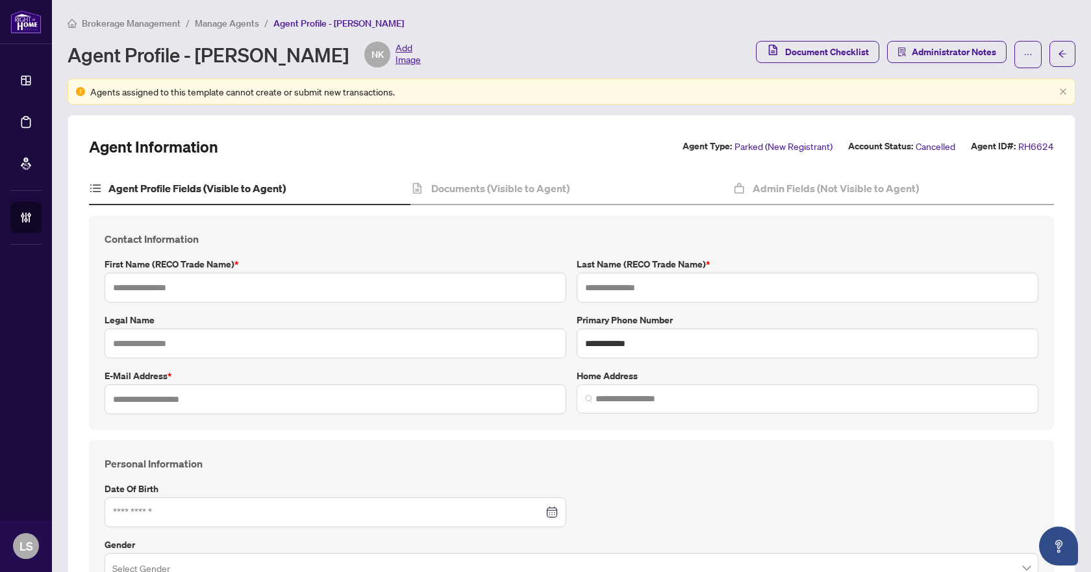
type input "****"
type input "*******"
type input "**********"
click at [501, 195] on h4 "Documents (Visible to Agent)" at bounding box center [500, 189] width 138 height 16
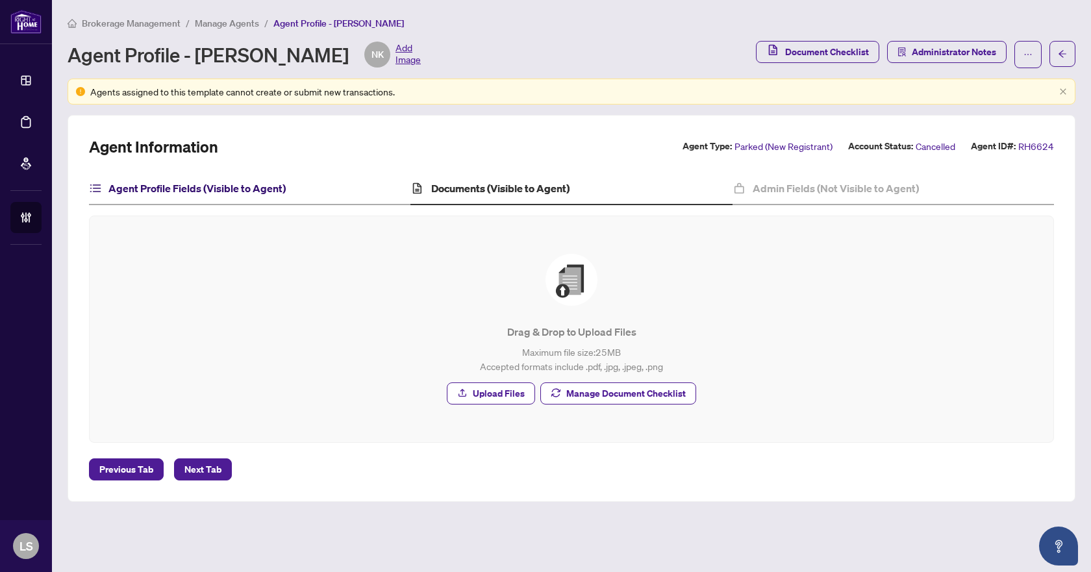
click at [172, 192] on h4 "Agent Profile Fields (Visible to Agent)" at bounding box center [196, 189] width 177 height 16
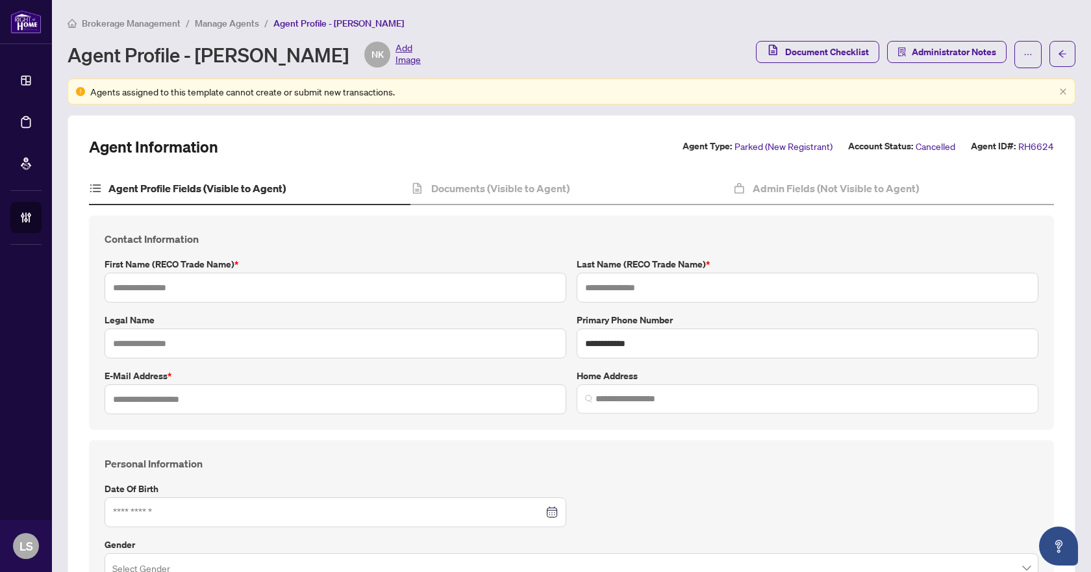
type input "****"
type input "*******"
type input "**********"
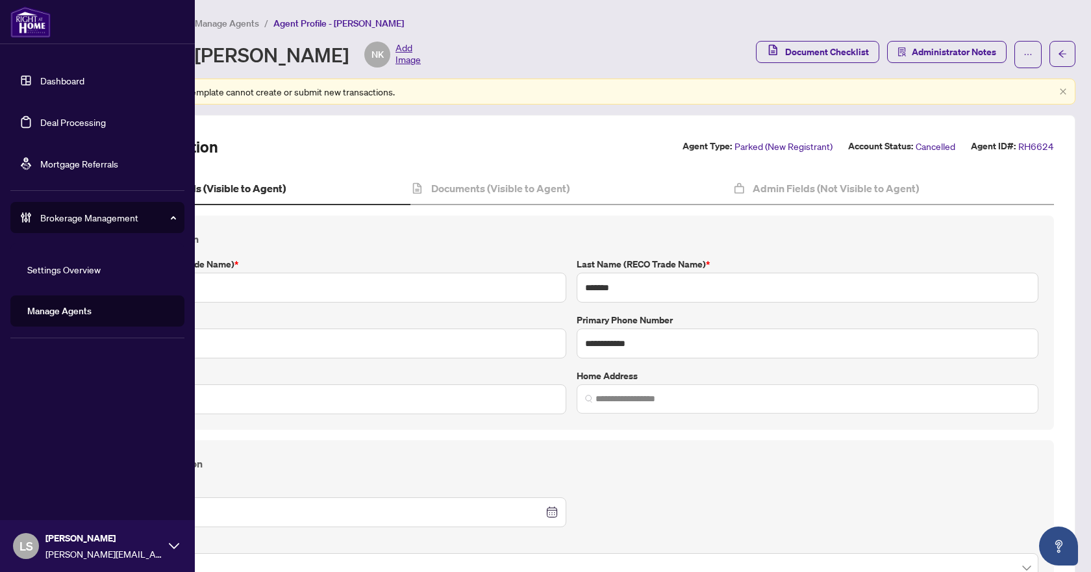
click at [92, 308] on link "Manage Agents" at bounding box center [59, 311] width 64 height 12
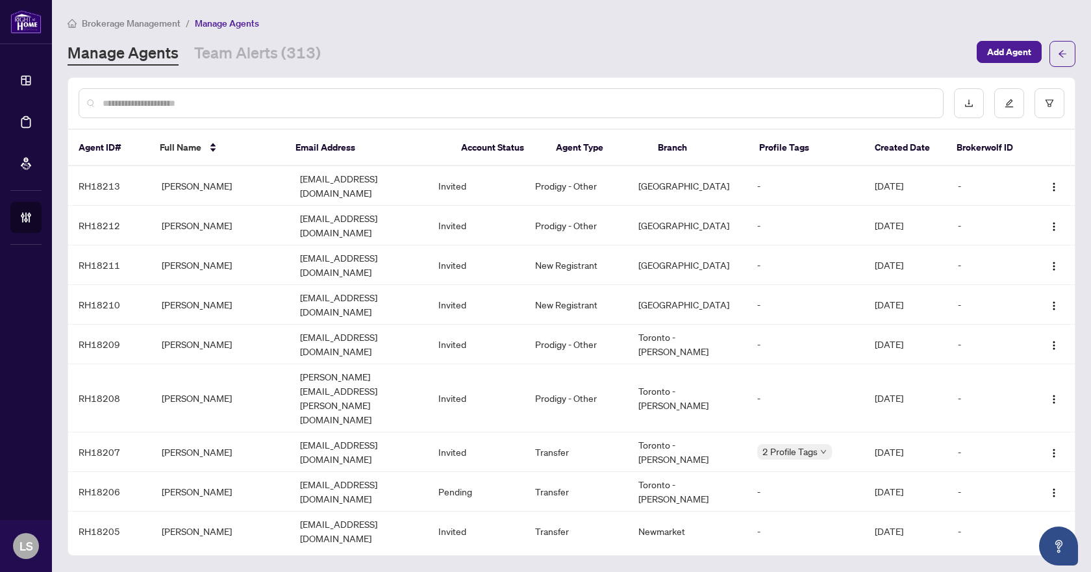
click at [351, 100] on input "text" at bounding box center [518, 103] width 830 height 14
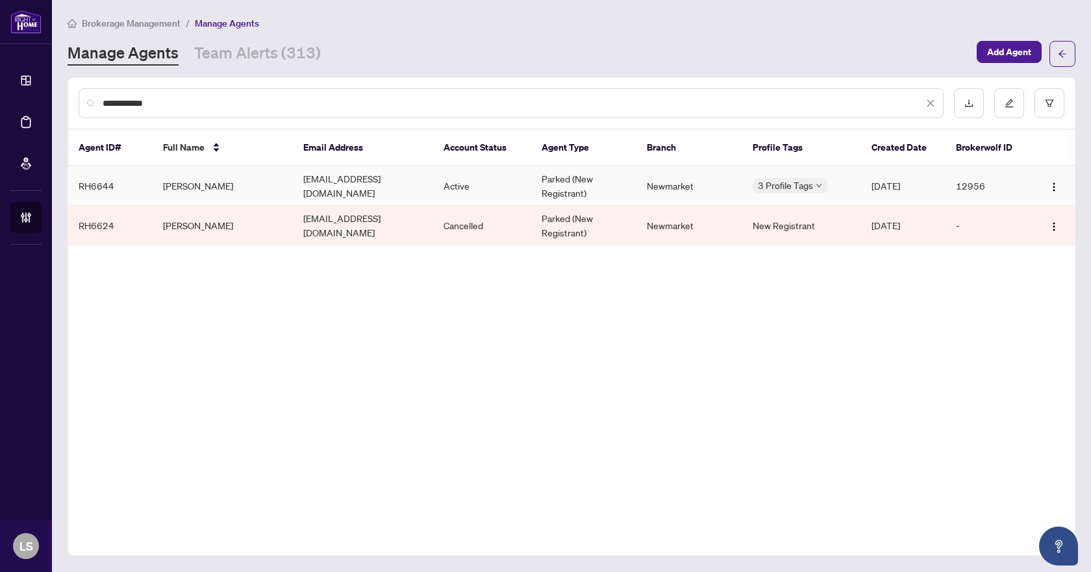
type input "**********"
click at [212, 188] on td "[PERSON_NAME]" at bounding box center [223, 186] width 140 height 40
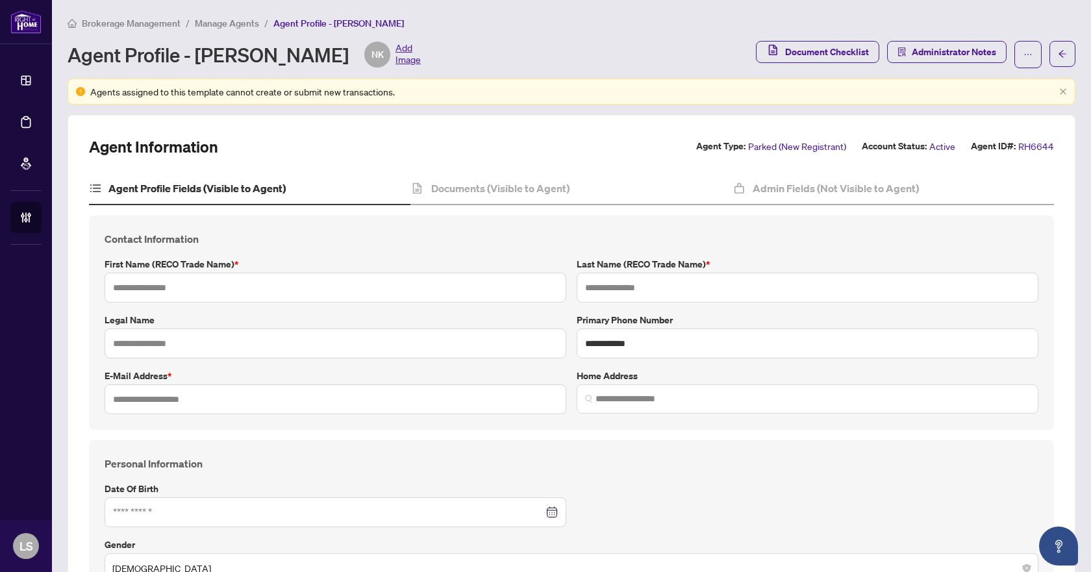
type input "****"
type input "**********"
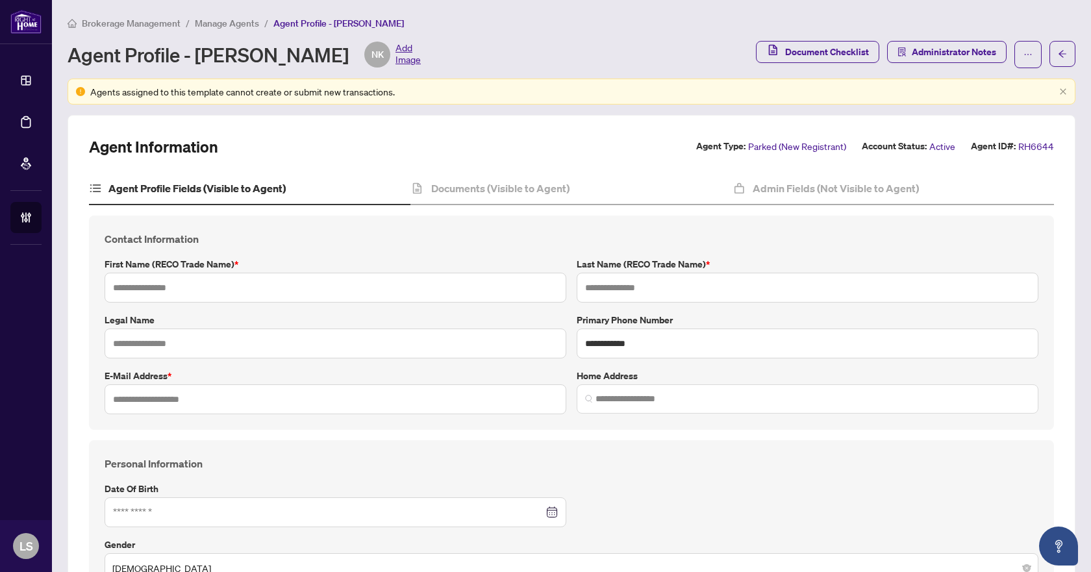
type input "*********"
type input "**********"
type input "*******"
type input "**********"
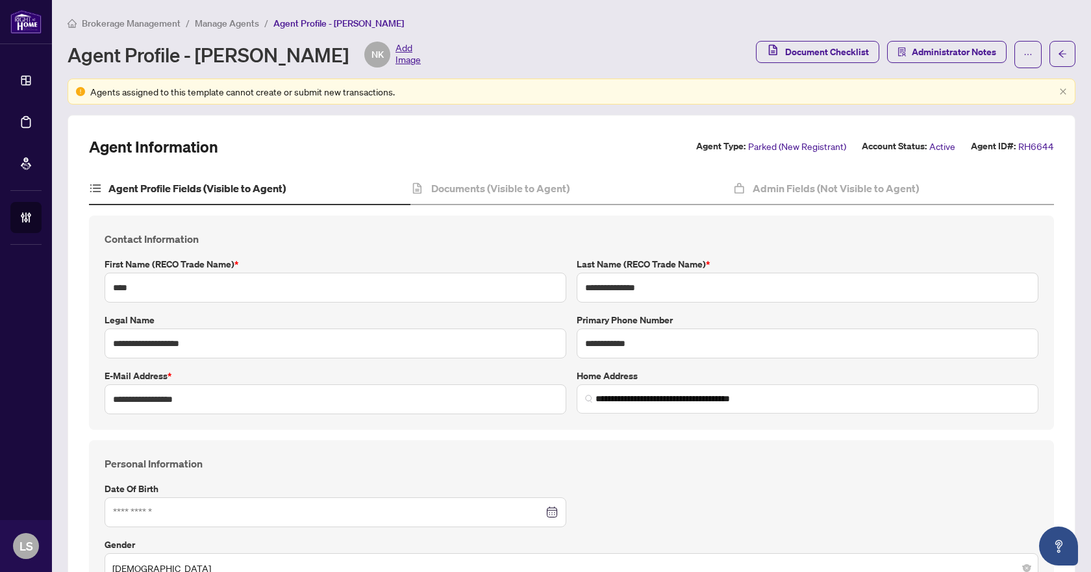
type input "****"
type input "**********"
click at [519, 186] on h4 "Documents (Visible to Agent)" at bounding box center [500, 189] width 138 height 16
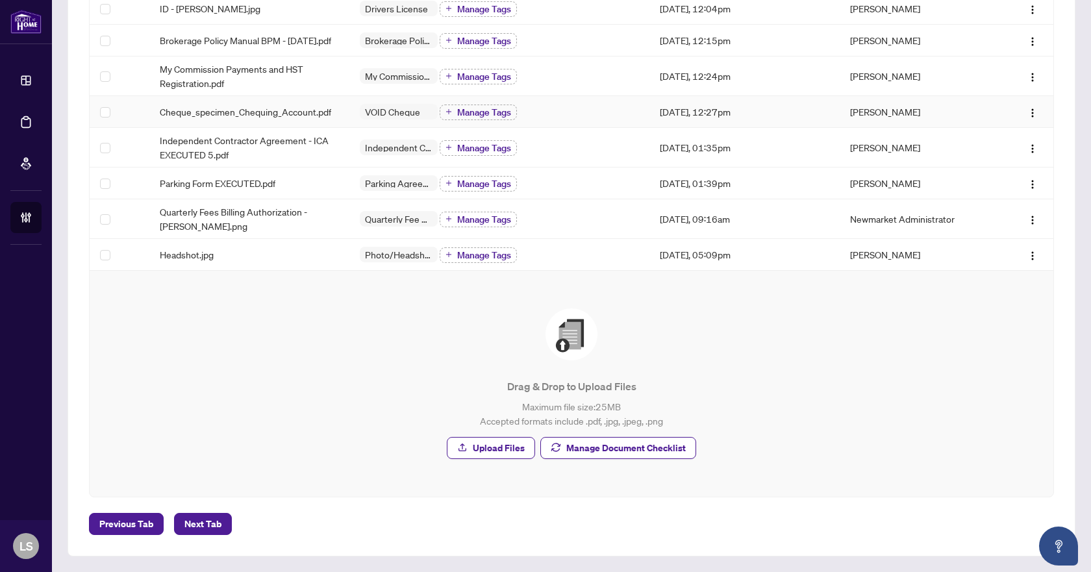
scroll to position [332, 0]
click at [669, 450] on span "Manage Document Checklist" at bounding box center [625, 448] width 119 height 21
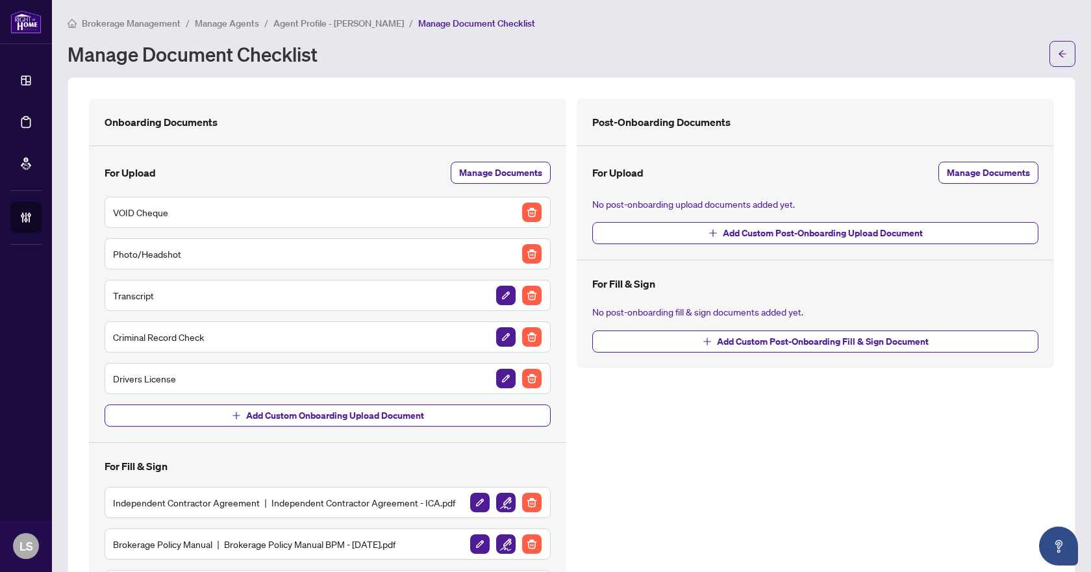
click at [126, 14] on main "Brokerage Management / Manage Agents / Agent Profile - Nima Khakzad Rostami / M…" at bounding box center [571, 286] width 1039 height 572
click at [131, 20] on span "Brokerage Management" at bounding box center [131, 24] width 99 height 12
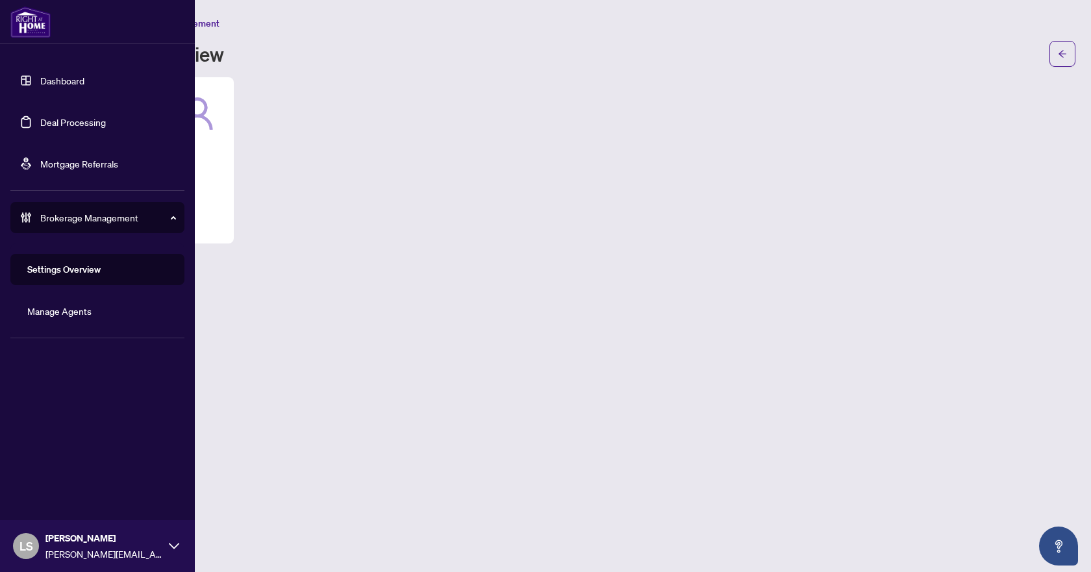
drag, startPoint x: 73, startPoint y: 122, endPoint x: 83, endPoint y: 125, distance: 10.7
click at [73, 122] on link "Deal Processing" at bounding box center [73, 122] width 66 height 12
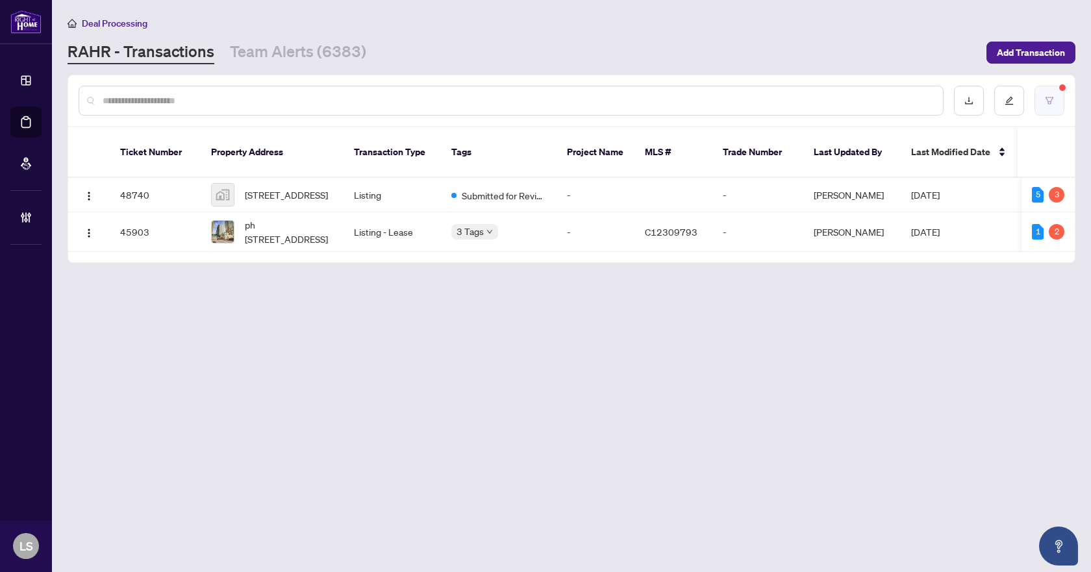
click at [1049, 98] on icon "filter" at bounding box center [1049, 100] width 9 height 9
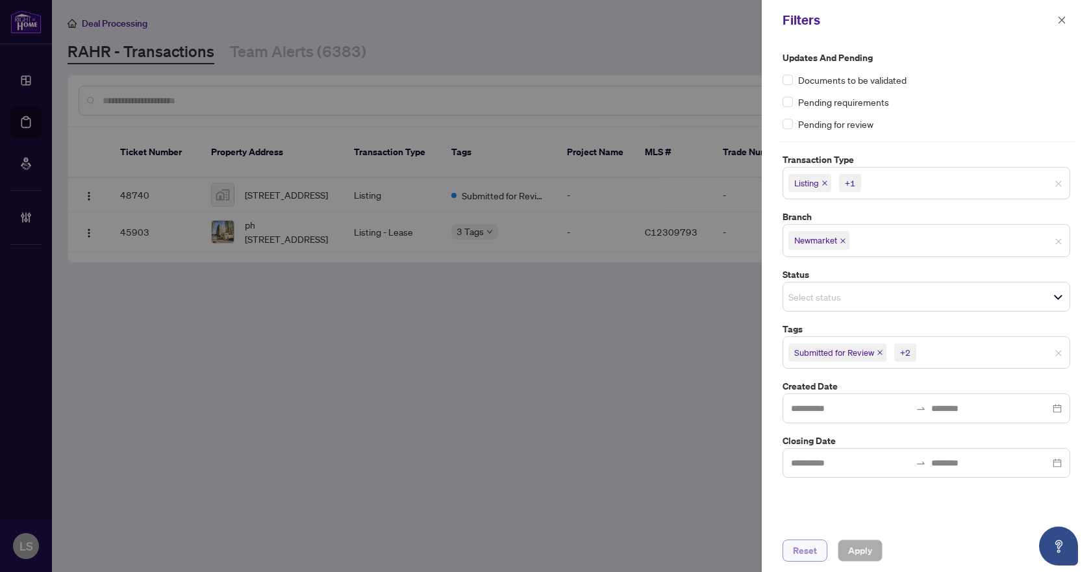
click at [812, 558] on span "Reset" at bounding box center [805, 550] width 24 height 21
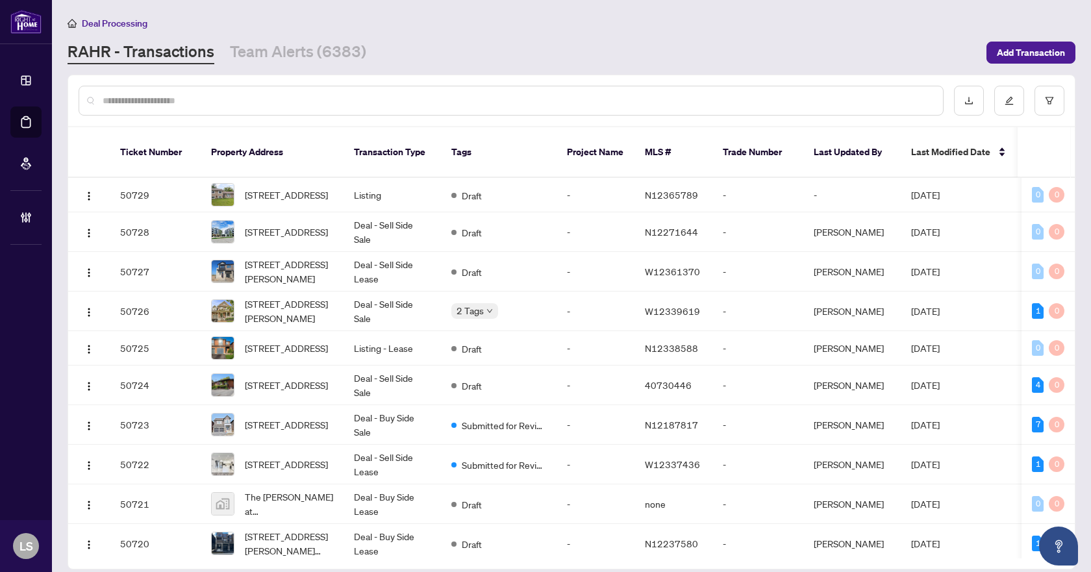
click at [119, 97] on input "text" at bounding box center [518, 101] width 830 height 14
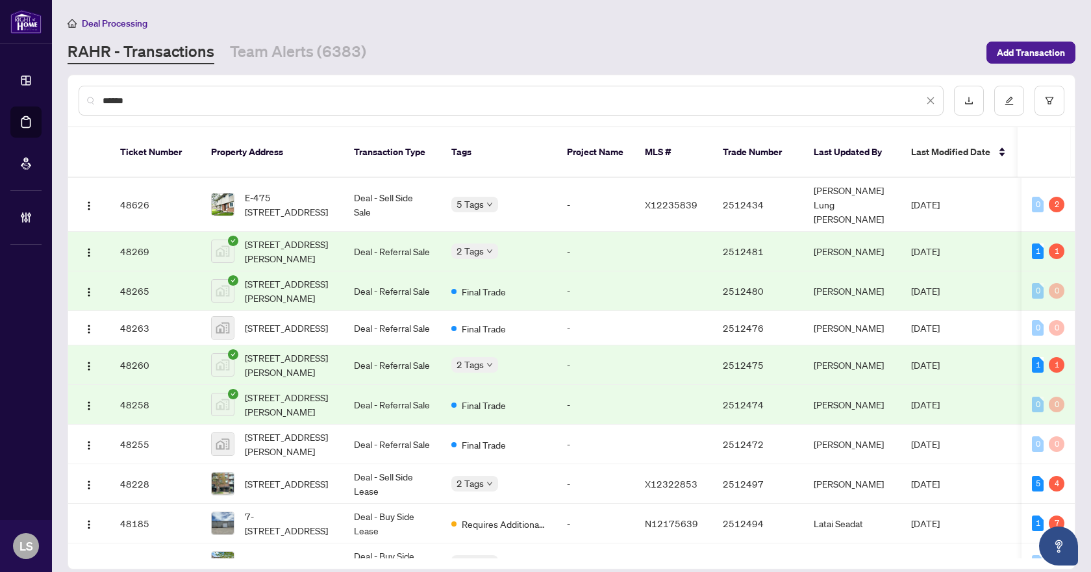
type input "*******"
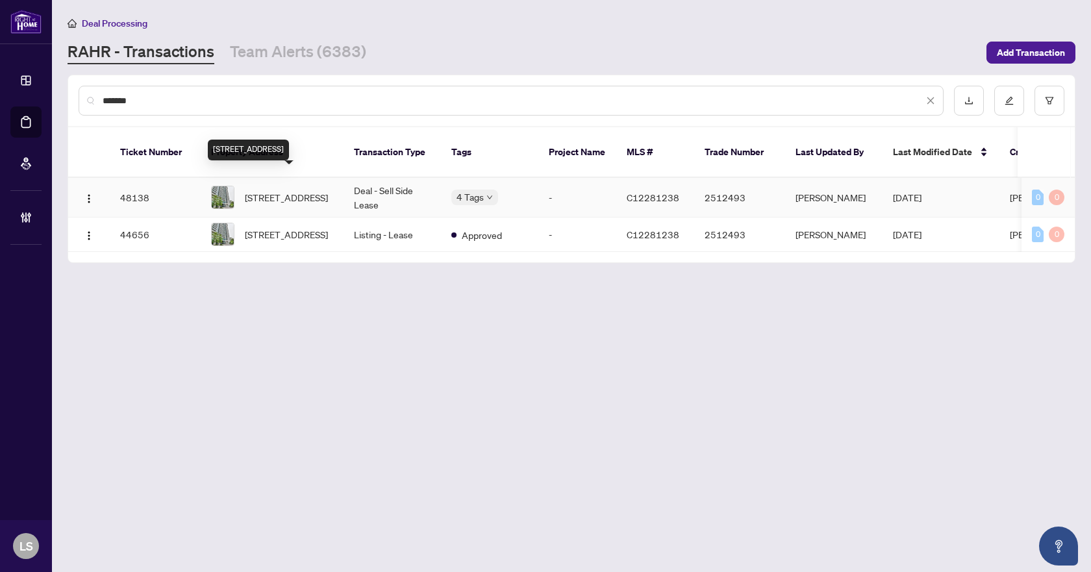
click at [308, 190] on span "1515-17 Anndale Dr, Toronto, Ontario M5G 2W7, Canada" at bounding box center [286, 197] width 83 height 14
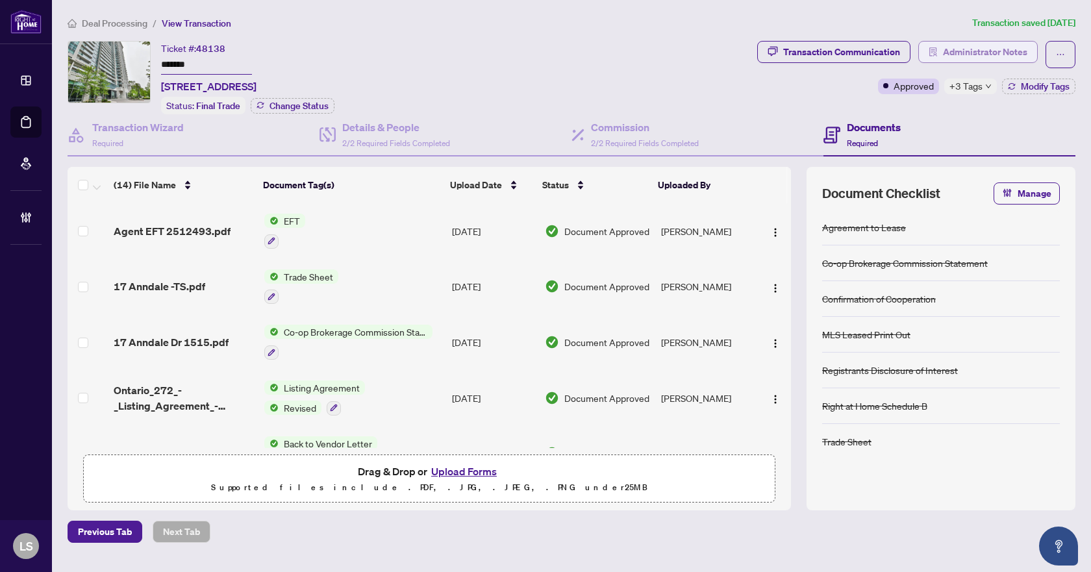
click at [986, 51] on span "Administrator Notes" at bounding box center [985, 52] width 84 height 21
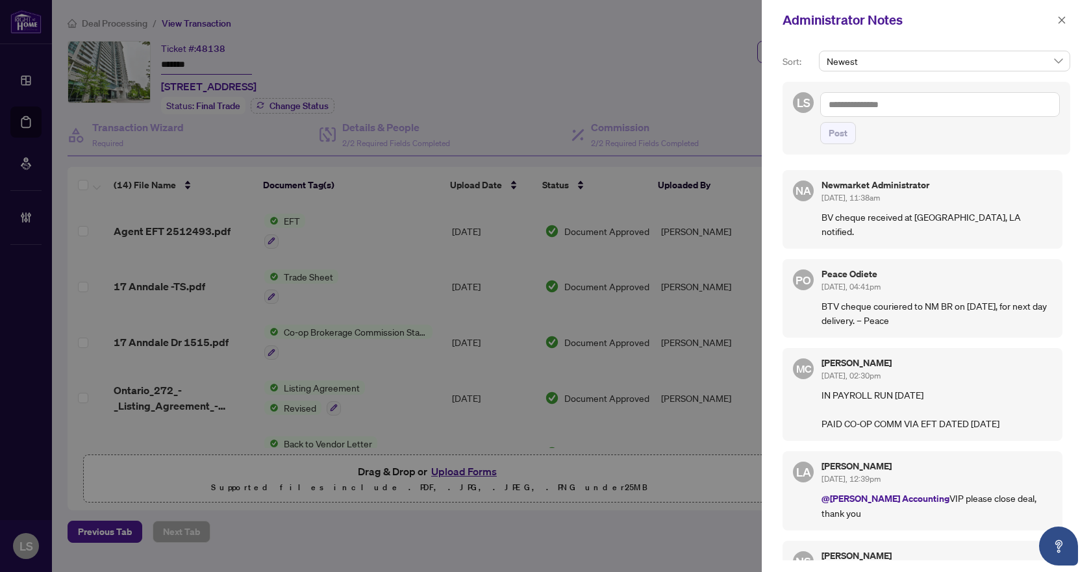
click at [853, 108] on textarea at bounding box center [940, 104] width 240 height 25
type textarea "**********"
click at [843, 130] on span "Post" at bounding box center [838, 133] width 19 height 21
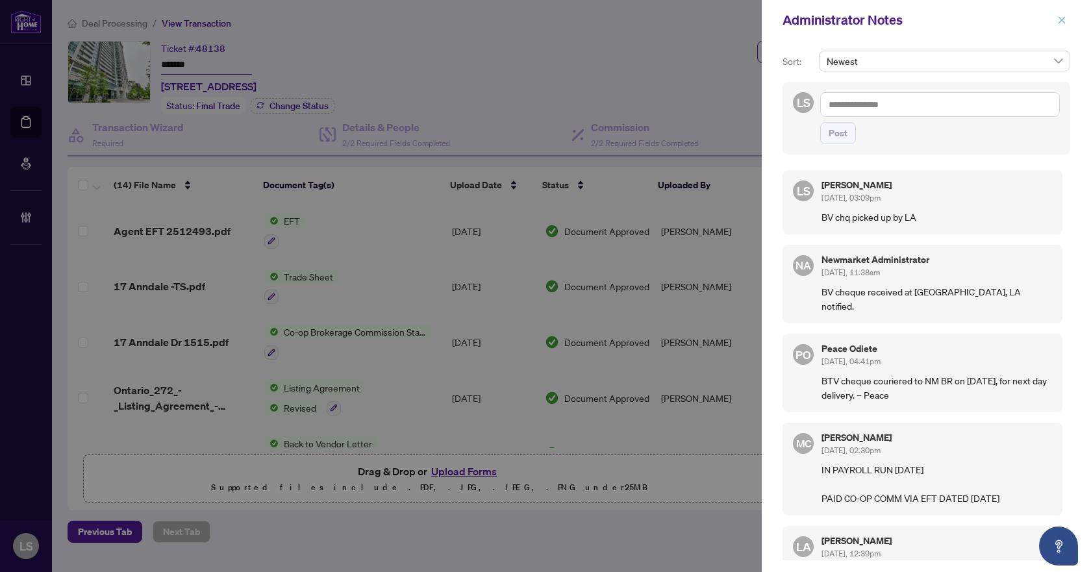
click at [1064, 22] on icon "close" at bounding box center [1061, 20] width 9 height 9
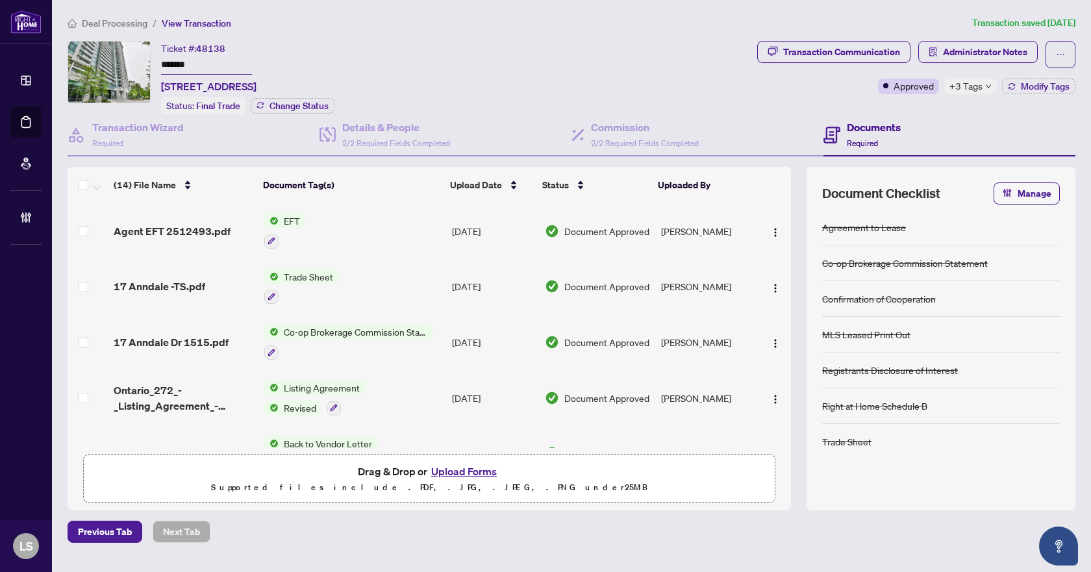
click at [112, 20] on span "Deal Processing" at bounding box center [115, 24] width 66 height 12
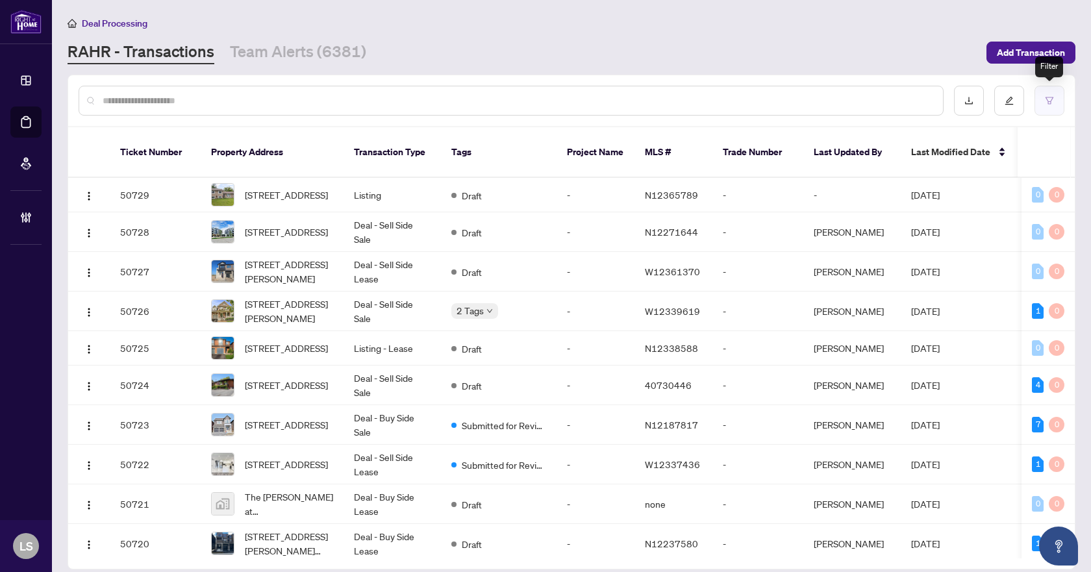
click at [1051, 102] on icon "filter" at bounding box center [1049, 100] width 9 height 9
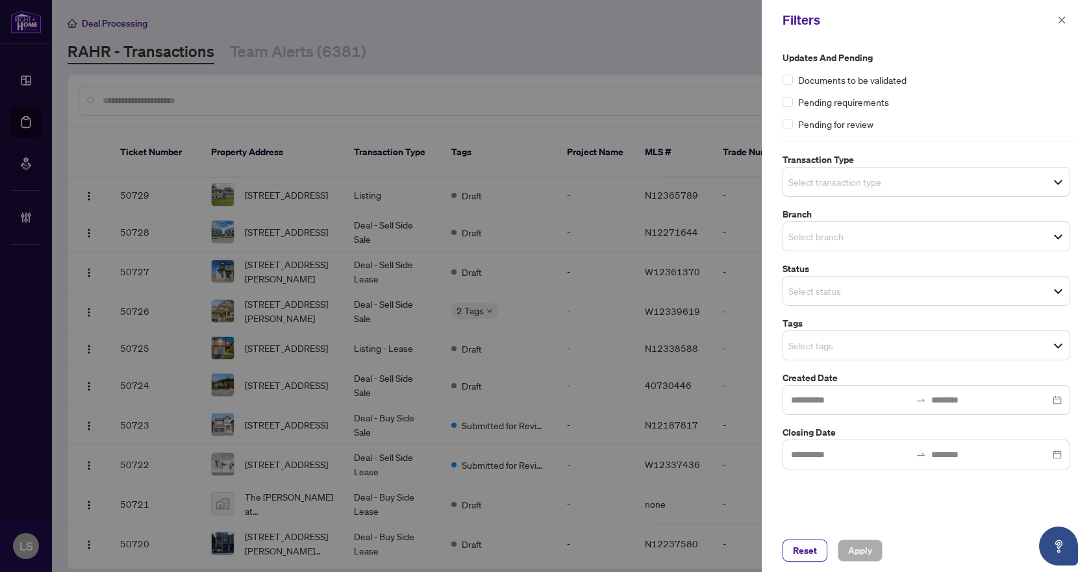
click at [895, 183] on span "Select transaction type" at bounding box center [926, 182] width 286 height 18
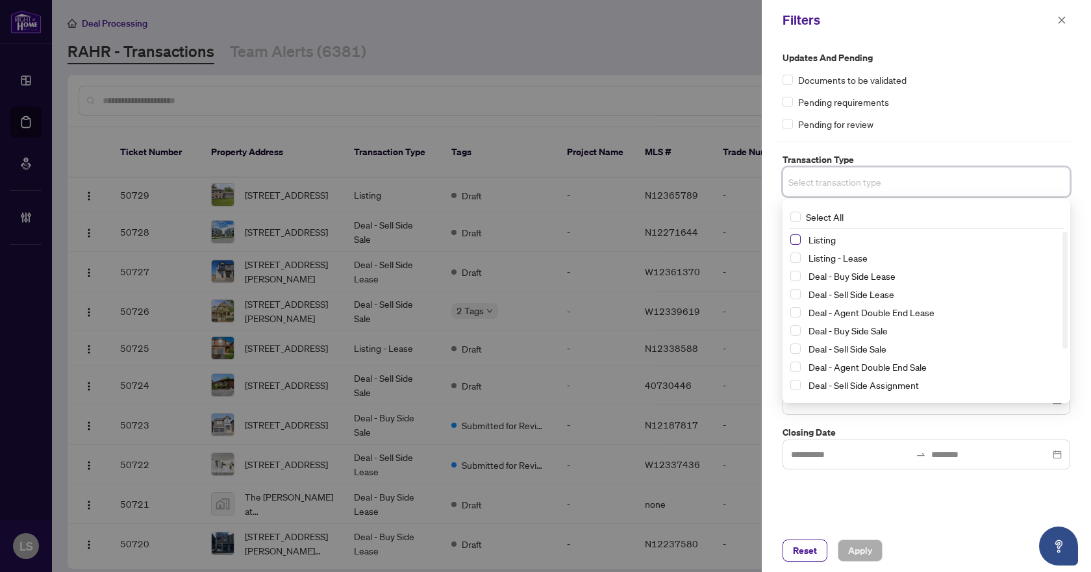
click at [793, 240] on span "Select Listing" at bounding box center [795, 239] width 10 height 10
click at [792, 259] on span "Select Listing - Lease" at bounding box center [795, 260] width 10 height 10
click at [998, 105] on div "Pending requirements" at bounding box center [926, 102] width 288 height 14
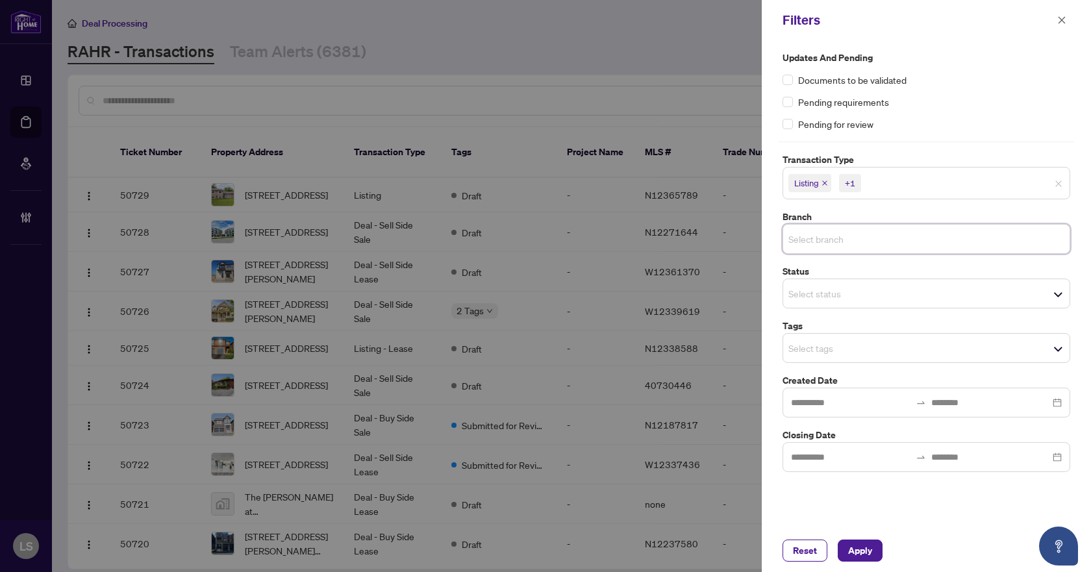
click at [820, 243] on input "search" at bounding box center [833, 239] width 91 height 16
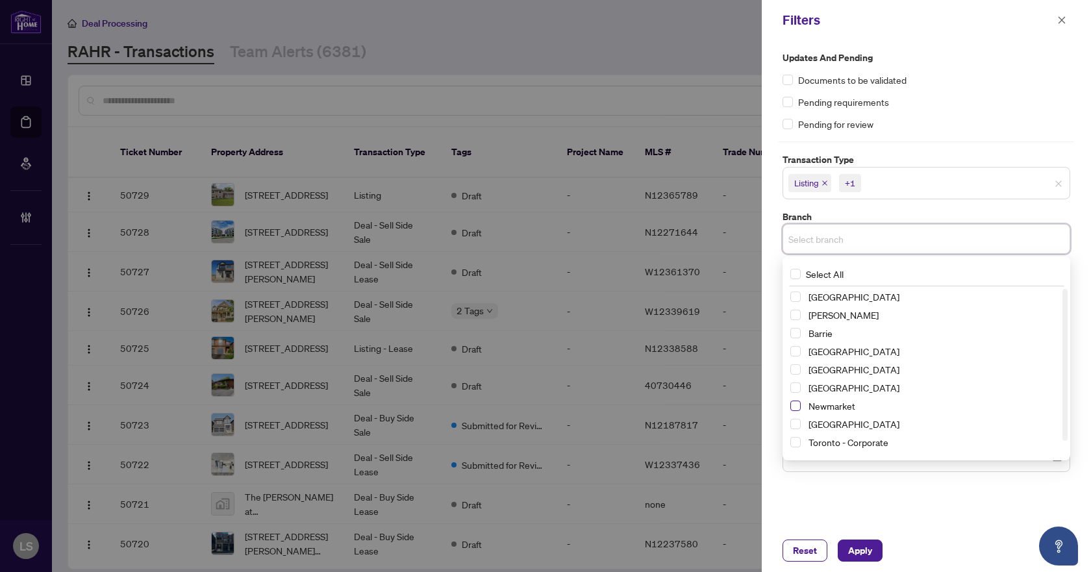
click at [794, 406] on span "Select Newmarket" at bounding box center [795, 406] width 10 height 10
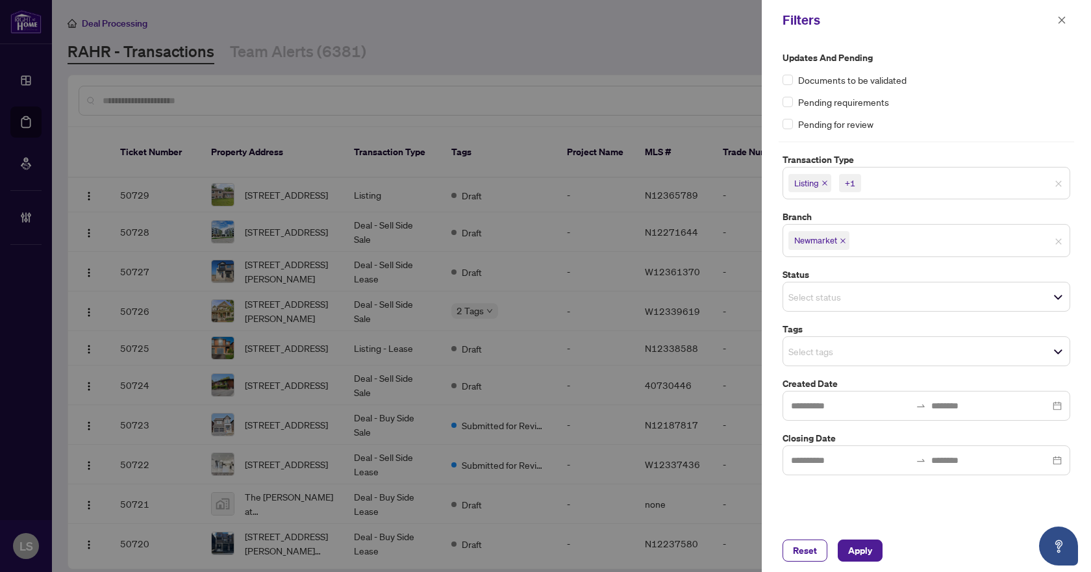
click at [946, 68] on div "Updates and Pending Documents to be validated Pending requirements Pending for …" at bounding box center [926, 91] width 288 height 81
click at [832, 358] on input "search" at bounding box center [833, 352] width 91 height 16
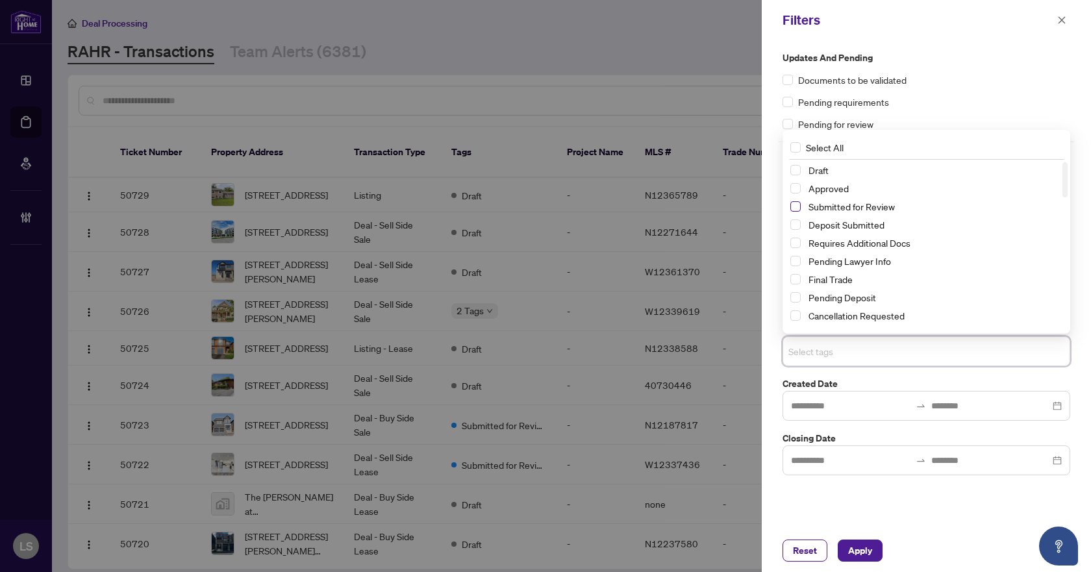
click at [794, 208] on span "Select Submitted for Review" at bounding box center [795, 206] width 10 height 10
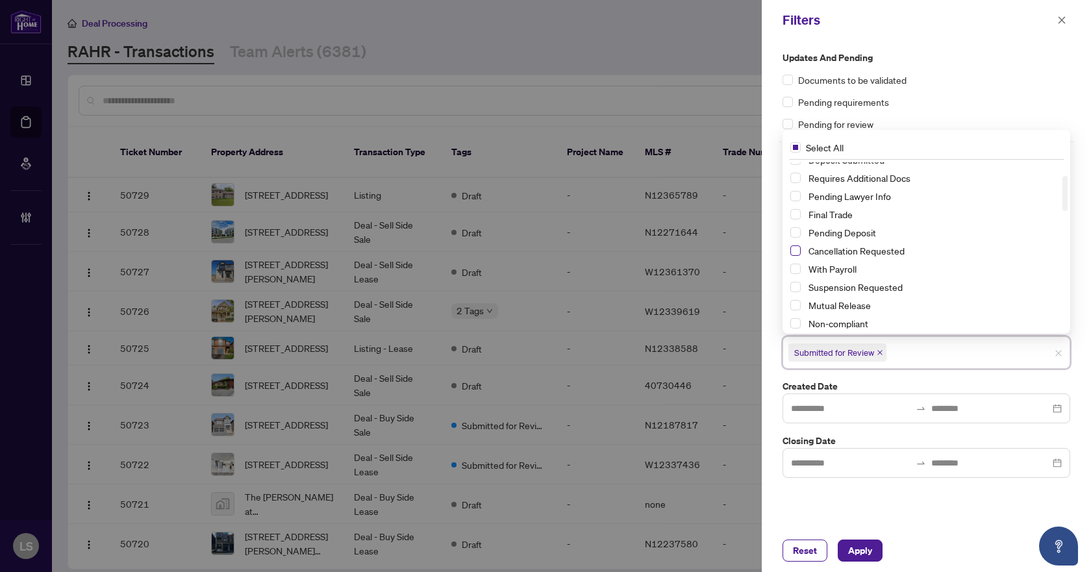
click at [795, 250] on span "Select Cancellation Requested" at bounding box center [795, 250] width 10 height 10
click at [794, 291] on span "Select Suspension Requested" at bounding box center [795, 287] width 10 height 10
click at [856, 551] on span "Apply" at bounding box center [860, 550] width 24 height 21
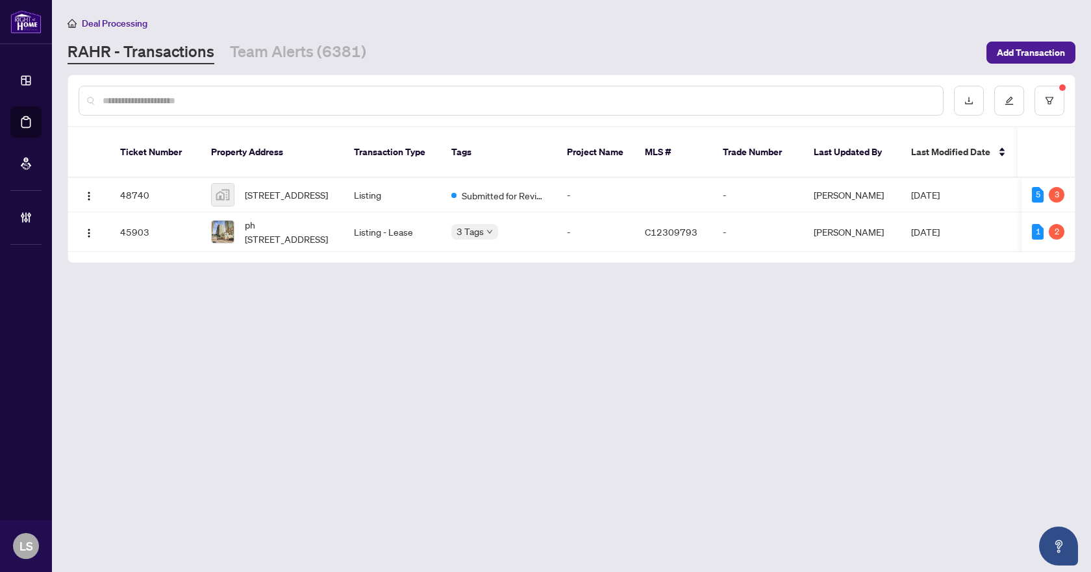
click at [510, 480] on main "Deal Processing RAHR - Transactions Team Alerts (6381) Add Transaction Ticket N…" at bounding box center [571, 286] width 1039 height 572
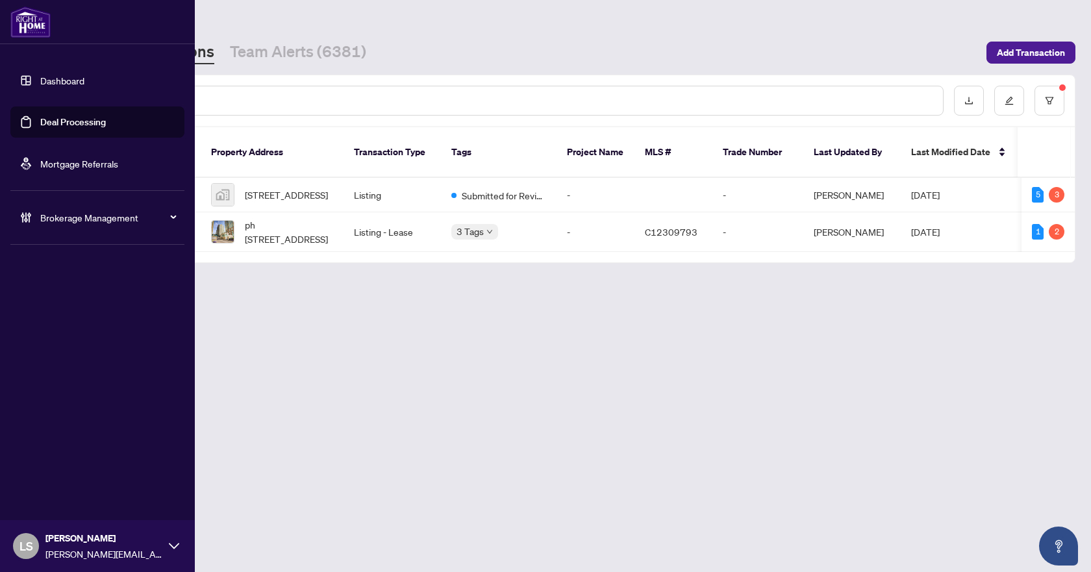
click at [52, 219] on span "Brokerage Management" at bounding box center [107, 217] width 135 height 14
click at [69, 313] on link "Manage Agents" at bounding box center [59, 311] width 64 height 12
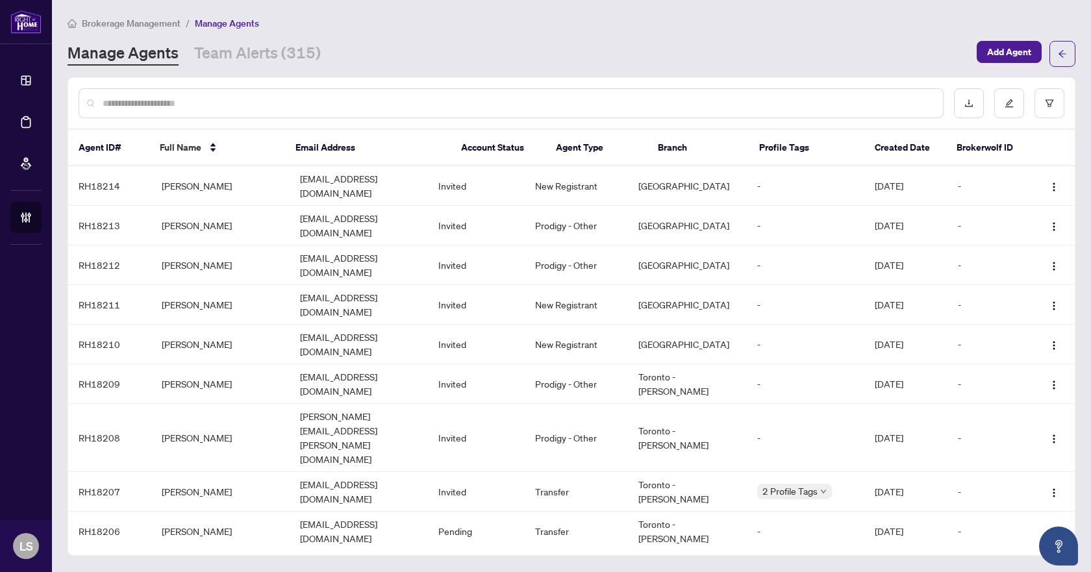
click at [136, 103] on input "text" at bounding box center [518, 103] width 830 height 14
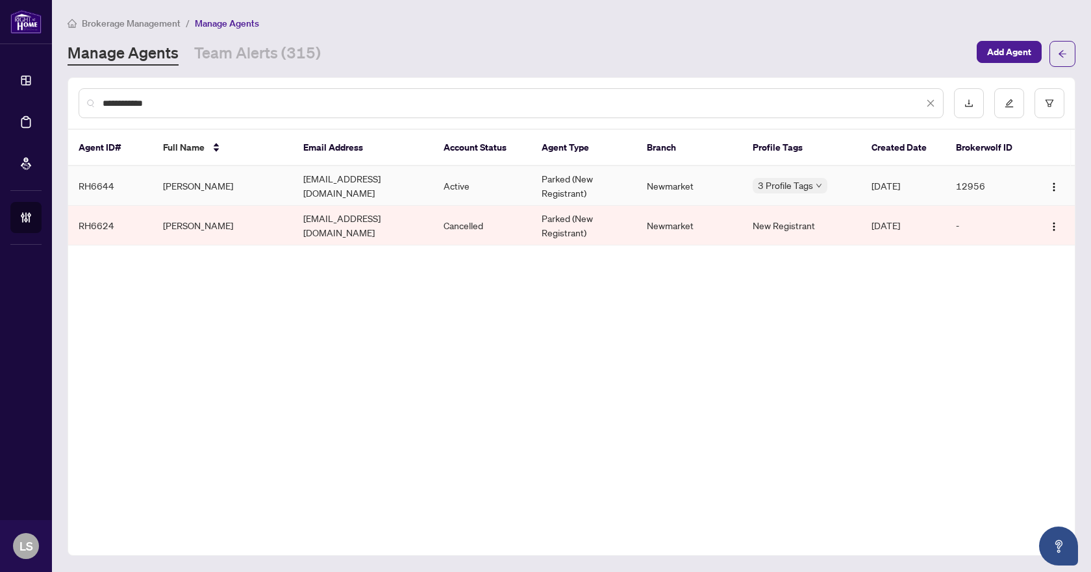
type input "**********"
click at [233, 186] on td "[PERSON_NAME]" at bounding box center [223, 186] width 140 height 40
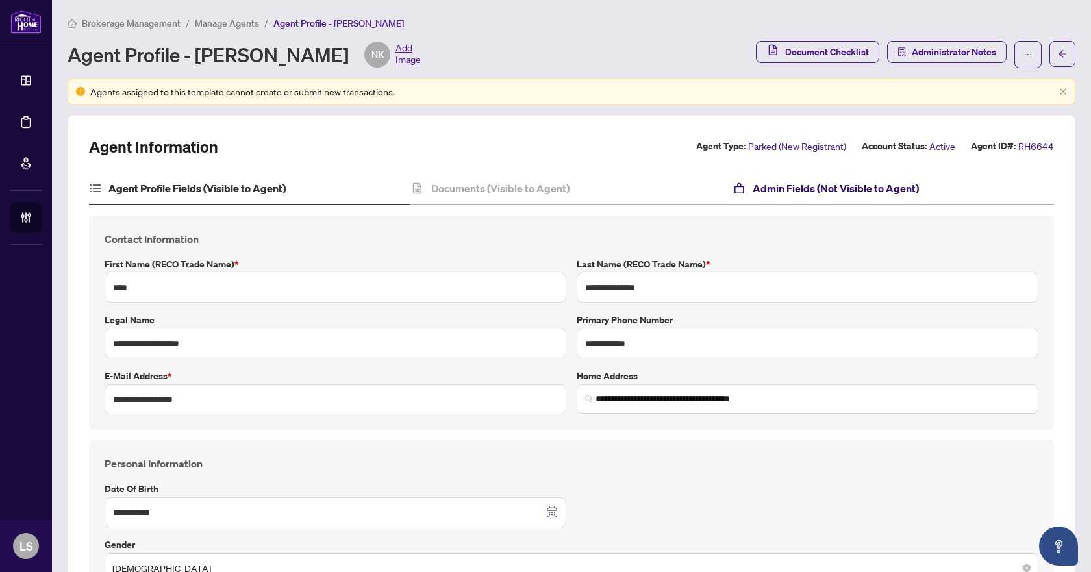
click at [762, 188] on h4 "Admin Fields (Not Visible to Agent)" at bounding box center [836, 189] width 166 height 16
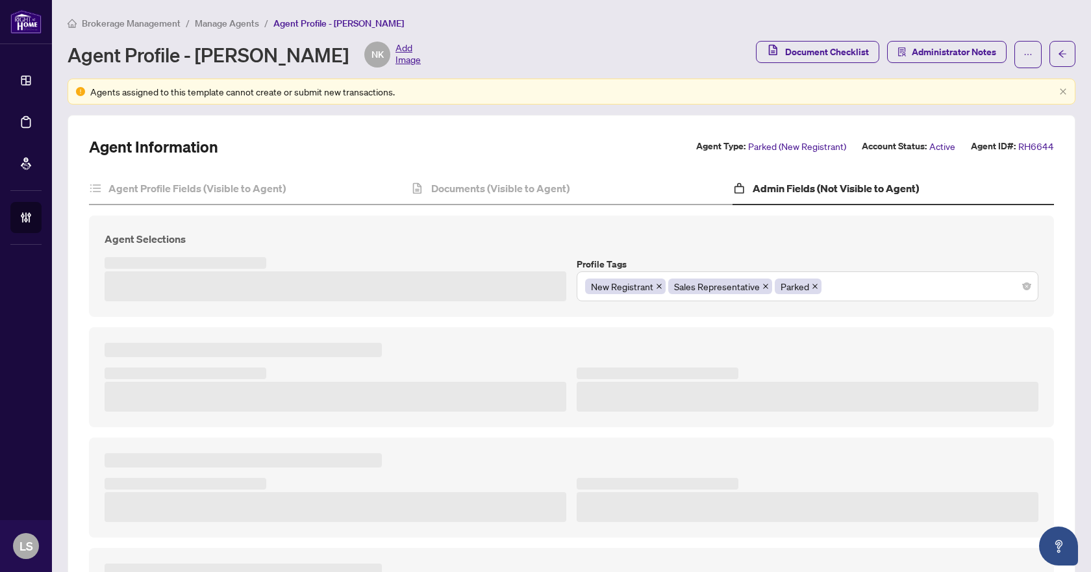
type textarea "**********"
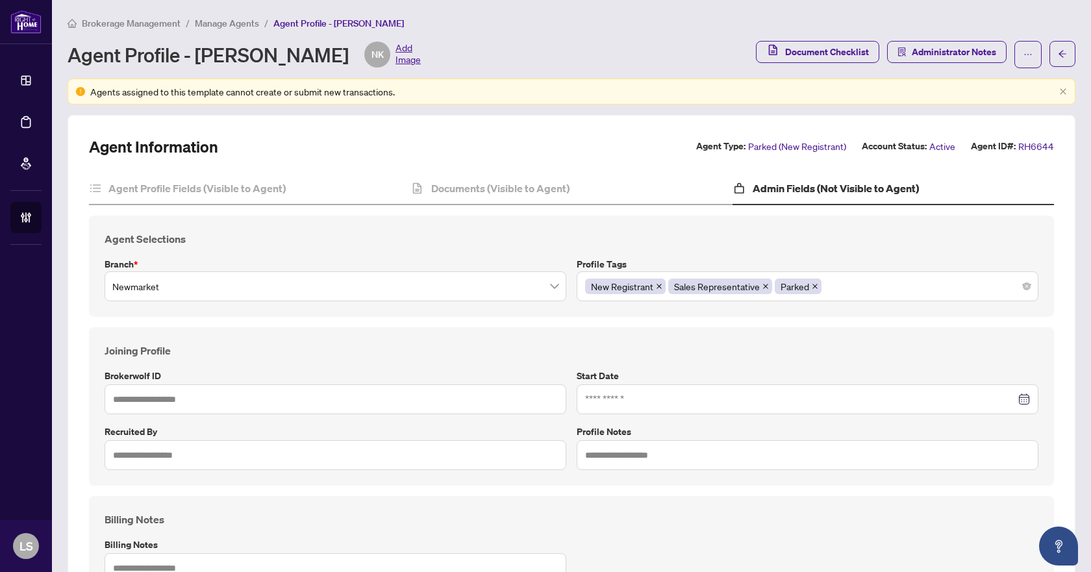
type input "*****"
type input "**********"
click at [535, 184] on h4 "Documents (Visible to Agent)" at bounding box center [500, 189] width 138 height 16
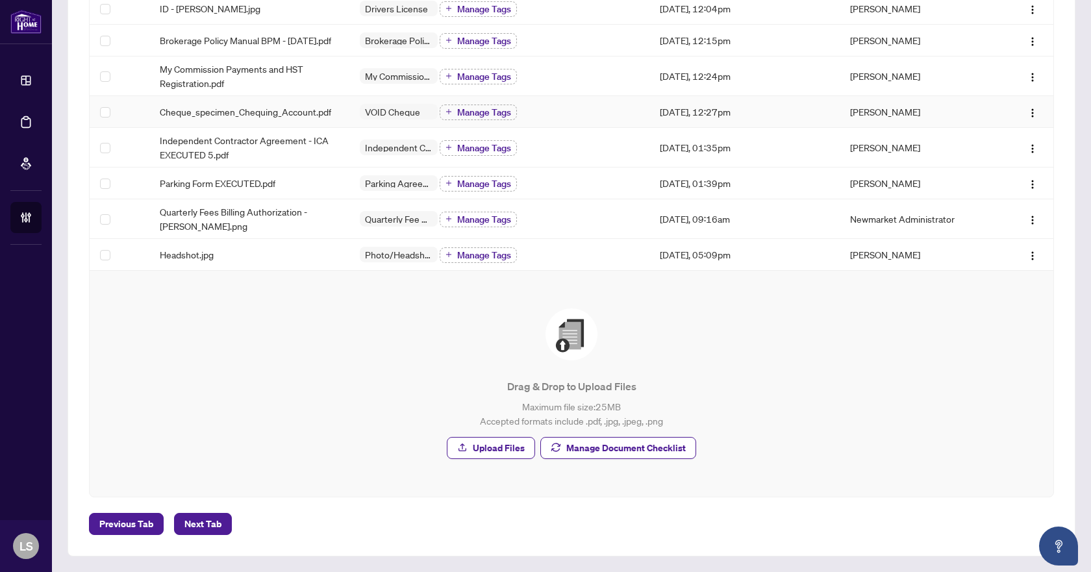
scroll to position [332, 0]
click at [631, 443] on span "Manage Document Checklist" at bounding box center [625, 448] width 119 height 21
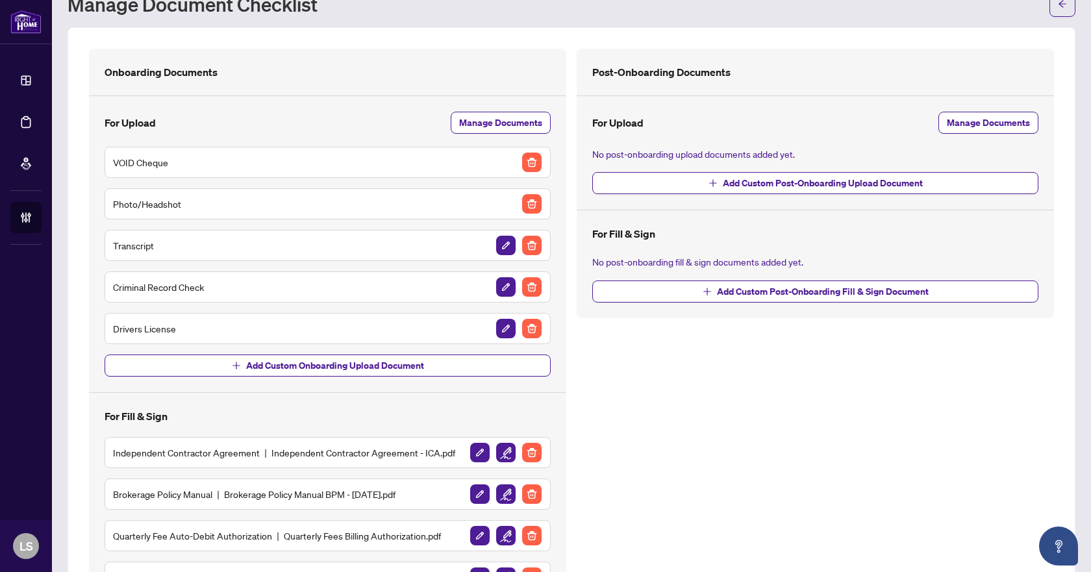
scroll to position [10, 0]
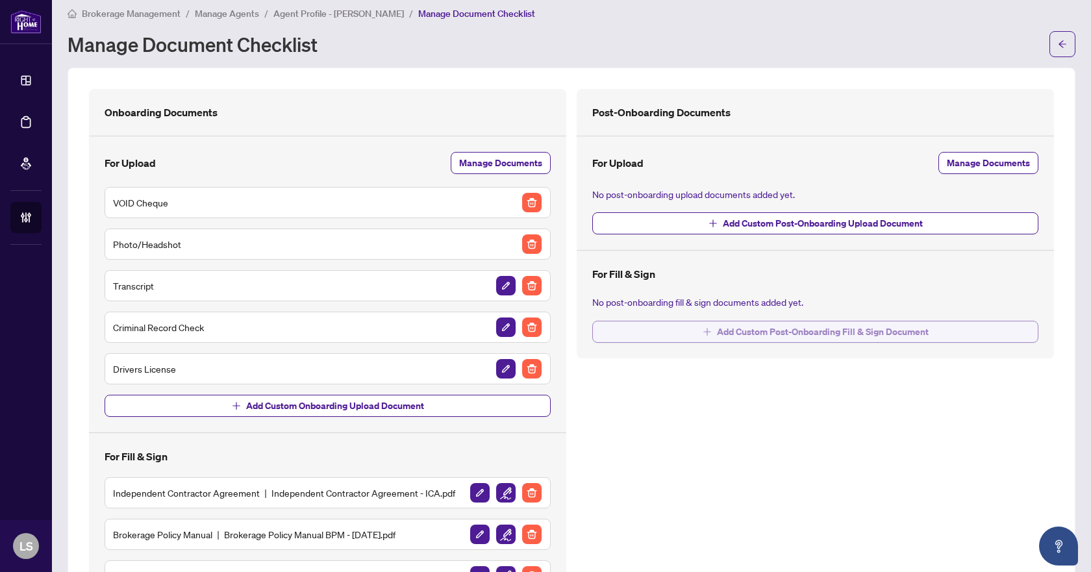
click at [814, 332] on span "Add Custom Post-Onboarding Fill & Sign Document" at bounding box center [823, 331] width 212 height 21
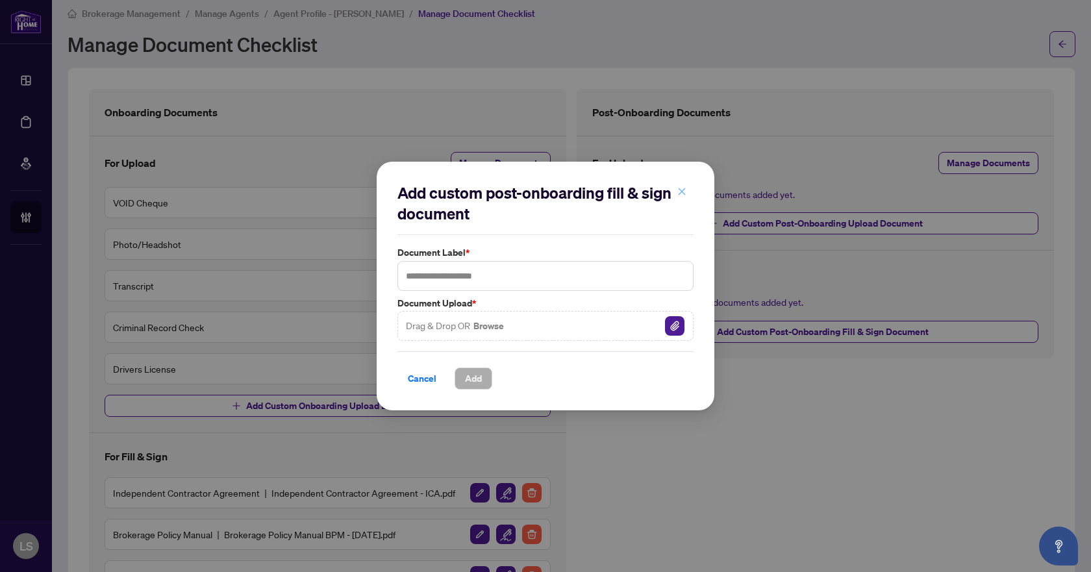
click at [679, 190] on icon "close" at bounding box center [682, 191] width 7 height 7
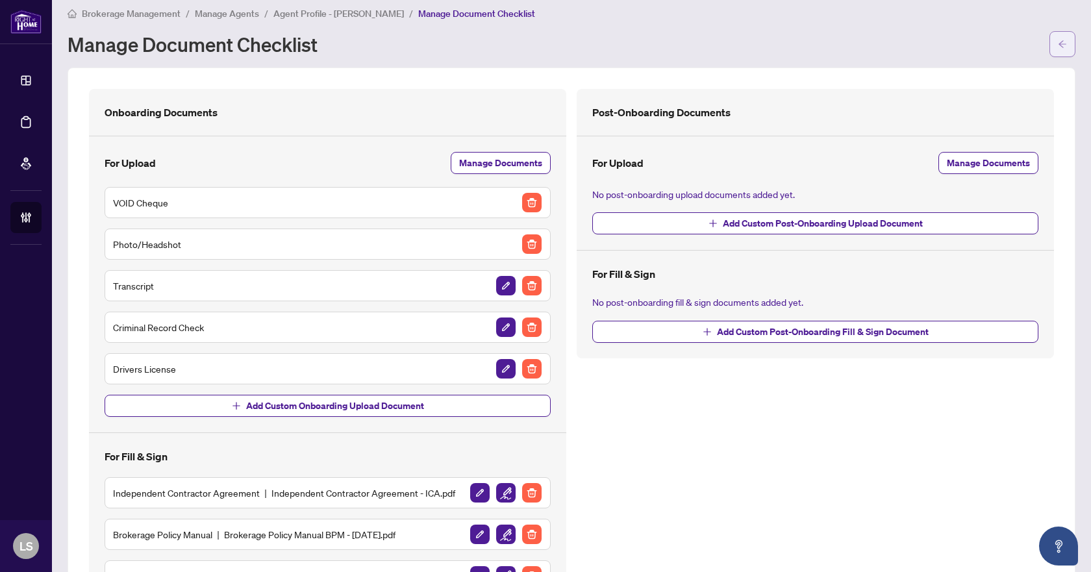
click at [1049, 52] on button "button" at bounding box center [1062, 44] width 26 height 26
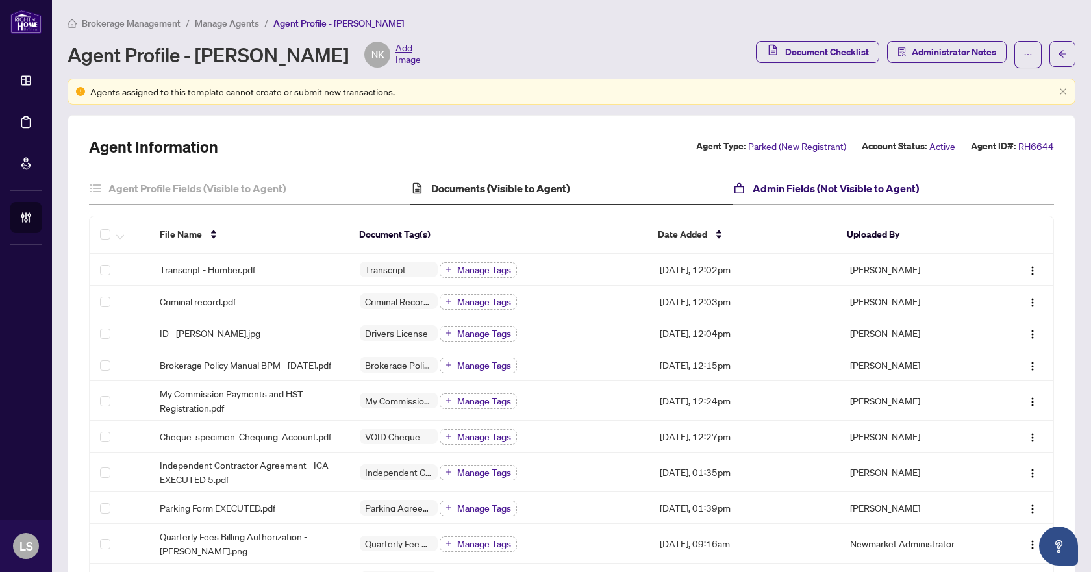
click at [770, 190] on h4 "Admin Fields (Not Visible to Agent)" at bounding box center [836, 189] width 166 height 16
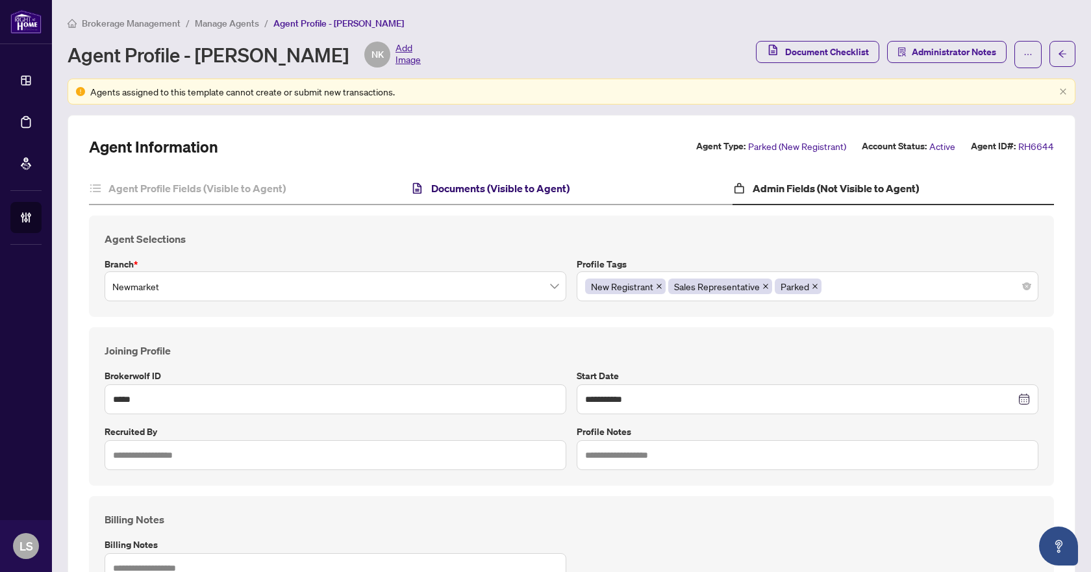
click at [537, 181] on h4 "Documents (Visible to Agent)" at bounding box center [500, 189] width 138 height 16
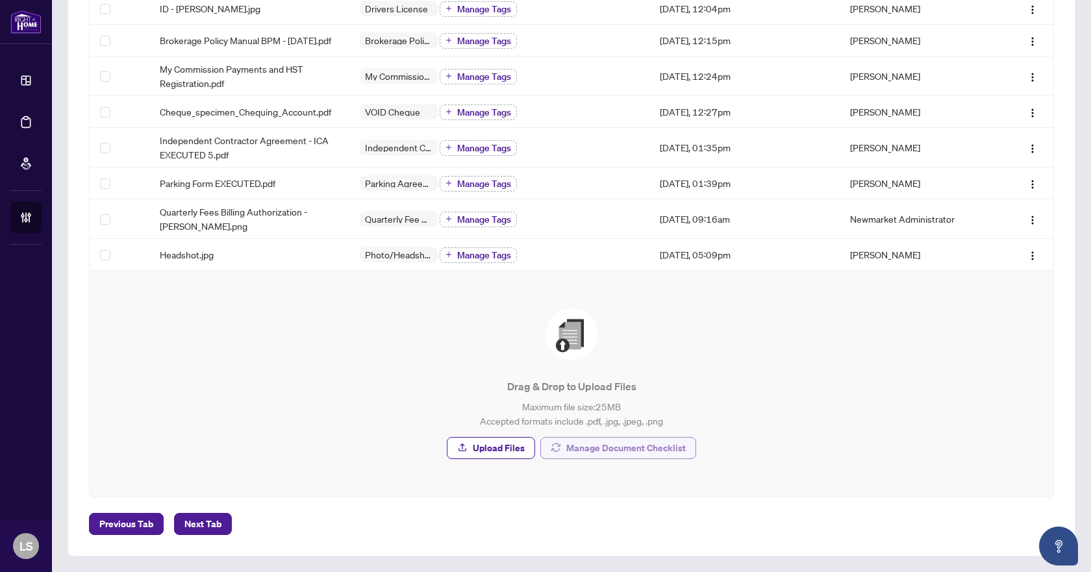
click at [619, 448] on span "Manage Document Checklist" at bounding box center [625, 448] width 119 height 21
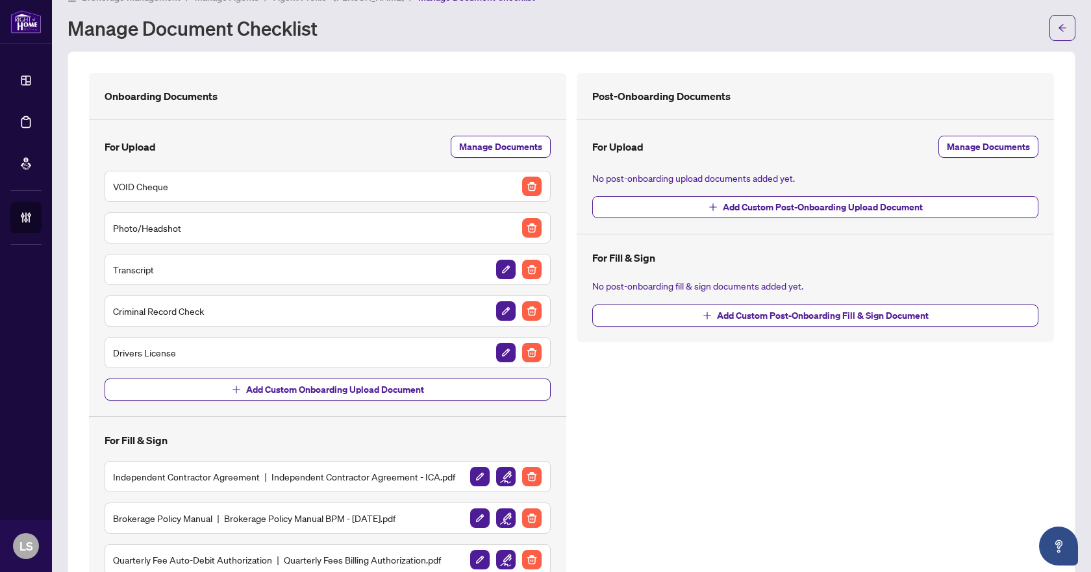
scroll to position [10, 0]
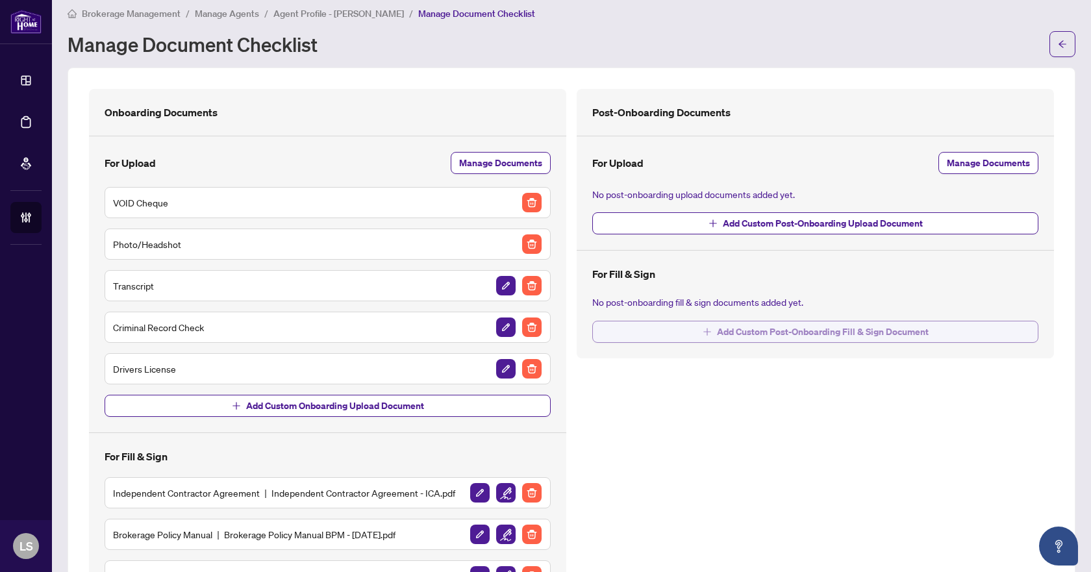
click at [814, 329] on span "Add Custom Post-Onboarding Fill & Sign Document" at bounding box center [823, 331] width 212 height 21
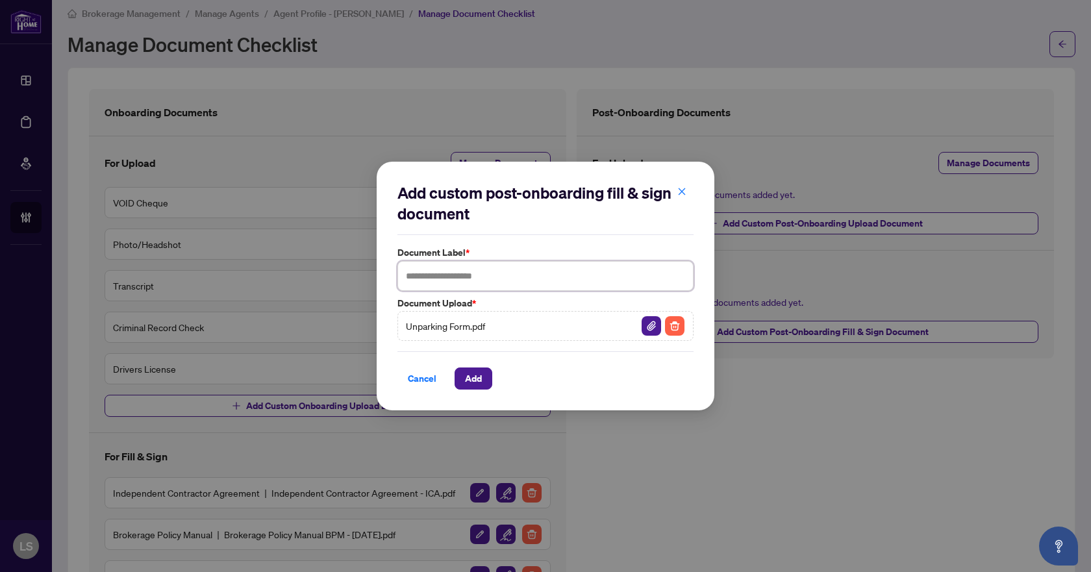
click at [479, 281] on input "text" at bounding box center [545, 276] width 296 height 30
type input "**********"
click at [479, 377] on span "Add" at bounding box center [473, 378] width 17 height 21
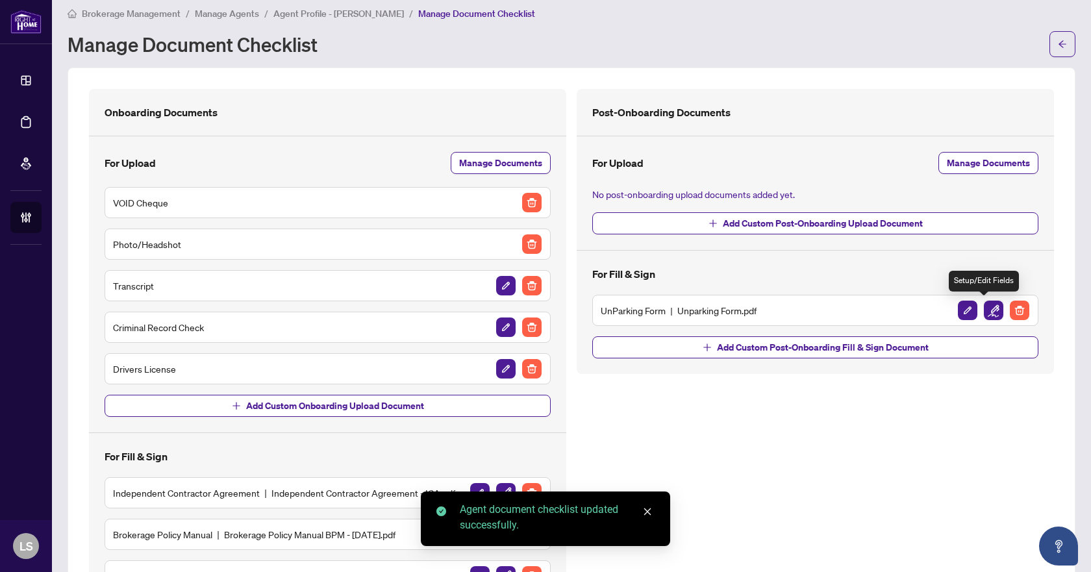
click at [984, 308] on img "button" at bounding box center [993, 310] width 19 height 19
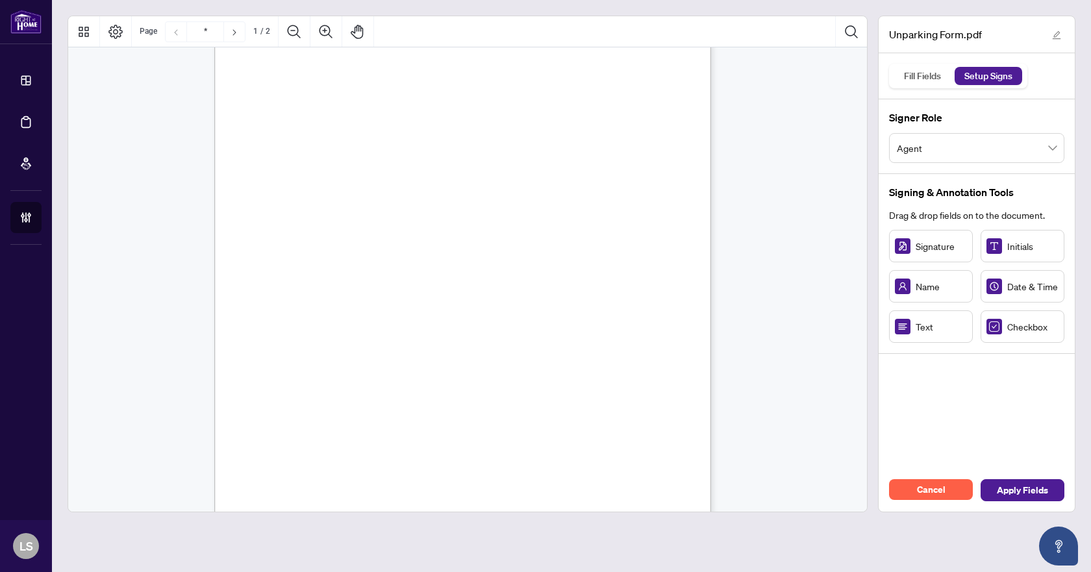
scroll to position [130, 0]
drag, startPoint x: 1019, startPoint y: 247, endPoint x: 281, endPoint y: 174, distance: 741.9
drag, startPoint x: 1025, startPoint y: 244, endPoint x: 278, endPoint y: 210, distance: 748.2
drag, startPoint x: 273, startPoint y: 248, endPoint x: 278, endPoint y: 242, distance: 7.8
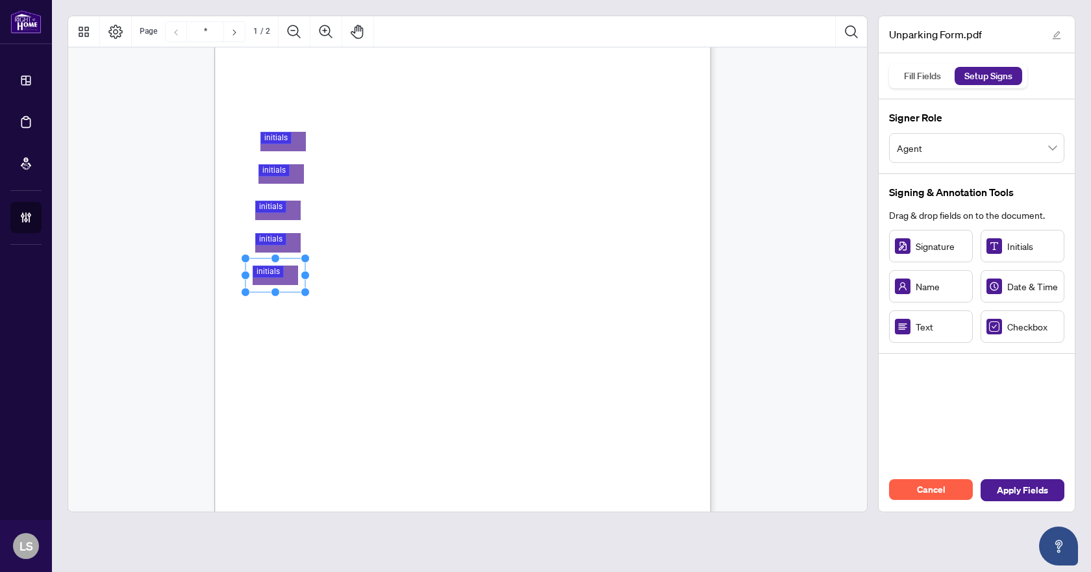
drag, startPoint x: 1008, startPoint y: 246, endPoint x: 275, endPoint y: 275, distance: 733.7
drag, startPoint x: 1013, startPoint y: 245, endPoint x: 274, endPoint y: 307, distance: 741.5
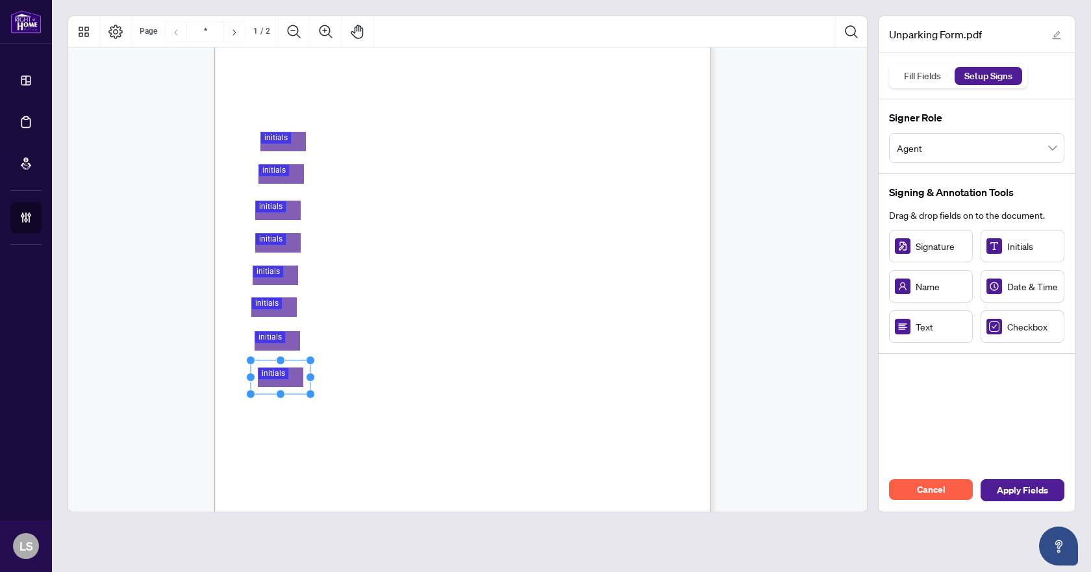
drag, startPoint x: 1021, startPoint y: 247, endPoint x: 281, endPoint y: 377, distance: 752.3
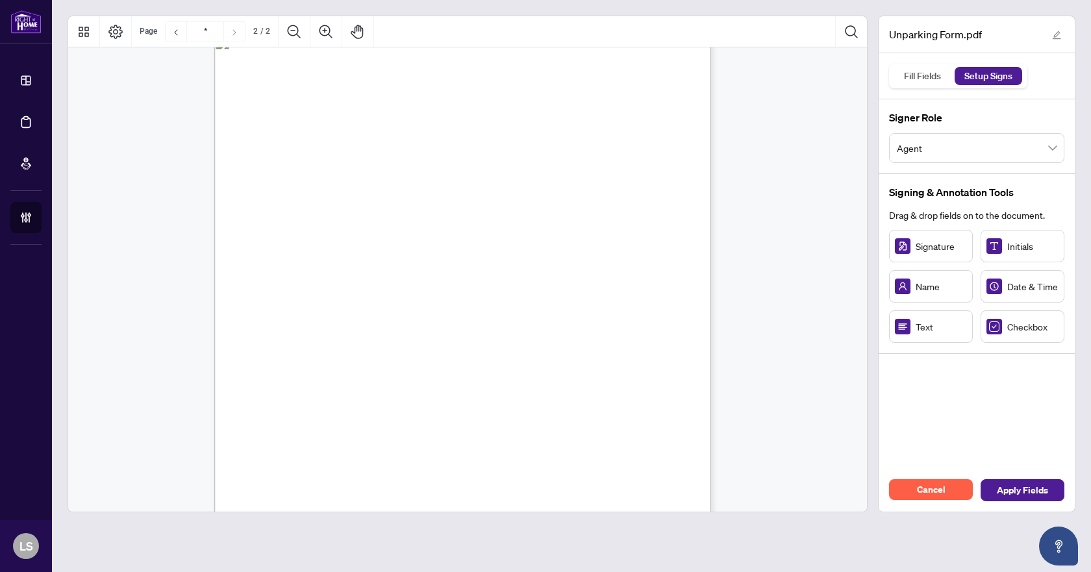
scroll to position [714, 0]
drag, startPoint x: 486, startPoint y: 214, endPoint x: 542, endPoint y: 216, distance: 55.2
click at [542, 216] on circle "Resize, Right" at bounding box center [542, 214] width 8 height 8
drag, startPoint x: 503, startPoint y: 213, endPoint x: 490, endPoint y: 209, distance: 12.9
click at [490, 209] on rect "Page 2" at bounding box center [462, 211] width 134 height 34
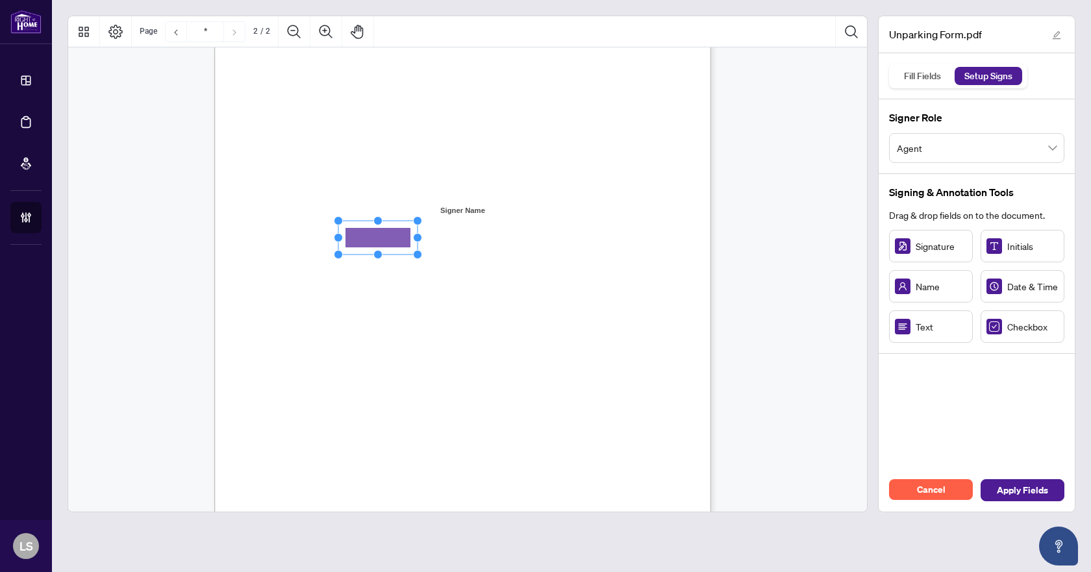
drag, startPoint x: 934, startPoint y: 328, endPoint x: 378, endPoint y: 238, distance: 563.0
drag, startPoint x: 418, startPoint y: 238, endPoint x: 479, endPoint y: 245, distance: 62.0
click at [479, 245] on icon "Resize, Top Resize, Top, Right Resize, Right Resize, Bottom, Right Resize, Bott…" at bounding box center [409, 237] width 150 height 43
drag, startPoint x: 1017, startPoint y: 330, endPoint x: 276, endPoint y: 284, distance: 742.3
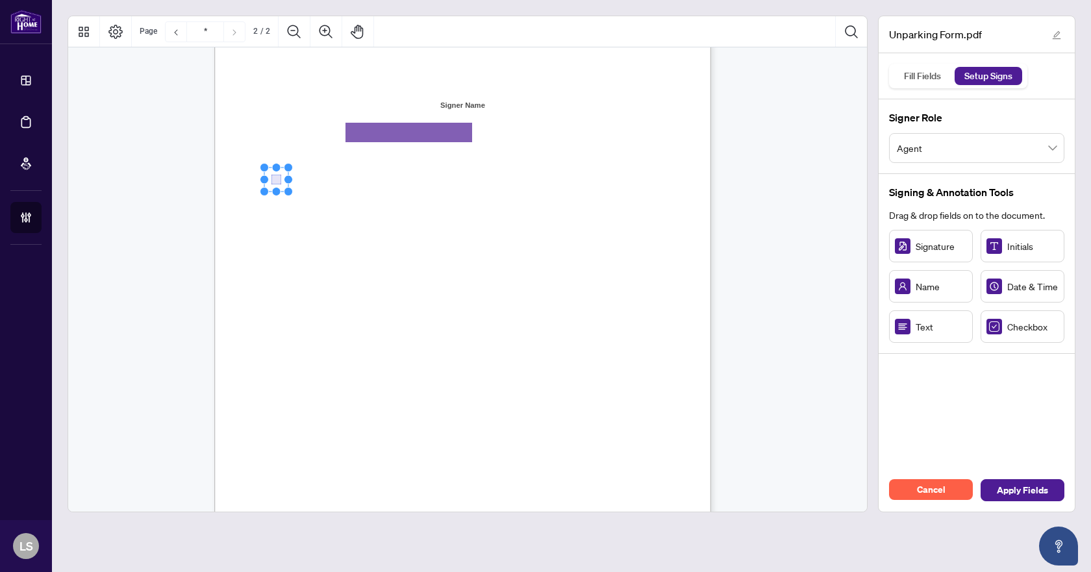
scroll to position [844, 0]
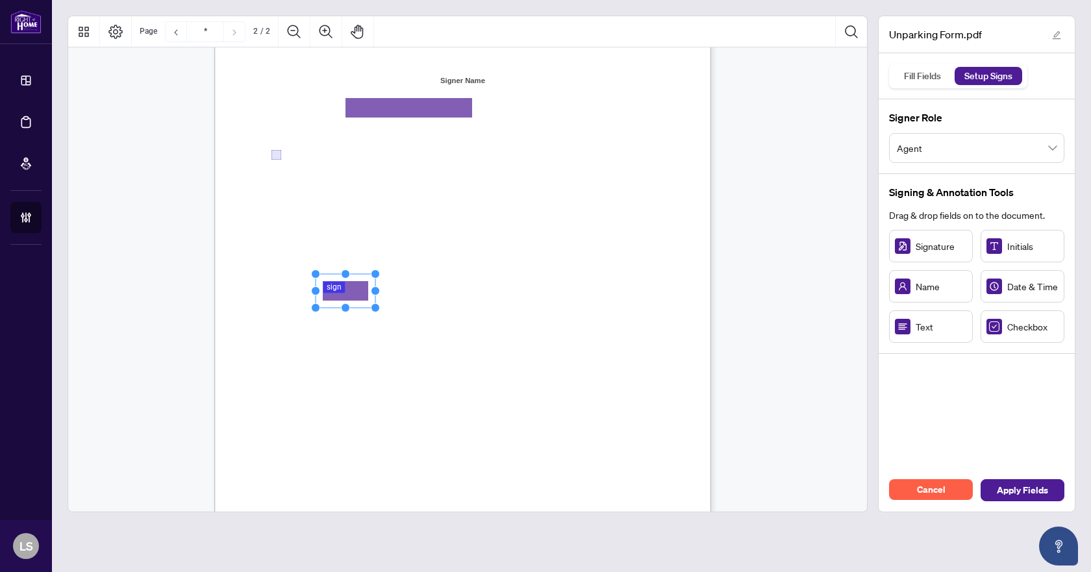
drag, startPoint x: 929, startPoint y: 249, endPoint x: 347, endPoint y: 292, distance: 584.0
drag, startPoint x: 375, startPoint y: 289, endPoint x: 434, endPoint y: 301, distance: 59.6
click at [434, 301] on icon "Resize, Top Resize, Top, Right Resize, Right Resize, Bottom, Right Resize, Bott…" at bounding box center [375, 290] width 127 height 43
drag, startPoint x: 391, startPoint y: 287, endPoint x: 369, endPoint y: 287, distance: 21.4
click at [369, 287] on rect "Page 2" at bounding box center [344, 291] width 118 height 34
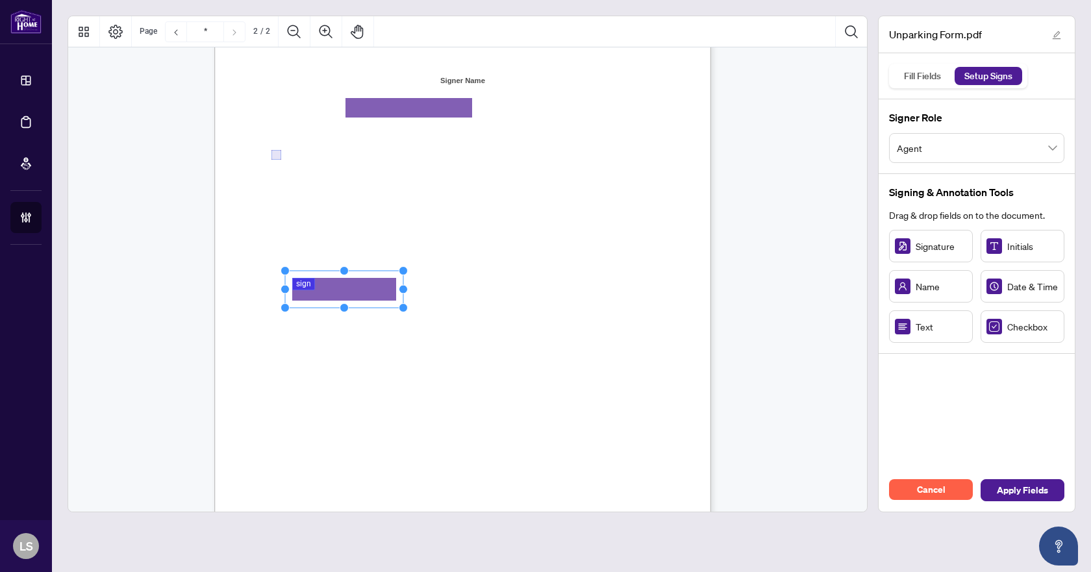
click at [340, 270] on circle "Resize, Top" at bounding box center [344, 271] width 8 height 8
drag, startPoint x: 403, startPoint y: 290, endPoint x: 434, endPoint y: 295, distance: 32.2
click at [434, 295] on icon "Resize, Top Resize, Top, Right Resize, Right Resize, Bottom, Right Resize, Bott…" at bounding box center [360, 289] width 159 height 46
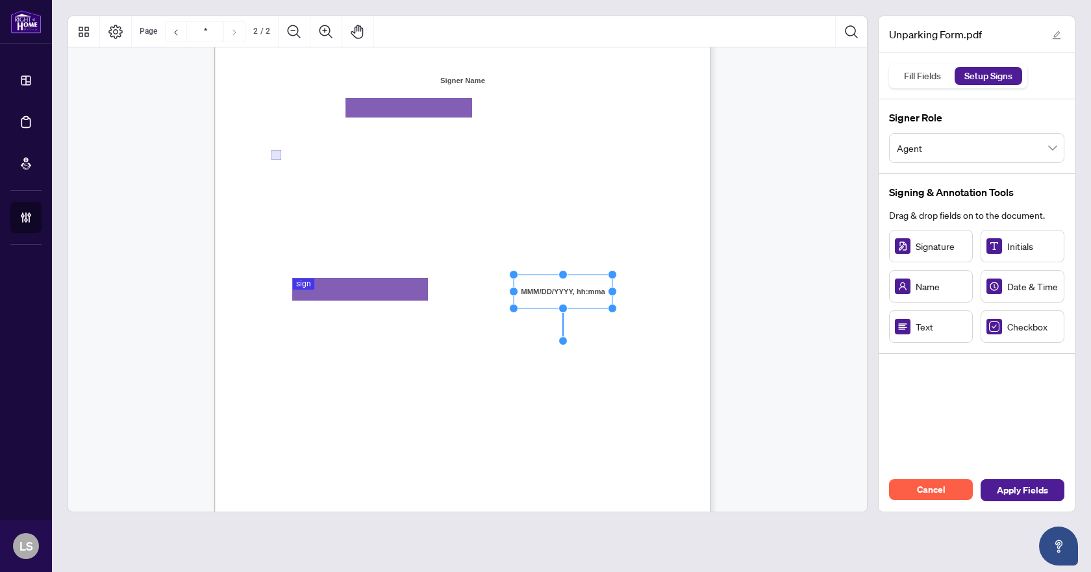
click at [524, 311] on span "Date" at bounding box center [515, 312] width 17 height 12
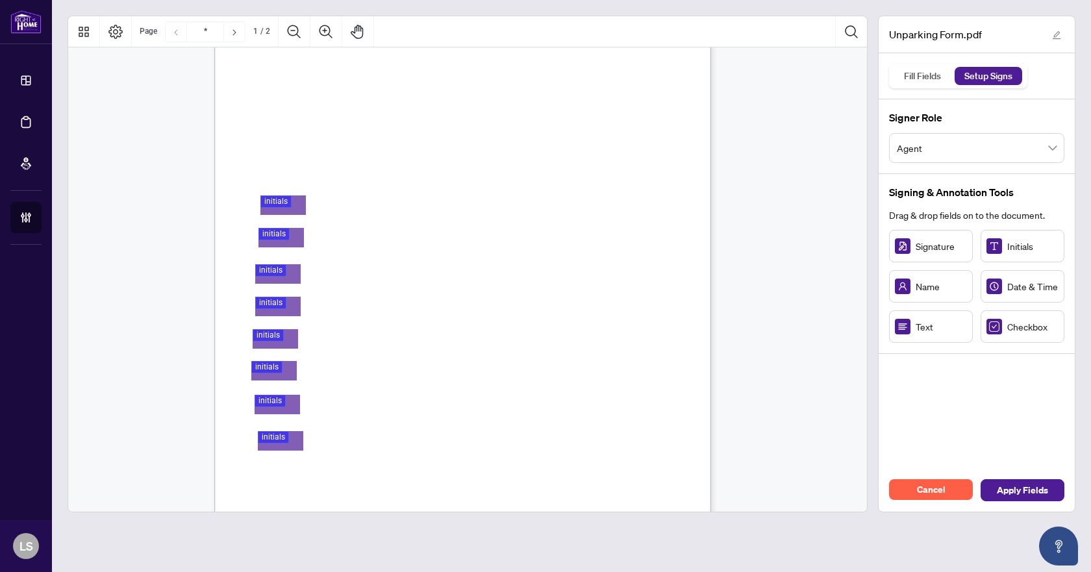
scroll to position [65, 0]
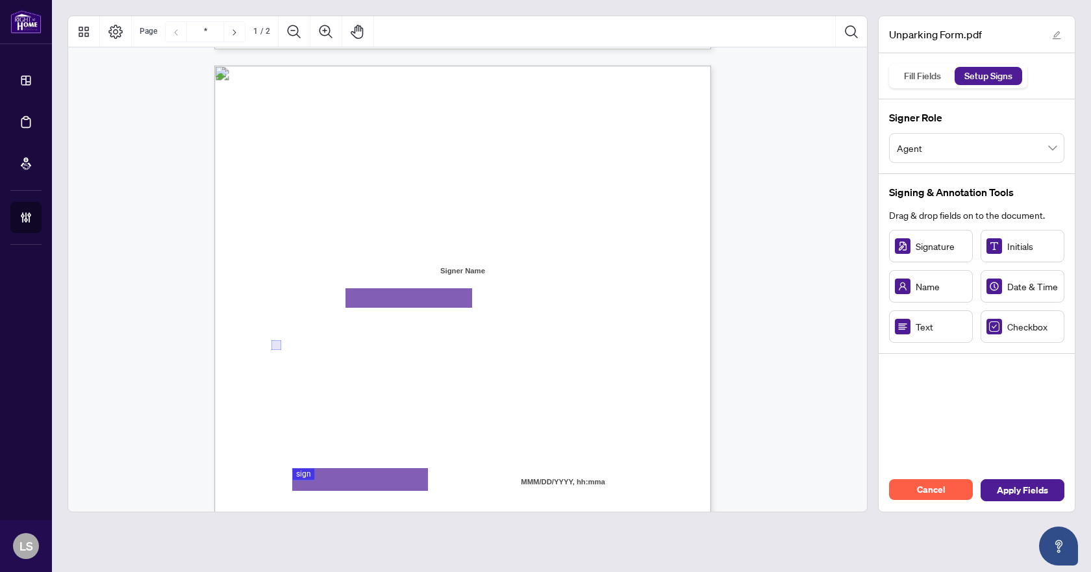
type input "*"
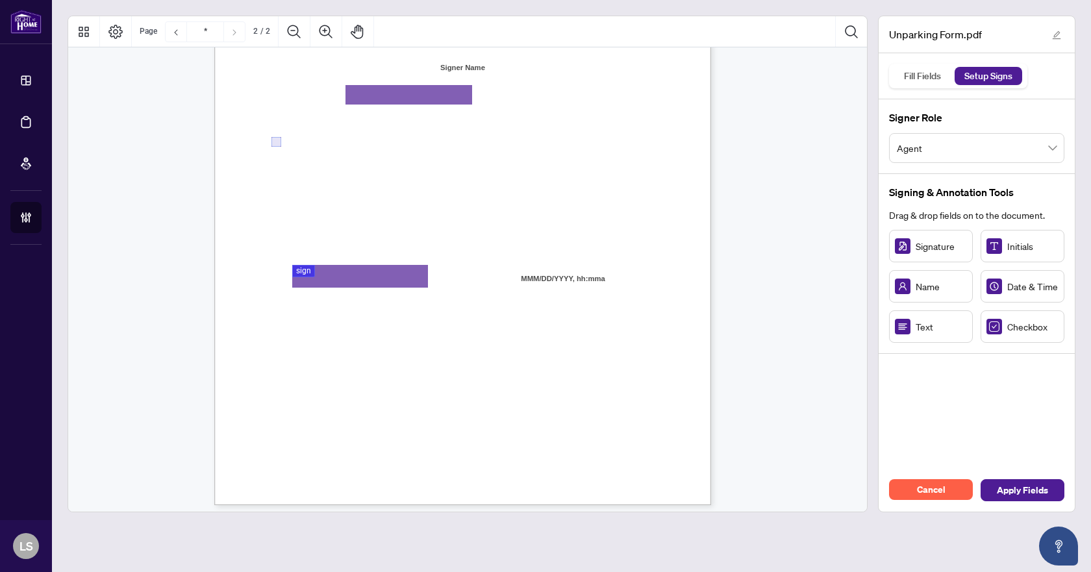
scroll to position [864, 0]
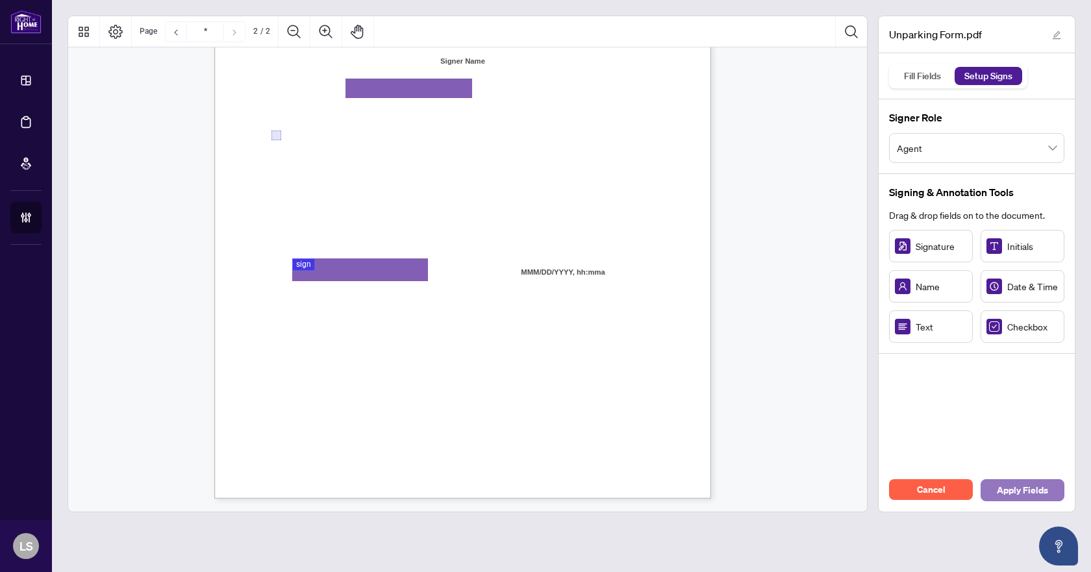
click at [1028, 488] on span "Apply Fields" at bounding box center [1022, 490] width 51 height 21
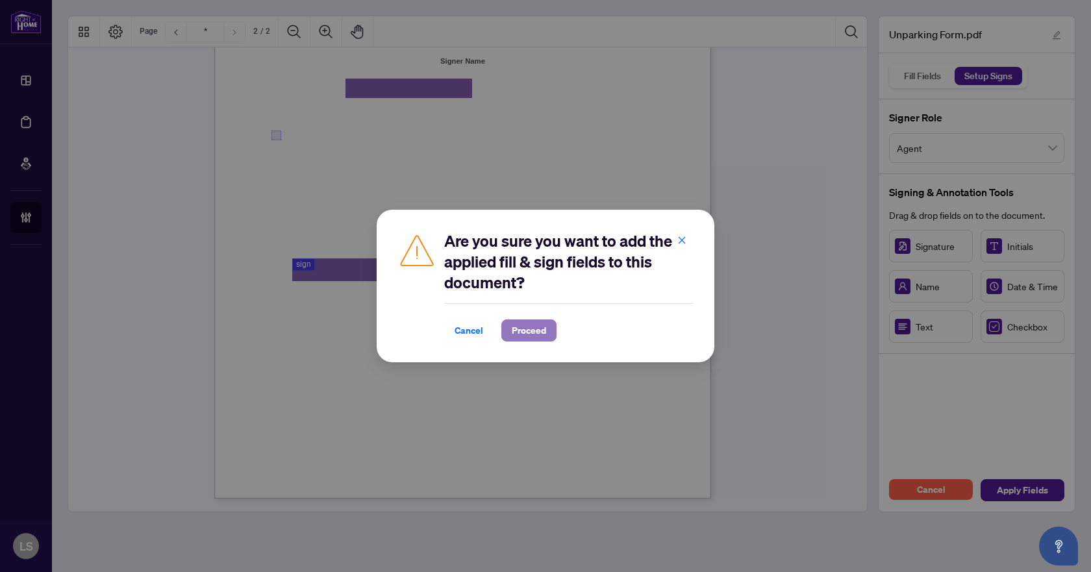
click at [534, 337] on span "Proceed" at bounding box center [529, 330] width 34 height 21
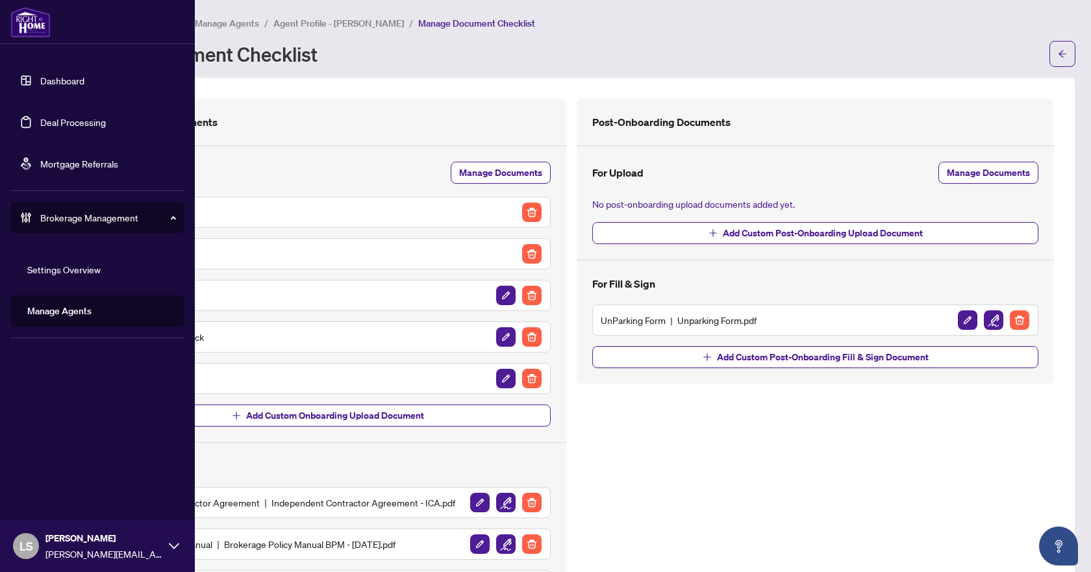
click at [83, 126] on link "Deal Processing" at bounding box center [73, 122] width 66 height 12
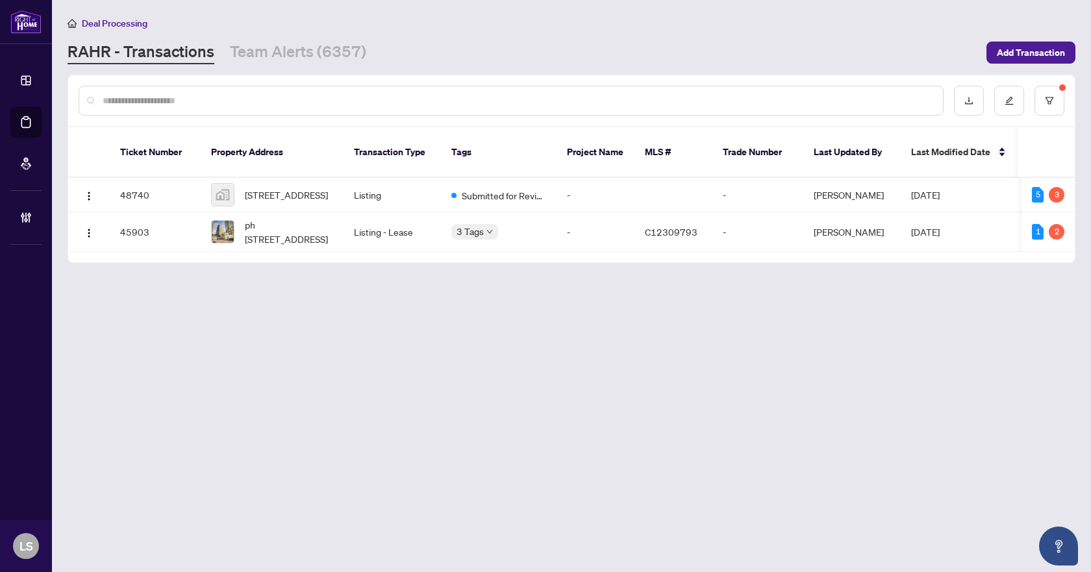
click at [423, 400] on main "Deal Processing RAHR - Transactions Team Alerts (6357) Add Transaction Ticket N…" at bounding box center [571, 286] width 1039 height 572
click at [286, 188] on span "[STREET_ADDRESS]" at bounding box center [286, 195] width 83 height 14
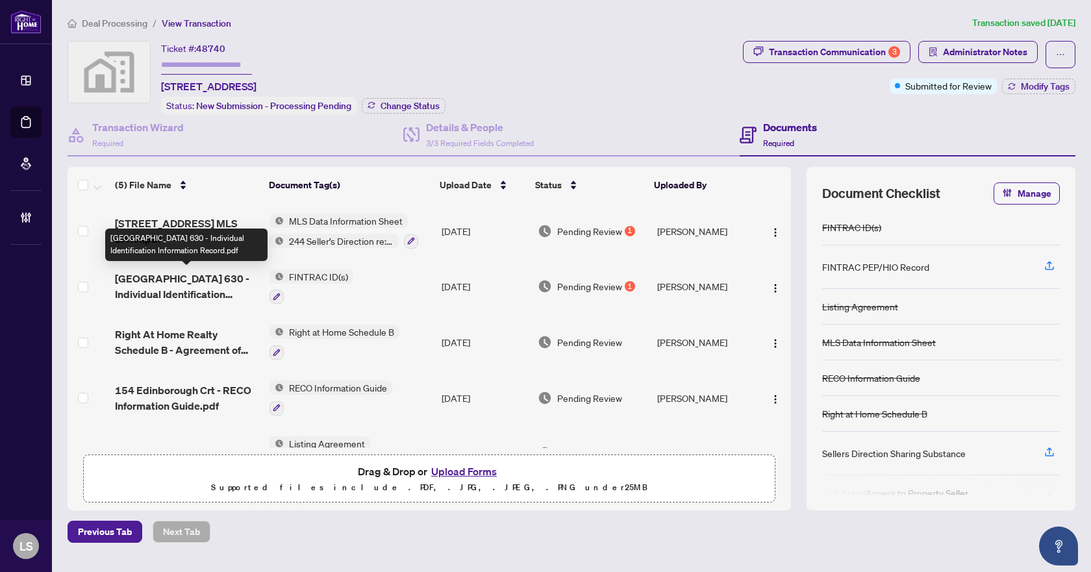
click at [182, 288] on span "Ontario 630 - Individual Identification Information Record.pdf" at bounding box center [187, 286] width 144 height 31
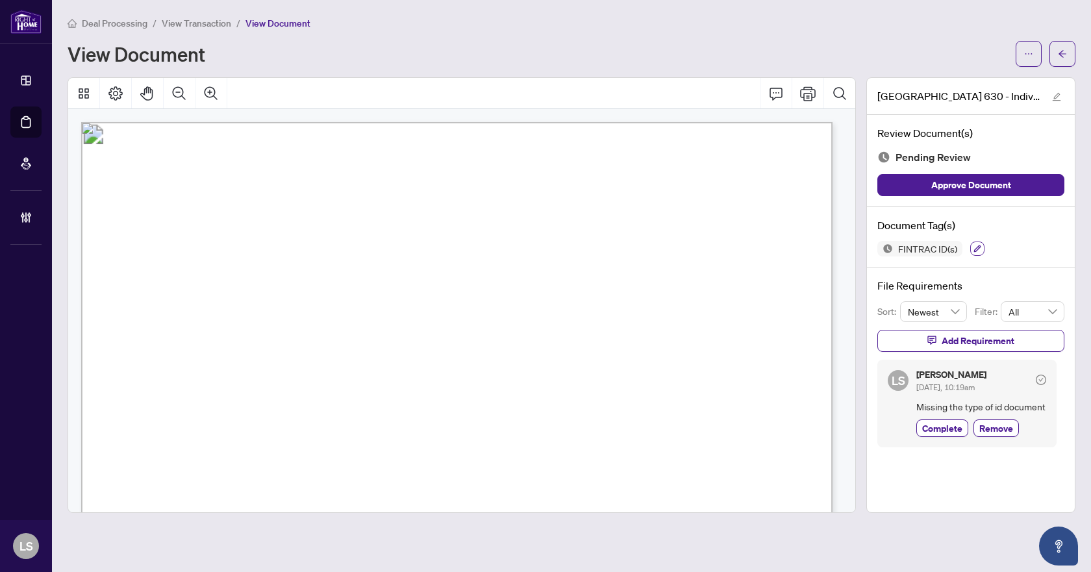
click at [974, 251] on icon "button" at bounding box center [977, 248] width 7 height 7
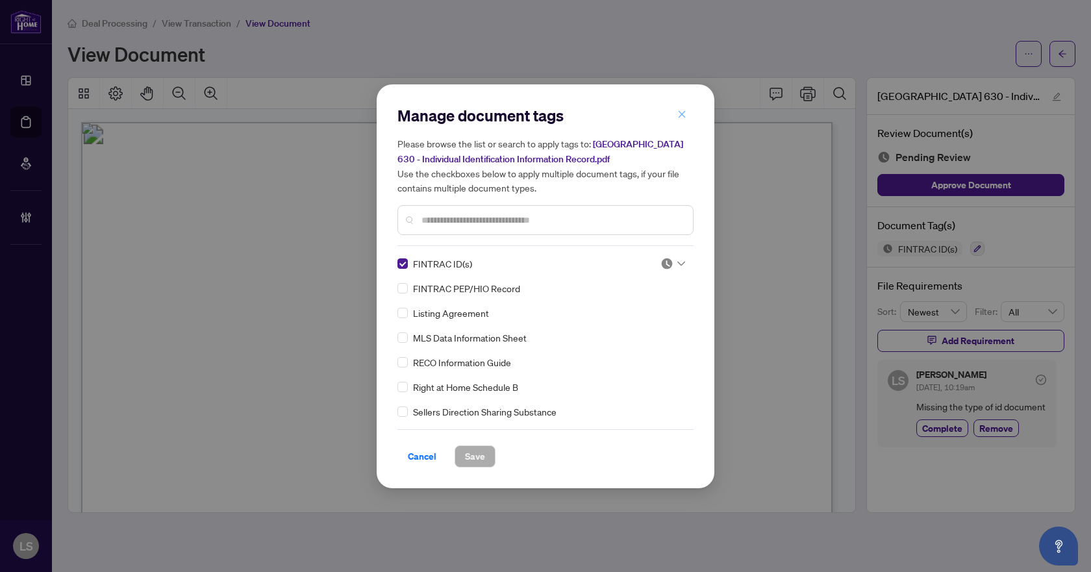
click at [684, 114] on icon "close" at bounding box center [682, 114] width 7 height 7
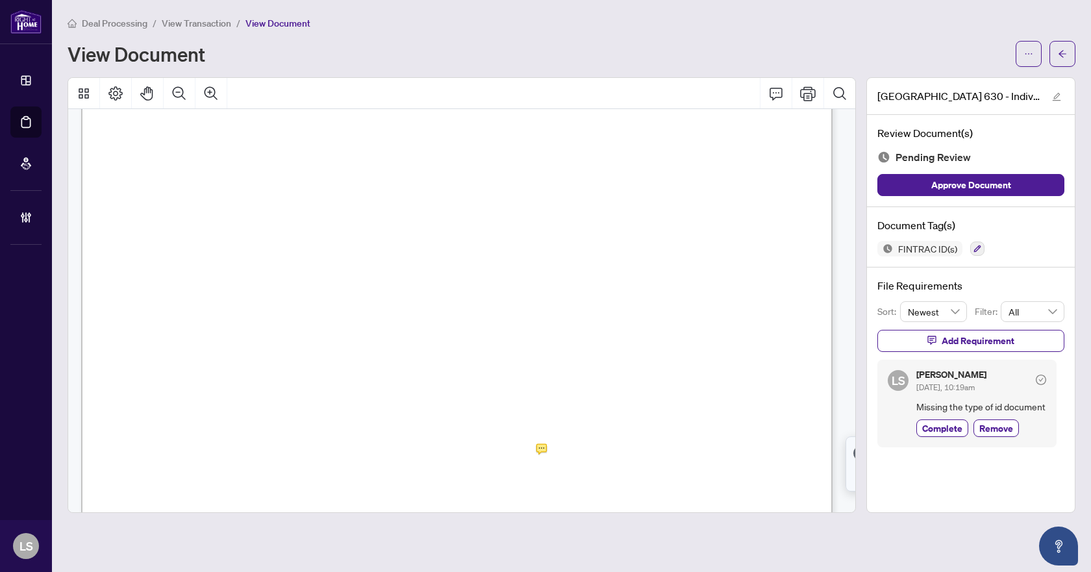
scroll to position [130, 0]
click at [1058, 56] on icon "arrow-left" at bounding box center [1062, 53] width 9 height 9
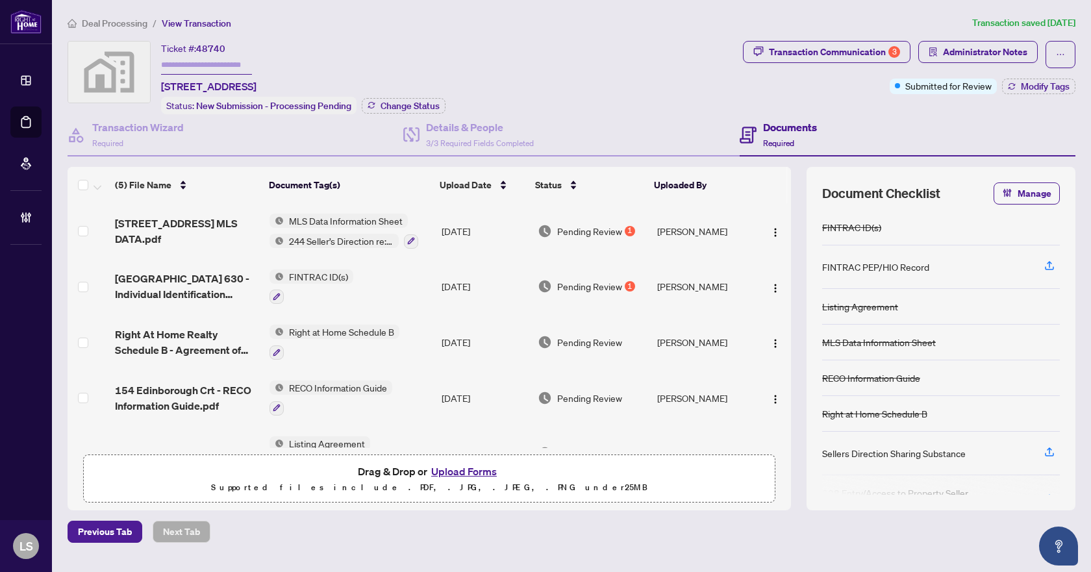
scroll to position [36, 0]
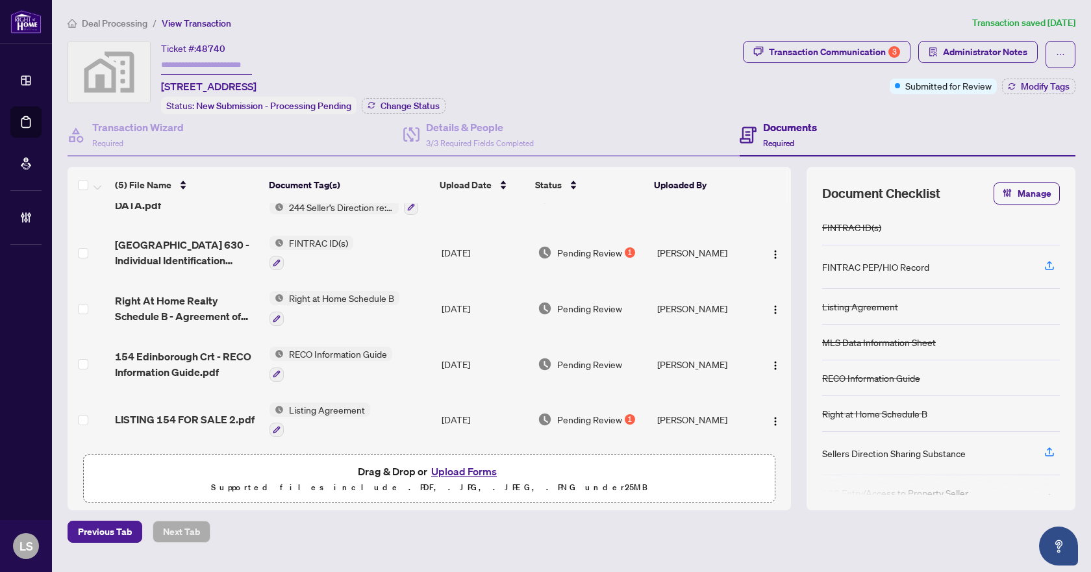
click at [123, 19] on span "Deal Processing" at bounding box center [115, 24] width 66 height 12
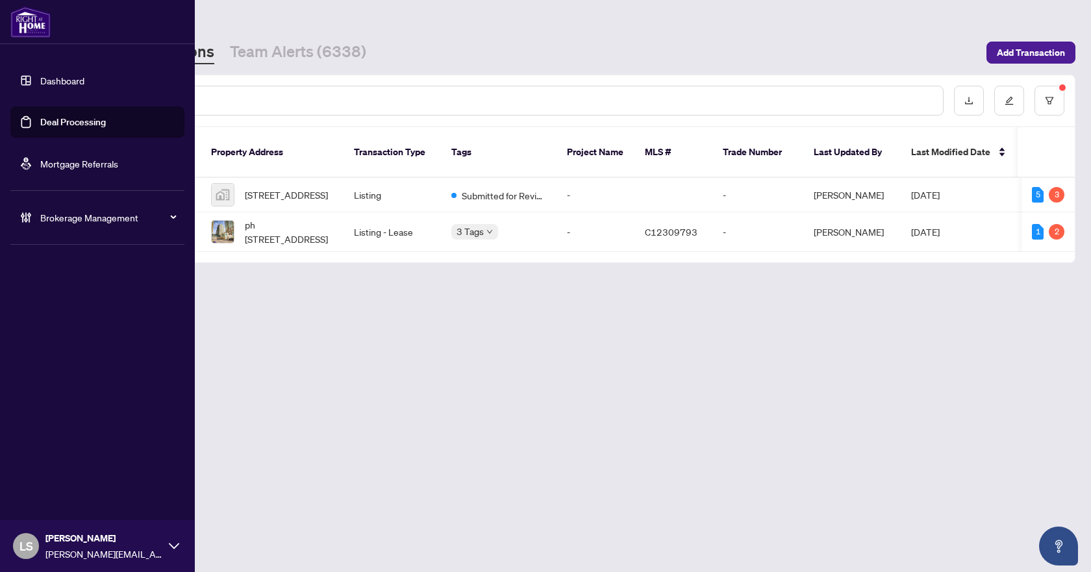
click at [77, 222] on span "Brokerage Management" at bounding box center [107, 217] width 135 height 14
click at [63, 316] on link "Manage Agents" at bounding box center [59, 311] width 64 height 12
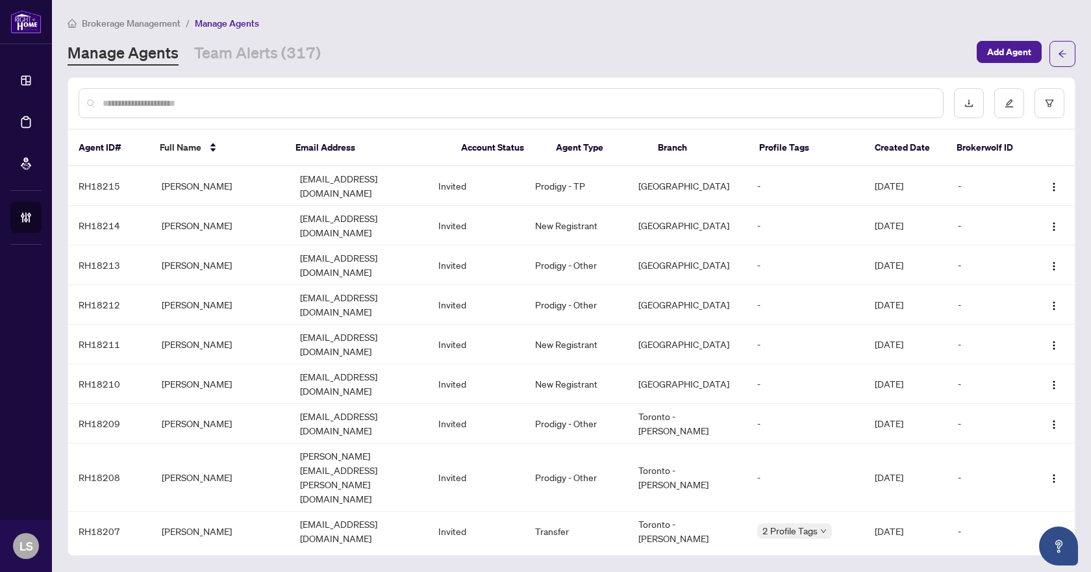
click at [155, 100] on input "text" at bounding box center [518, 103] width 830 height 14
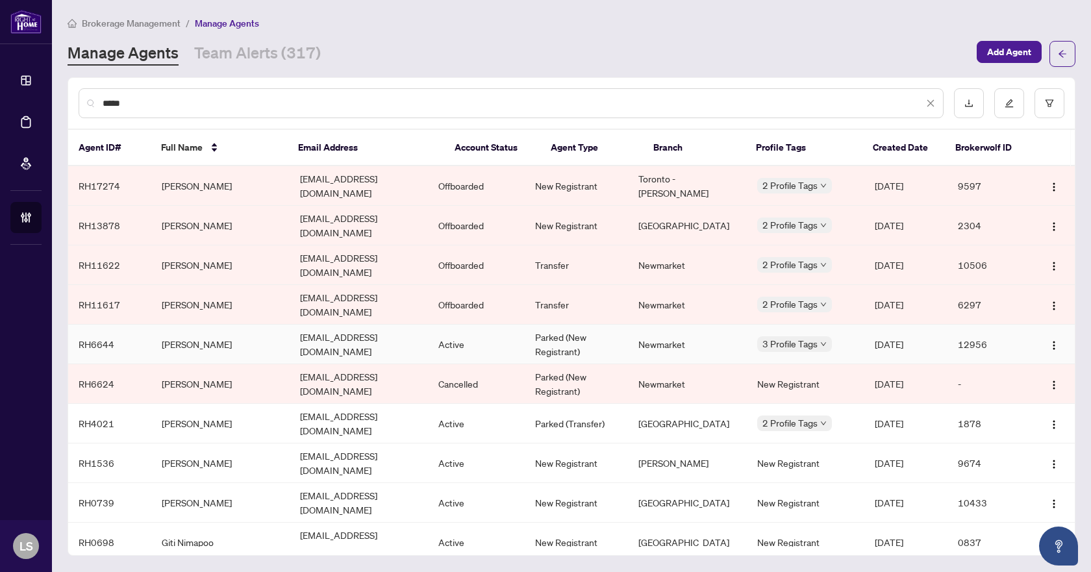
type input "****"
click at [219, 325] on td "[PERSON_NAME]" at bounding box center [220, 345] width 138 height 40
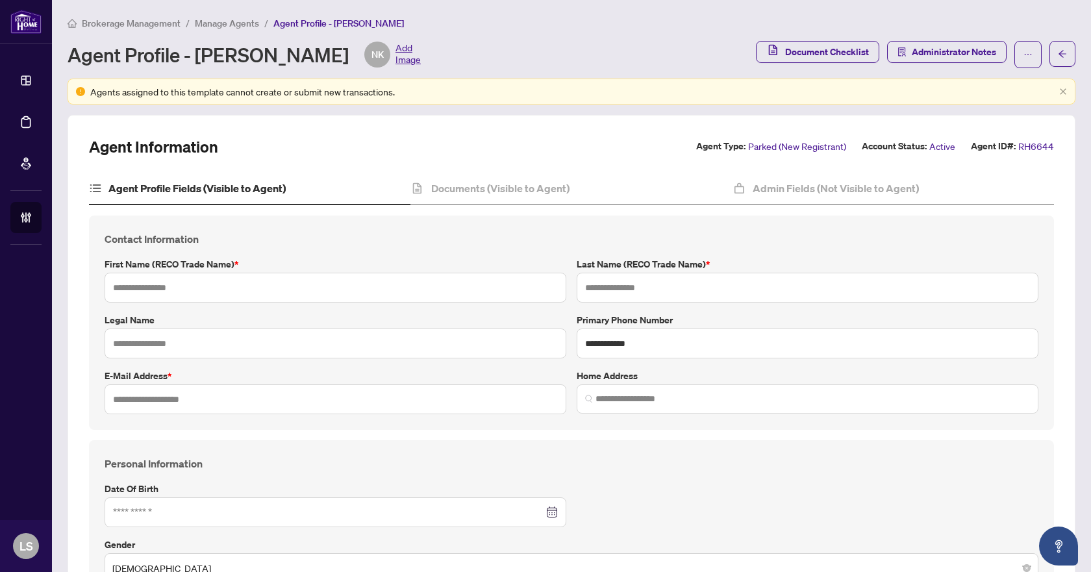
type input "****"
type input "**********"
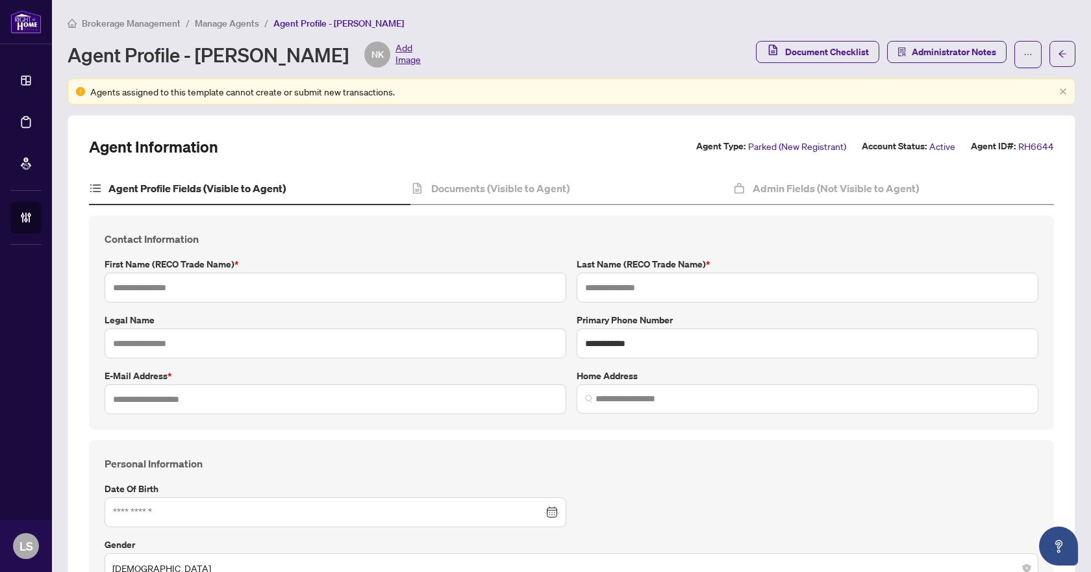
type input "*********"
type input "**********"
type input "*******"
type input "**********"
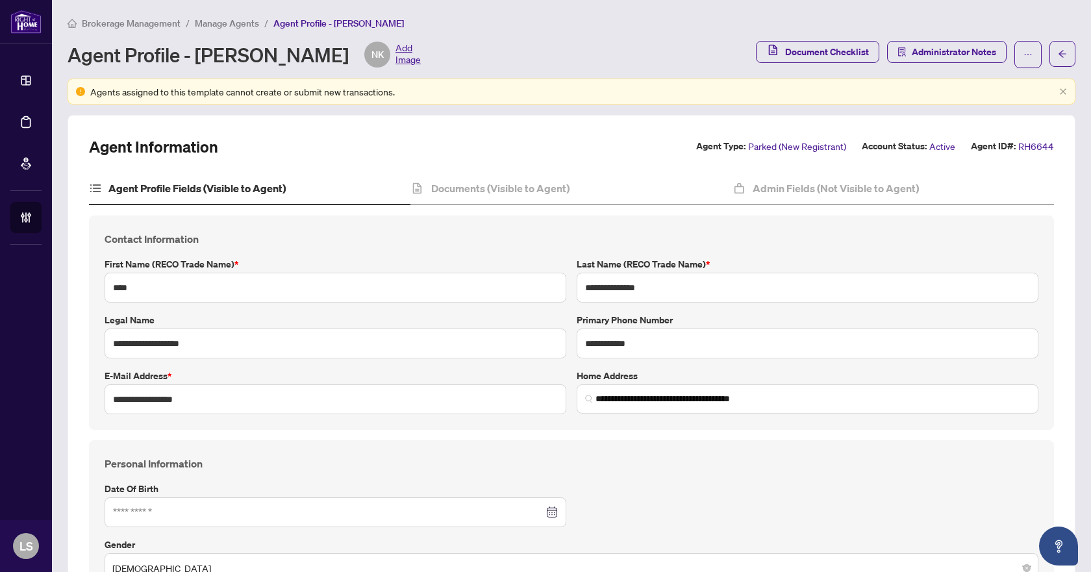
type input "****"
type input "**********"
click at [513, 182] on h4 "Documents (Visible to Agent)" at bounding box center [500, 189] width 138 height 16
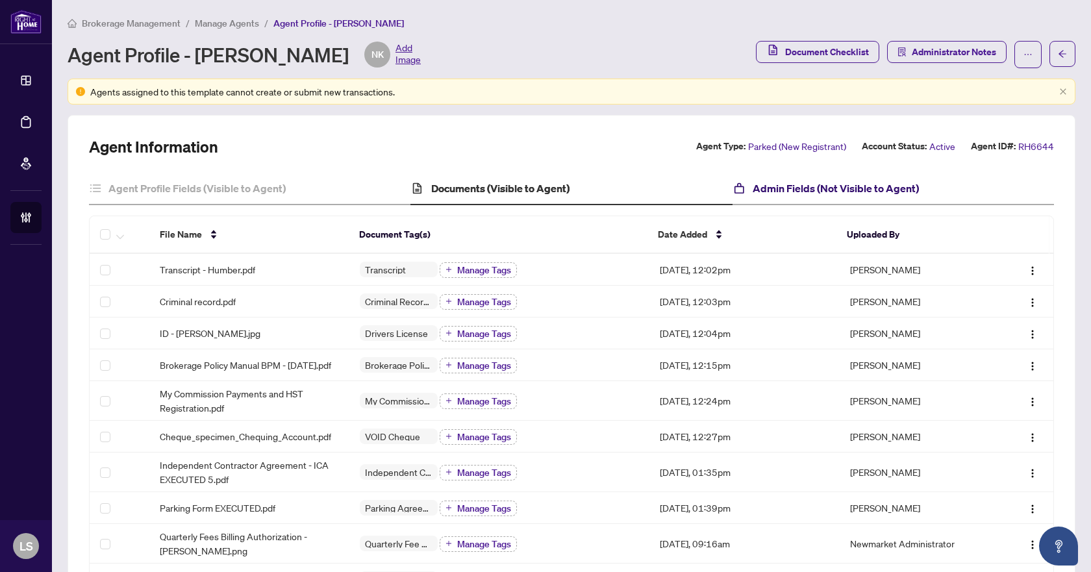
click at [824, 187] on h4 "Admin Fields (Not Visible to Agent)" at bounding box center [836, 189] width 166 height 16
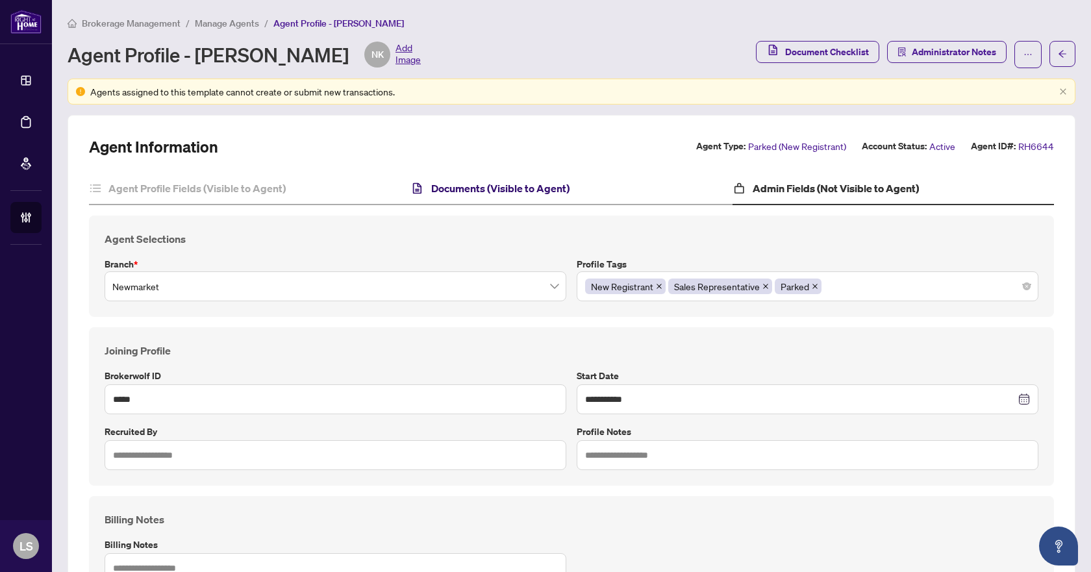
click at [529, 184] on h4 "Documents (Visible to Agent)" at bounding box center [500, 189] width 138 height 16
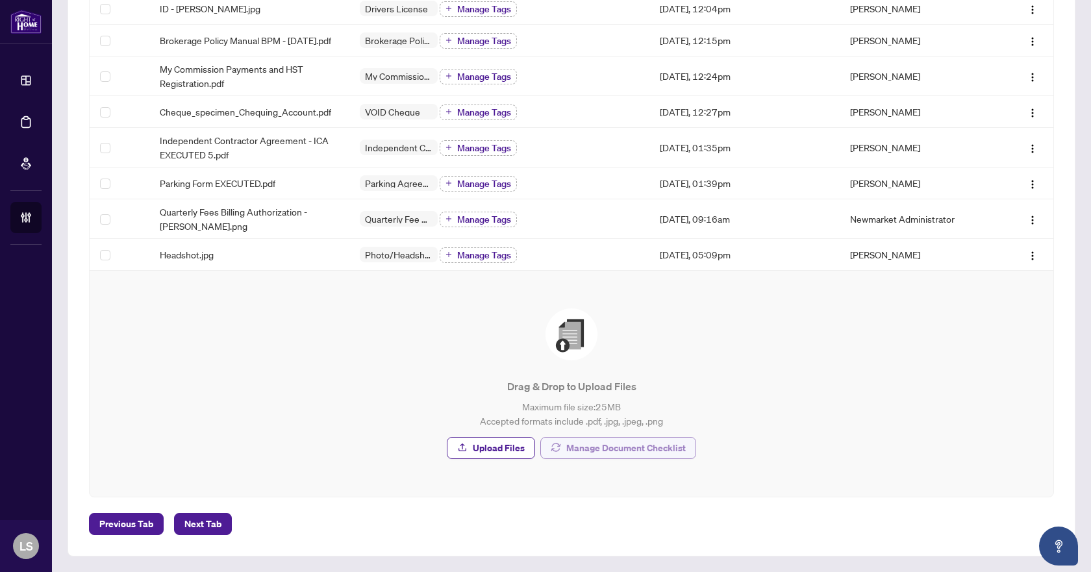
click at [641, 445] on span "Manage Document Checklist" at bounding box center [625, 448] width 119 height 21
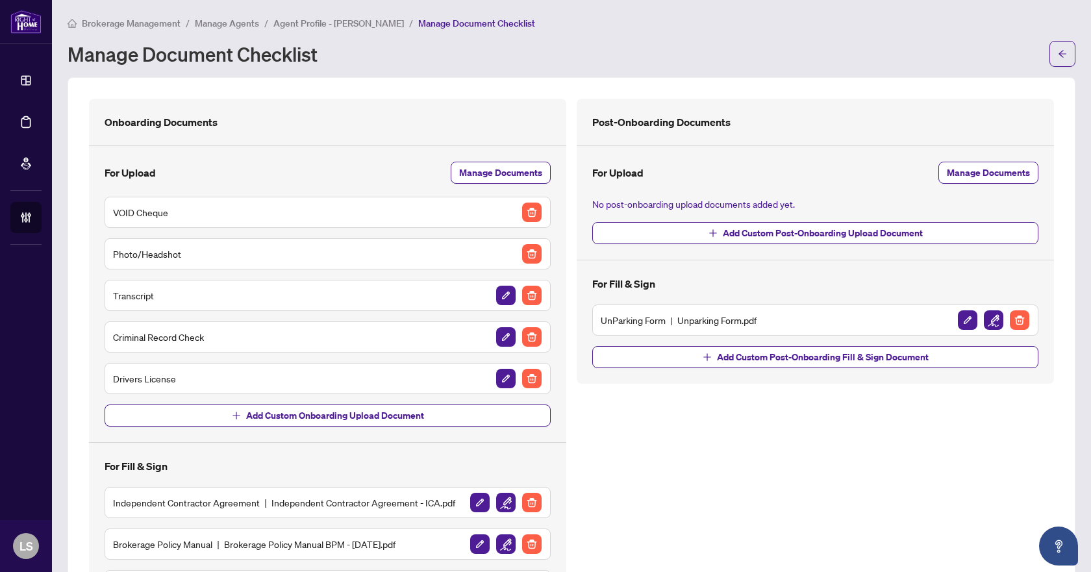
click at [134, 27] on span "Brokerage Management" at bounding box center [131, 24] width 99 height 12
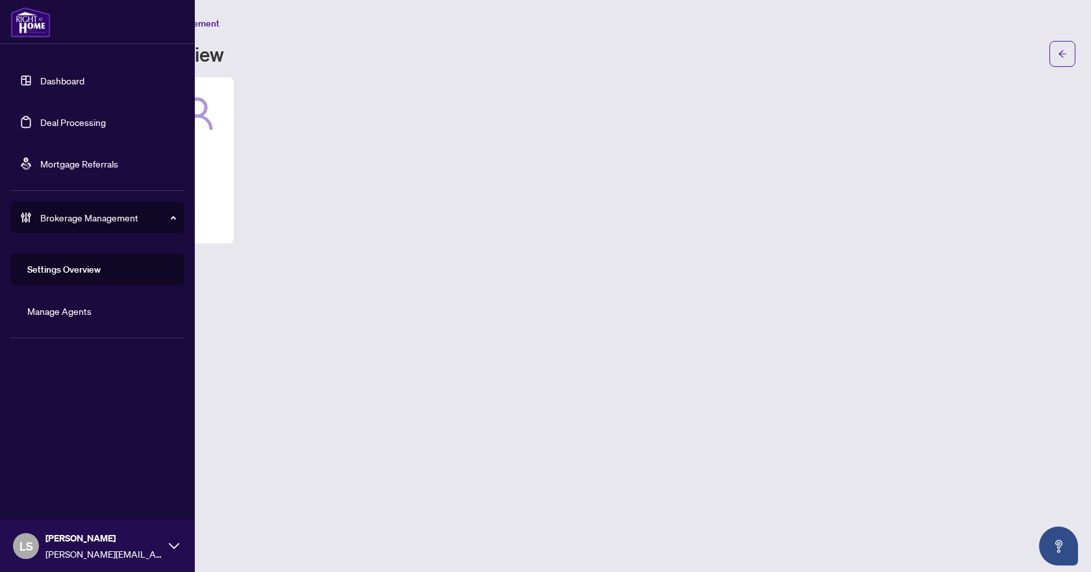
click at [77, 117] on link "Deal Processing" at bounding box center [73, 122] width 66 height 12
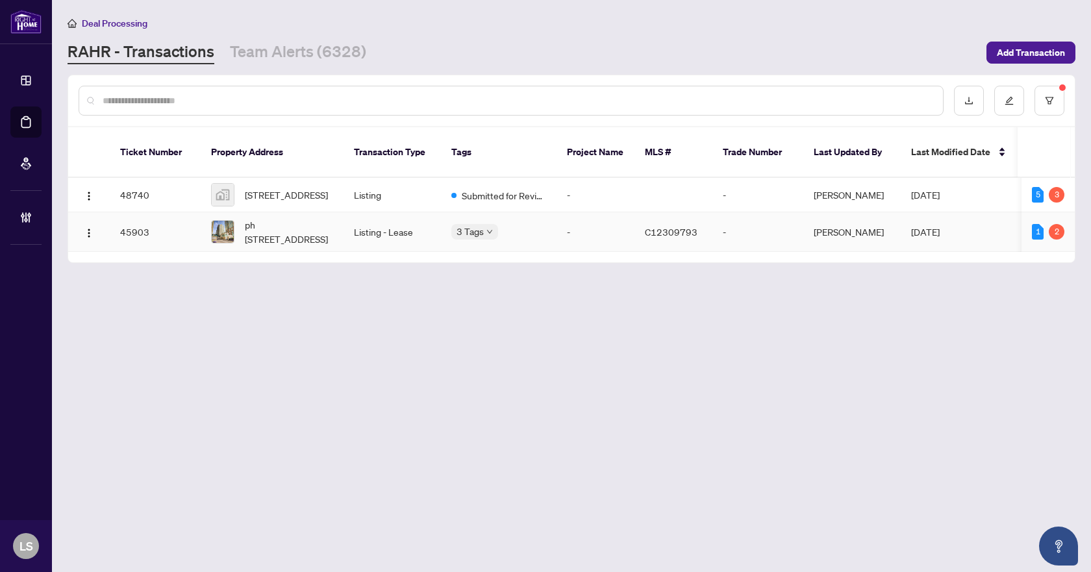
click at [269, 222] on span "ph [STREET_ADDRESS]" at bounding box center [289, 232] width 88 height 29
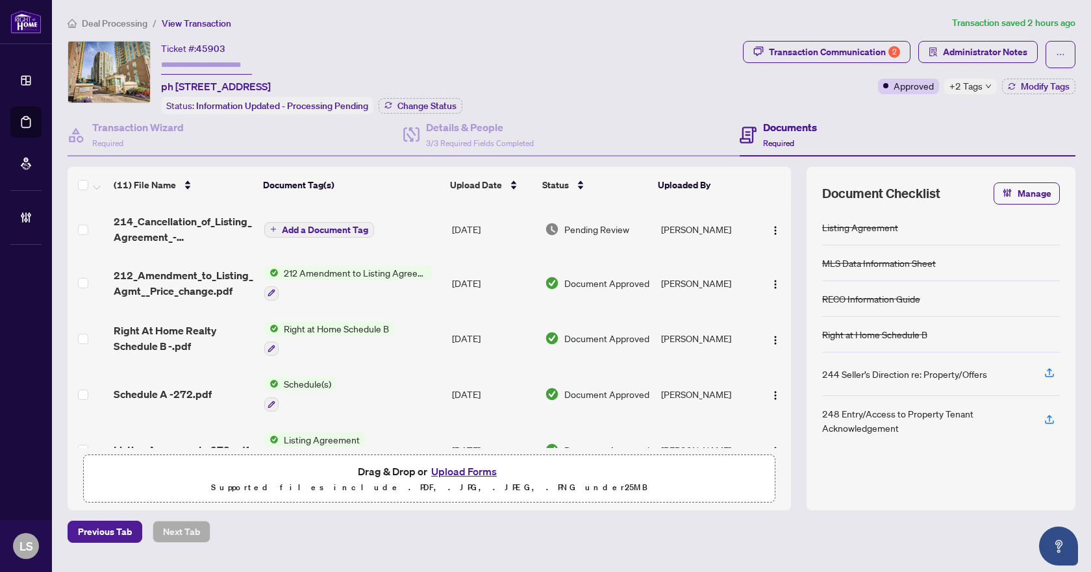
click at [123, 24] on span "Deal Processing" at bounding box center [115, 24] width 66 height 12
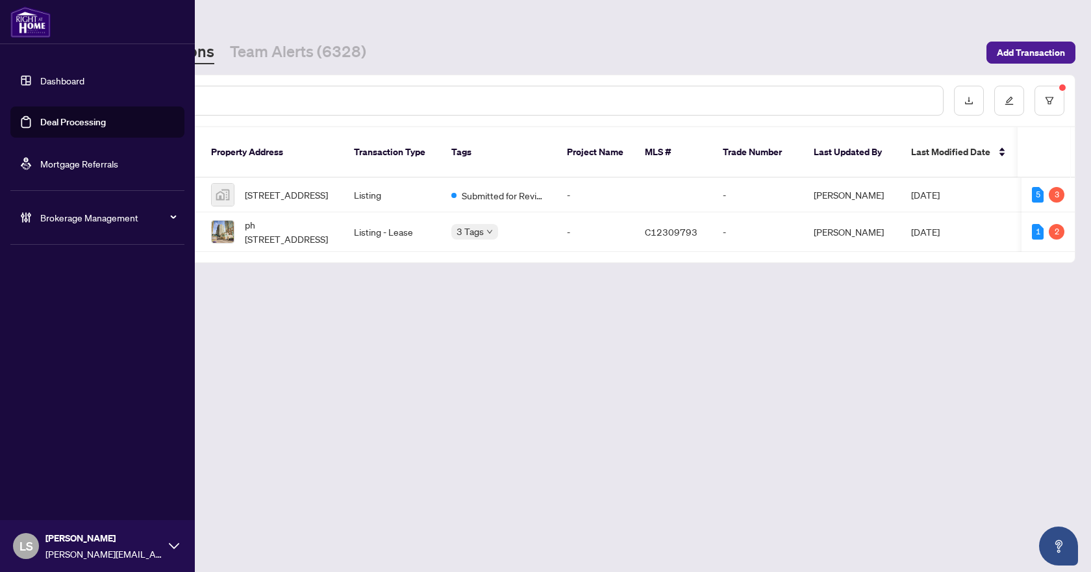
click at [66, 218] on span "Brokerage Management" at bounding box center [107, 217] width 135 height 14
click at [70, 219] on span "Brokerage Management" at bounding box center [107, 217] width 135 height 14
click at [72, 317] on link "Manage Agents" at bounding box center [59, 311] width 64 height 12
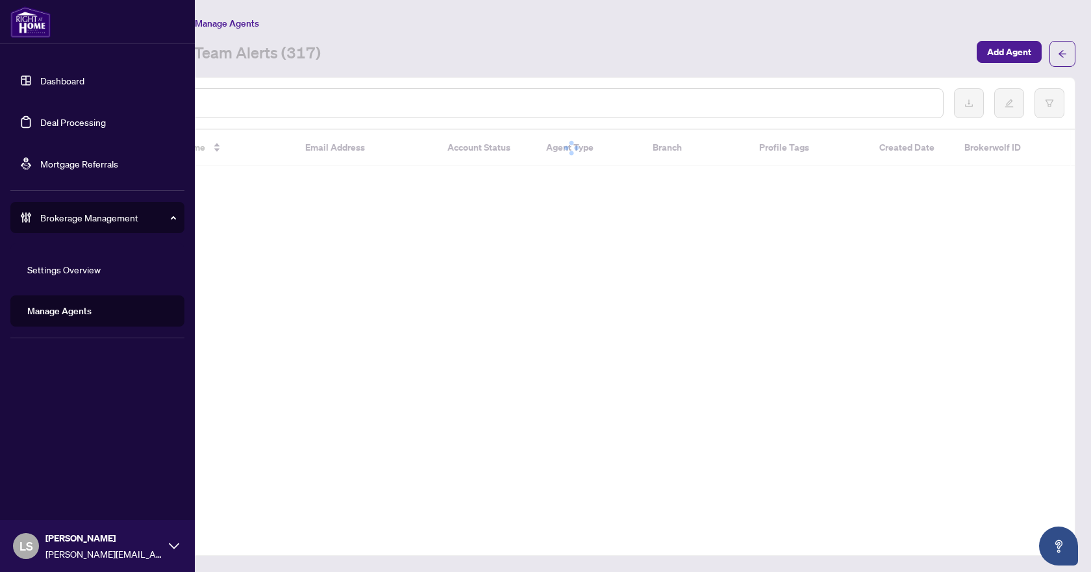
click at [71, 317] on link "Manage Agents" at bounding box center [59, 311] width 64 height 12
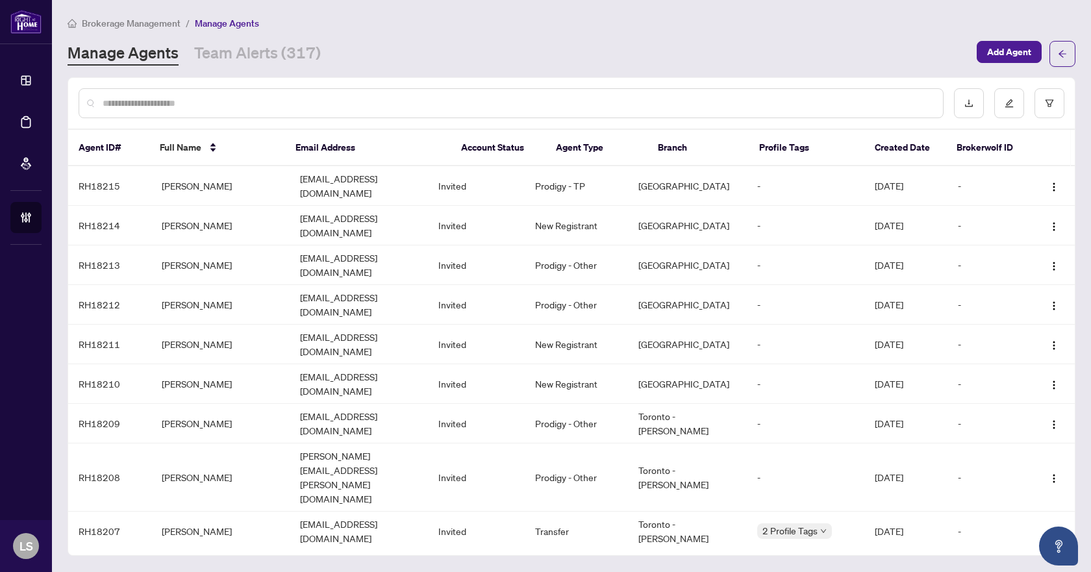
click at [155, 103] on input "text" at bounding box center [518, 103] width 830 height 14
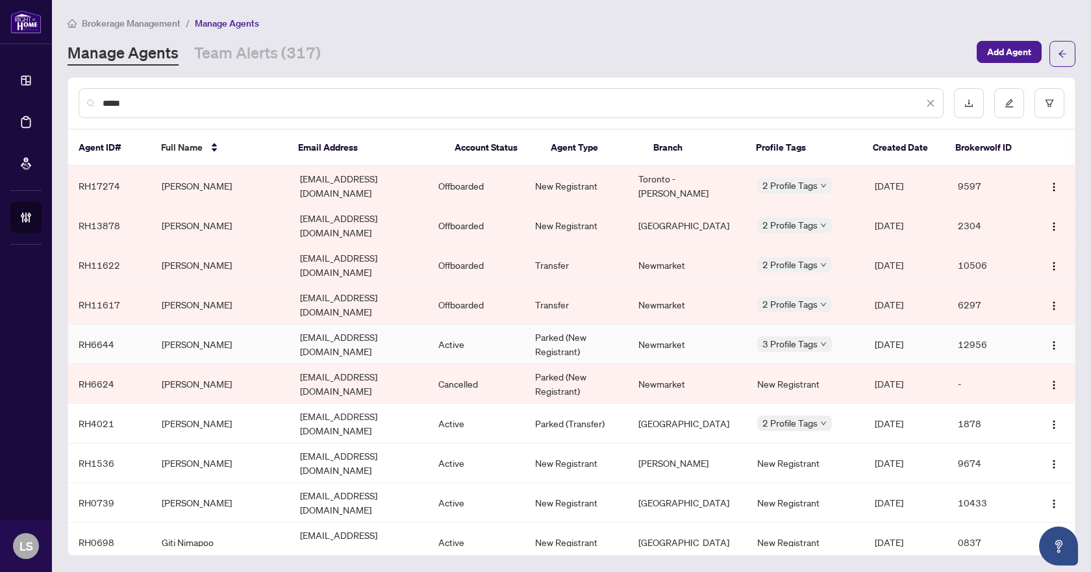
type input "****"
click at [203, 325] on td "[PERSON_NAME]" at bounding box center [220, 345] width 138 height 40
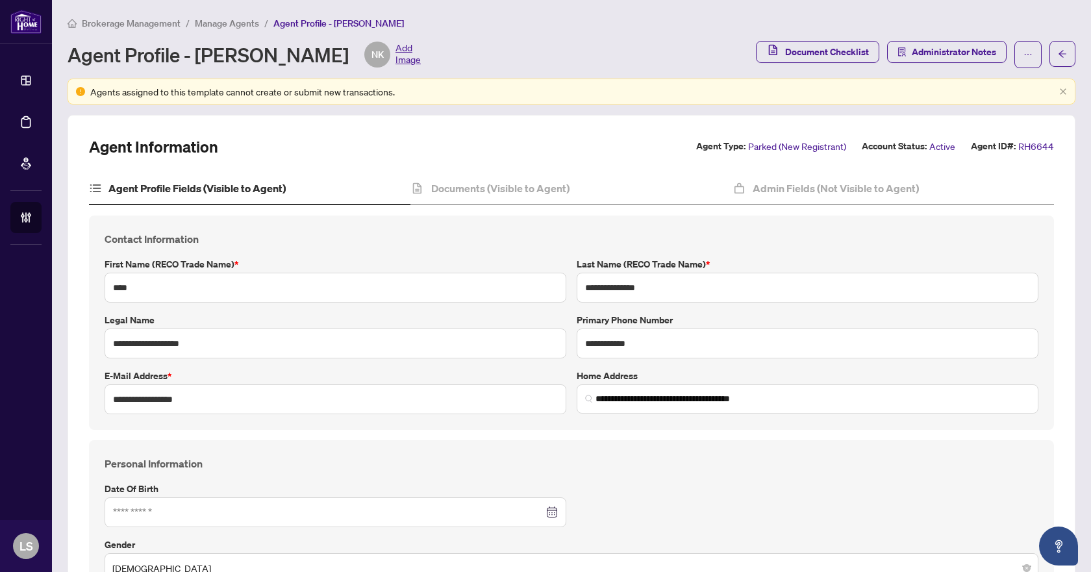
type input "**********"
type input "****"
type input "**********"
click at [525, 188] on h4 "Documents (Visible to Agent)" at bounding box center [500, 189] width 138 height 16
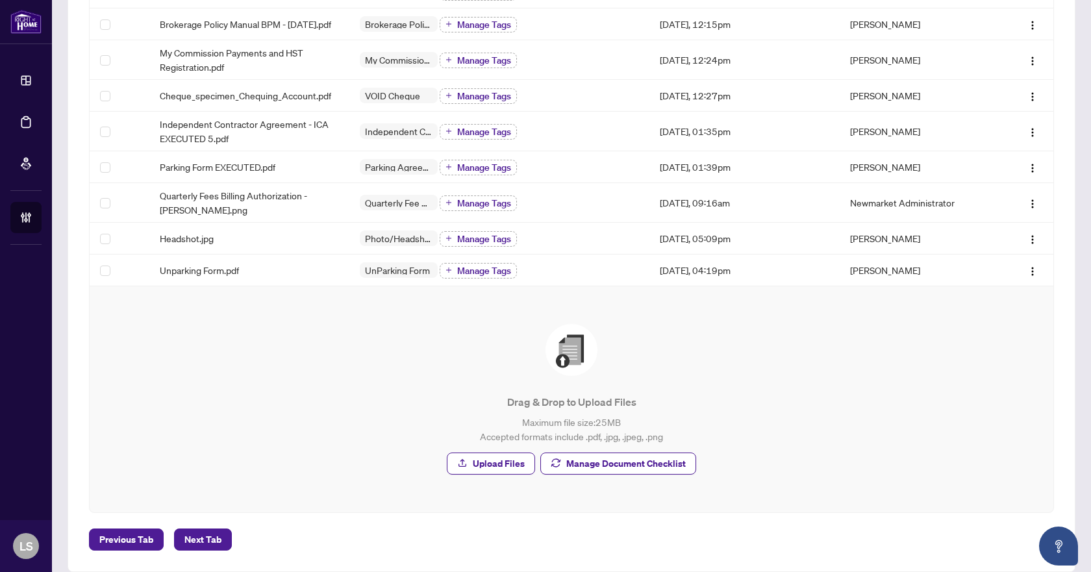
scroll to position [364, 0]
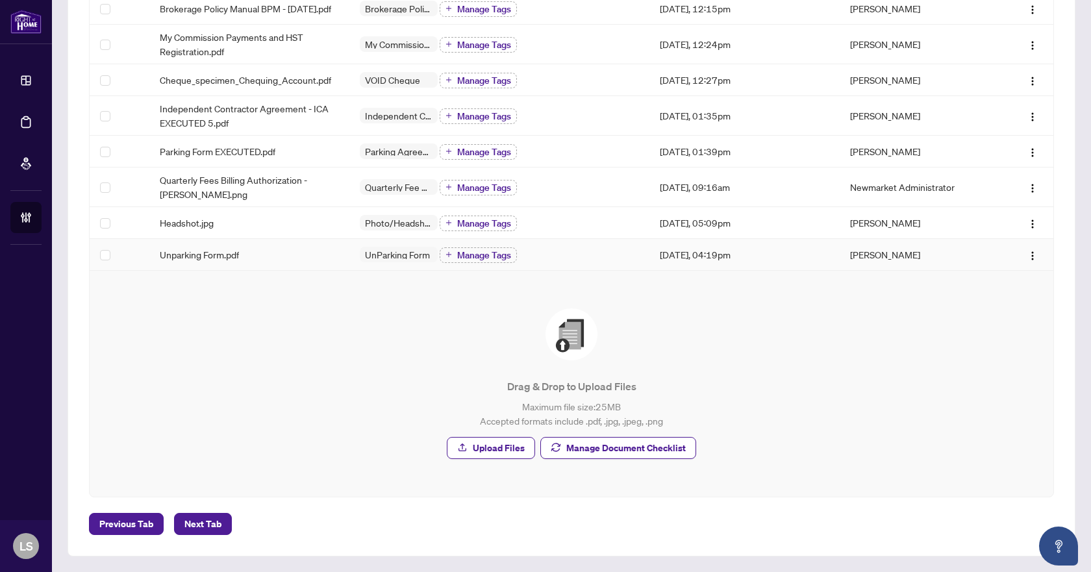
click at [192, 260] on span "Unparking Form.pdf" at bounding box center [199, 254] width 79 height 14
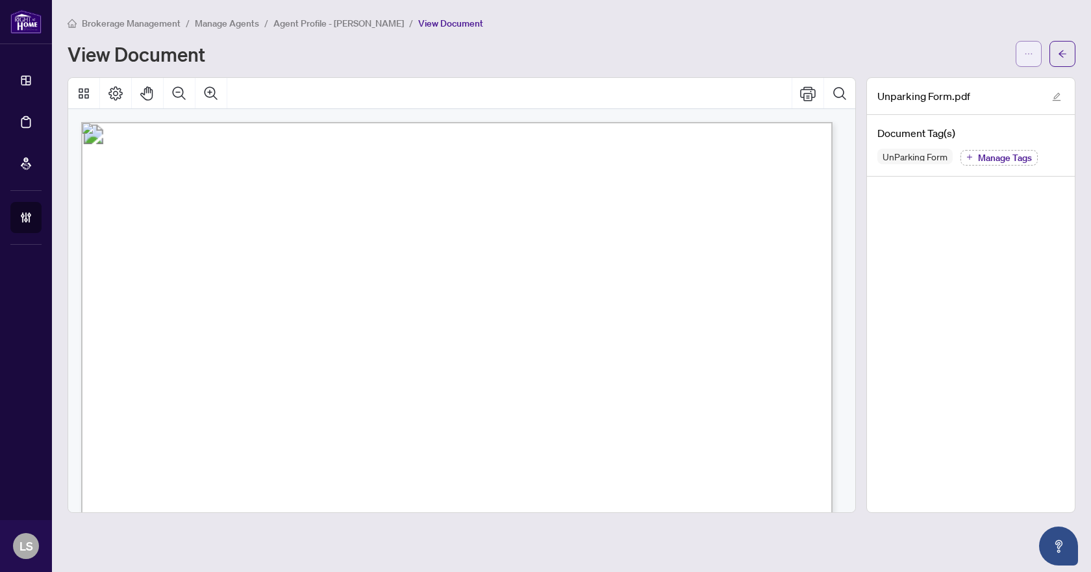
click at [1026, 51] on icon "ellipsis" at bounding box center [1028, 53] width 9 height 9
click at [947, 84] on span "Download" at bounding box center [981, 82] width 99 height 14
click at [1056, 51] on button "button" at bounding box center [1062, 54] width 26 height 26
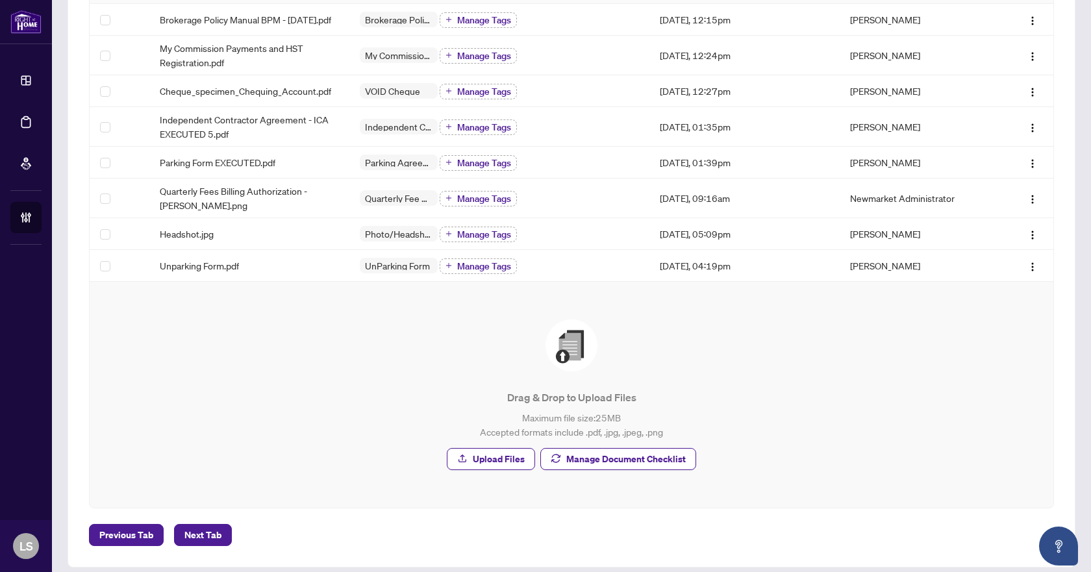
scroll to position [364, 0]
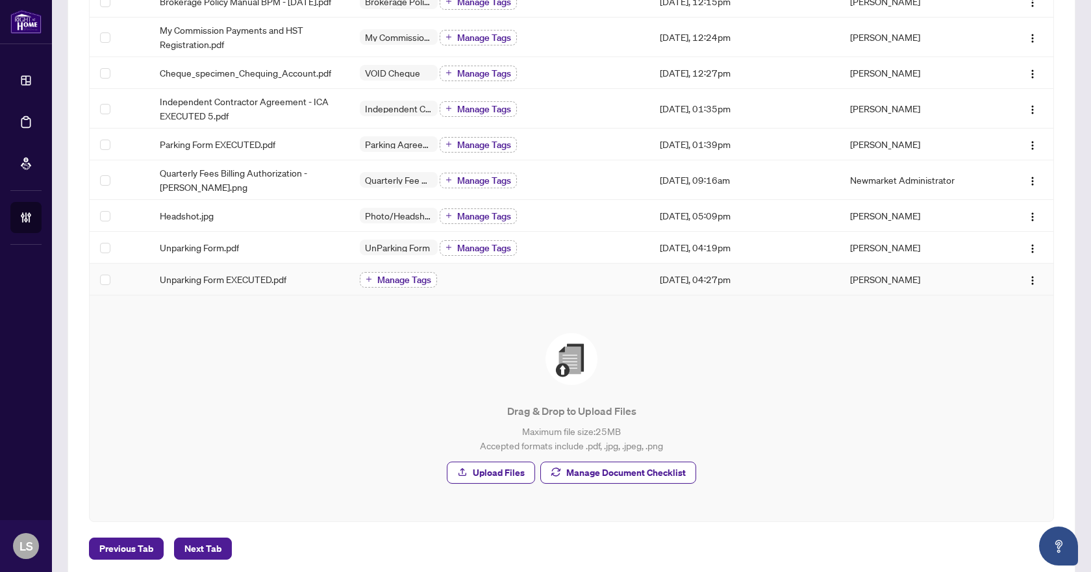
click at [418, 284] on span "Manage Tags" at bounding box center [404, 279] width 54 height 9
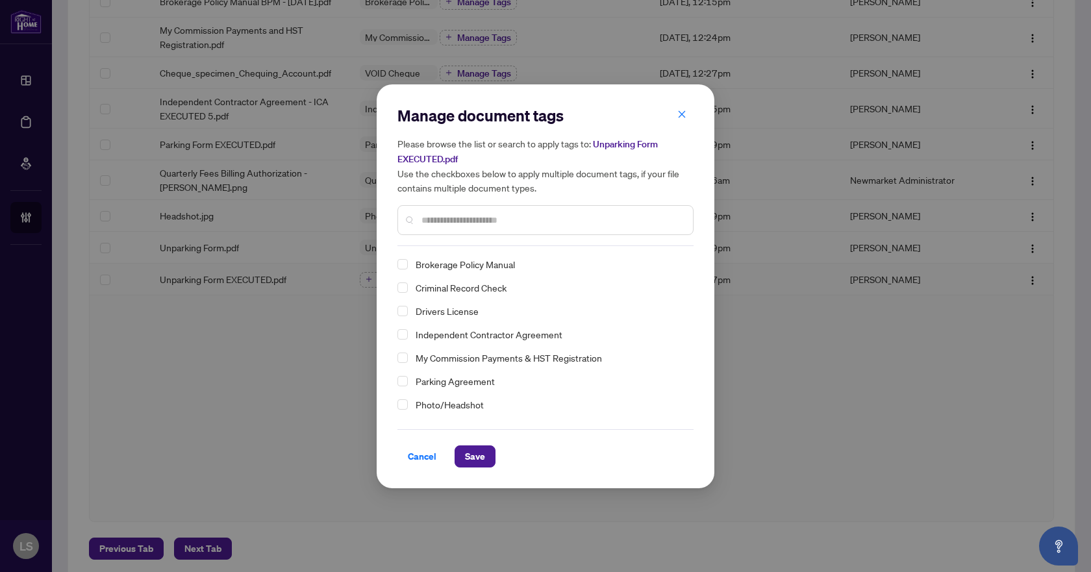
click at [458, 217] on input "text" at bounding box center [551, 220] width 261 height 14
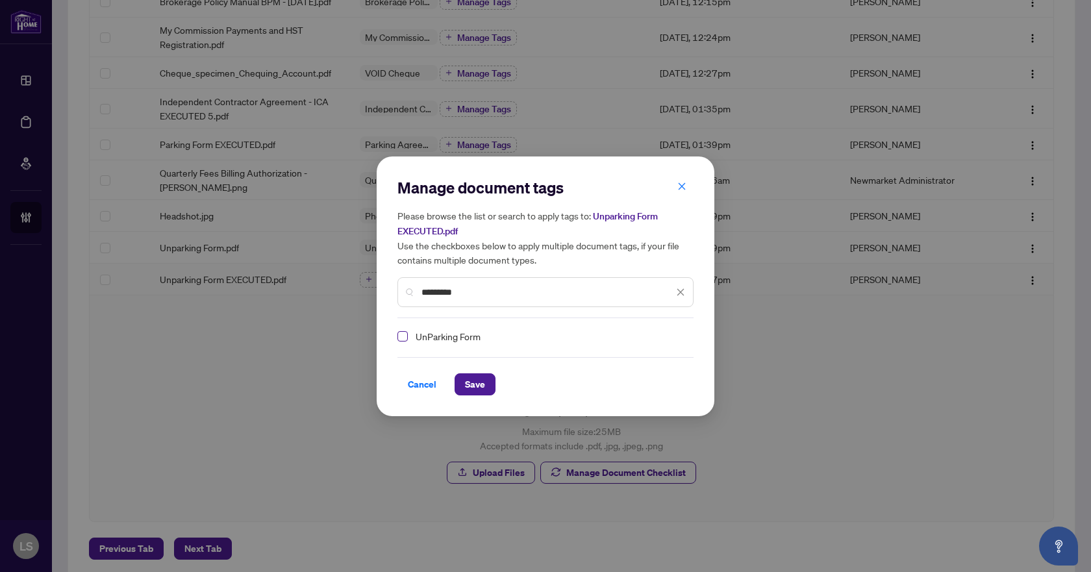
type input "*********"
click at [401, 332] on span "Select UnParking Form" at bounding box center [402, 336] width 10 height 10
click at [470, 384] on span "Save" at bounding box center [475, 384] width 20 height 21
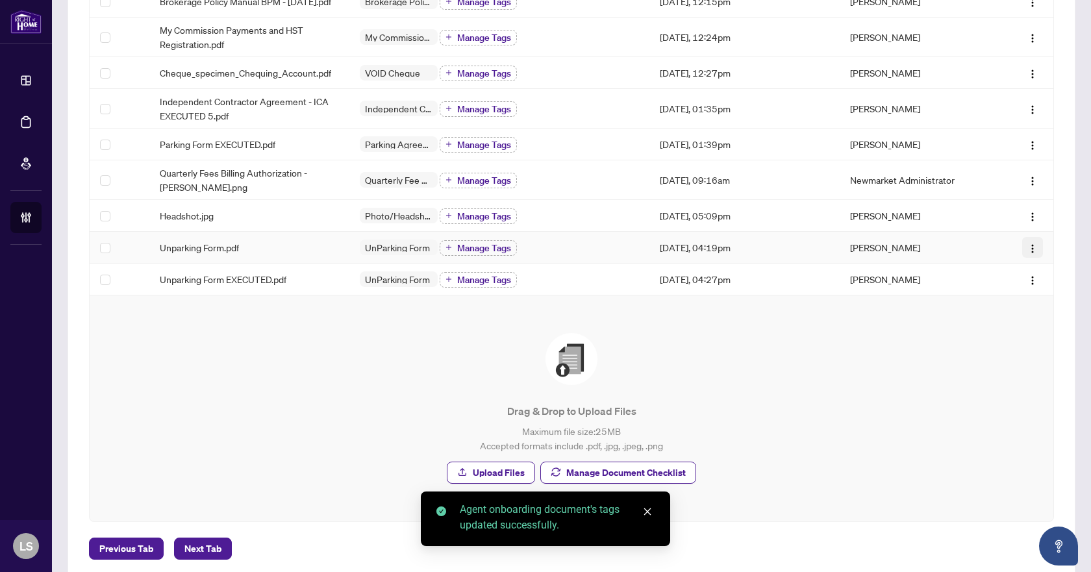
click at [1027, 254] on img "button" at bounding box center [1032, 249] width 10 height 10
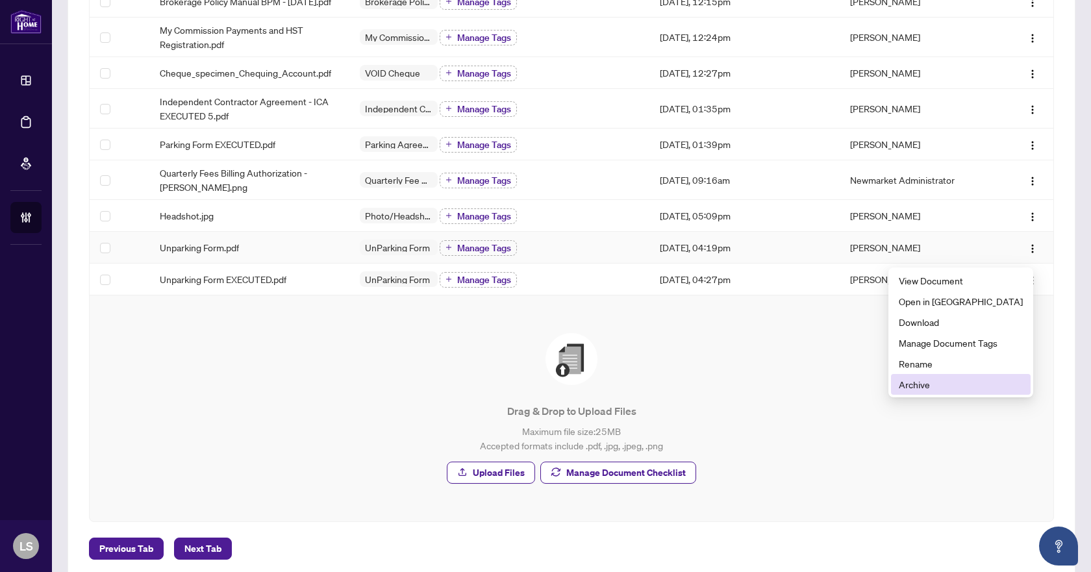
click at [946, 386] on span "Archive" at bounding box center [961, 384] width 124 height 14
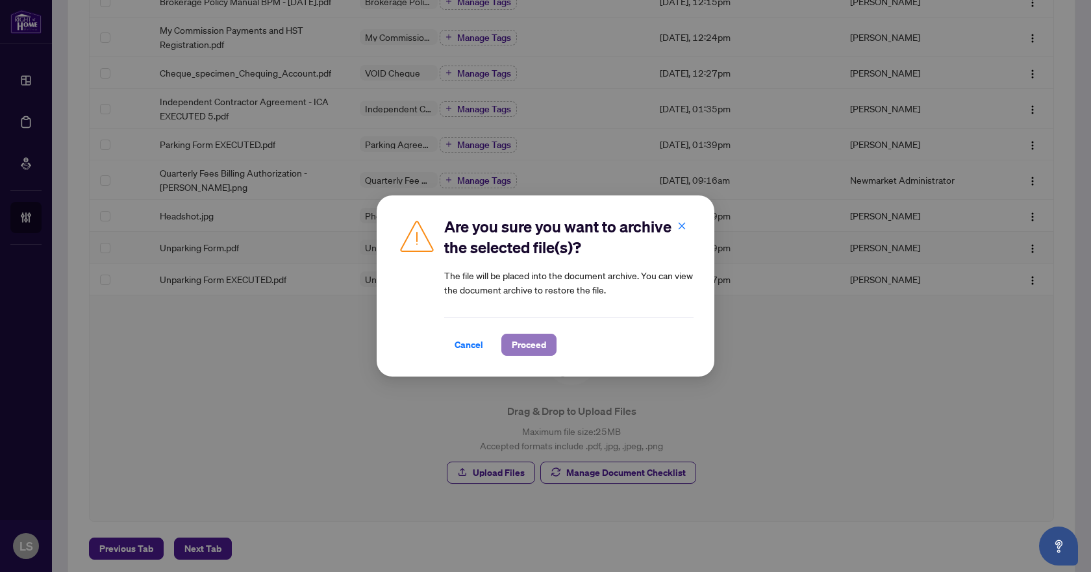
click at [536, 346] on span "Proceed" at bounding box center [529, 344] width 34 height 21
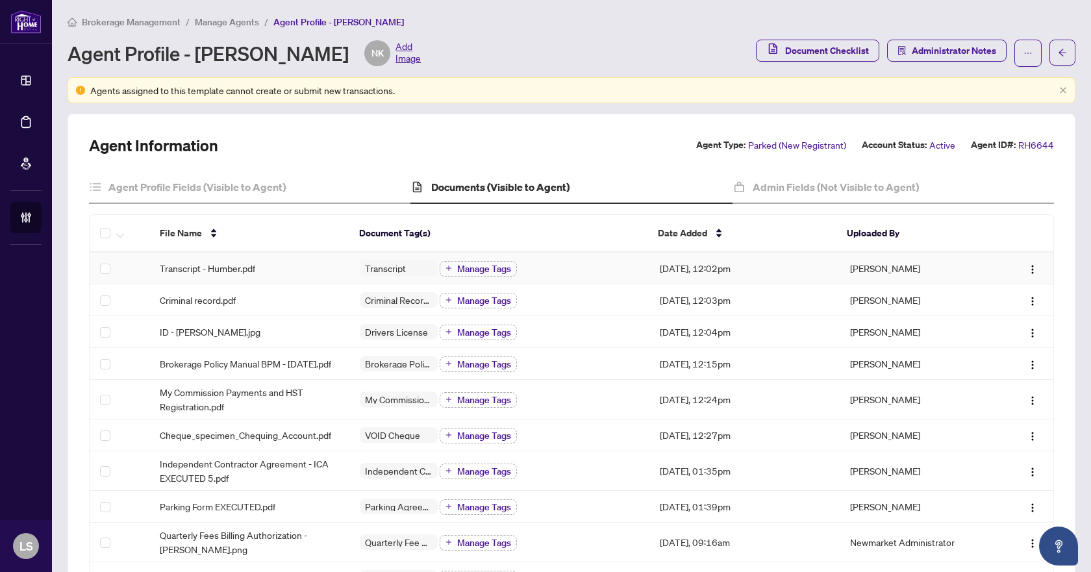
scroll to position [0, 0]
click at [166, 190] on h4 "Agent Profile Fields (Visible to Agent)" at bounding box center [196, 189] width 177 height 16
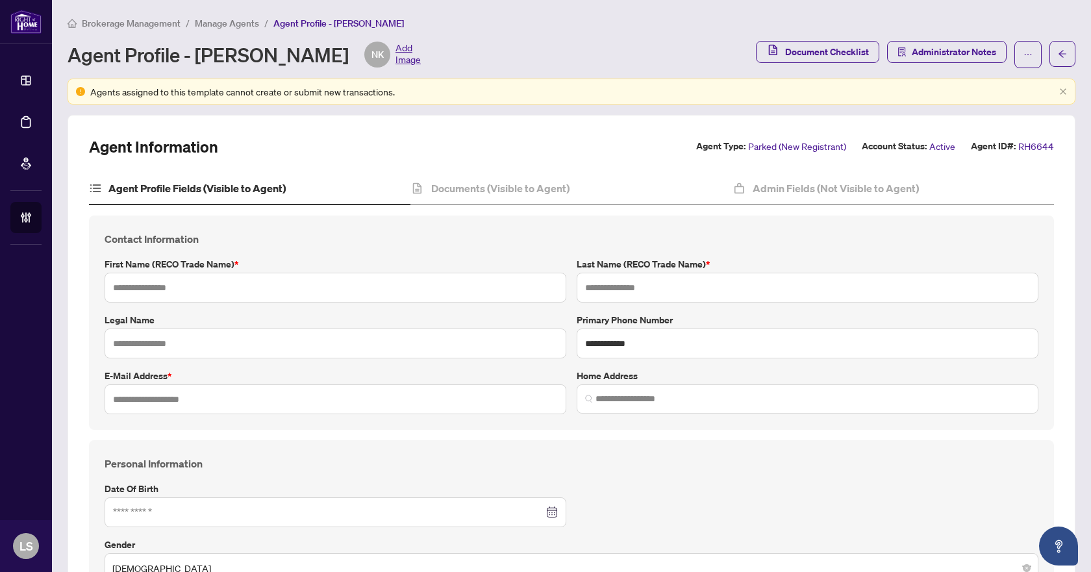
type input "****"
type input "**********"
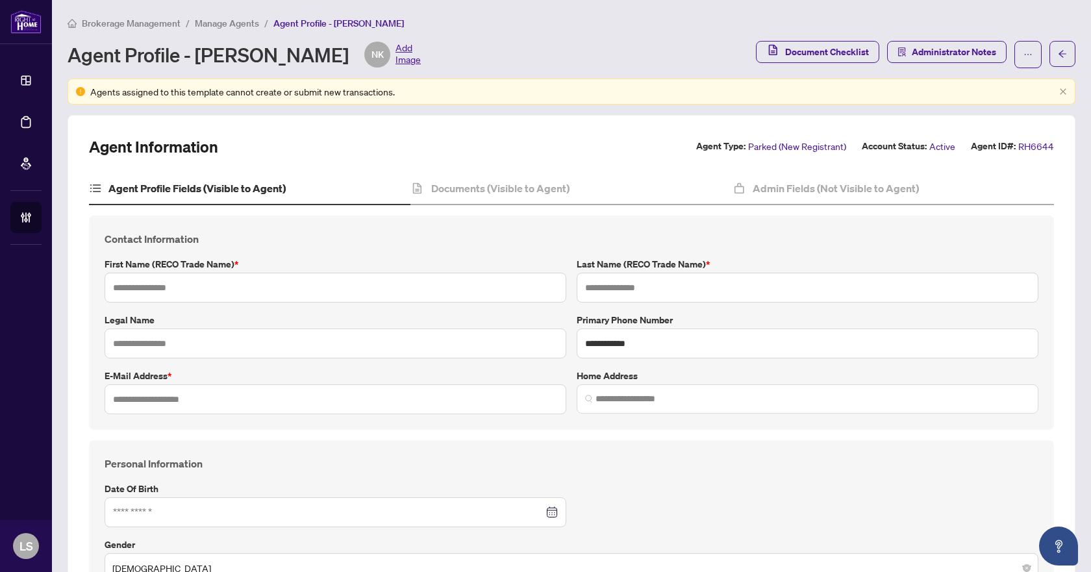
type input "*********"
type input "**********"
type input "*******"
type input "**********"
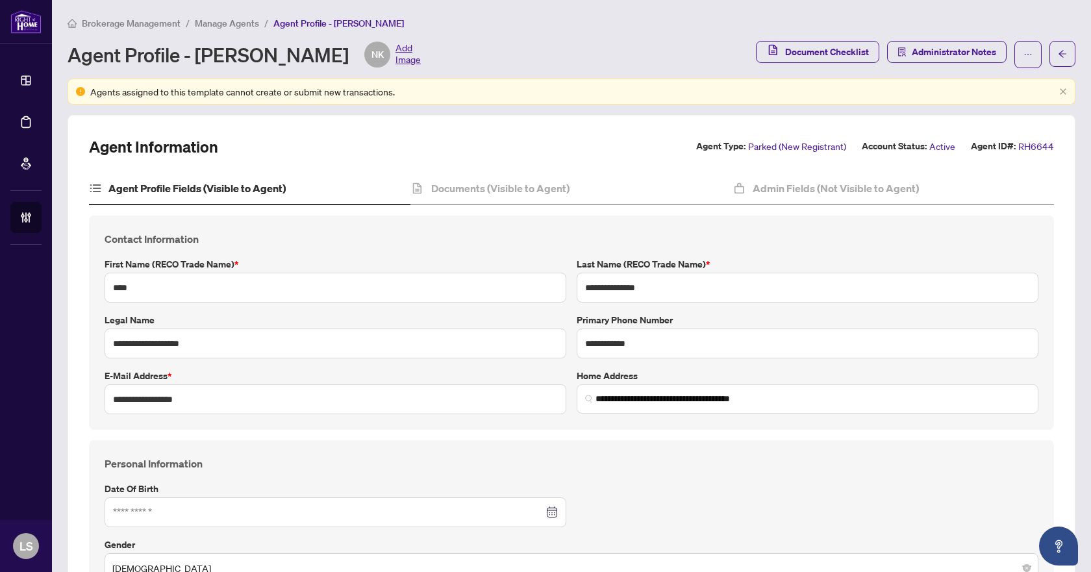
type input "****"
type input "**********"
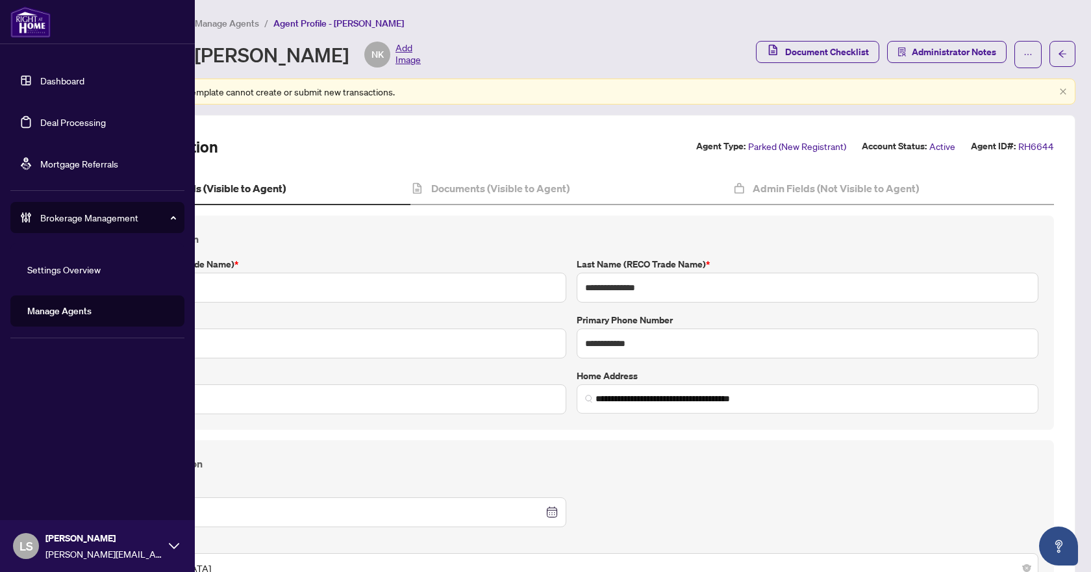
click at [56, 120] on link "Deal Processing" at bounding box center [73, 122] width 66 height 12
